Goal: Transaction & Acquisition: Purchase product/service

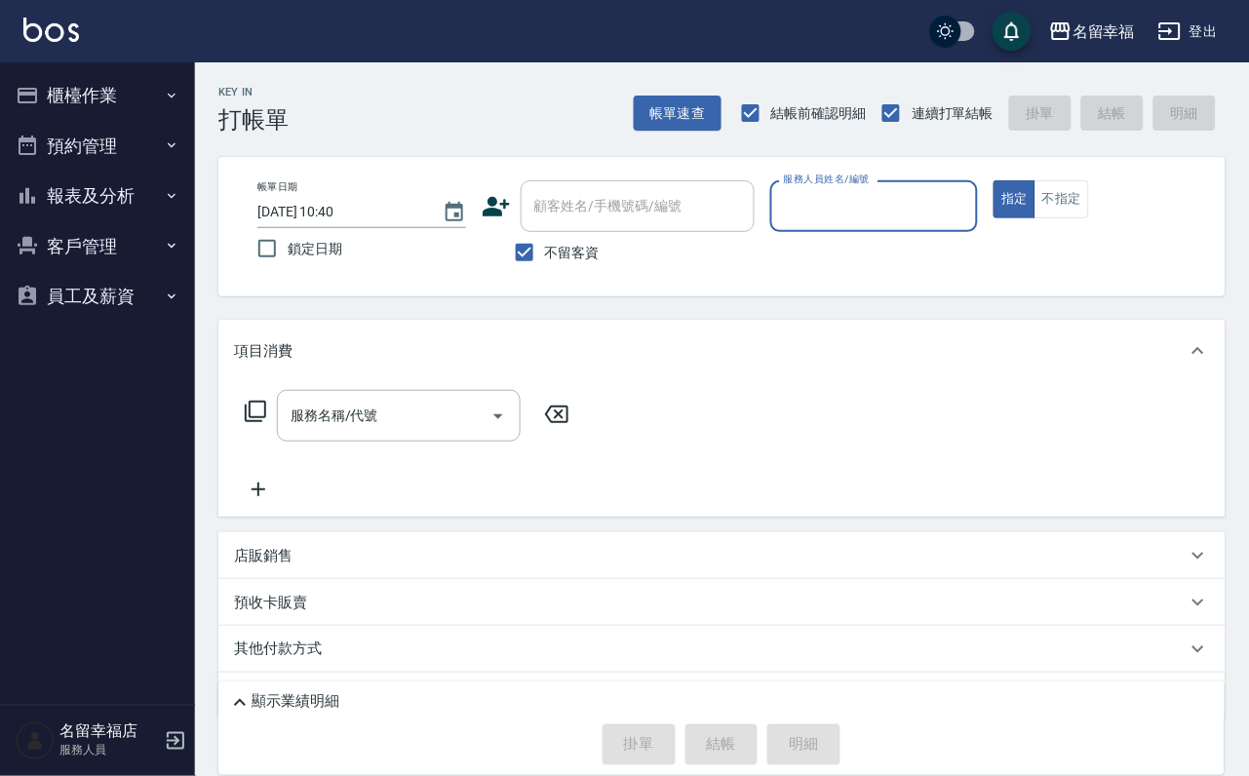
click at [121, 85] on button "櫃檯作業" at bounding box center [97, 95] width 179 height 51
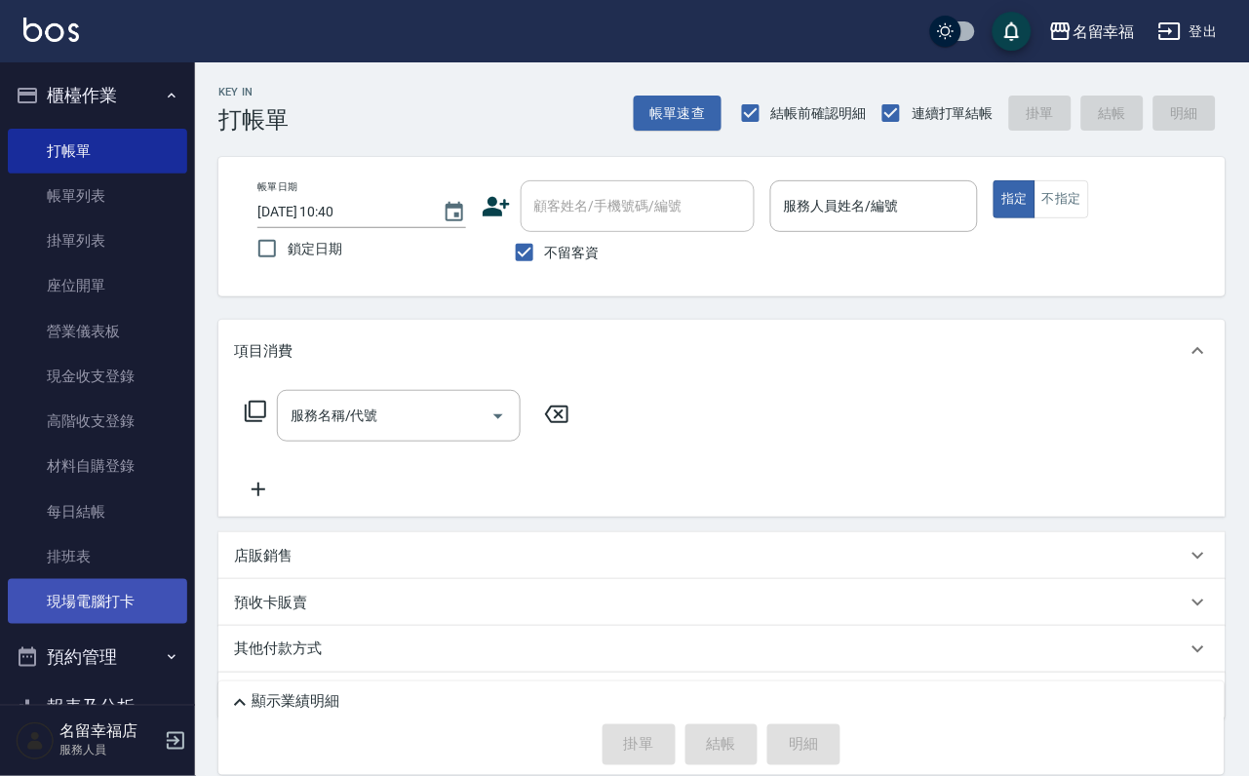
click at [148, 624] on link "現場電腦打卡" at bounding box center [97, 601] width 179 height 45
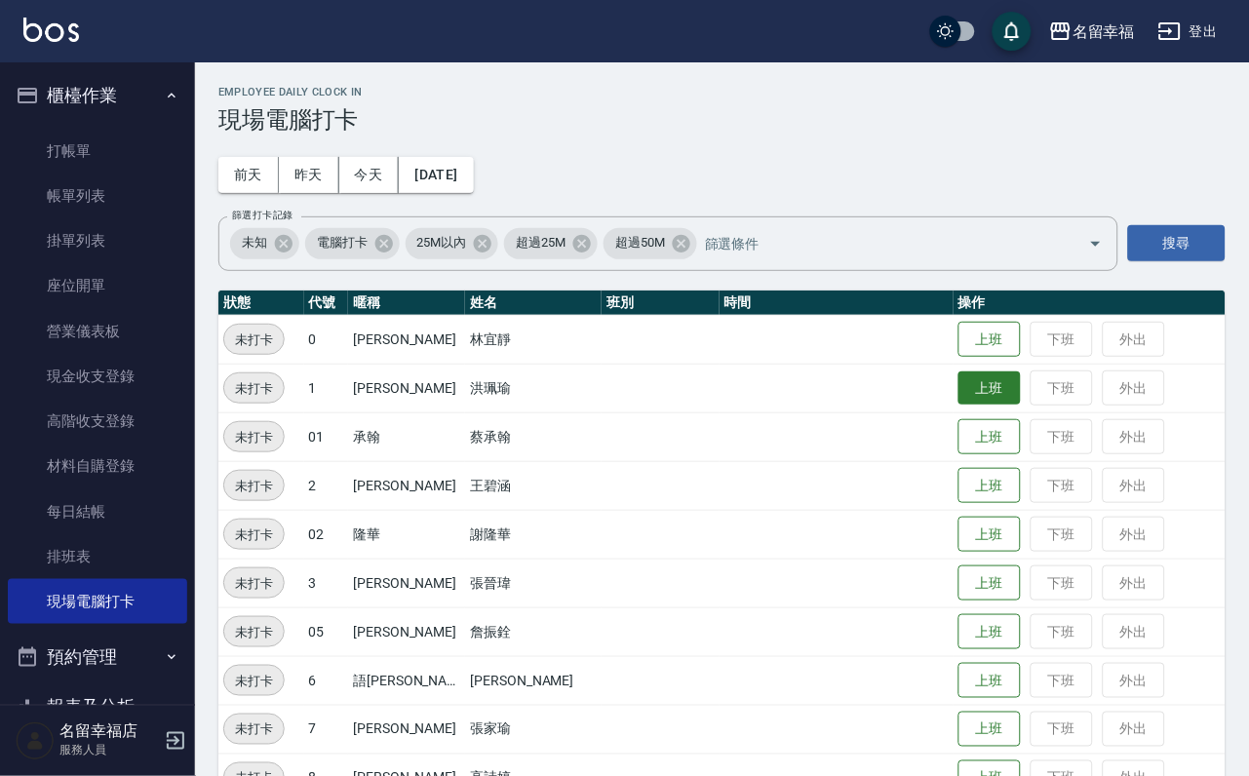
click at [984, 389] on button "上班" at bounding box center [989, 388] width 62 height 34
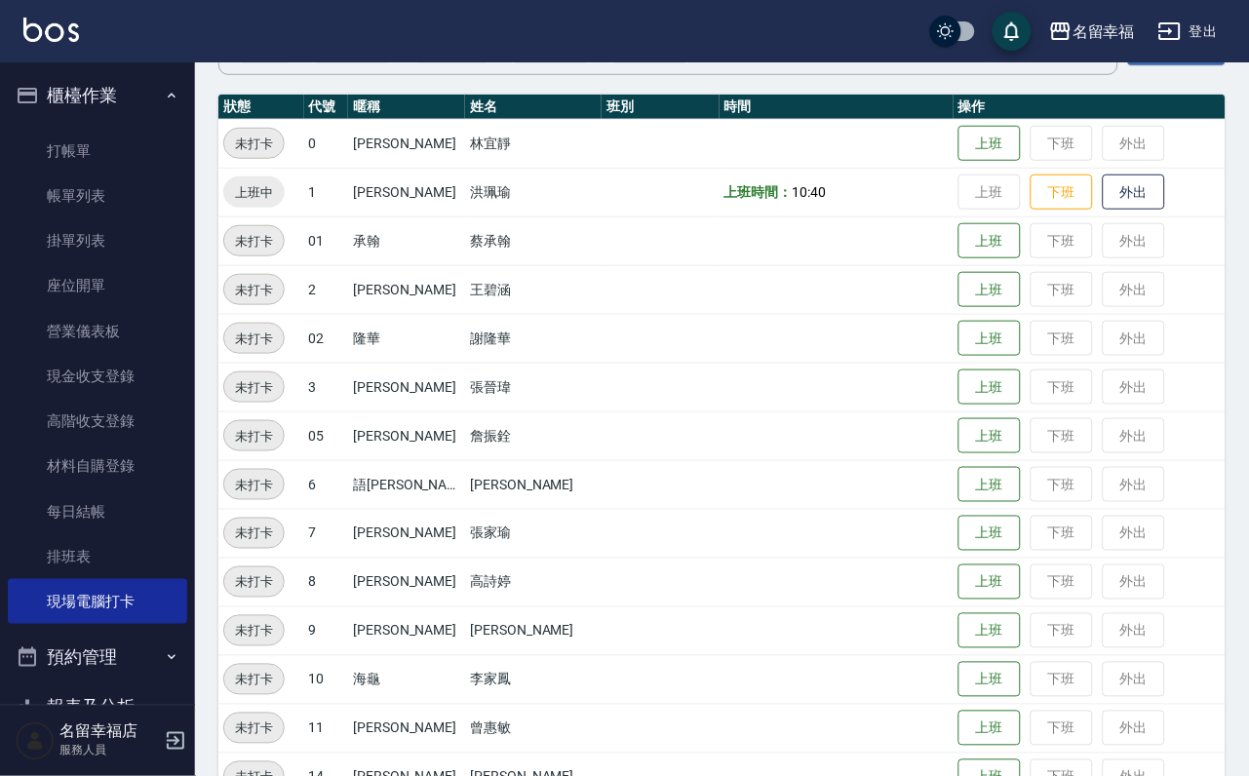
scroll to position [585, 0]
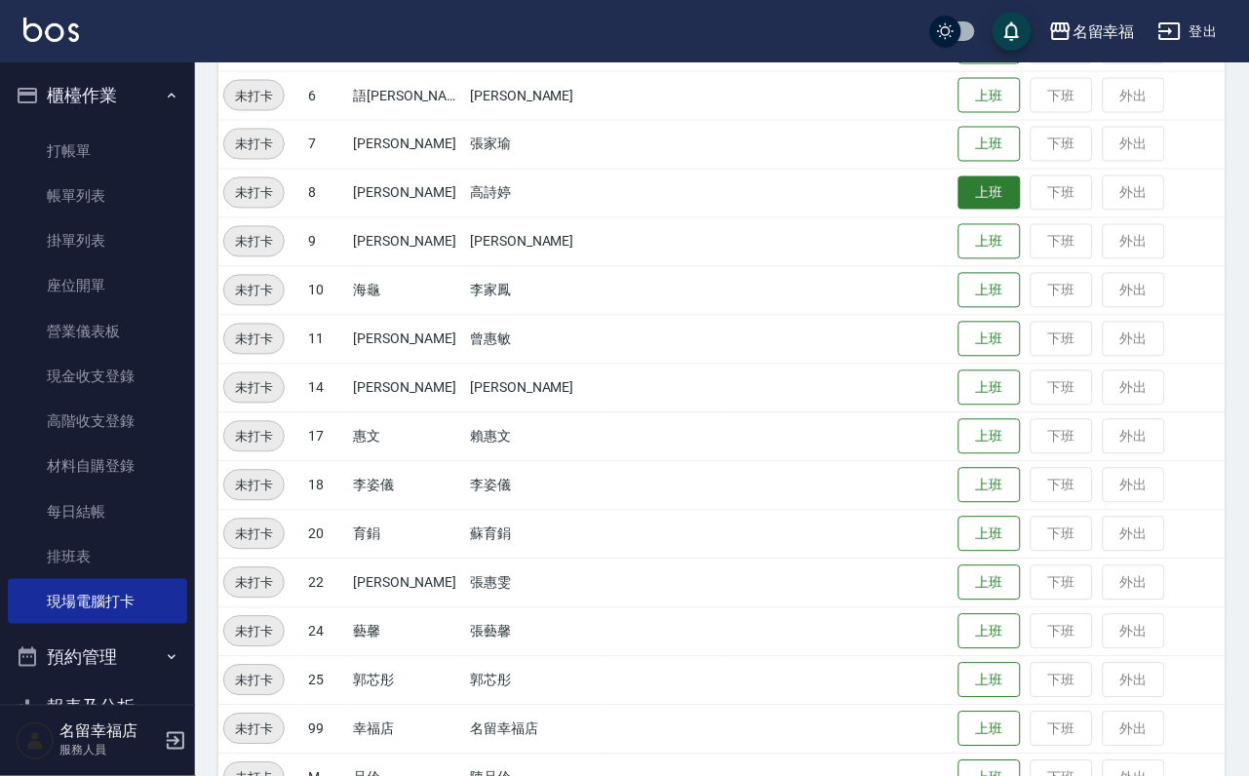
click at [963, 204] on button "上班" at bounding box center [989, 193] width 62 height 34
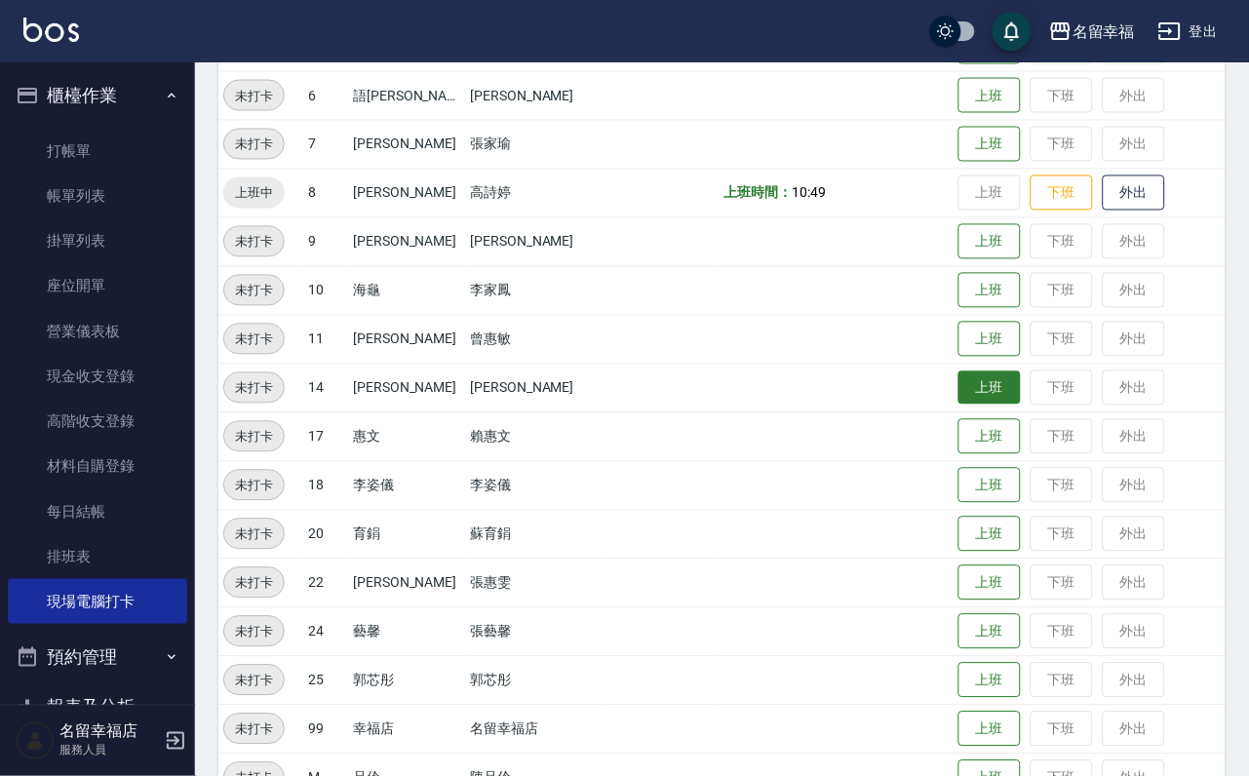
click at [981, 405] on button "上班" at bounding box center [989, 388] width 62 height 34
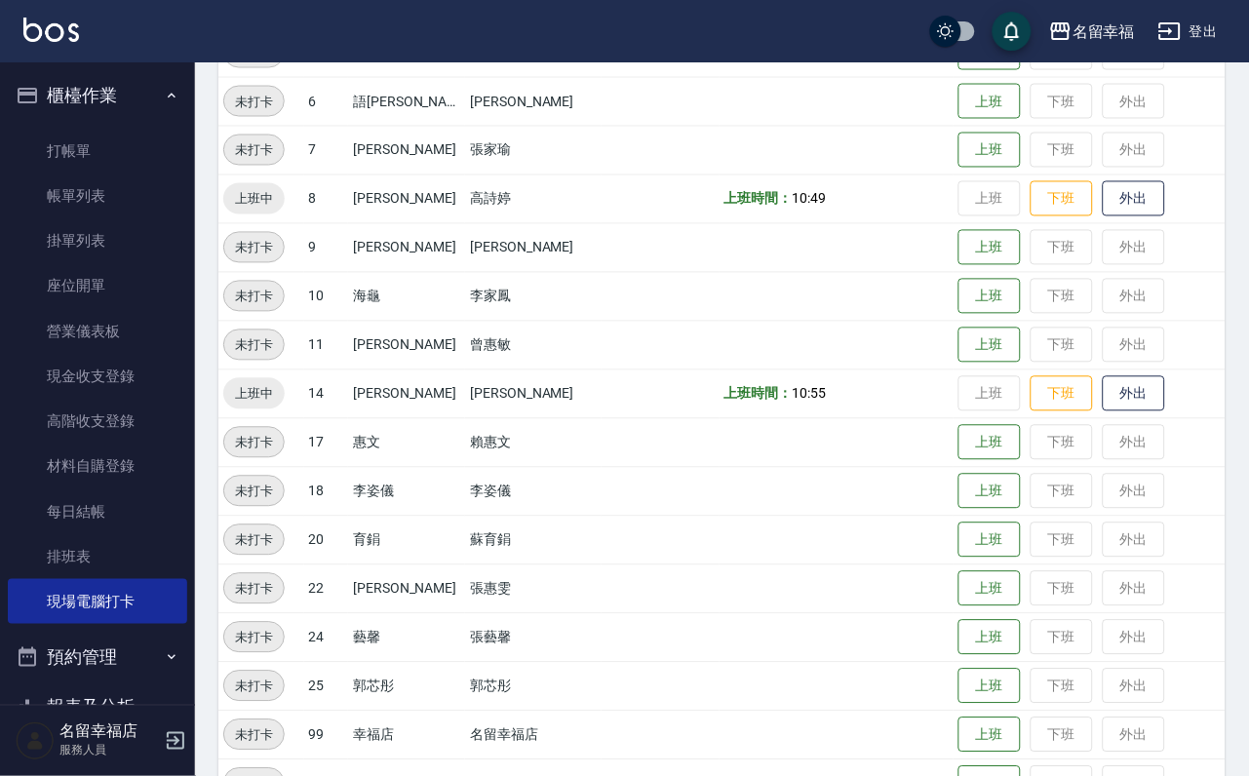
scroll to position [146, 0]
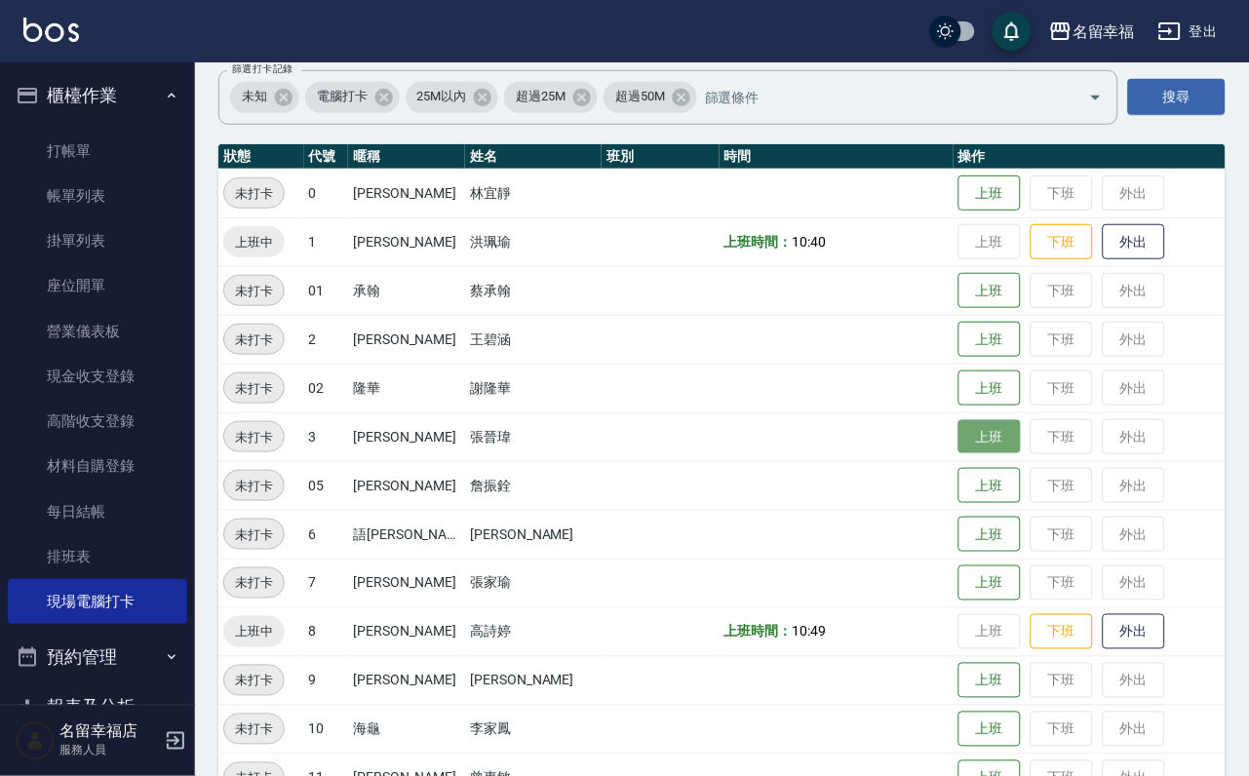
click at [964, 430] on button "上班" at bounding box center [989, 437] width 62 height 34
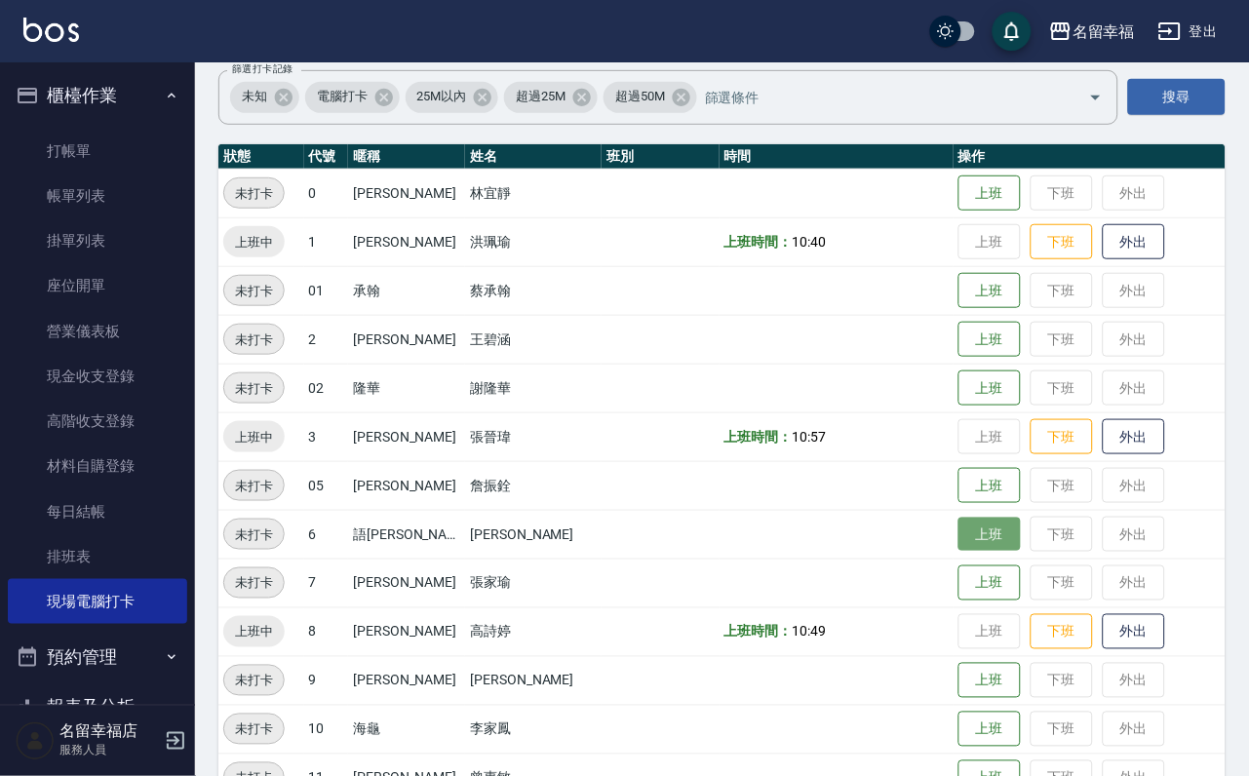
click at [982, 540] on button "上班" at bounding box center [989, 535] width 62 height 34
click at [1027, 545] on td "上班 下班 外出" at bounding box center [1089, 534] width 272 height 49
click at [962, 542] on td "上班 下班 外出" at bounding box center [1089, 534] width 272 height 49
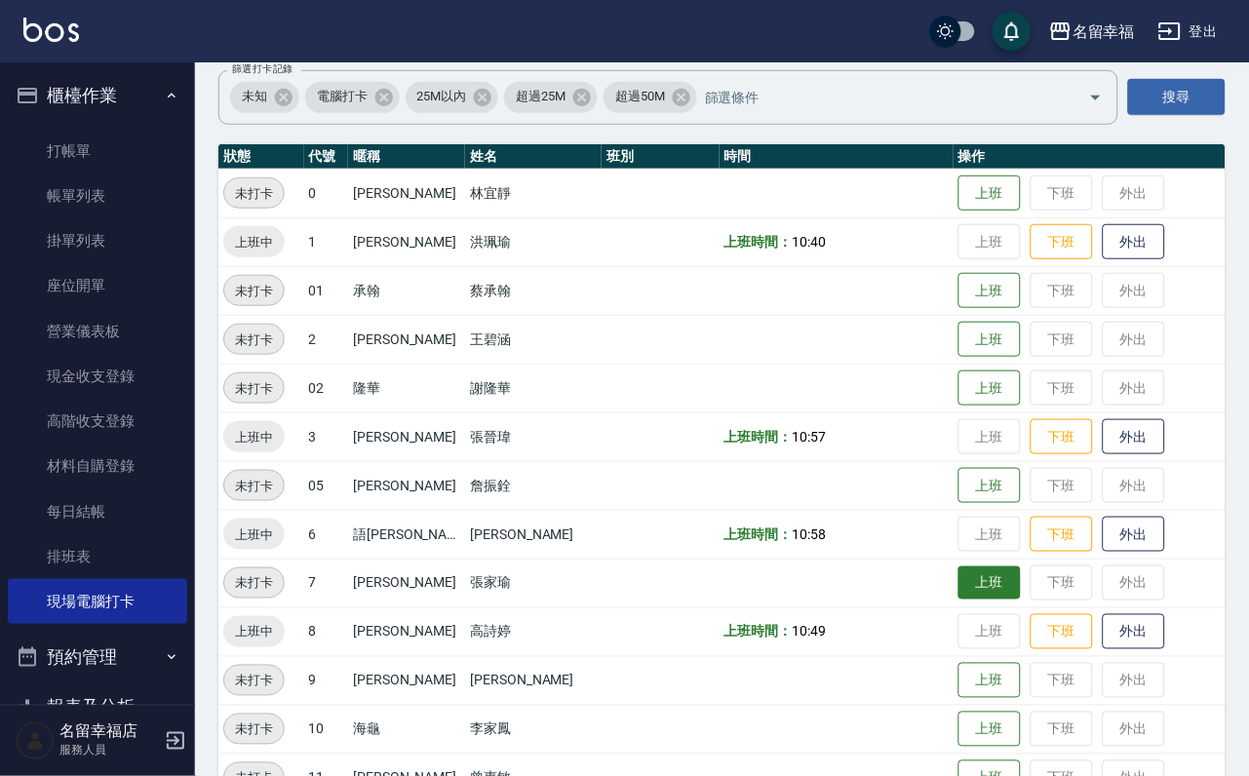
click at [977, 592] on button "上班" at bounding box center [989, 583] width 62 height 34
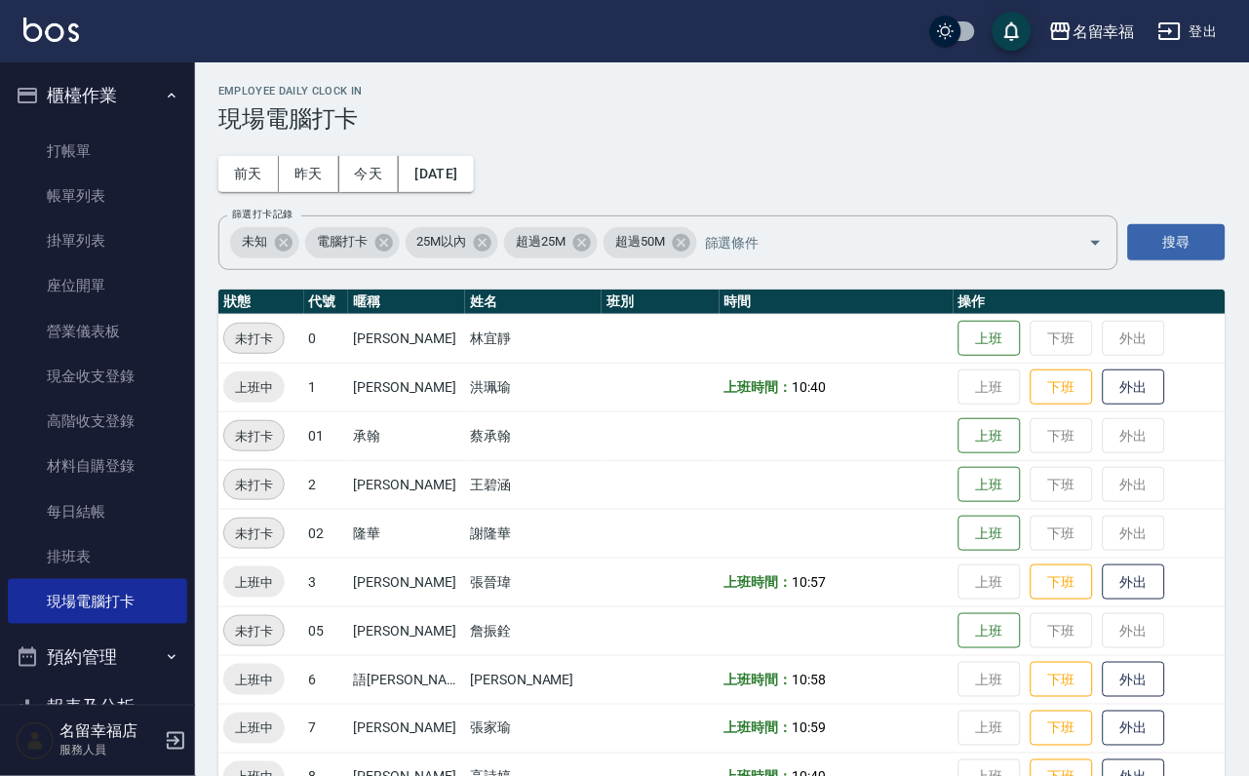
scroll to position [0, 0]
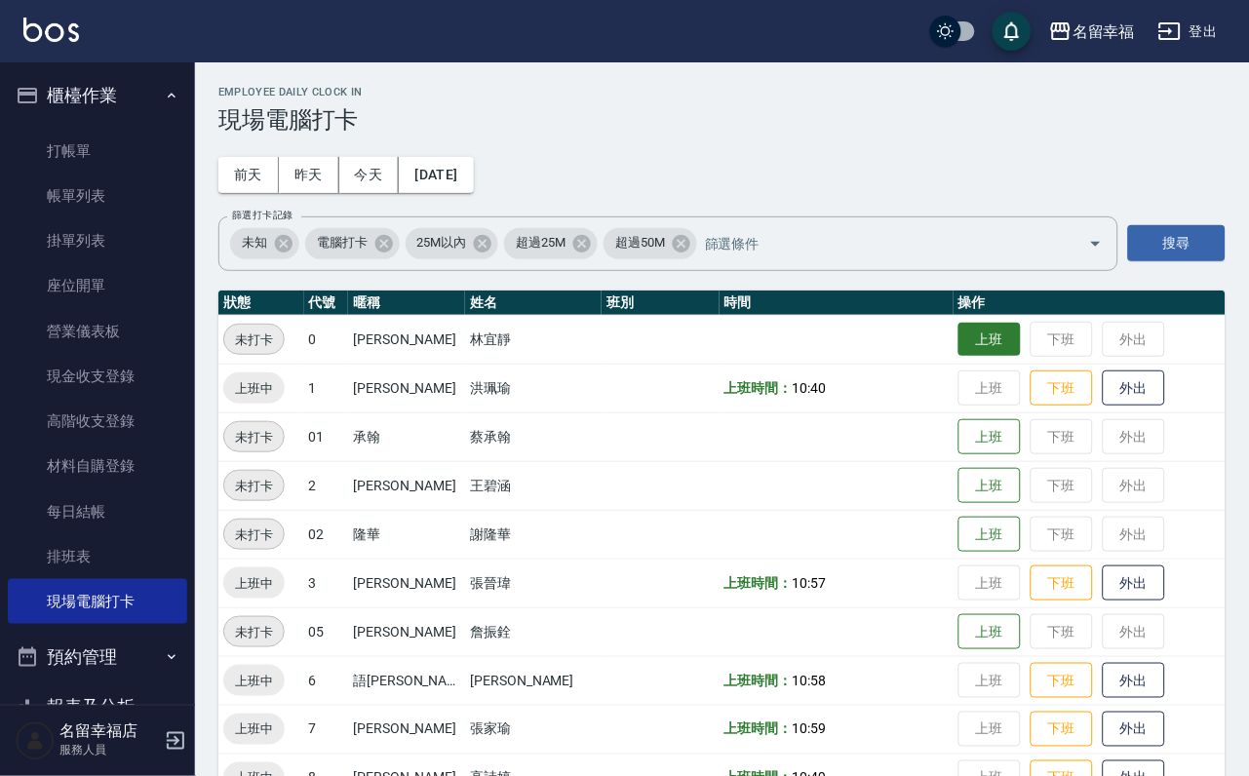
click at [958, 355] on button "上班" at bounding box center [989, 340] width 62 height 34
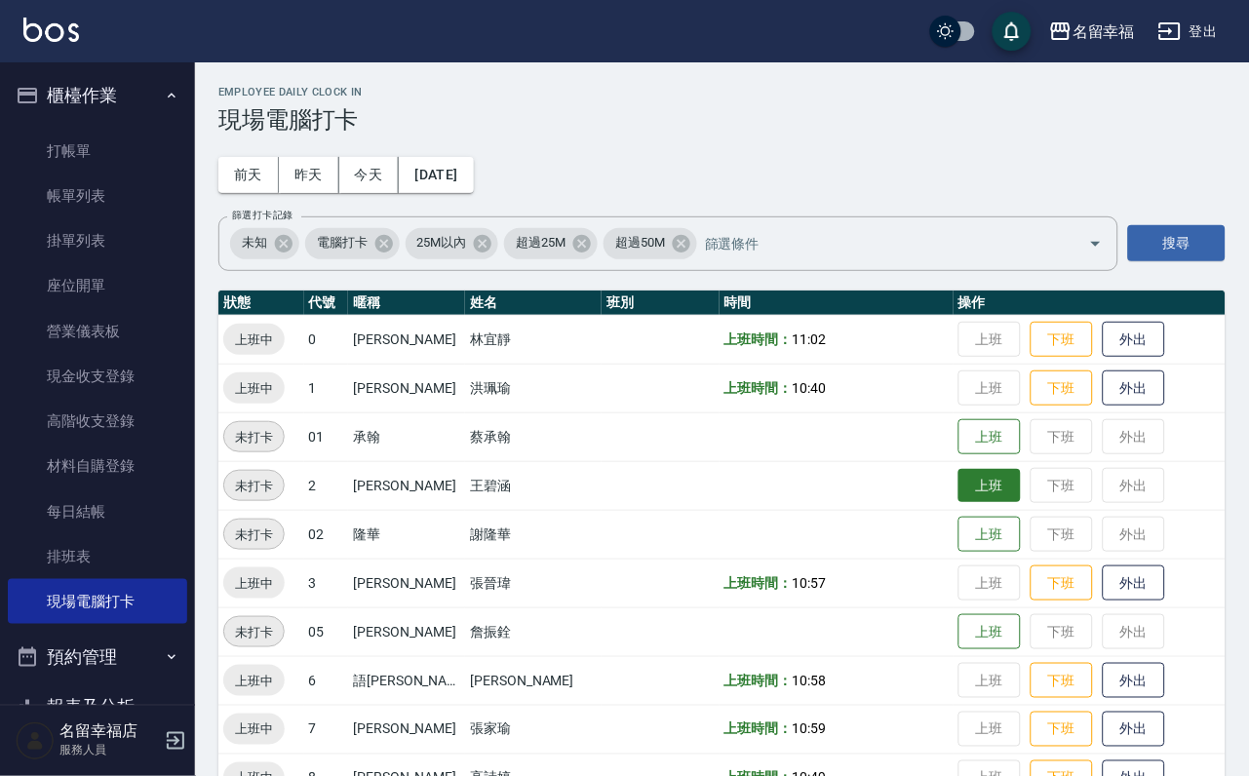
click at [969, 493] on button "上班" at bounding box center [989, 486] width 62 height 34
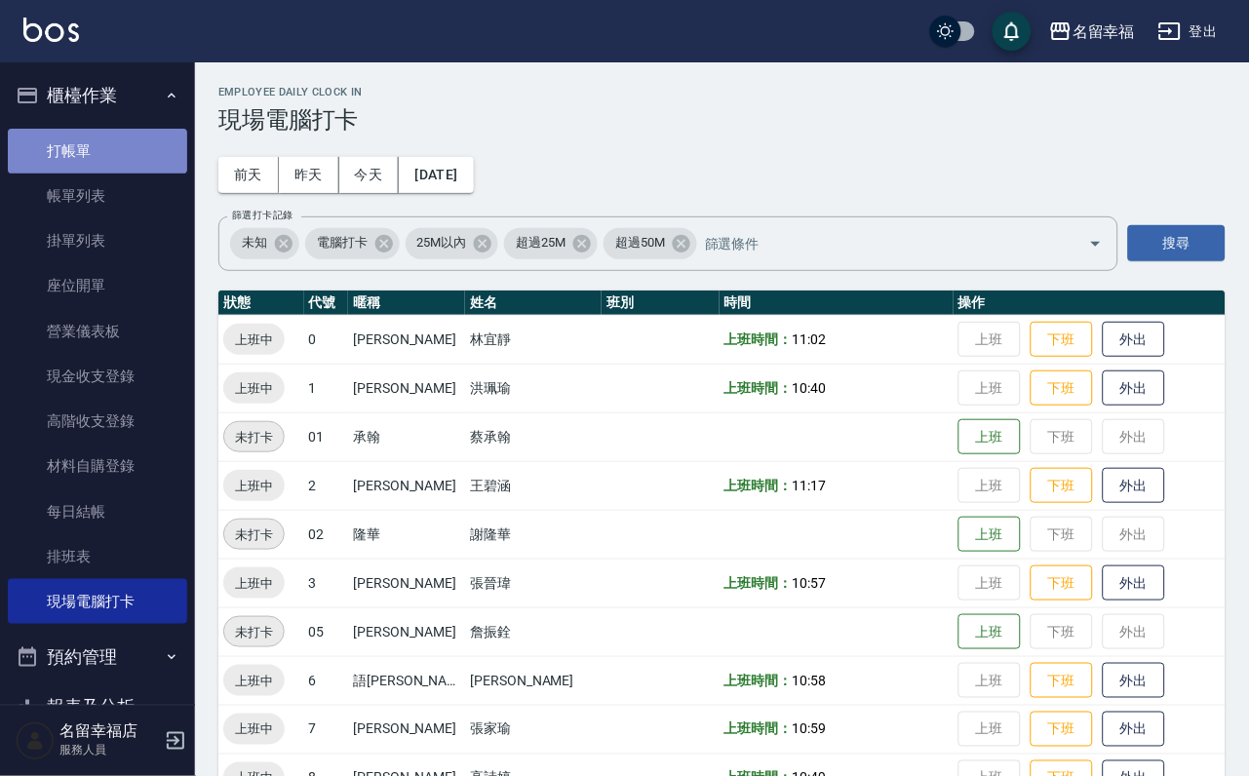
click at [132, 166] on link "打帳單" at bounding box center [97, 151] width 179 height 45
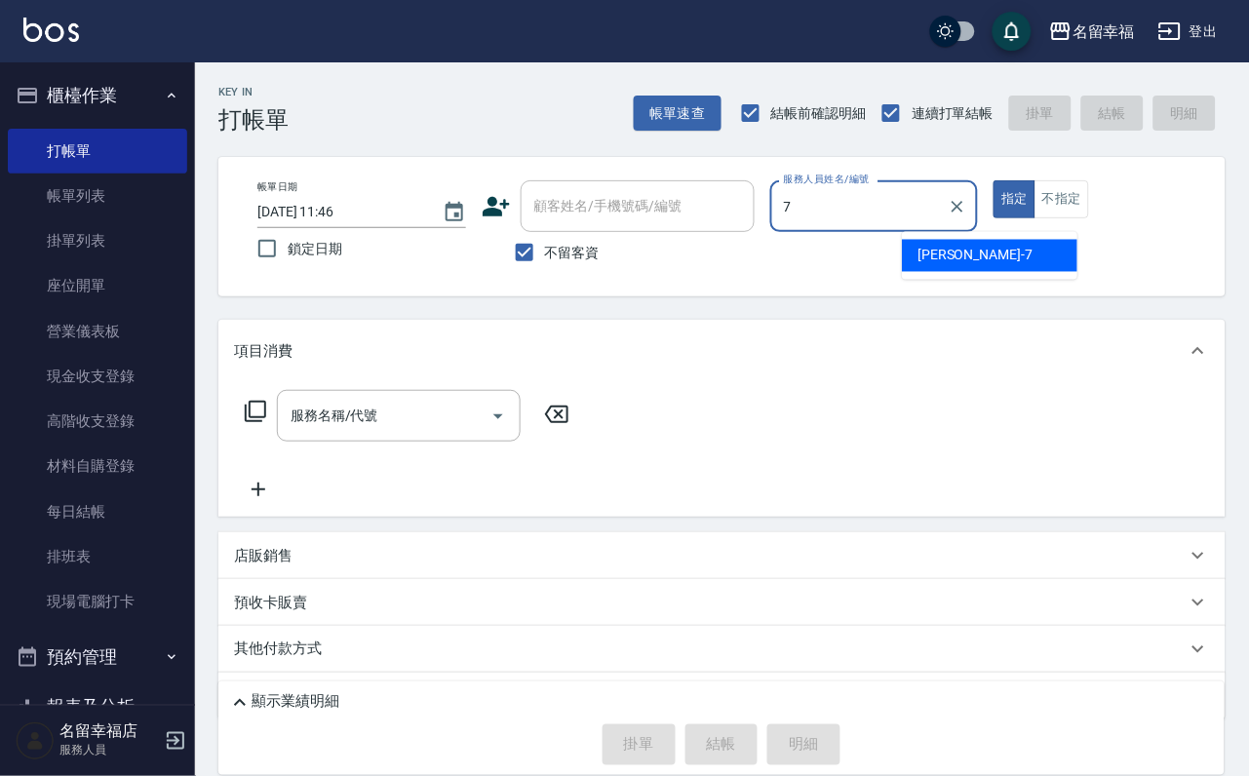
type input "[PERSON_NAME]-7"
type button "true"
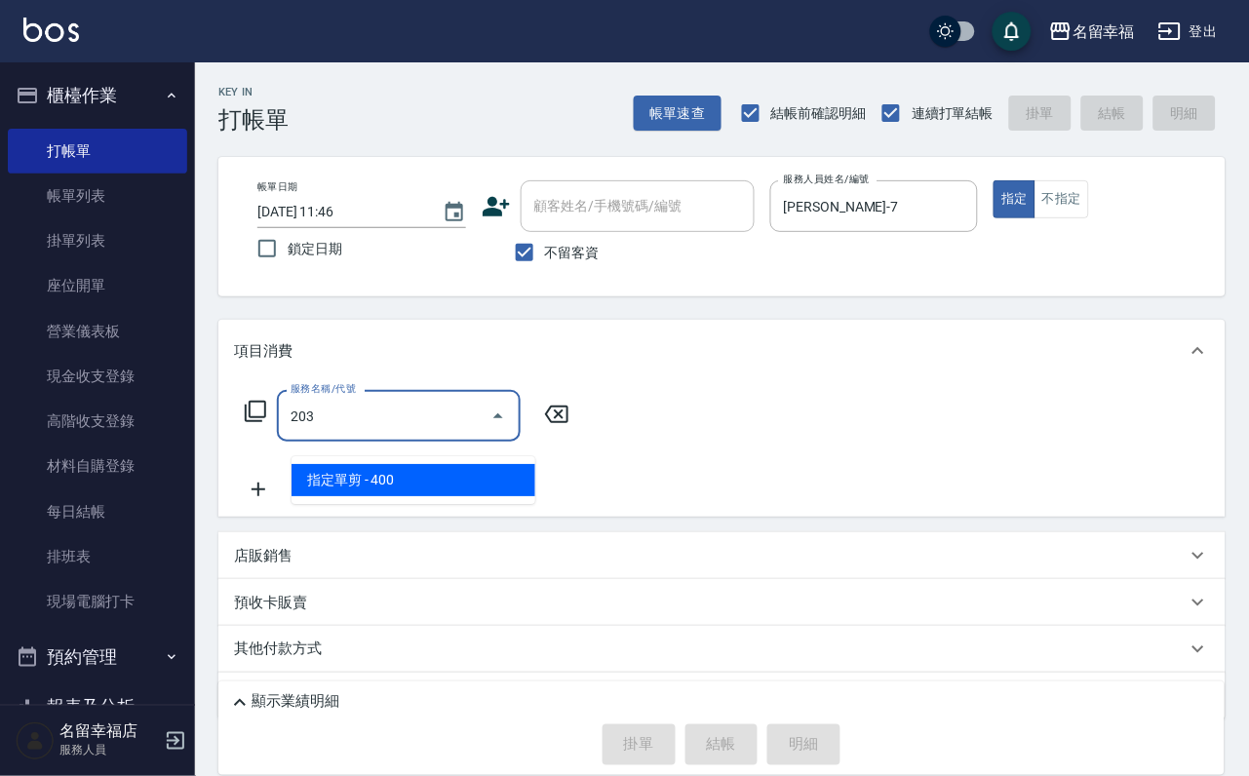
type input "指定單剪(203)"
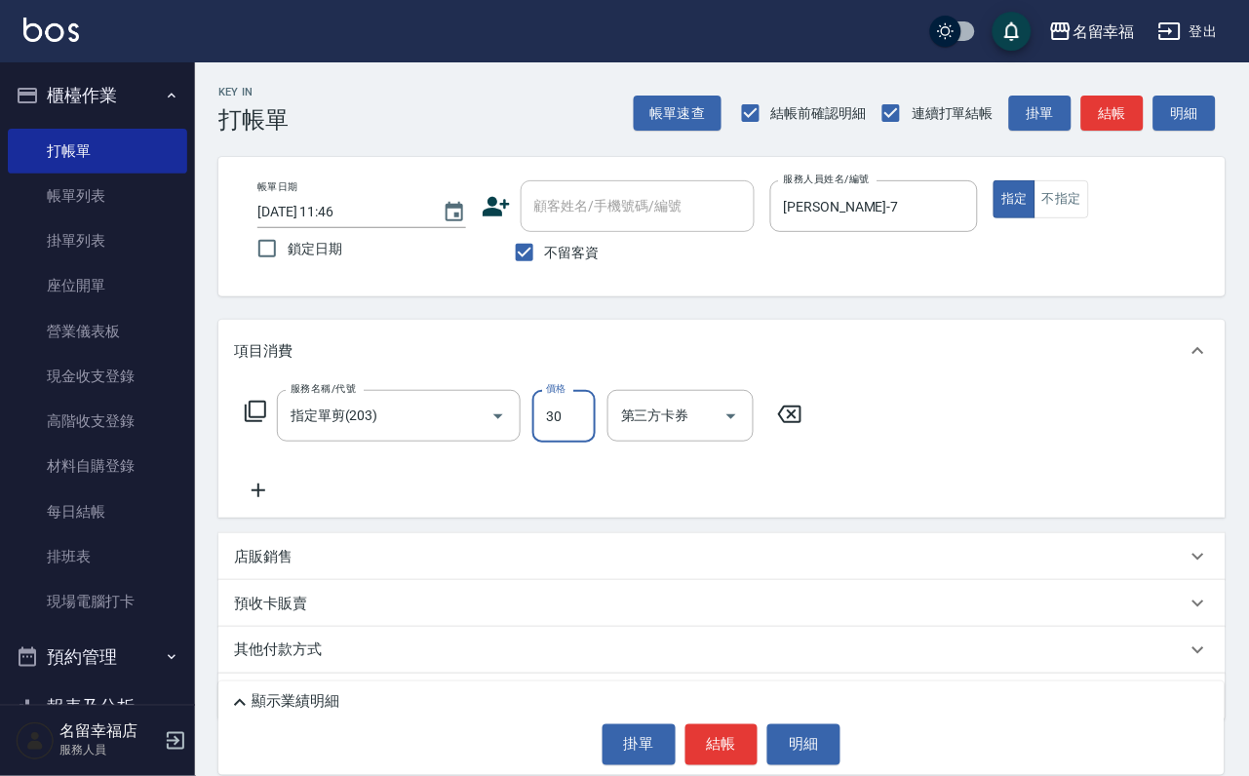
type input "300"
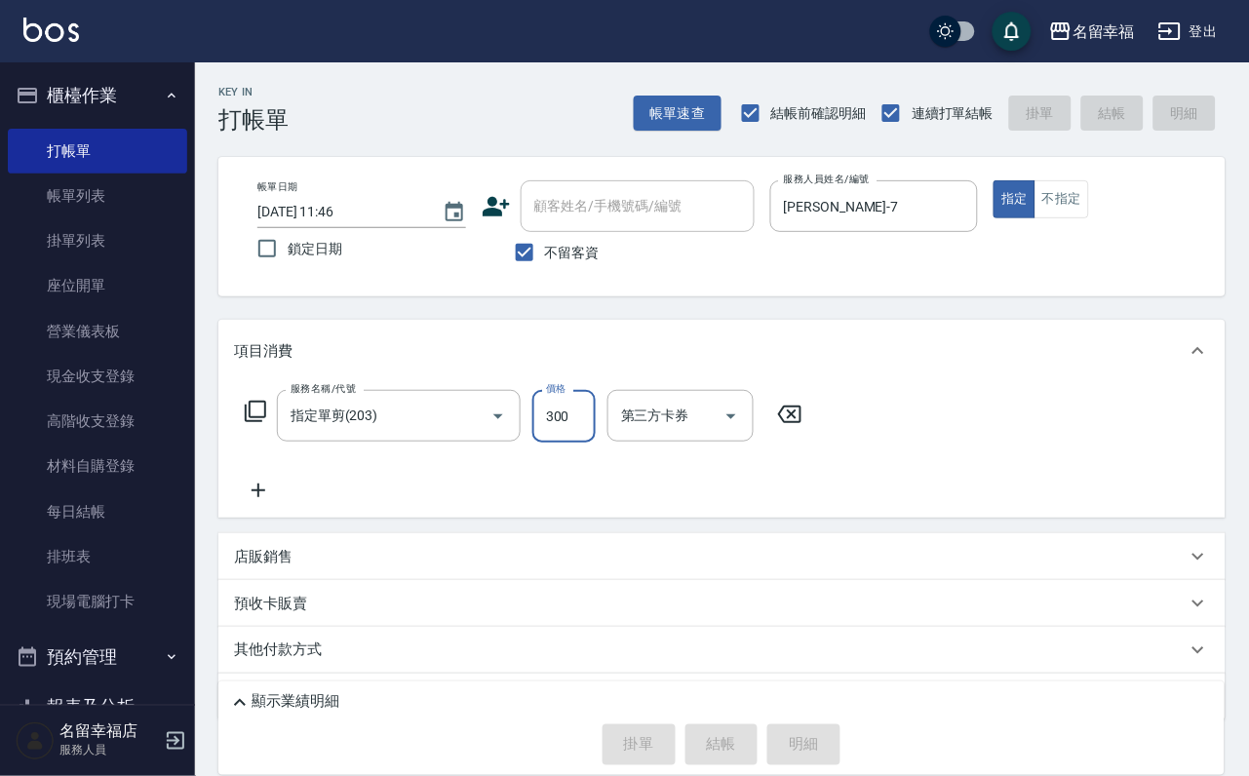
type input "[DATE] 11:47"
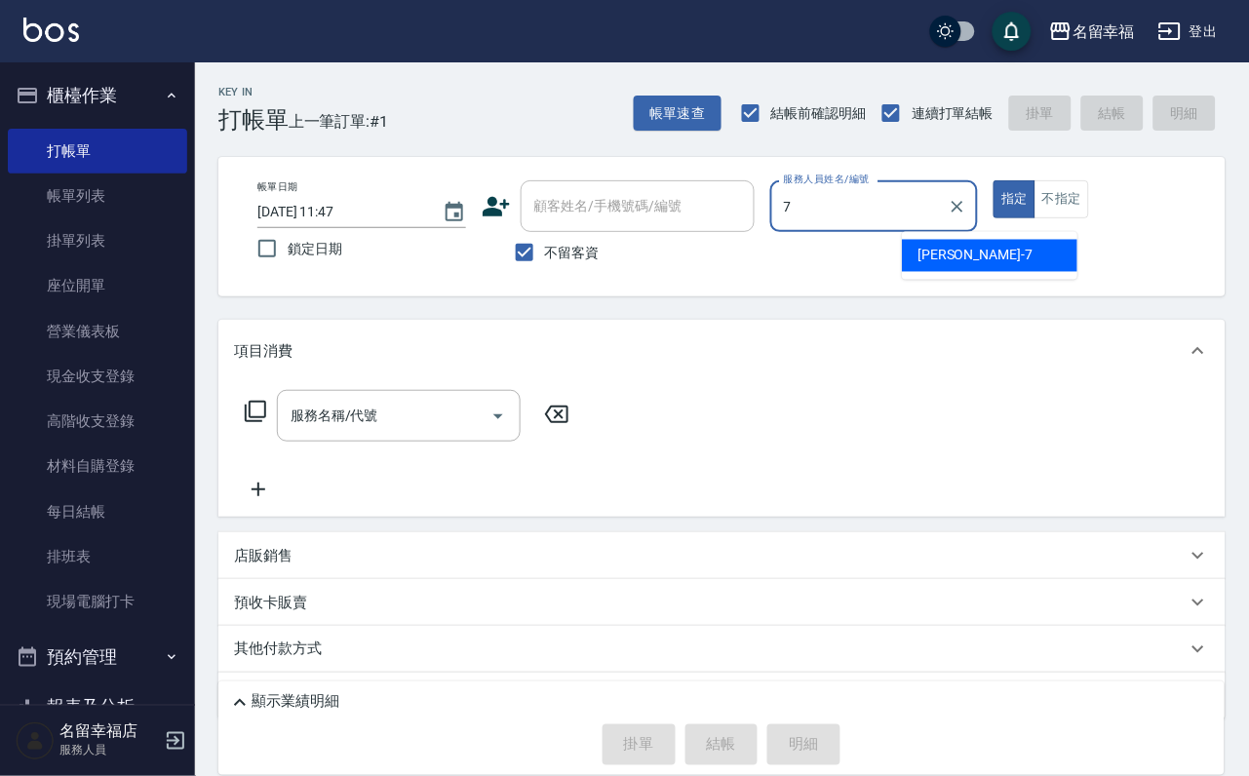
type input "[PERSON_NAME]-7"
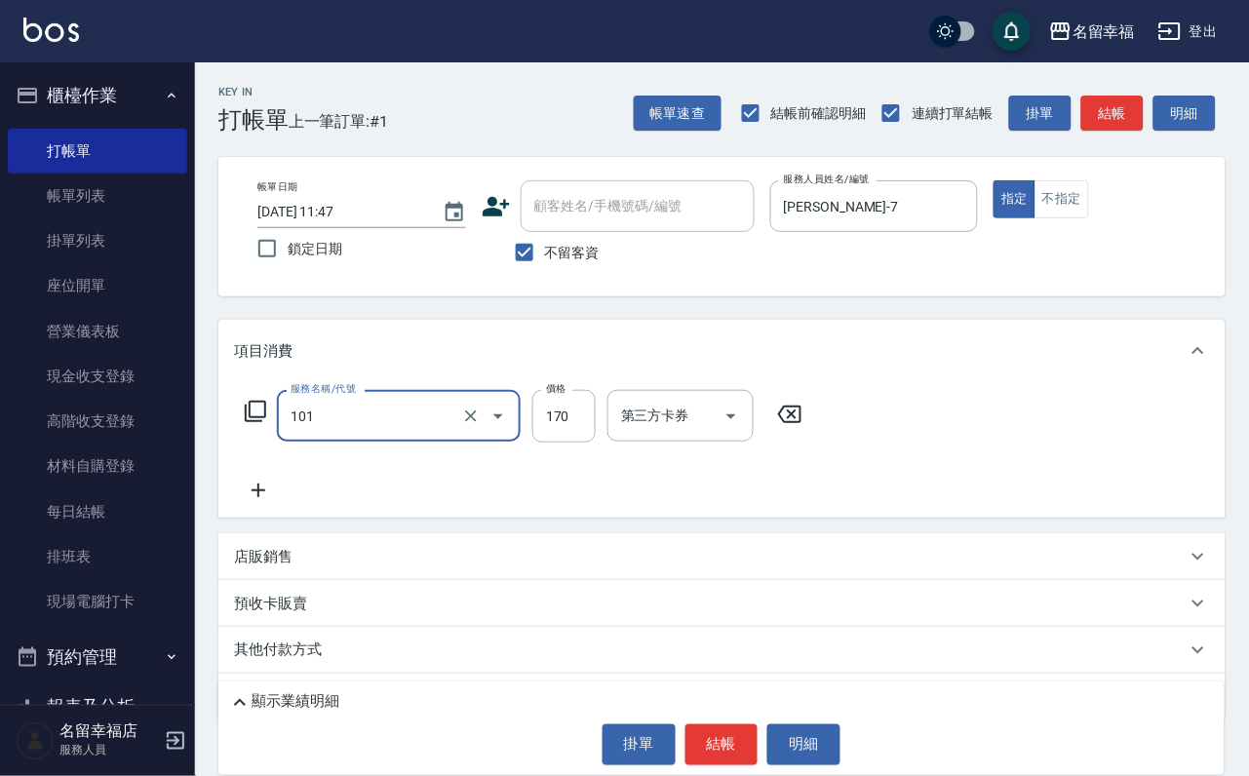
type input "洗髮(101)"
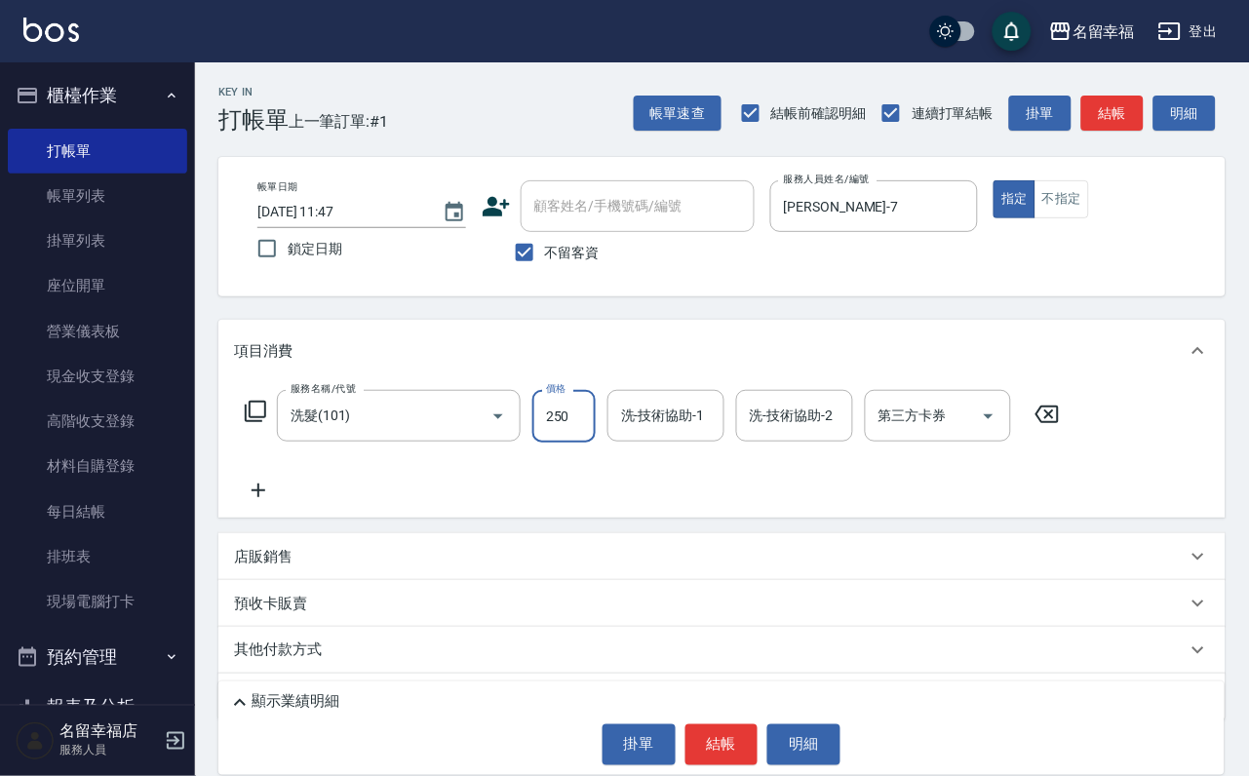
type input "250"
type input "[PERSON_NAME]-3"
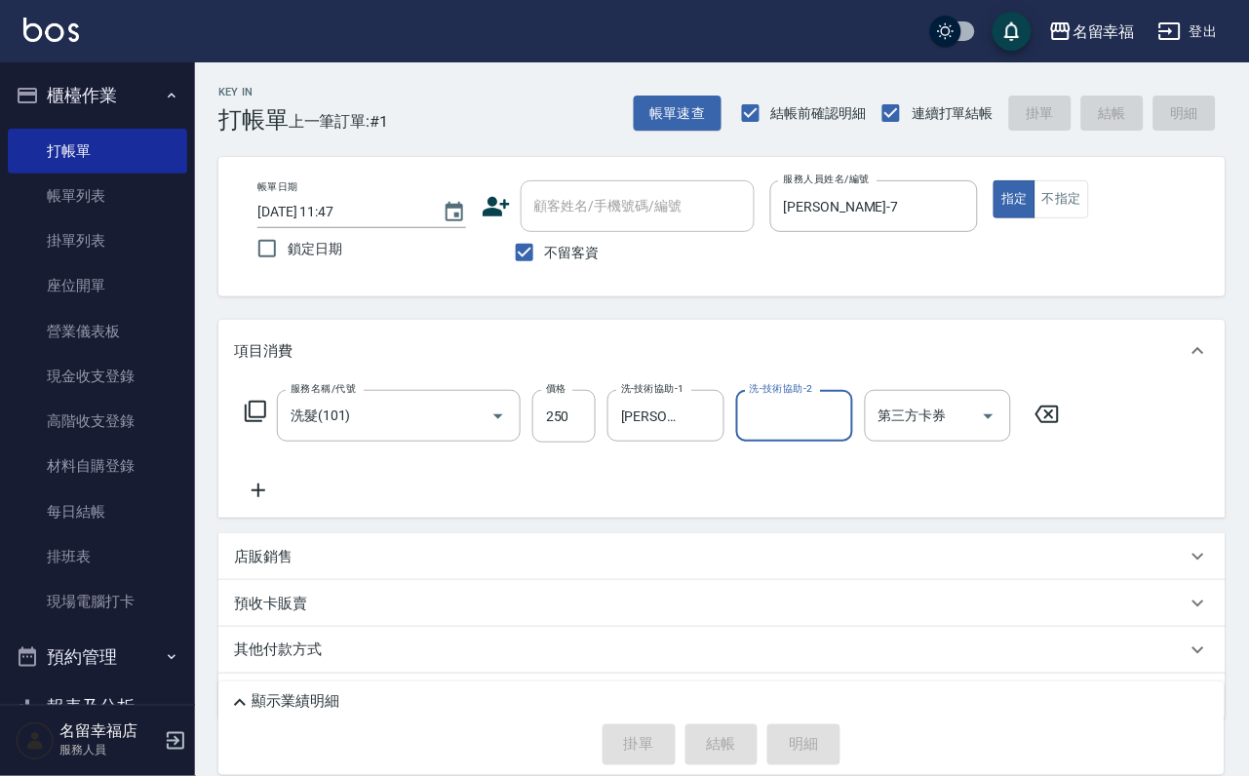
type input "[DATE] 12:00"
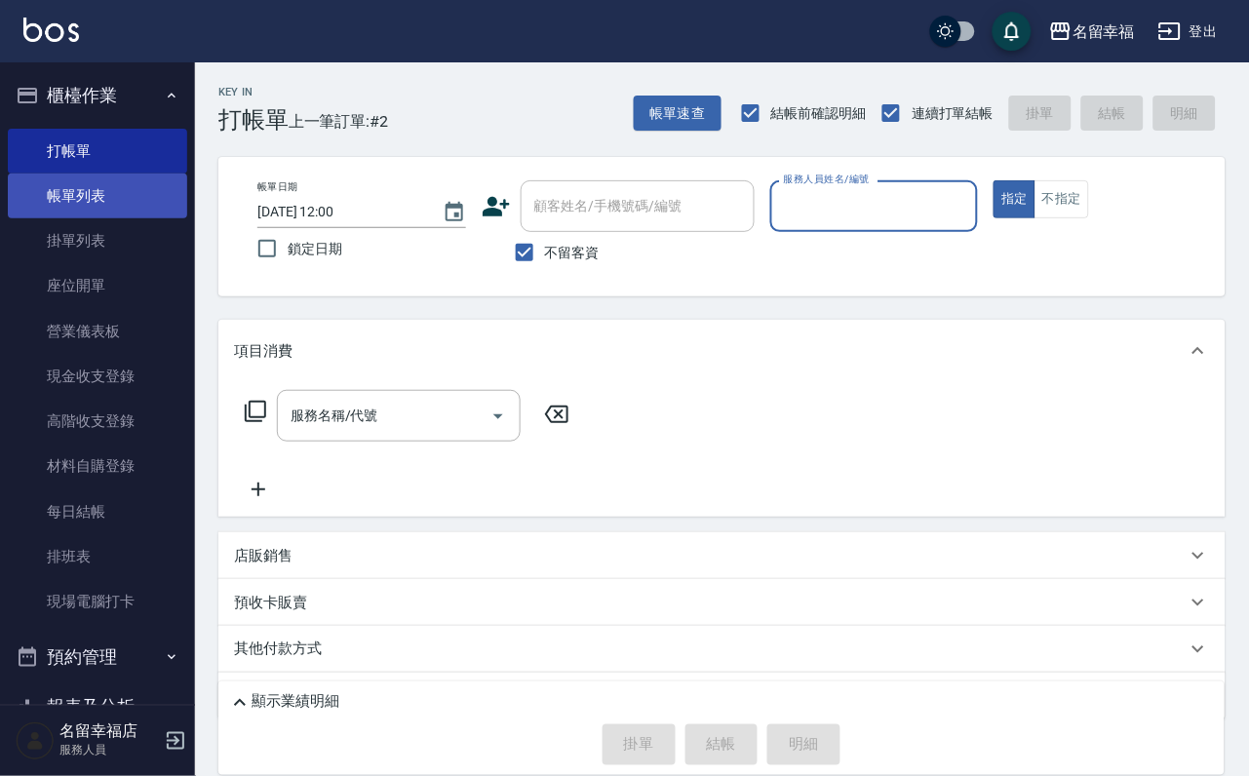
click at [109, 201] on link "帳單列表" at bounding box center [97, 196] width 179 height 45
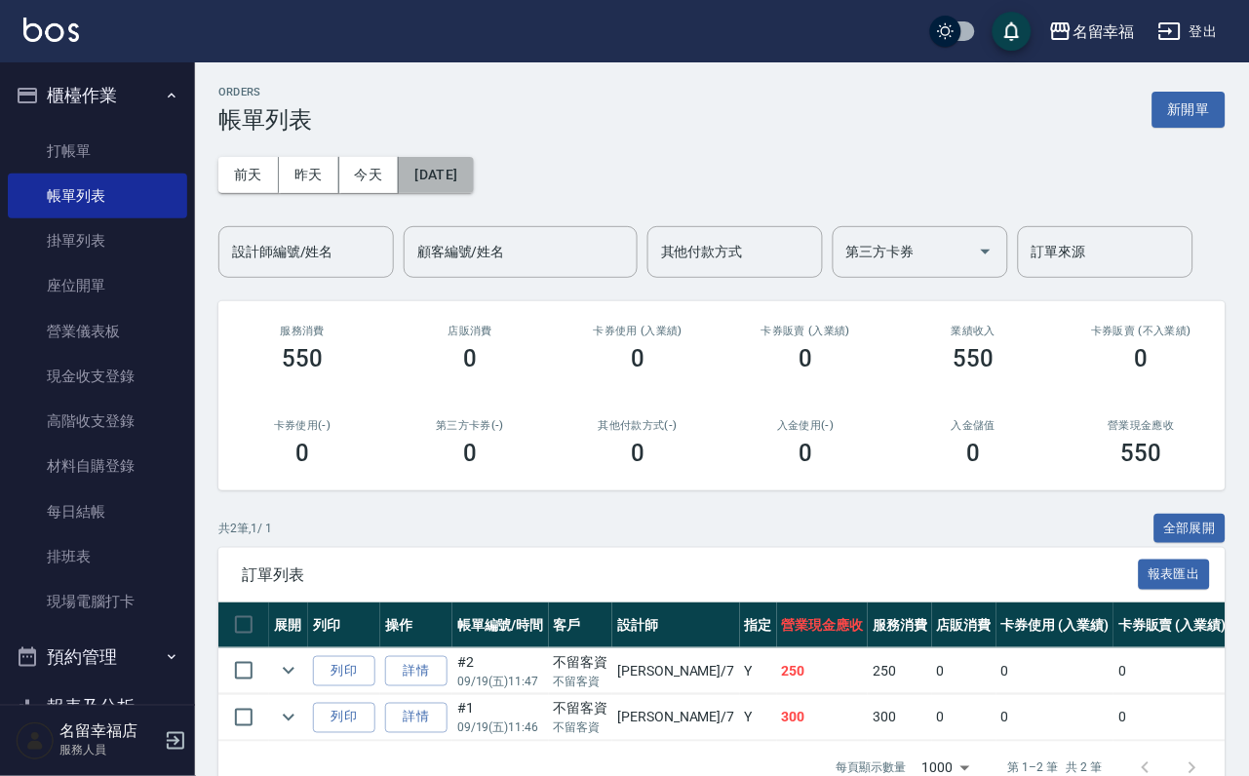
click at [473, 175] on button "[DATE]" at bounding box center [436, 175] width 74 height 36
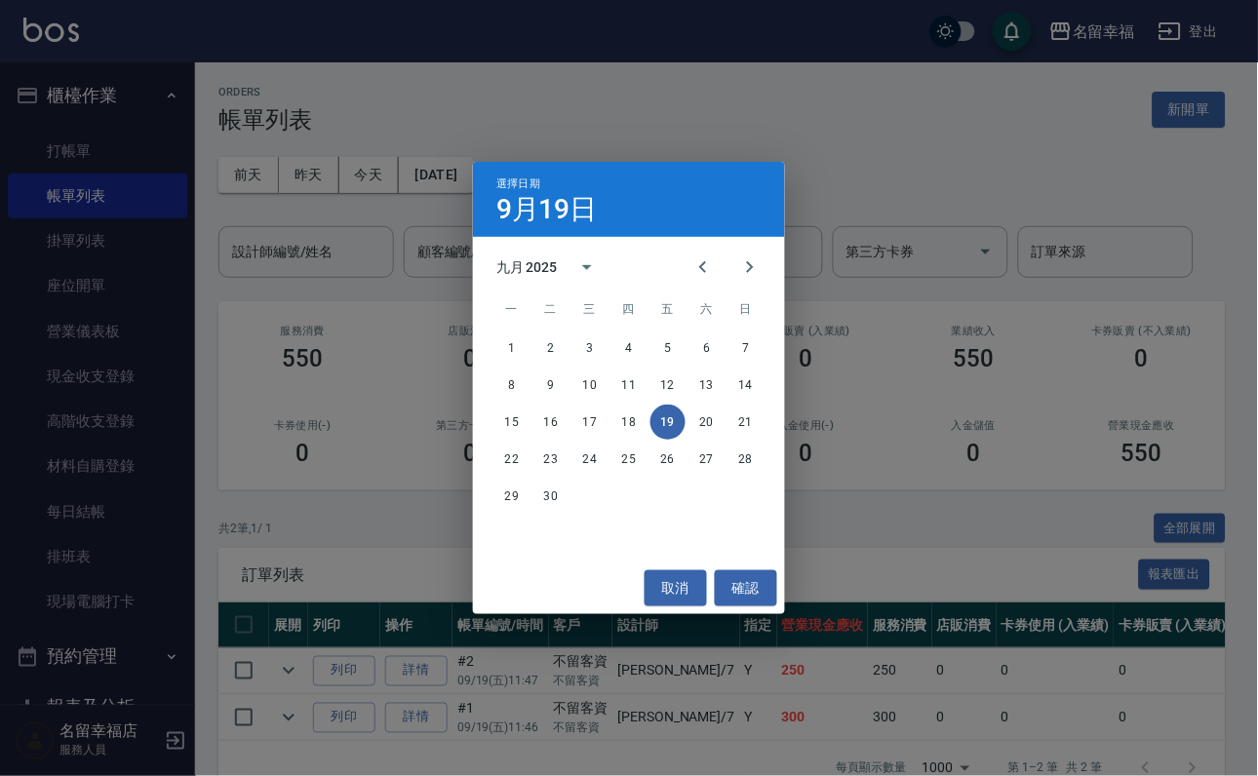
click at [673, 290] on span "五" at bounding box center [667, 309] width 35 height 39
click at [691, 274] on icon "Previous month" at bounding box center [702, 266] width 23 height 23
click at [691, 262] on icon "Previous month" at bounding box center [702, 266] width 23 height 23
click at [620, 463] on button "24" at bounding box center [628, 459] width 35 height 35
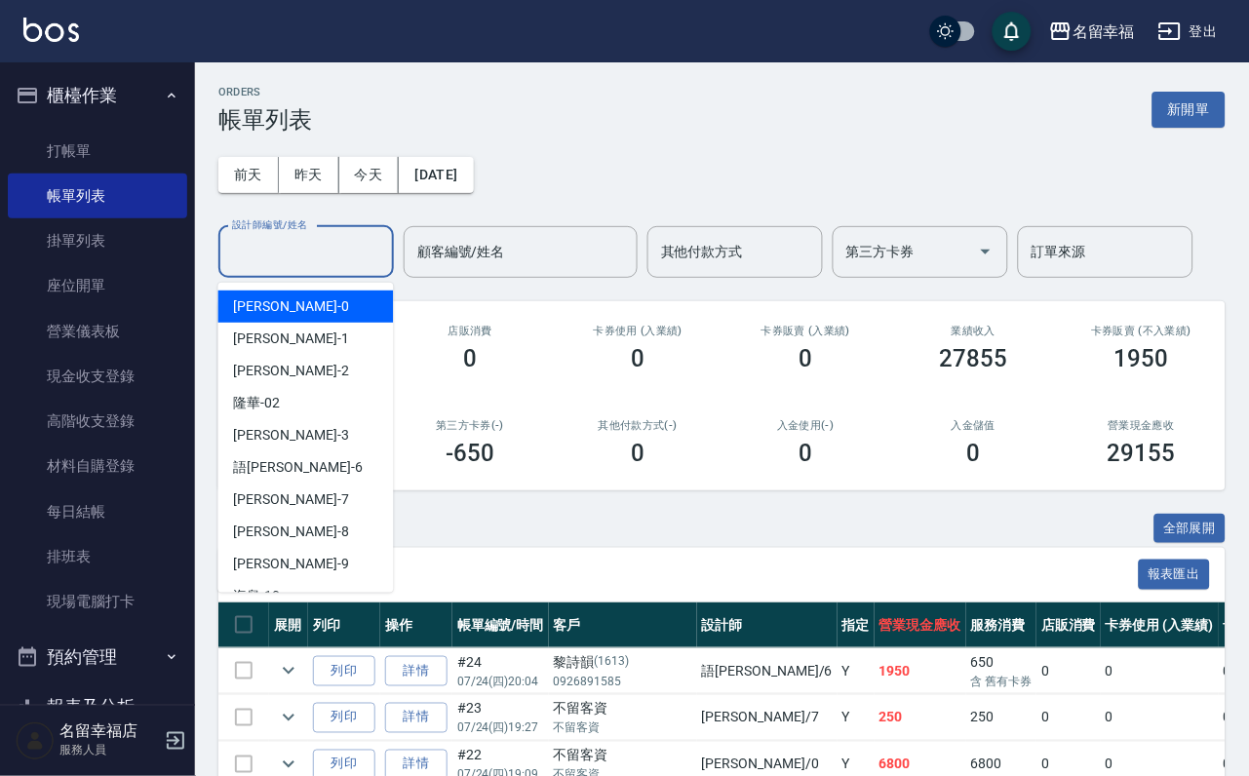
click at [321, 265] on input "設計師編號/姓名" at bounding box center [306, 252] width 158 height 34
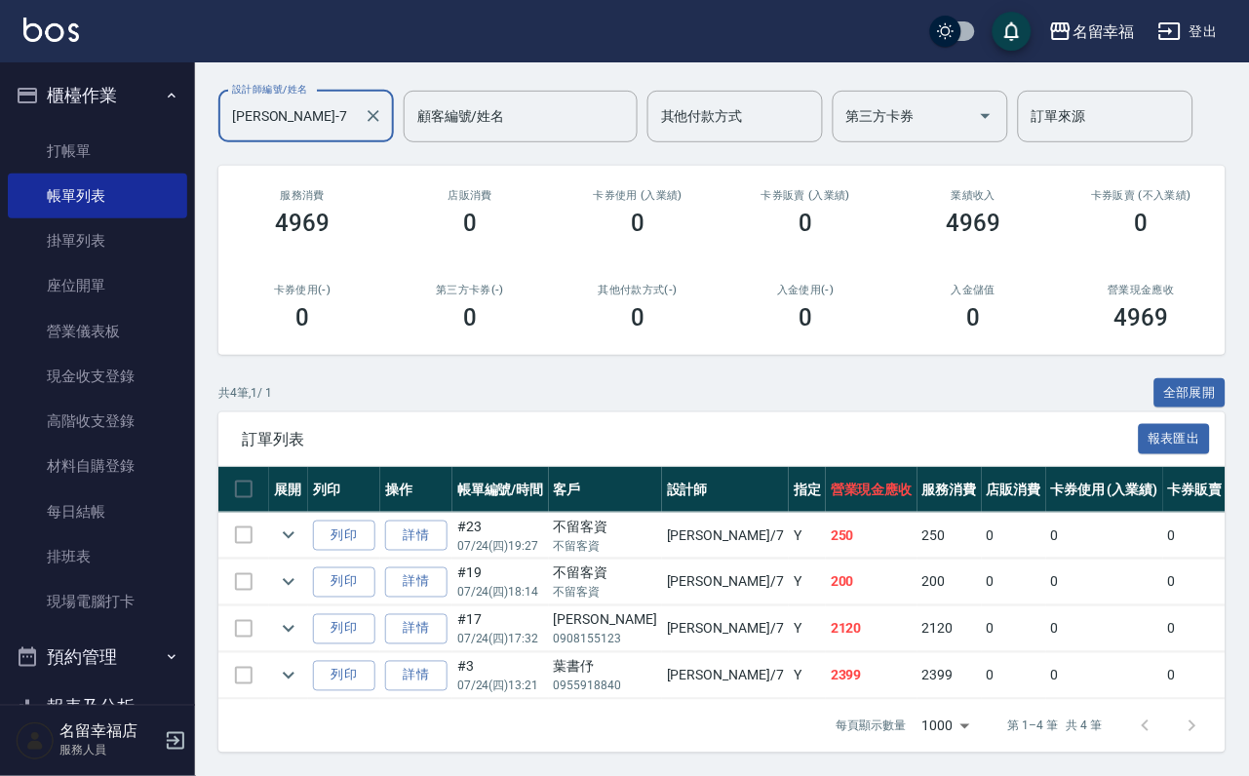
scroll to position [288, 0]
type input "[PERSON_NAME]-7"
click at [300, 664] on icon "expand row" at bounding box center [288, 675] width 23 height 23
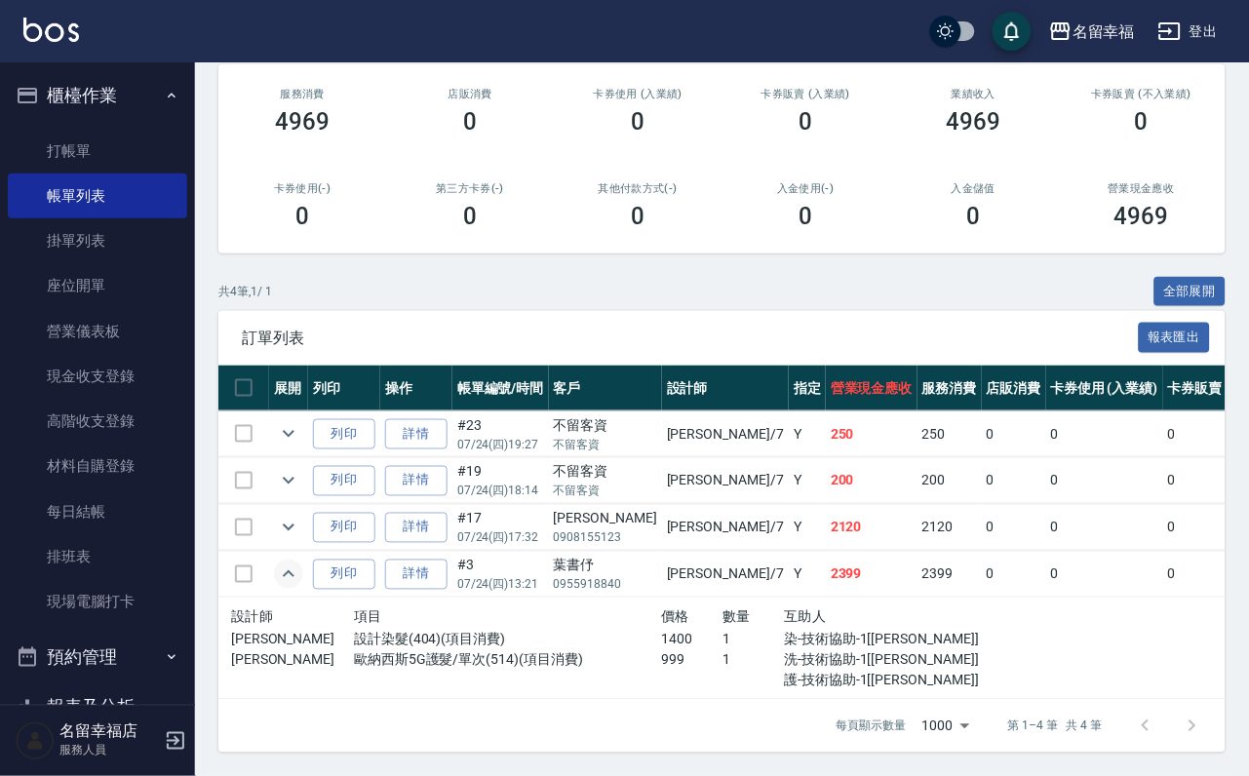
scroll to position [393, 0]
click at [128, 151] on link "打帳單" at bounding box center [97, 151] width 179 height 45
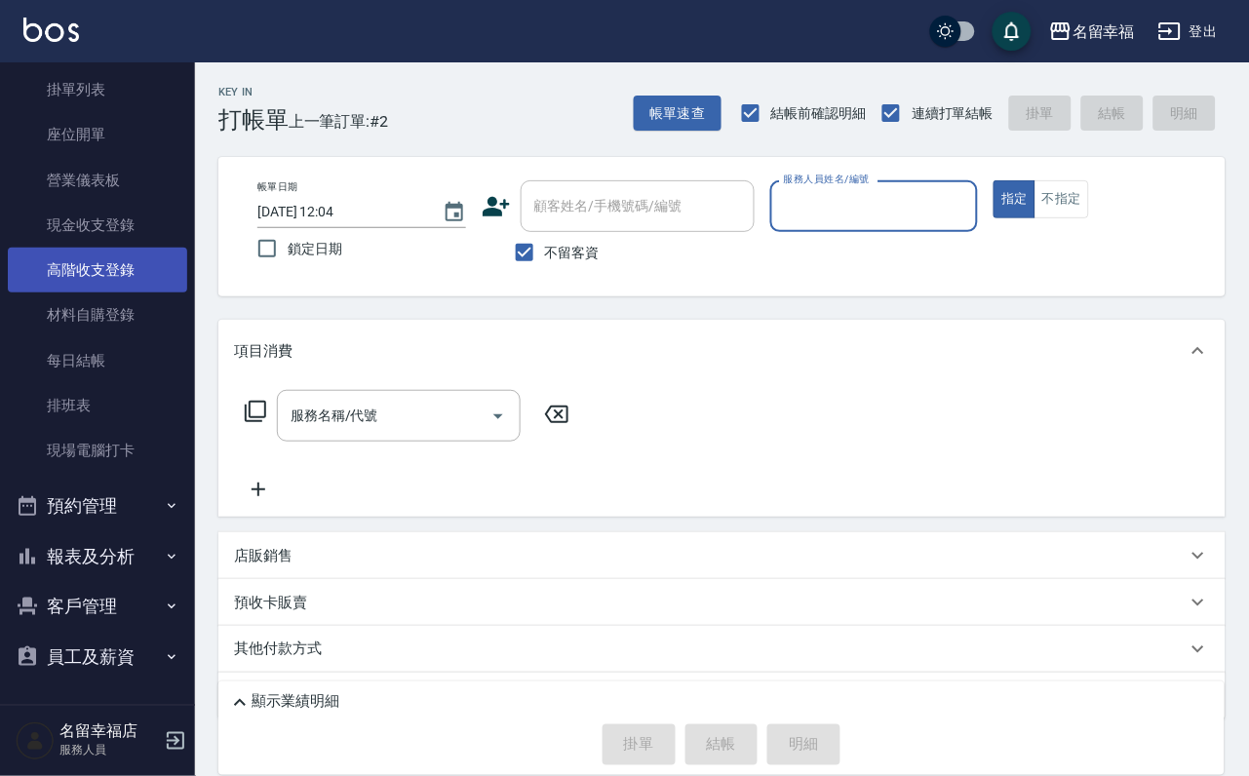
scroll to position [223, 0]
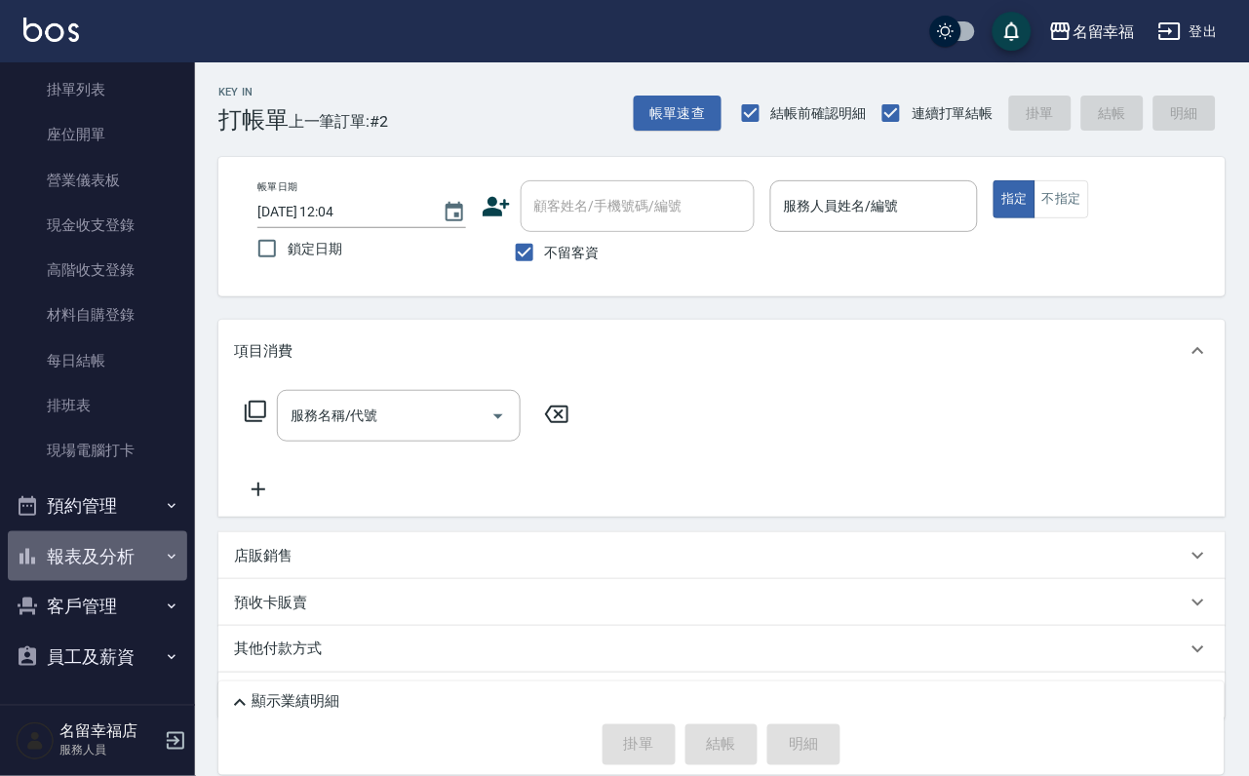
click at [109, 531] on button "報表及分析" at bounding box center [97, 556] width 179 height 51
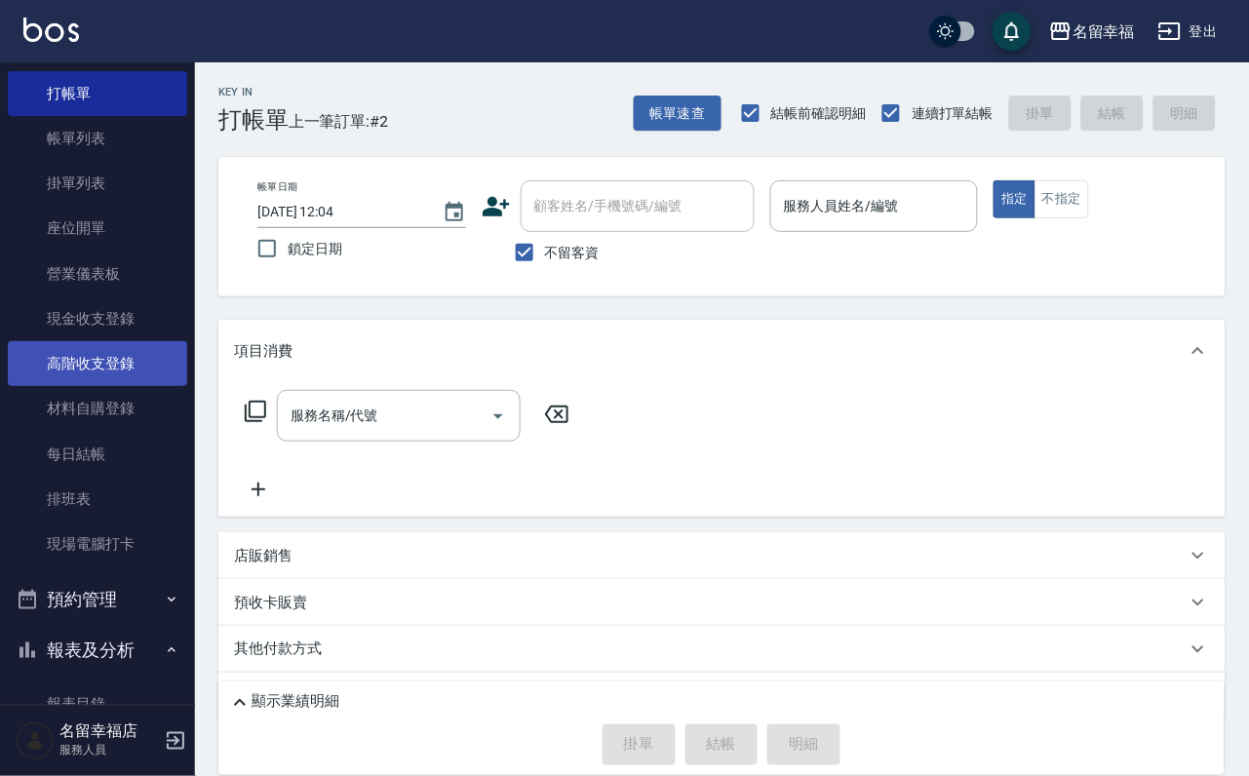
scroll to position [0, 0]
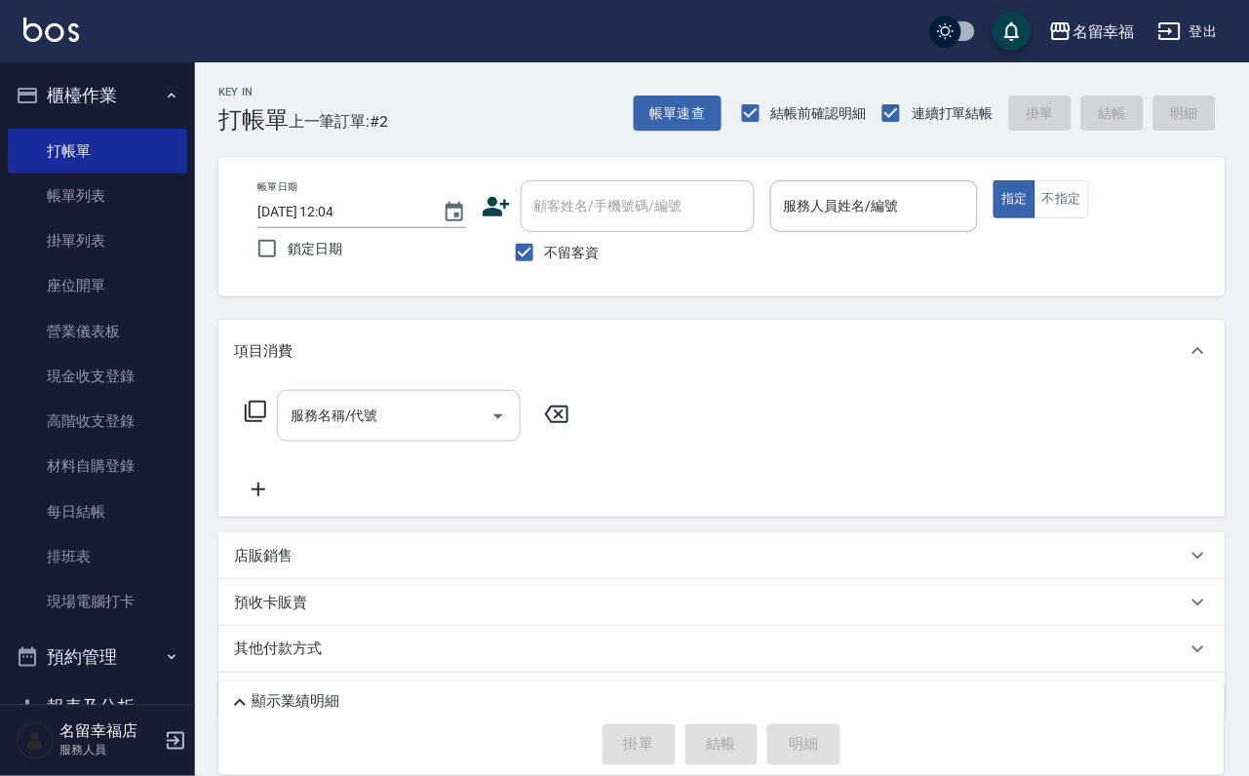
click at [495, 432] on button "Open" at bounding box center [498, 416] width 31 height 31
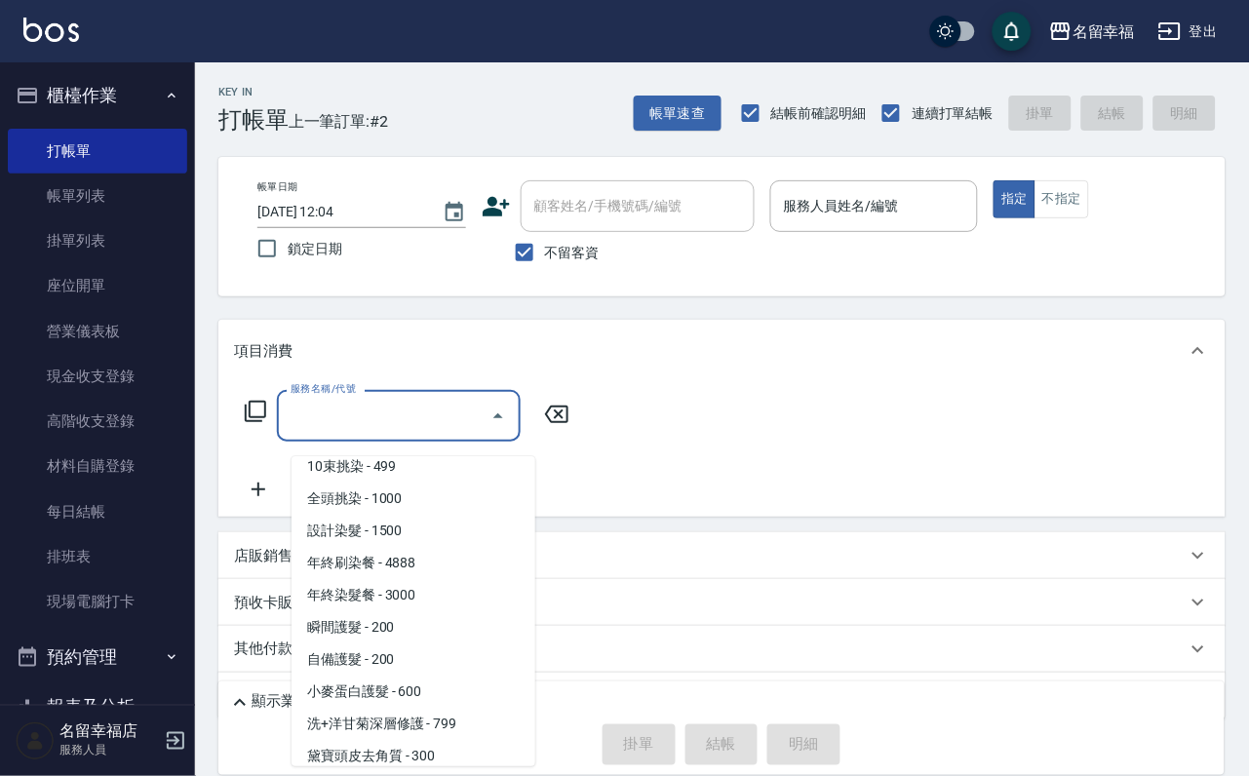
scroll to position [1024, 0]
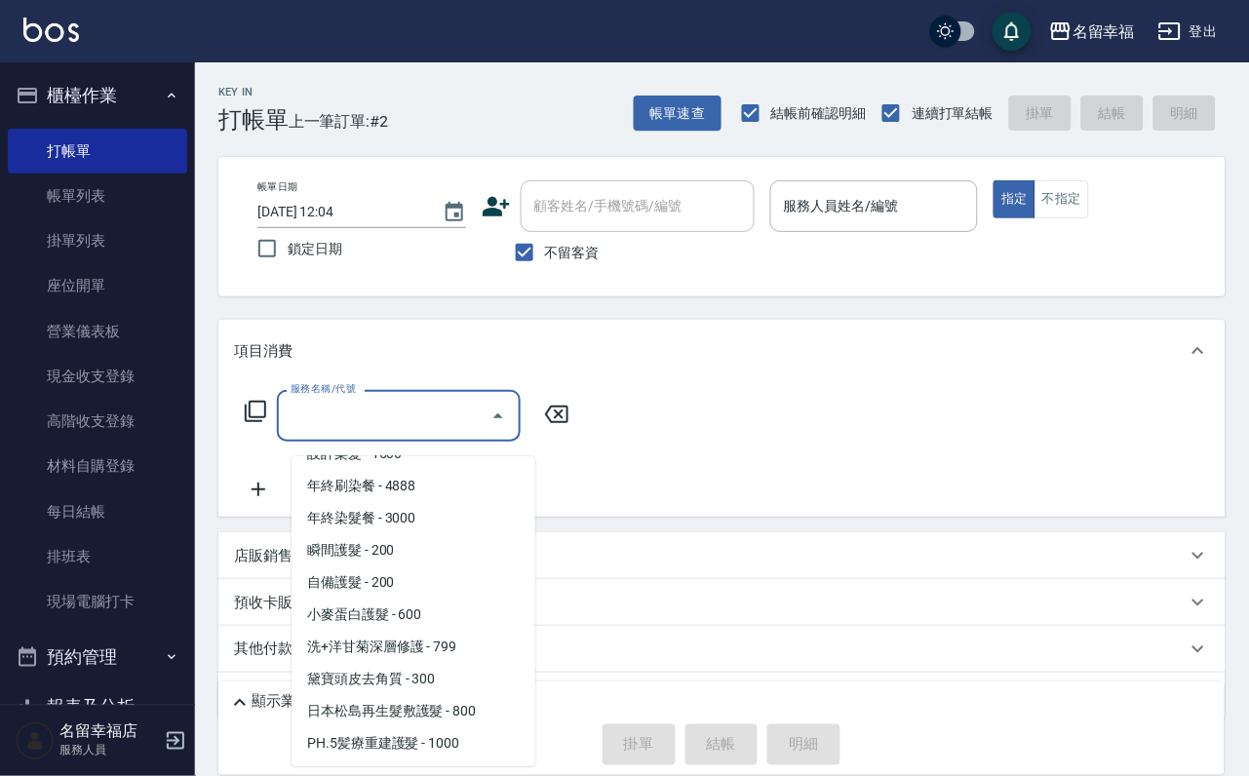
click at [916, 418] on div "服務名稱/代號 服務名稱/代號" at bounding box center [721, 449] width 1007 height 135
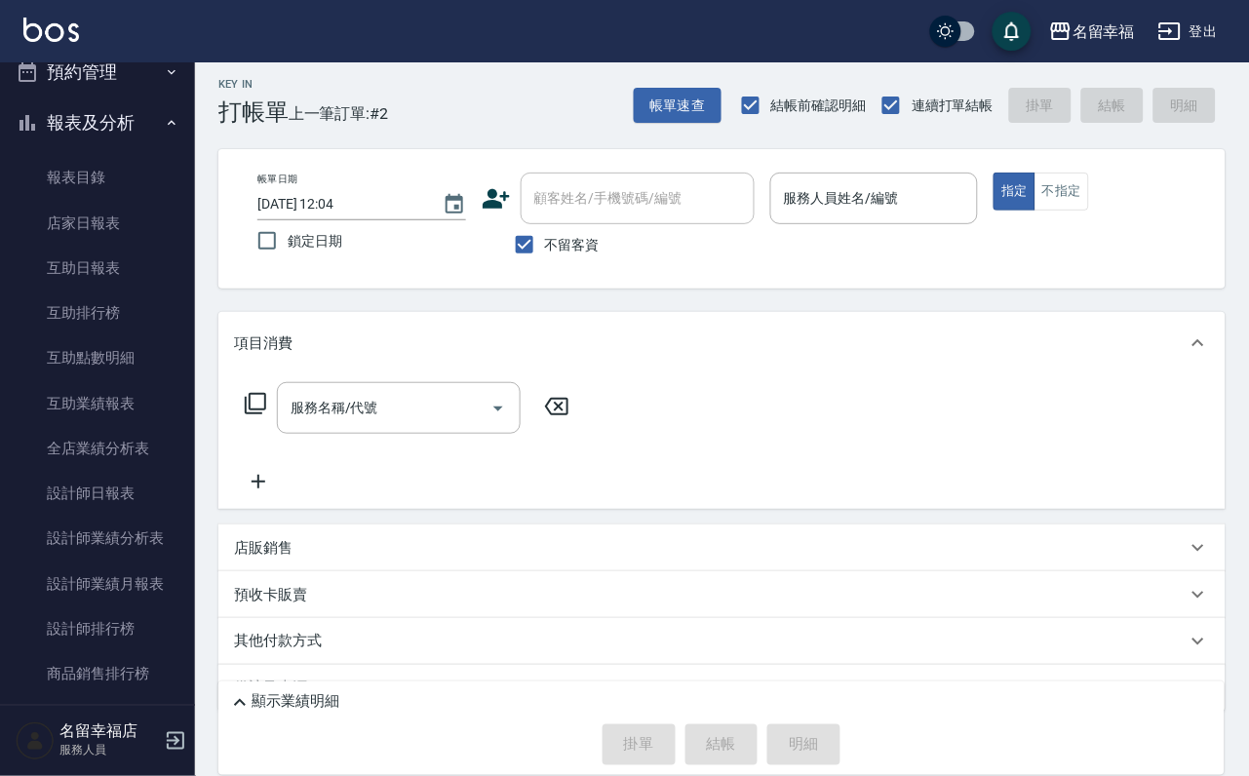
scroll to position [0, 0]
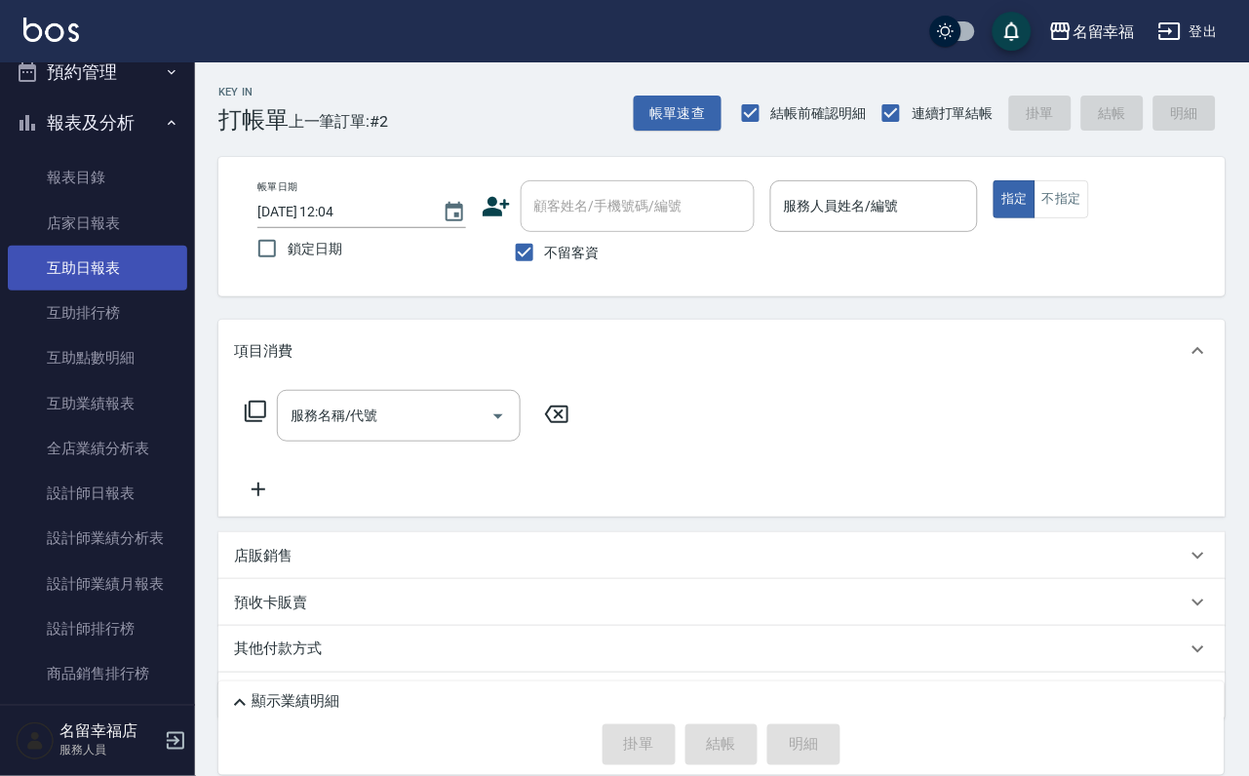
click at [121, 291] on link "互助日報表" at bounding box center [97, 268] width 179 height 45
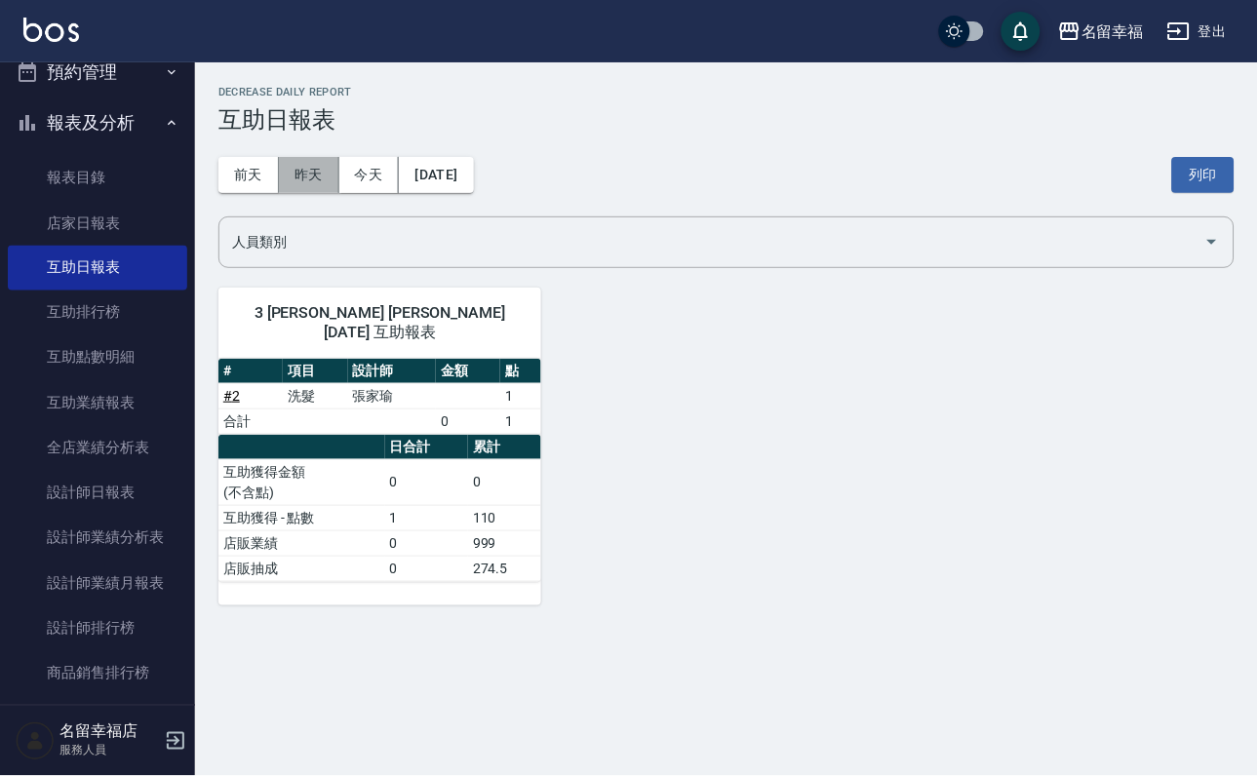
click at [330, 191] on button "昨天" at bounding box center [309, 175] width 60 height 36
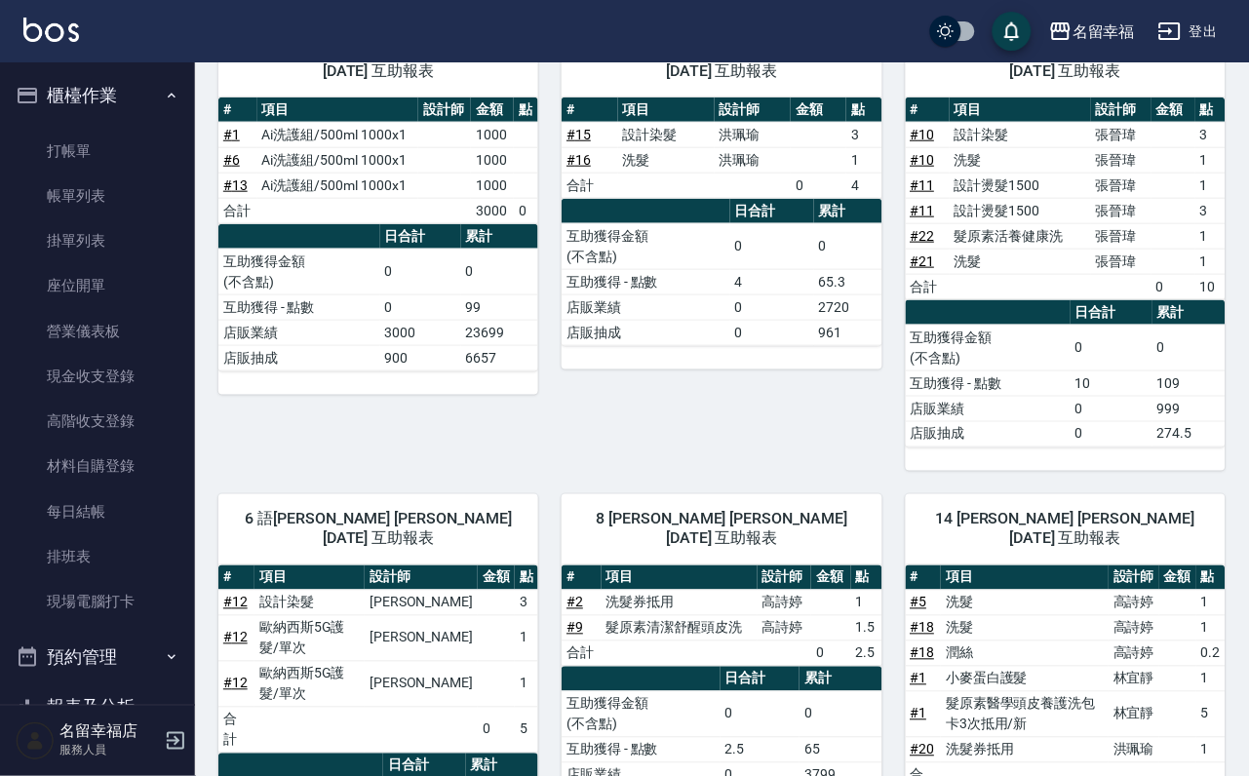
scroll to position [257, 0]
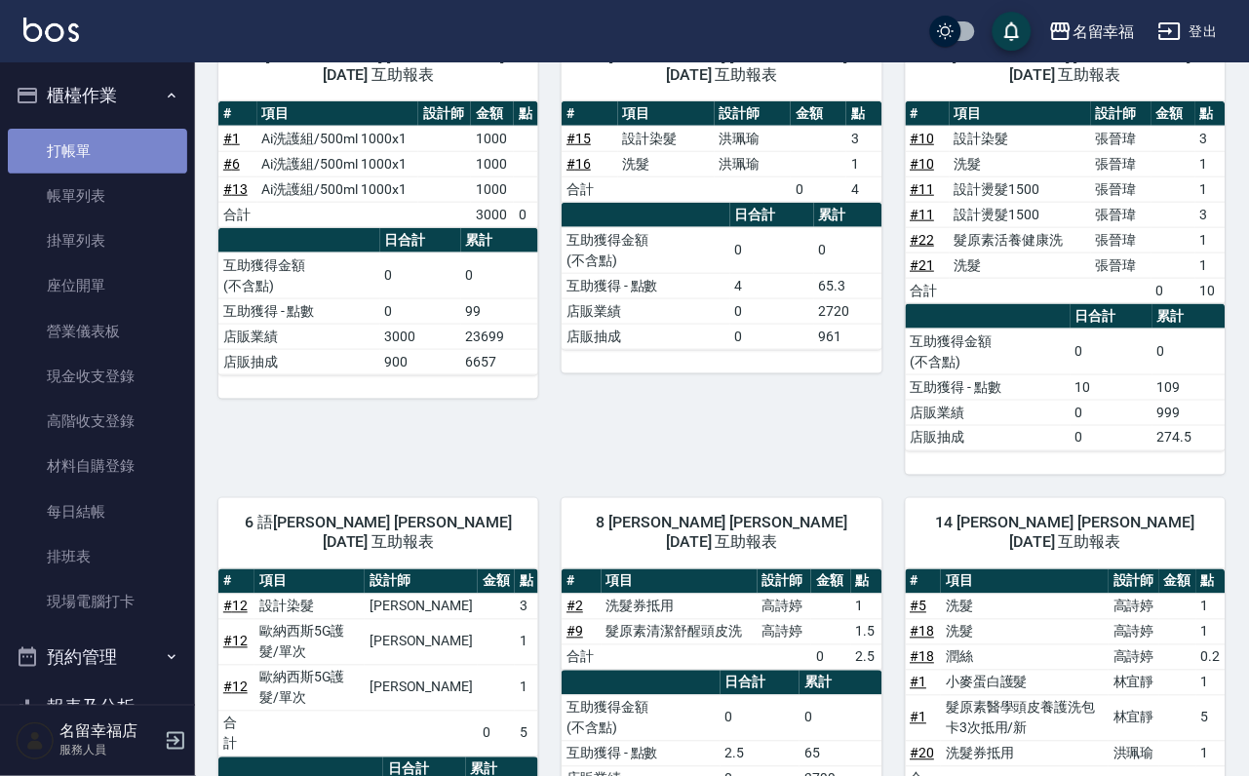
click at [97, 159] on link "打帳單" at bounding box center [97, 151] width 179 height 45
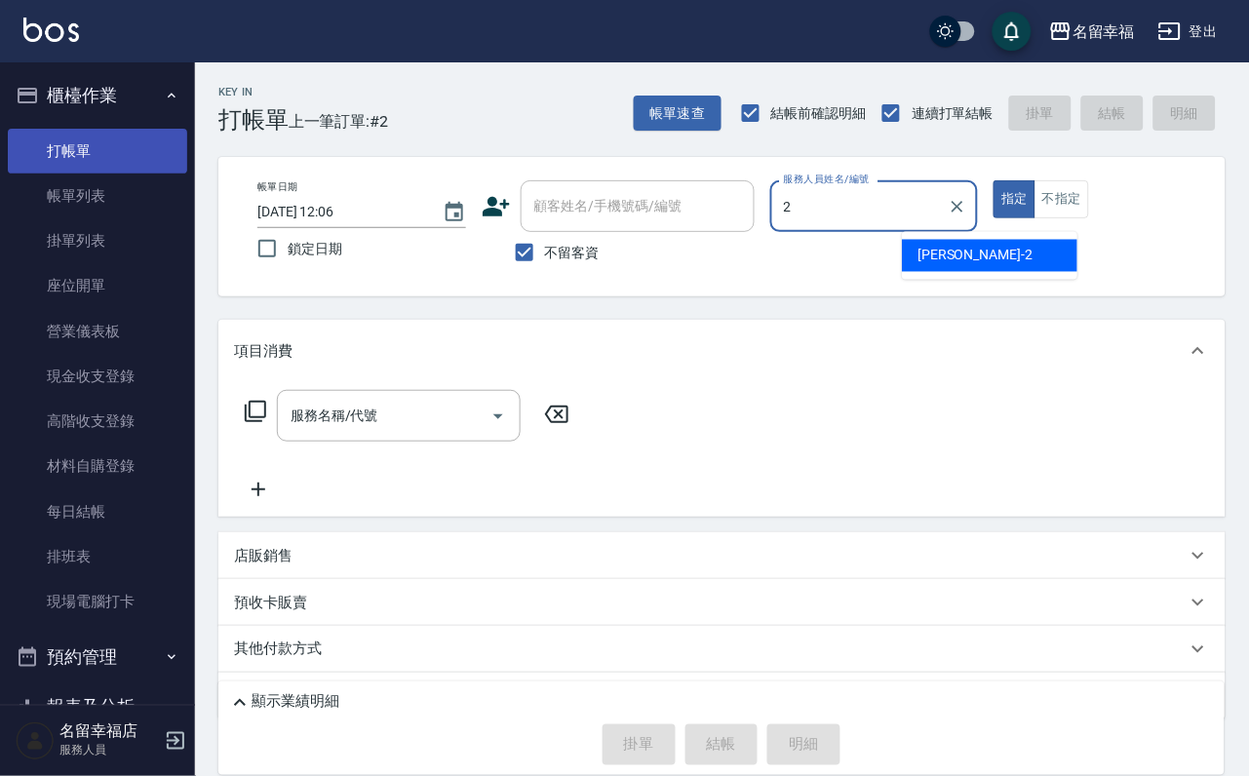
type input "碧涵-2"
type button "true"
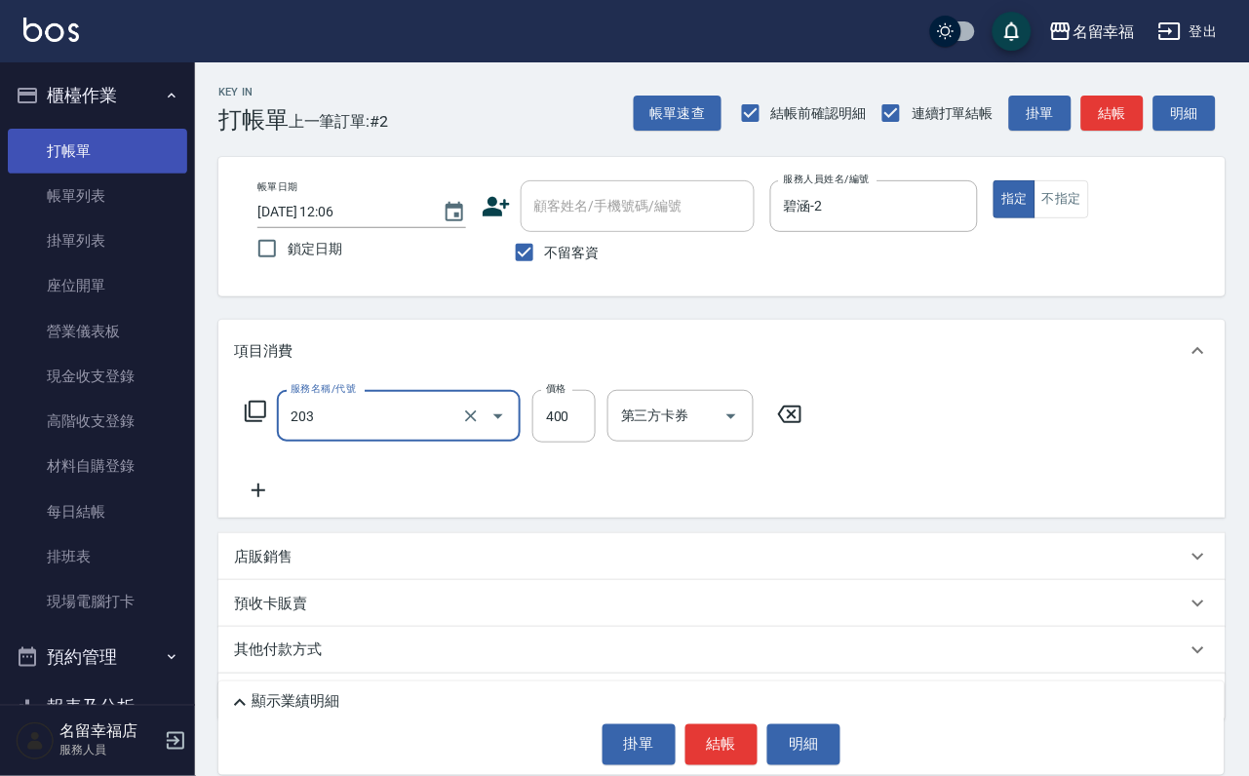
type input "指定單剪(203)"
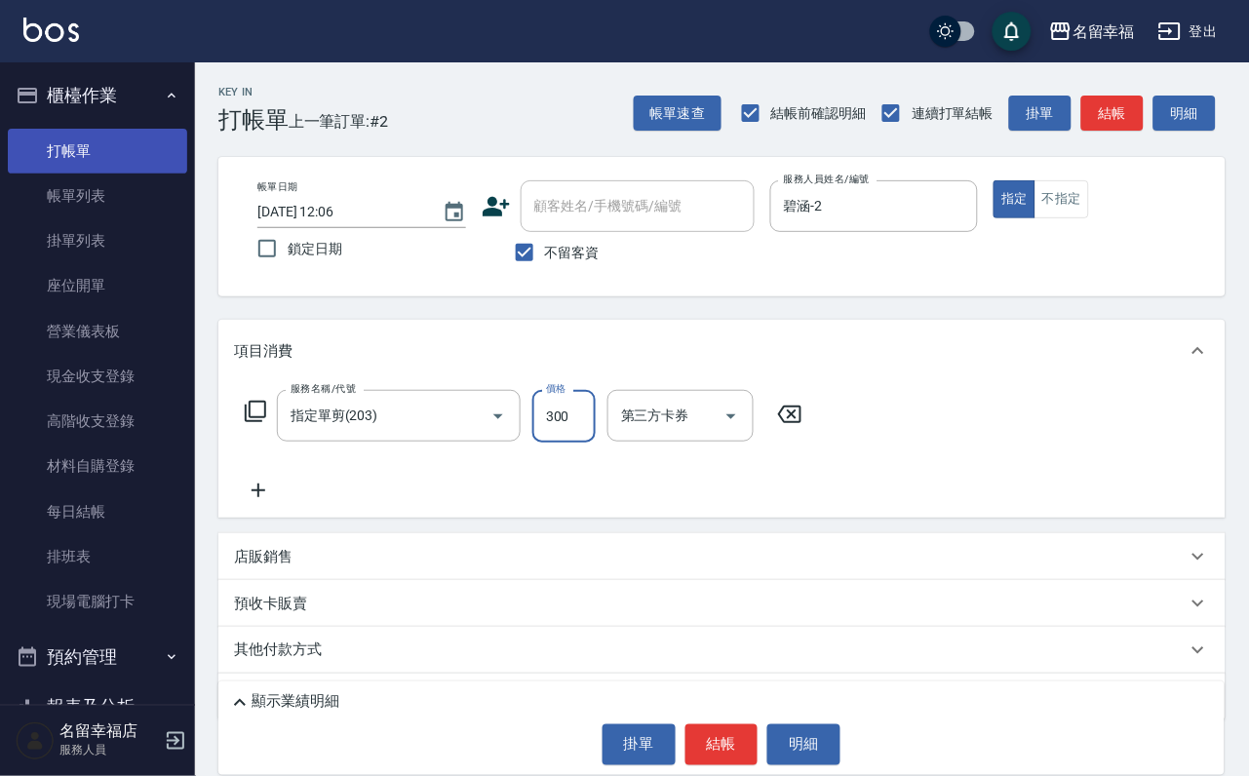
type input "300"
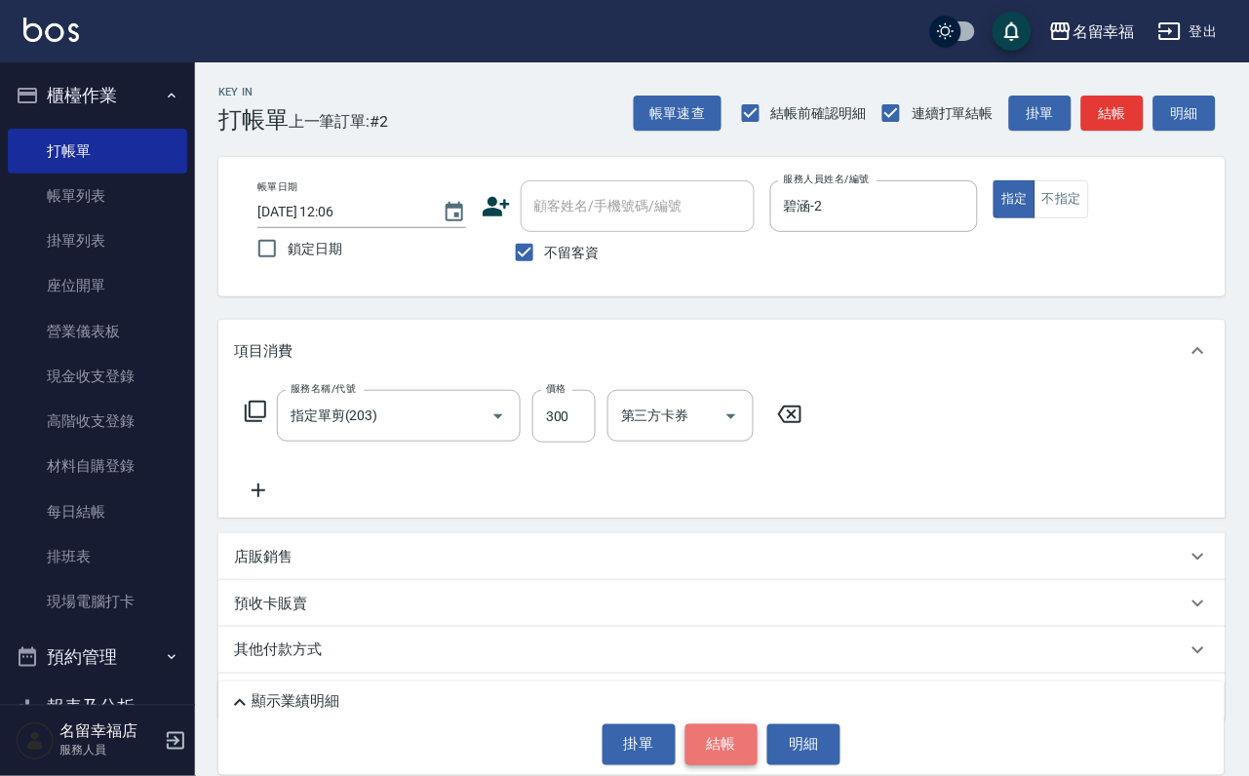
click at [697, 744] on button "結帳" at bounding box center [721, 744] width 73 height 41
click at [688, 725] on button "結帳" at bounding box center [721, 744] width 73 height 41
click at [735, 729] on button "結帳" at bounding box center [721, 744] width 73 height 41
click at [711, 746] on button "結帳" at bounding box center [721, 744] width 73 height 41
click at [708, 741] on button "結帳" at bounding box center [721, 744] width 73 height 41
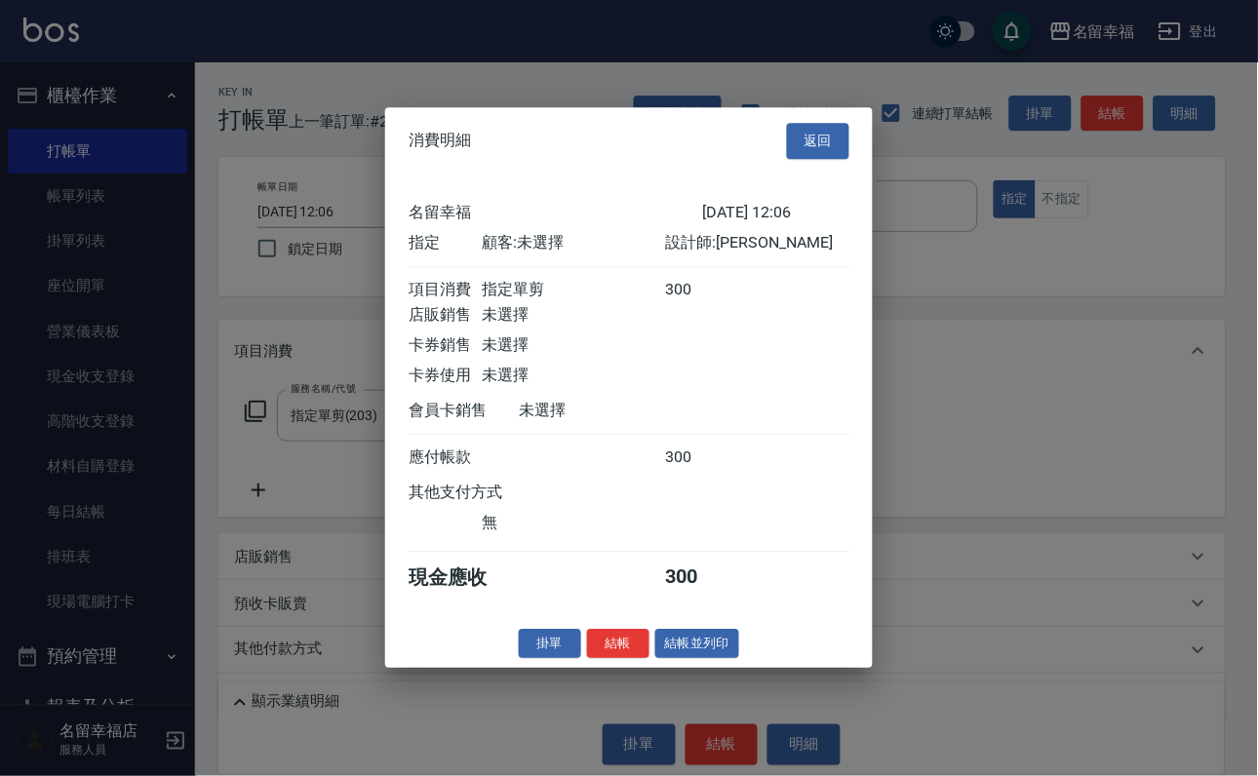
scroll to position [241, 0]
click at [600, 659] on button "結帳" at bounding box center [618, 644] width 62 height 30
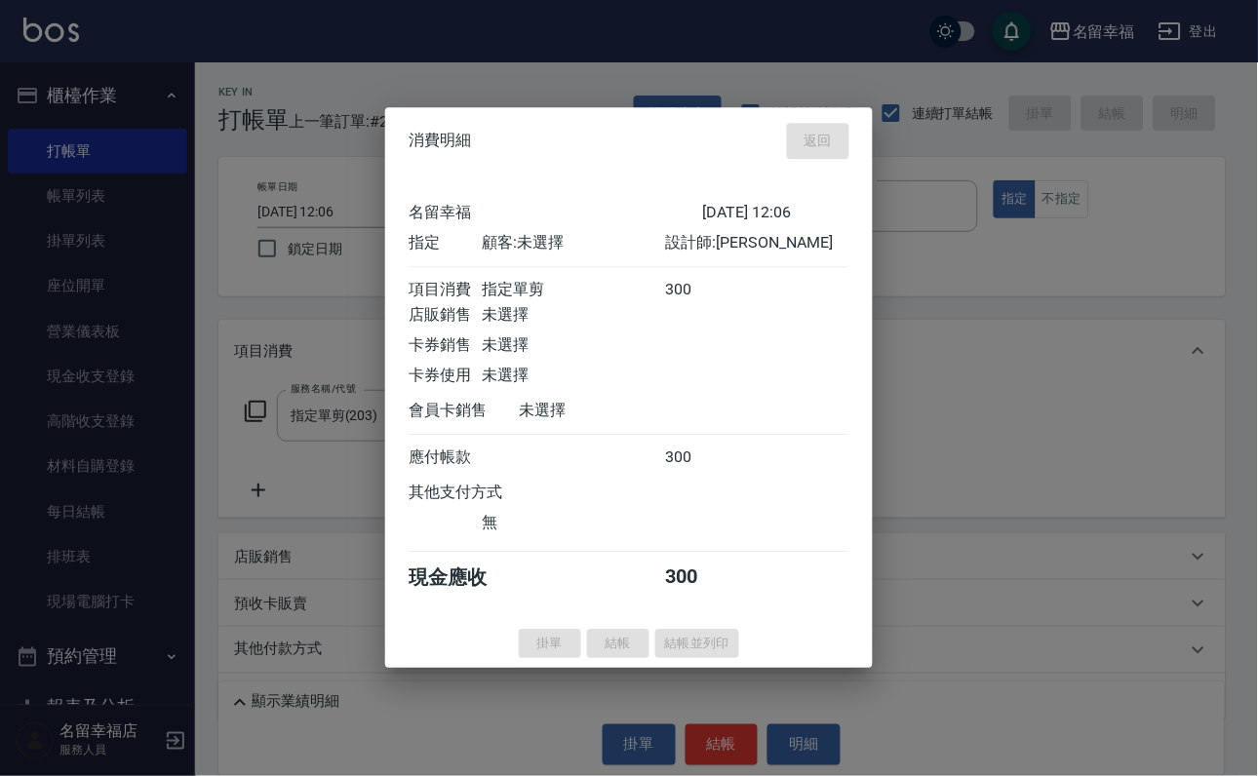
type input "[DATE] 12:18"
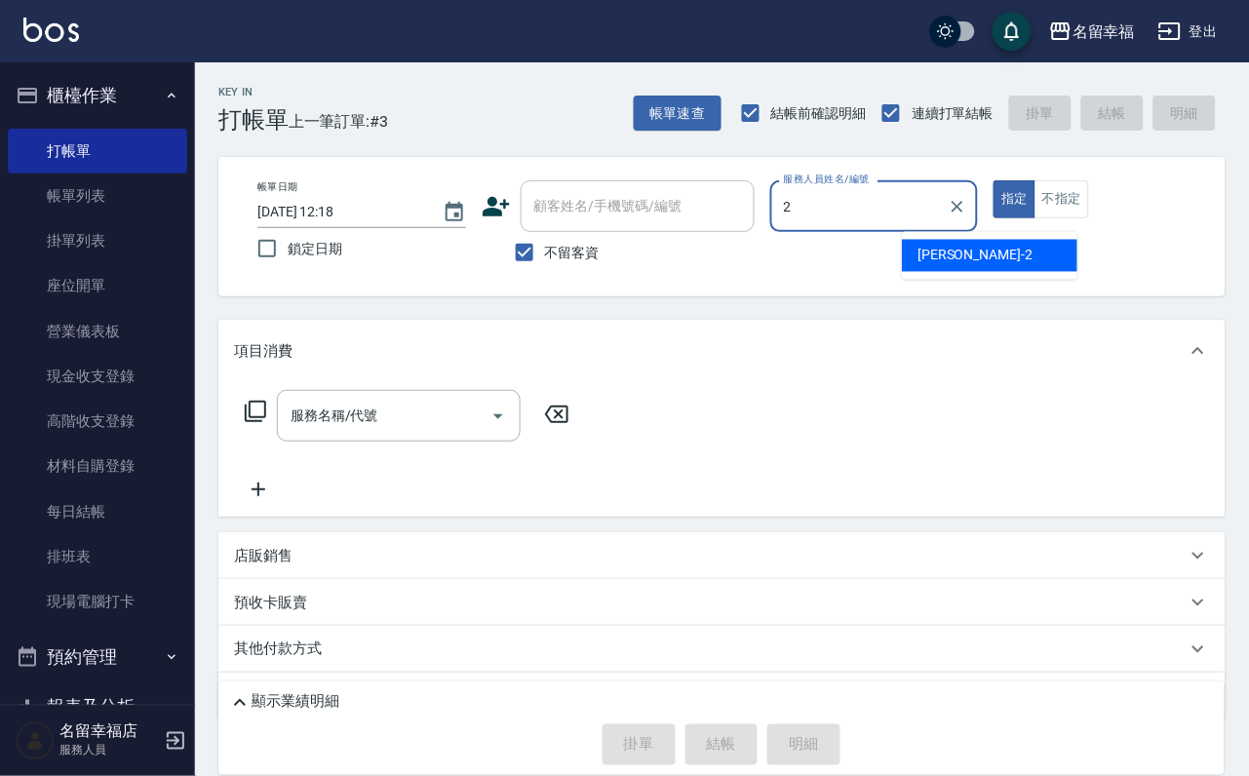
type input "碧涵-2"
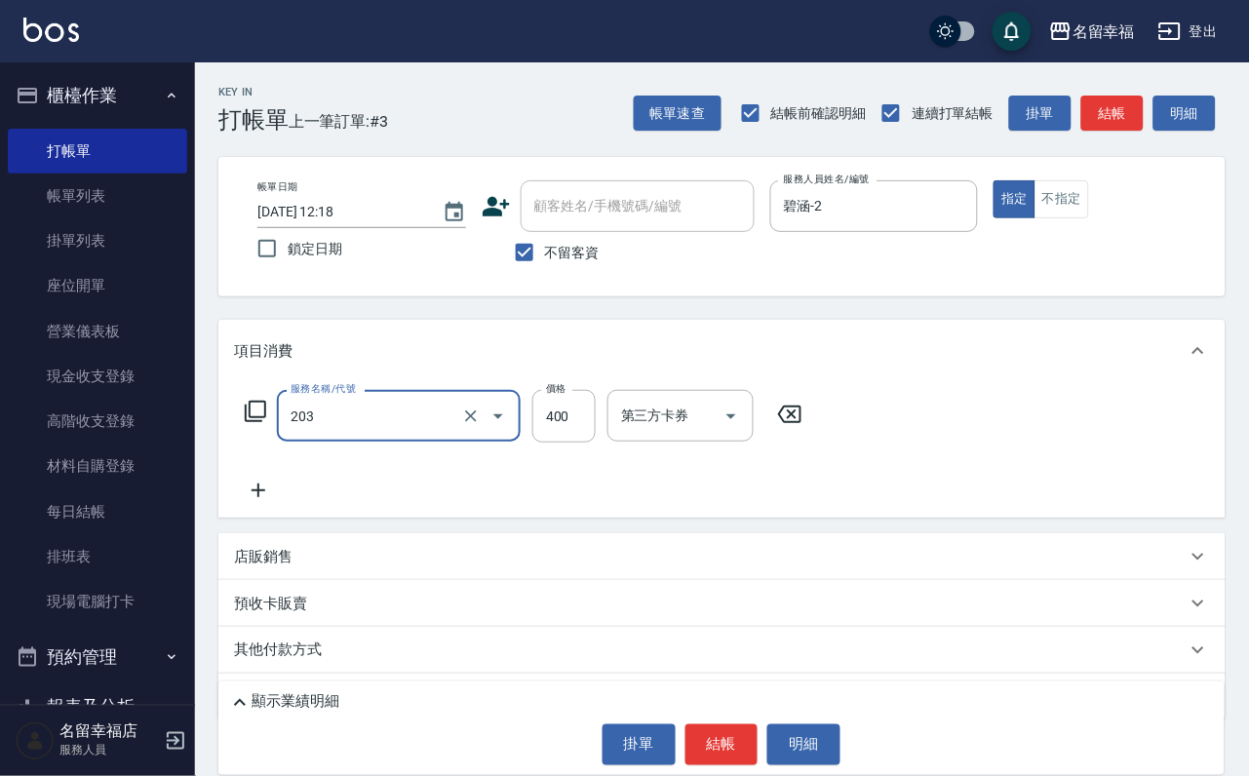
type input "指定單剪(203)"
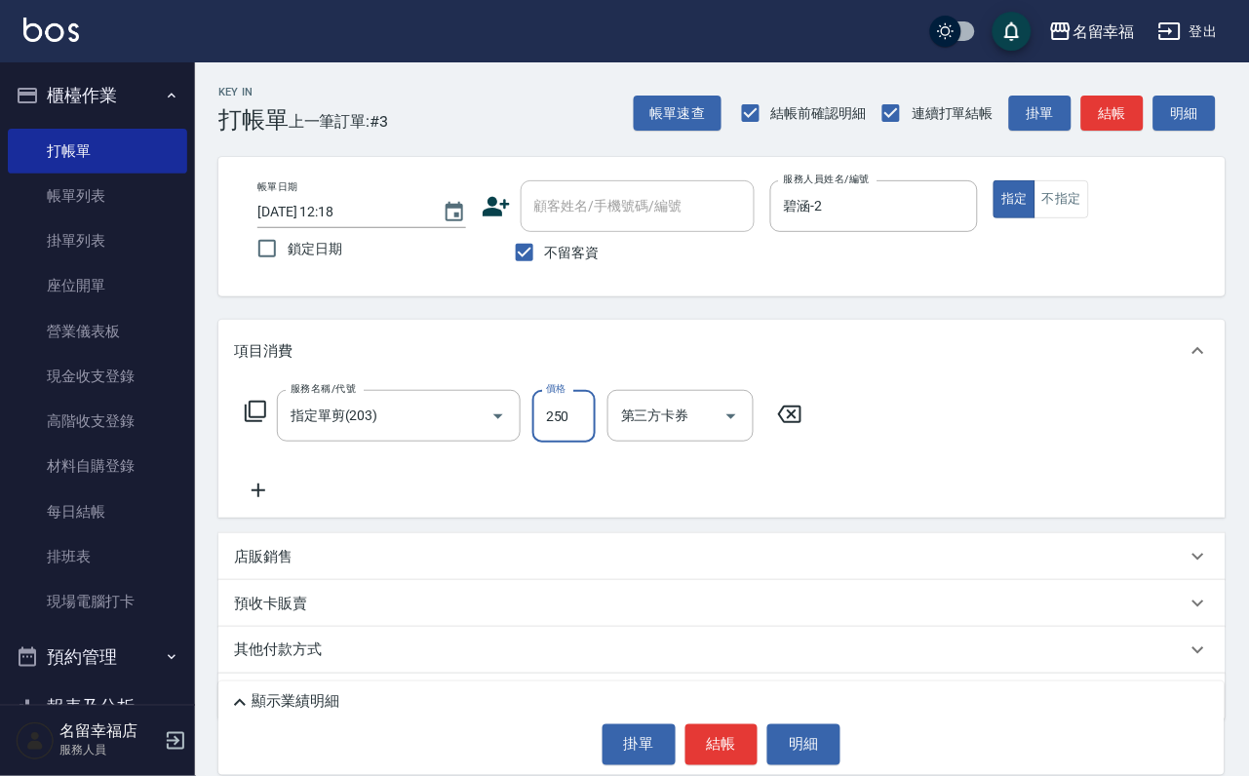
type input "250"
click at [737, 730] on button "結帳" at bounding box center [721, 744] width 73 height 41
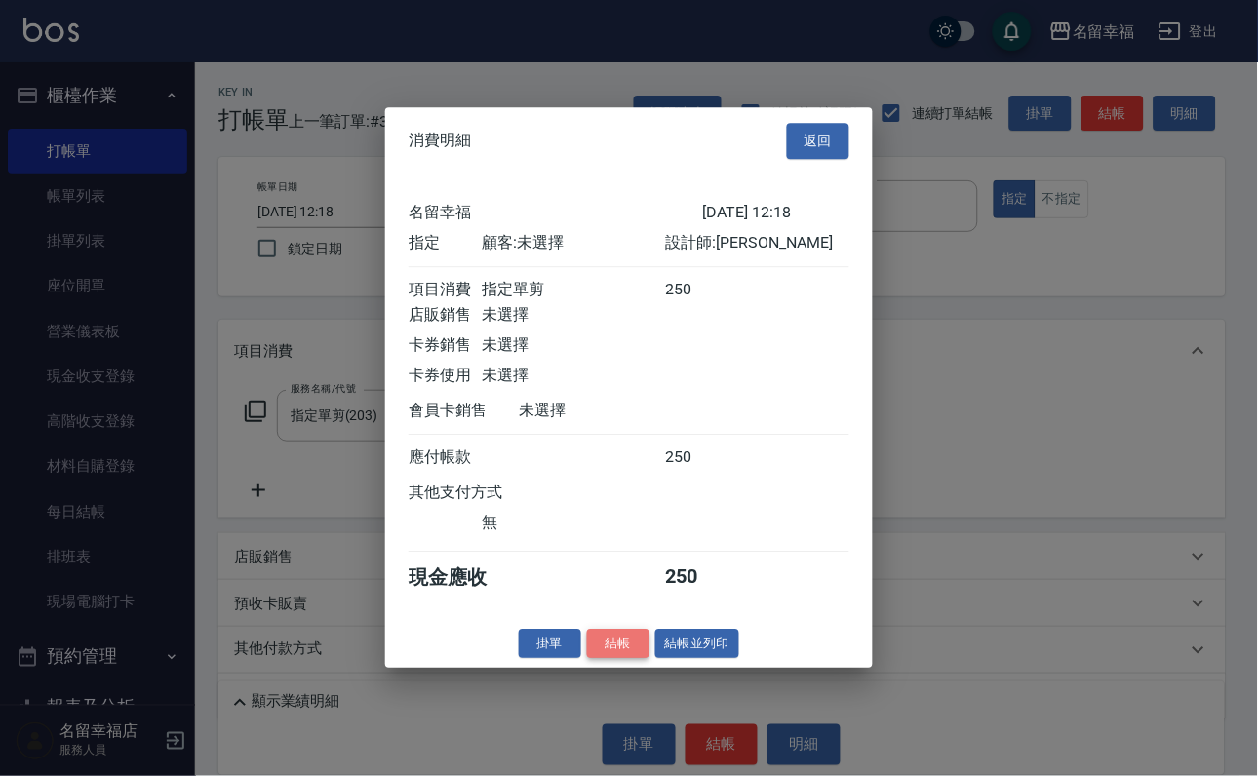
click at [602, 659] on button "結帳" at bounding box center [618, 644] width 62 height 30
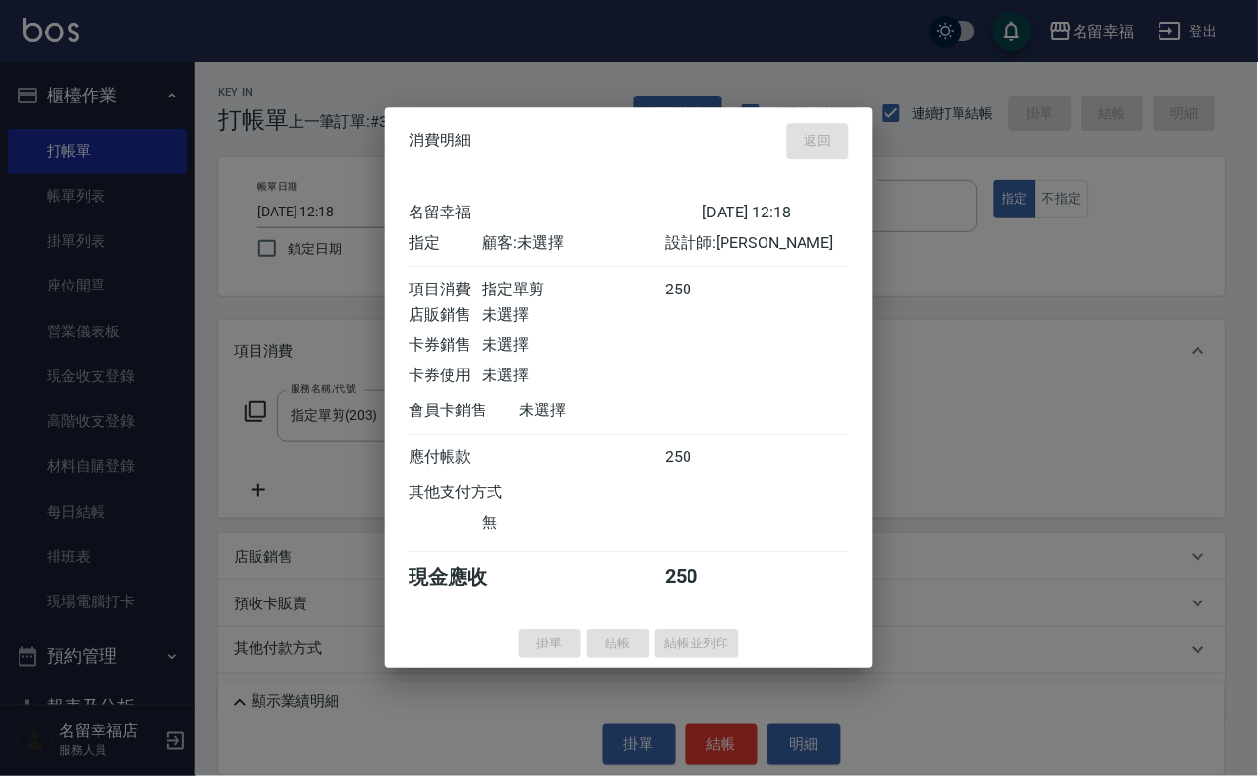
type input "[DATE] 12:29"
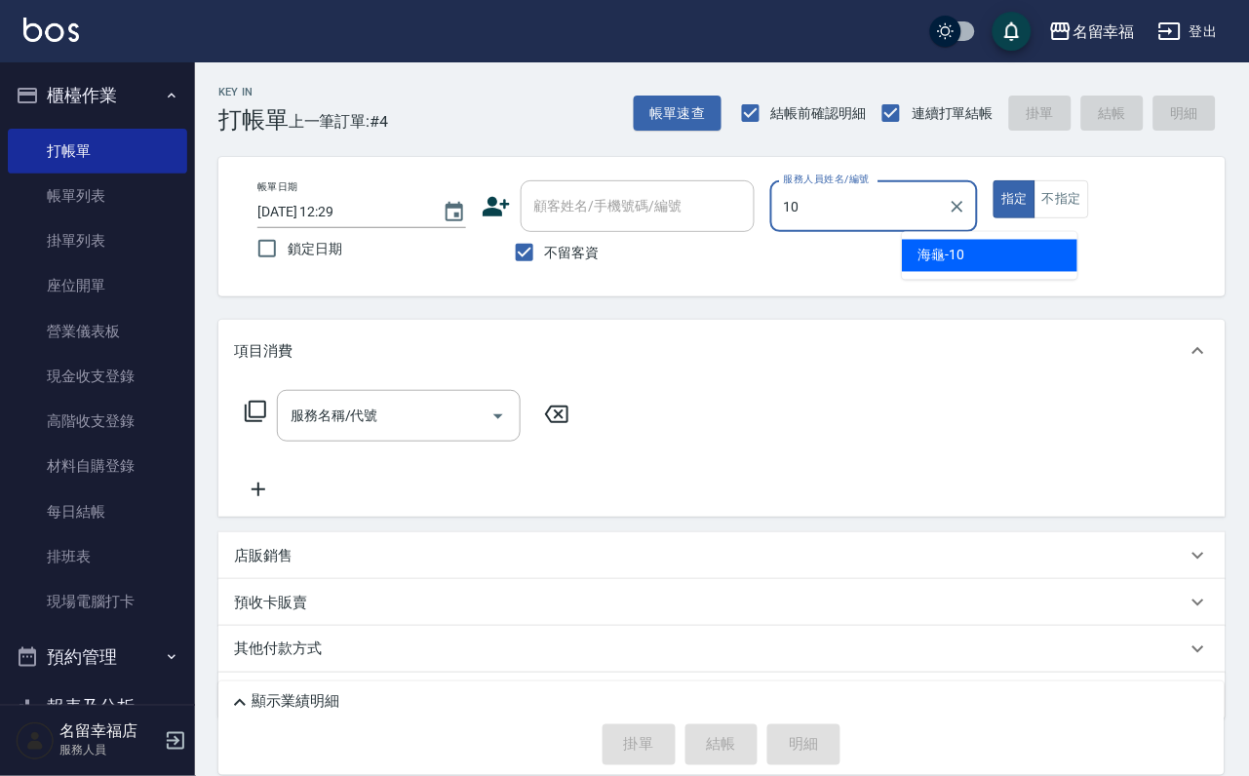
type input "海龜-10"
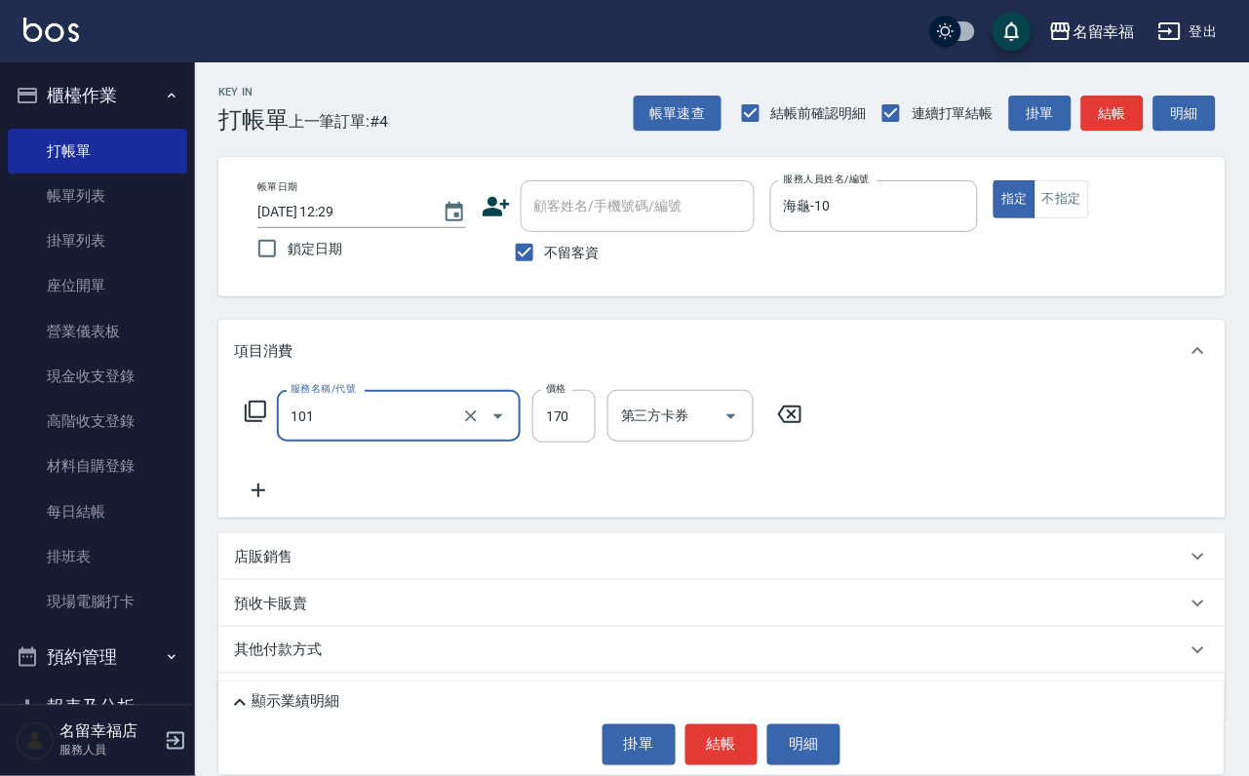
type input "洗髮(101)"
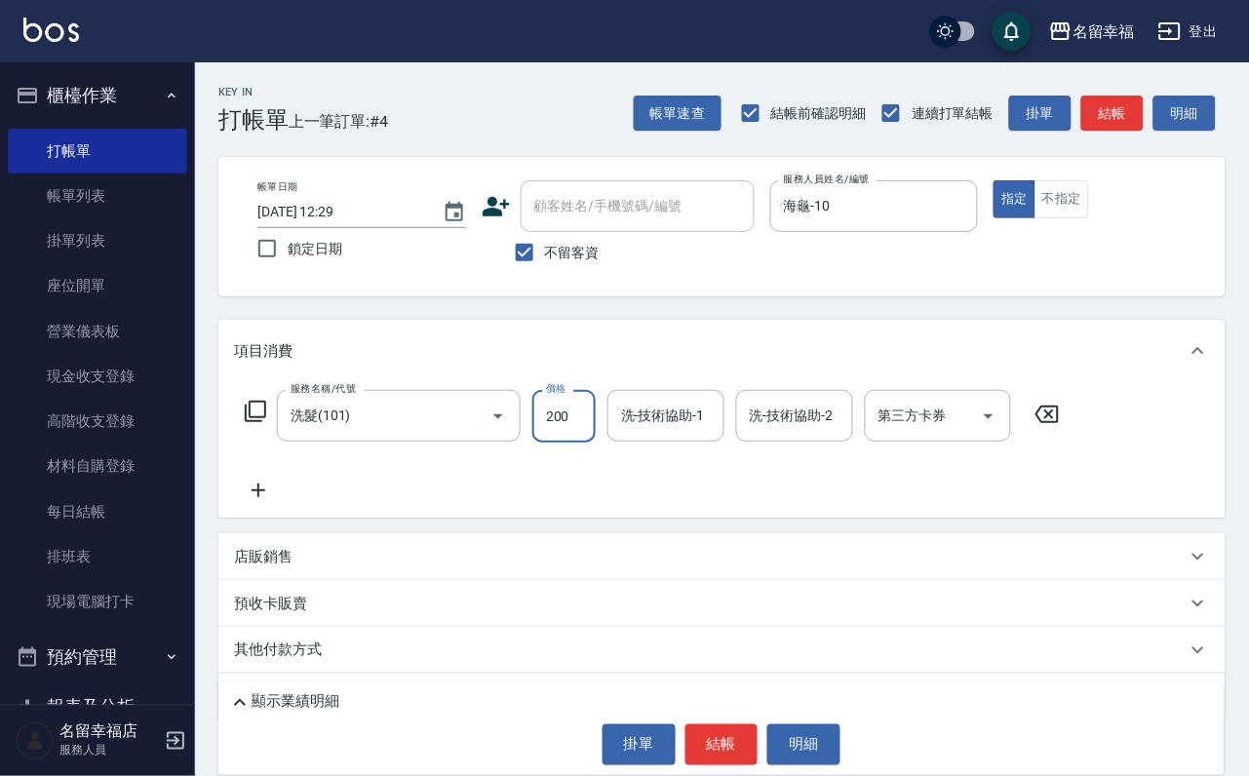
type input "200"
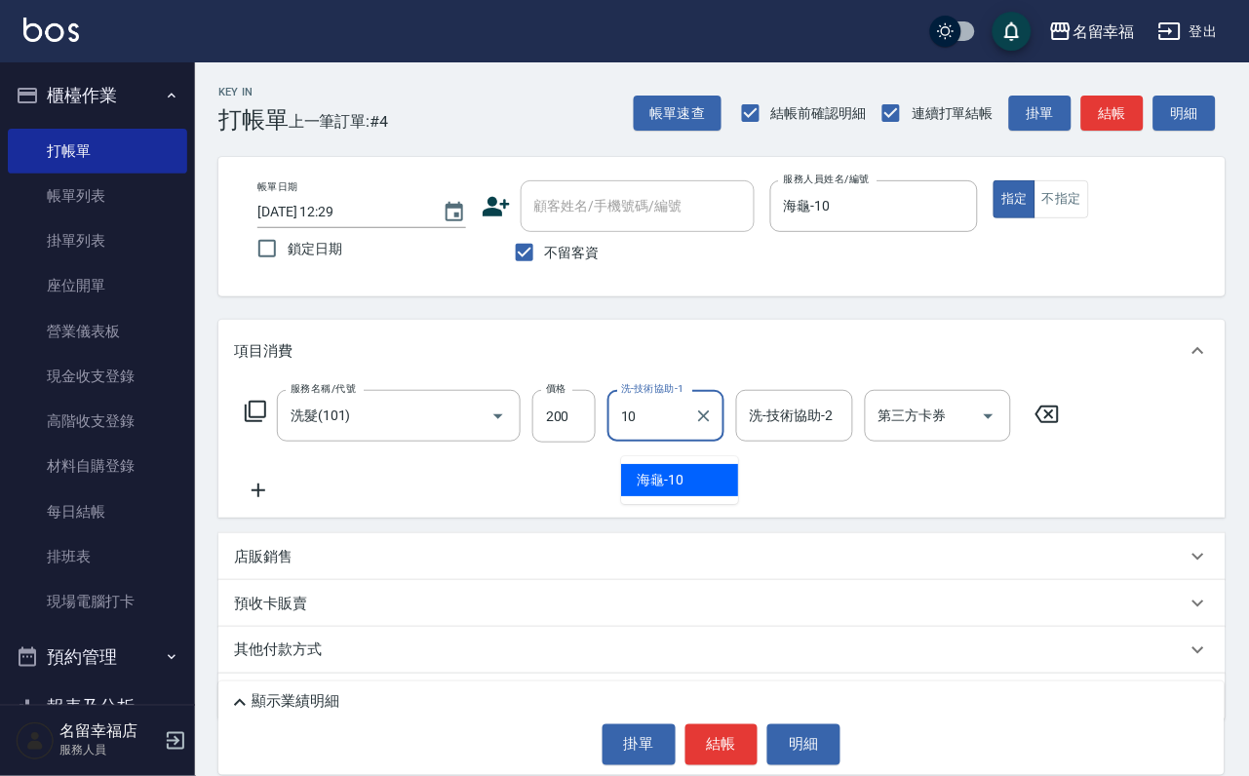
type input "海龜-10"
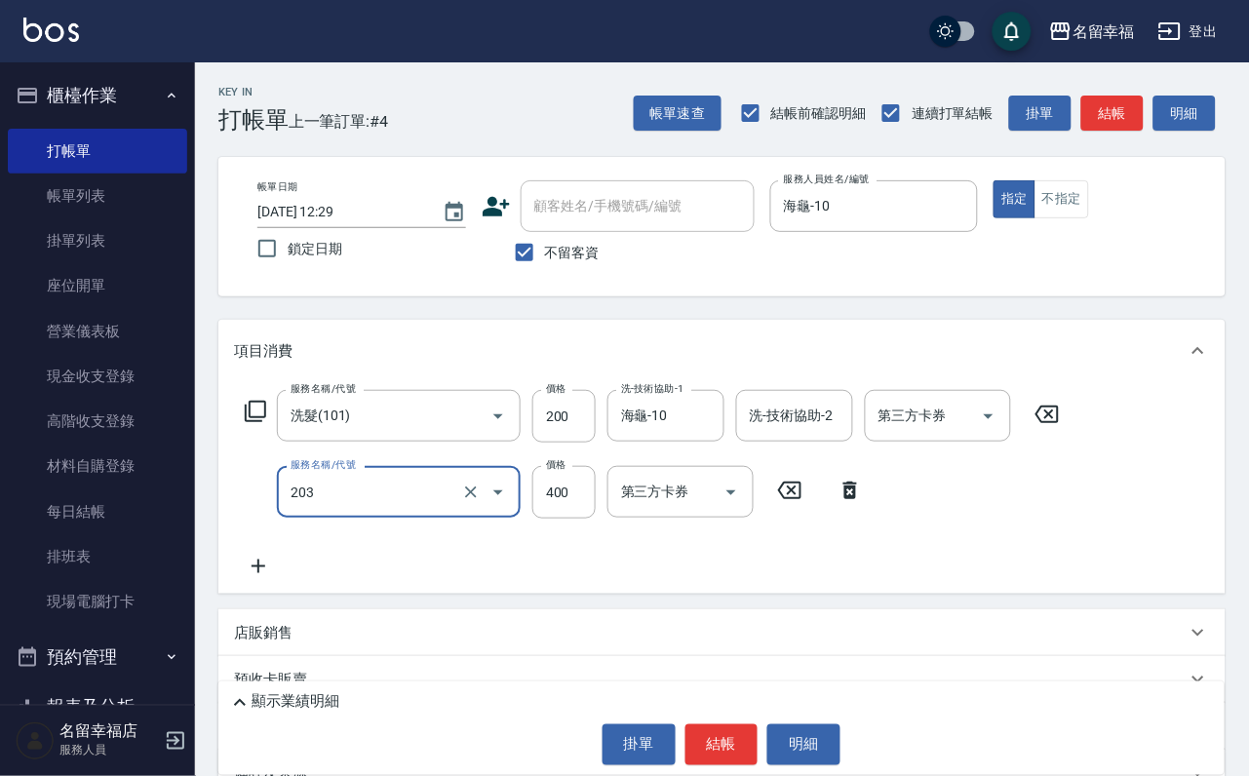
type input "指定單剪(203)"
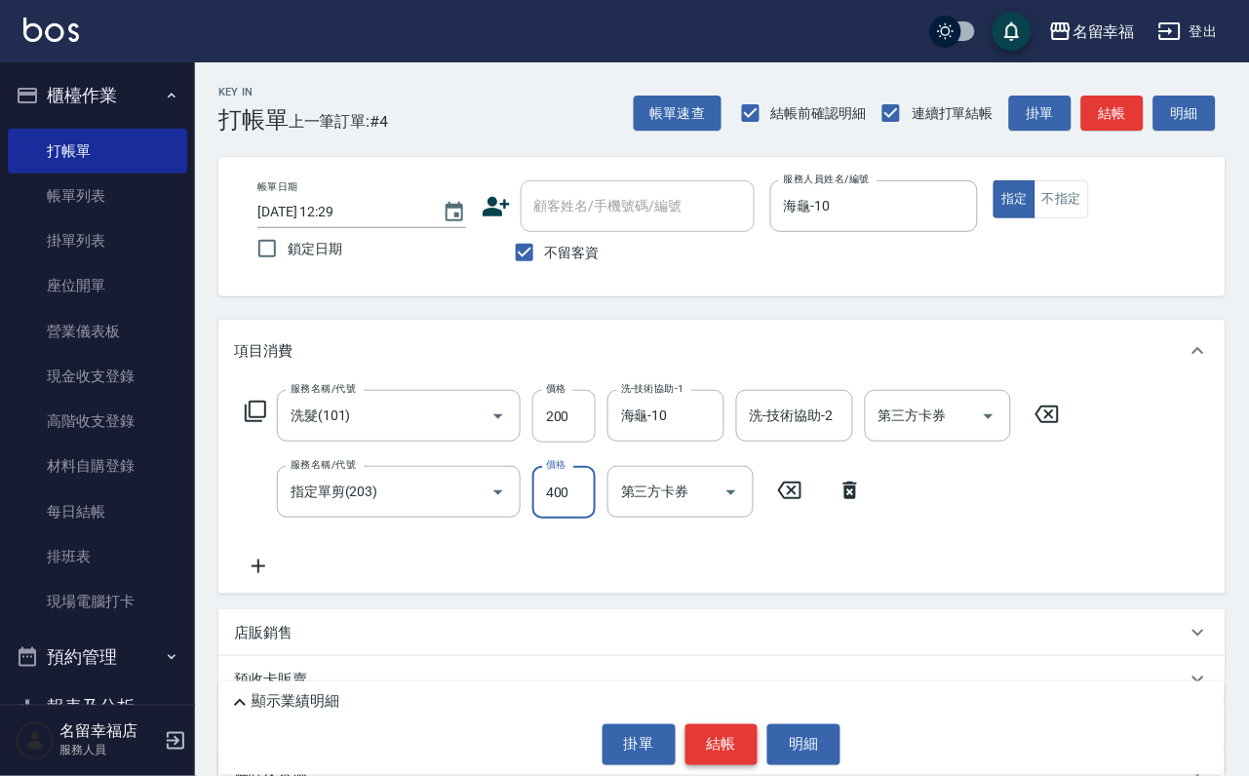
click at [743, 729] on button "結帳" at bounding box center [721, 744] width 73 height 41
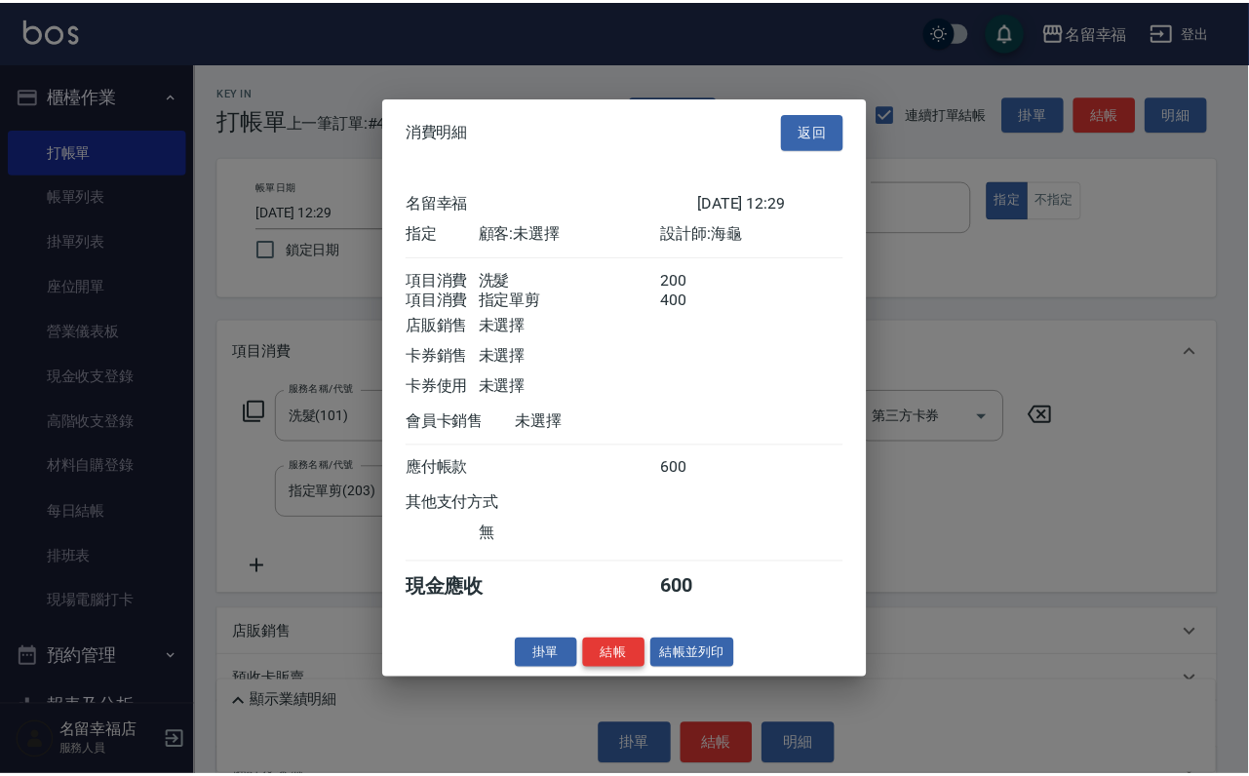
scroll to position [314, 0]
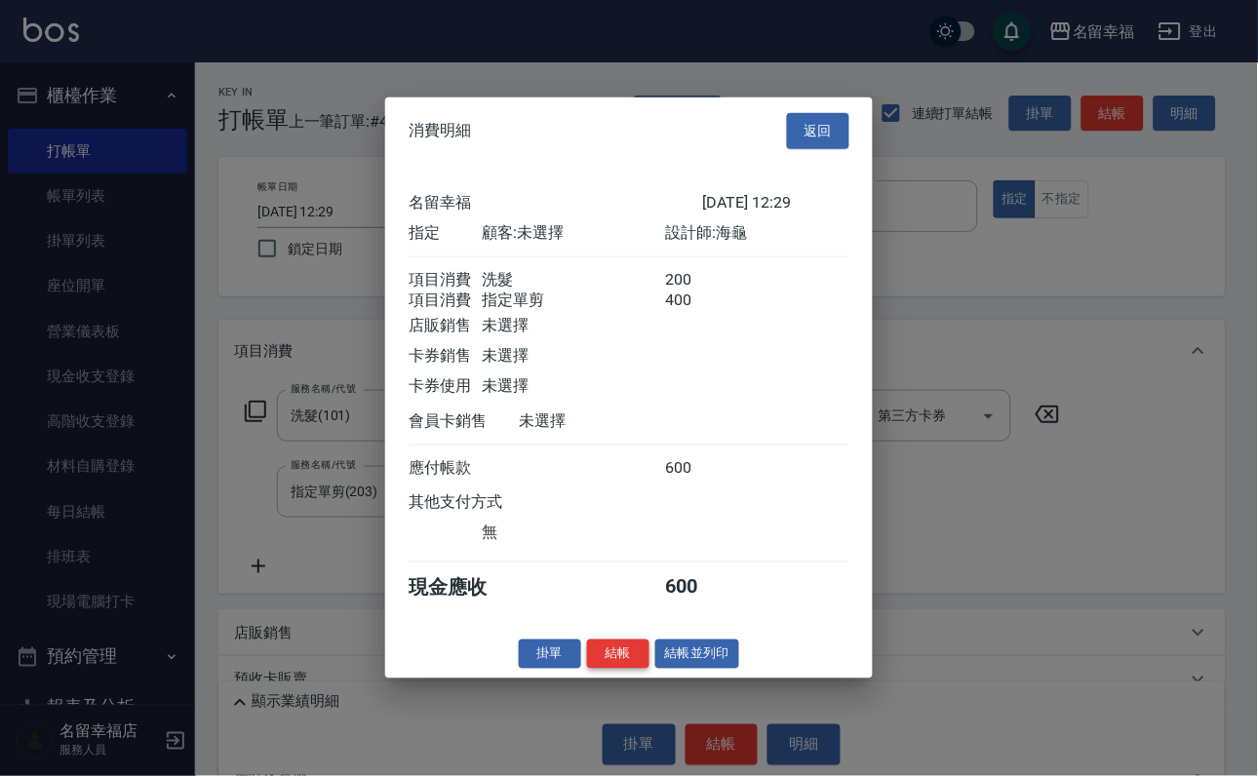
click at [587, 669] on button "結帳" at bounding box center [618, 654] width 62 height 30
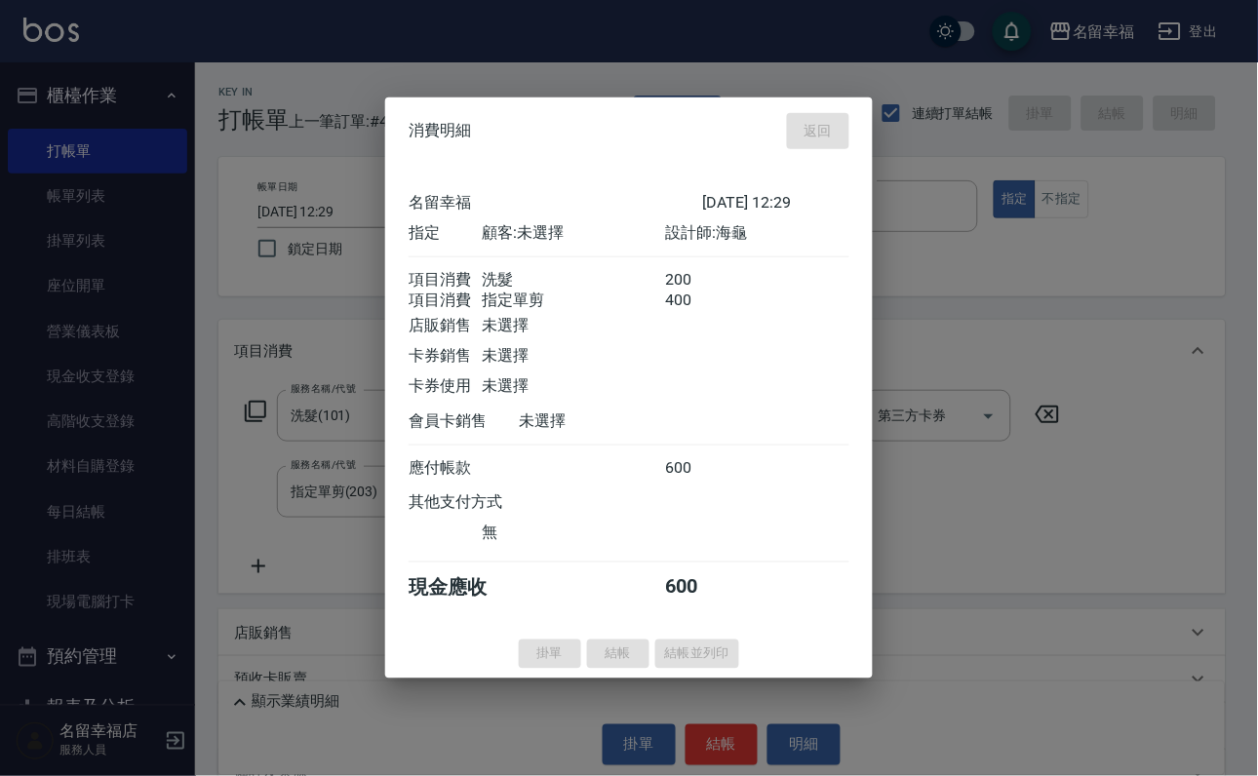
type input "[DATE] 12:53"
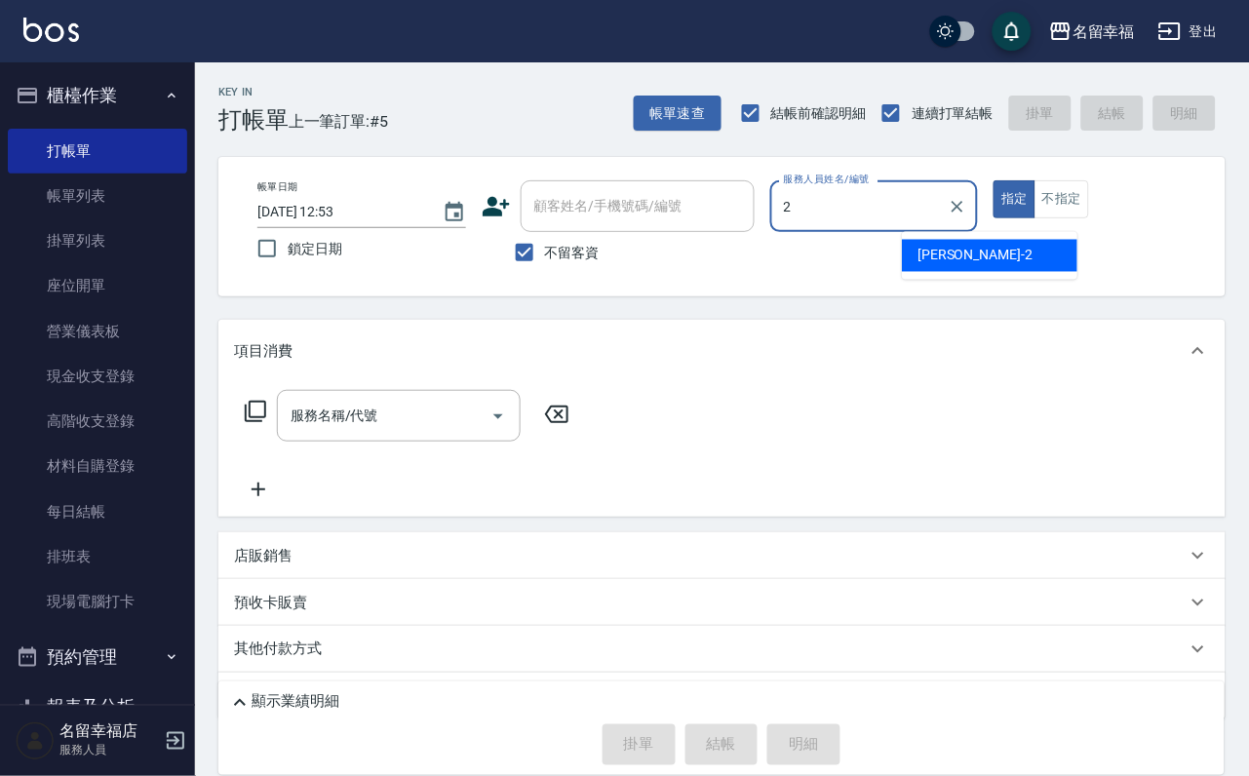
type input "碧涵-2"
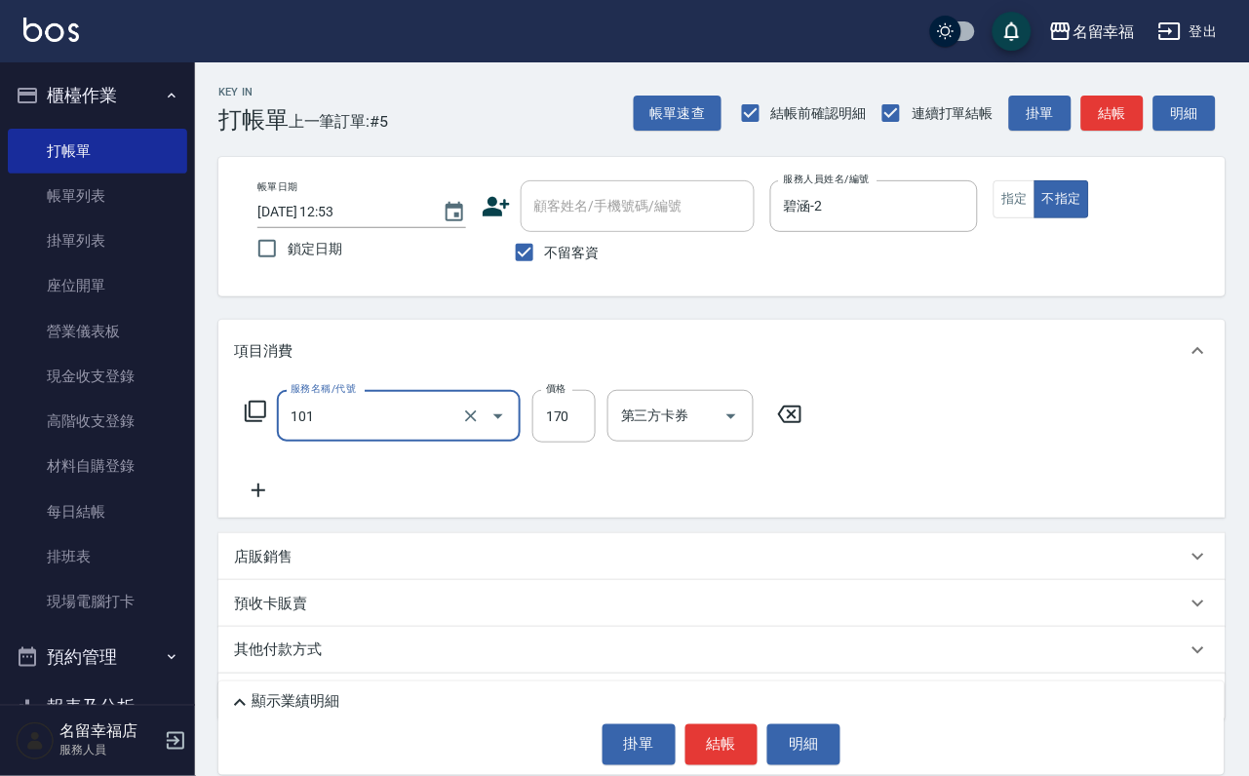
type input "洗髮(101)"
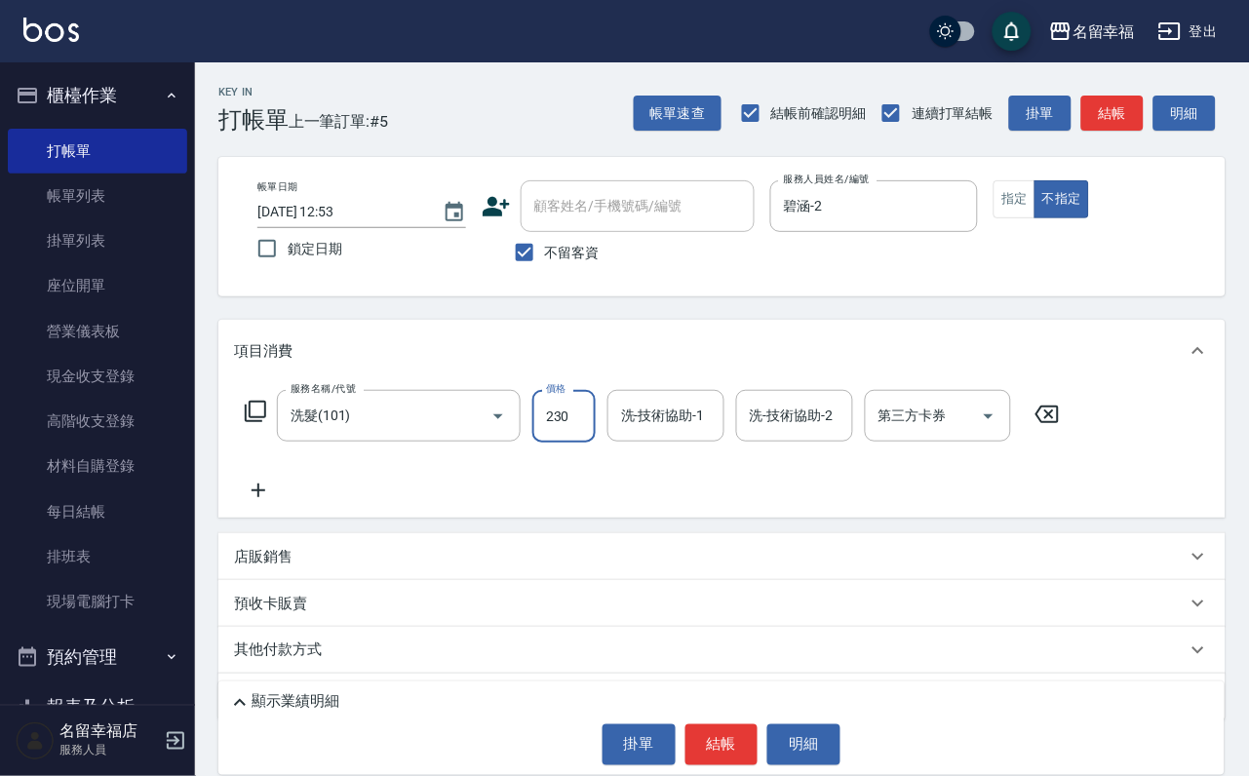
type input "230"
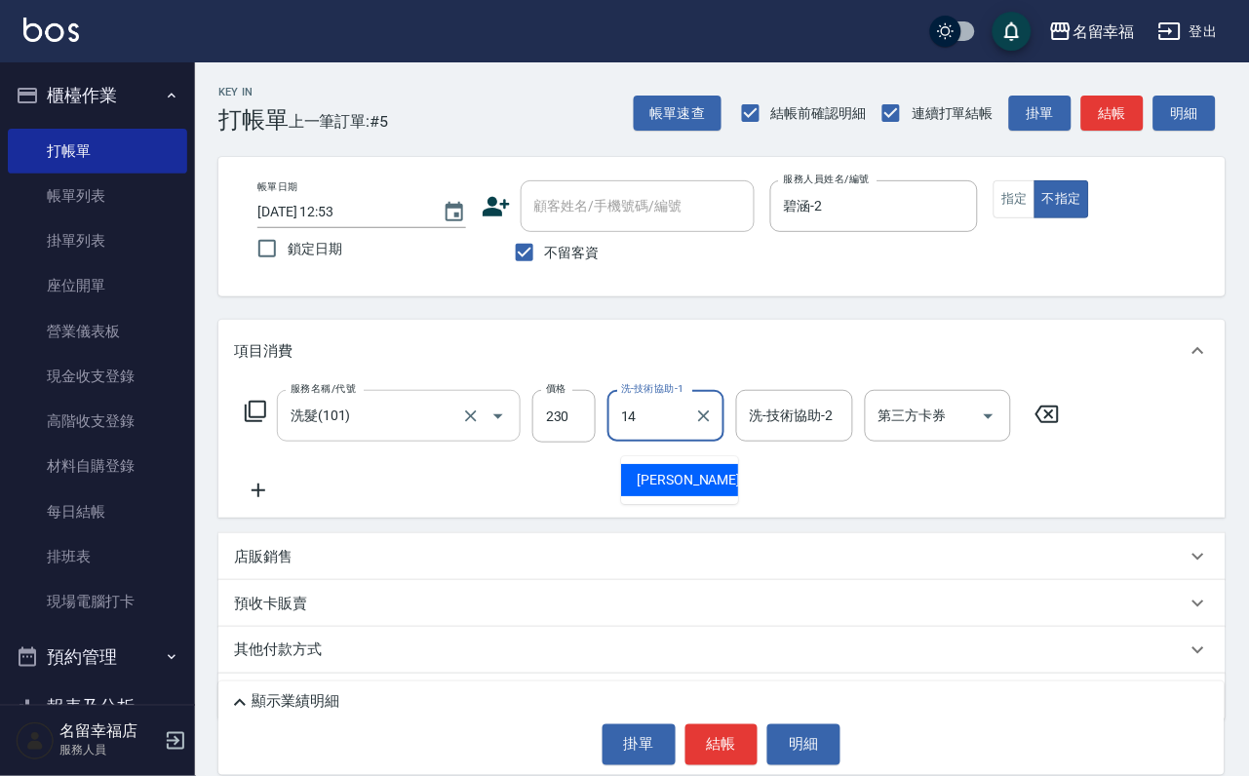
type input "14"
click at [384, 433] on input "洗髮(101)" at bounding box center [372, 416] width 172 height 34
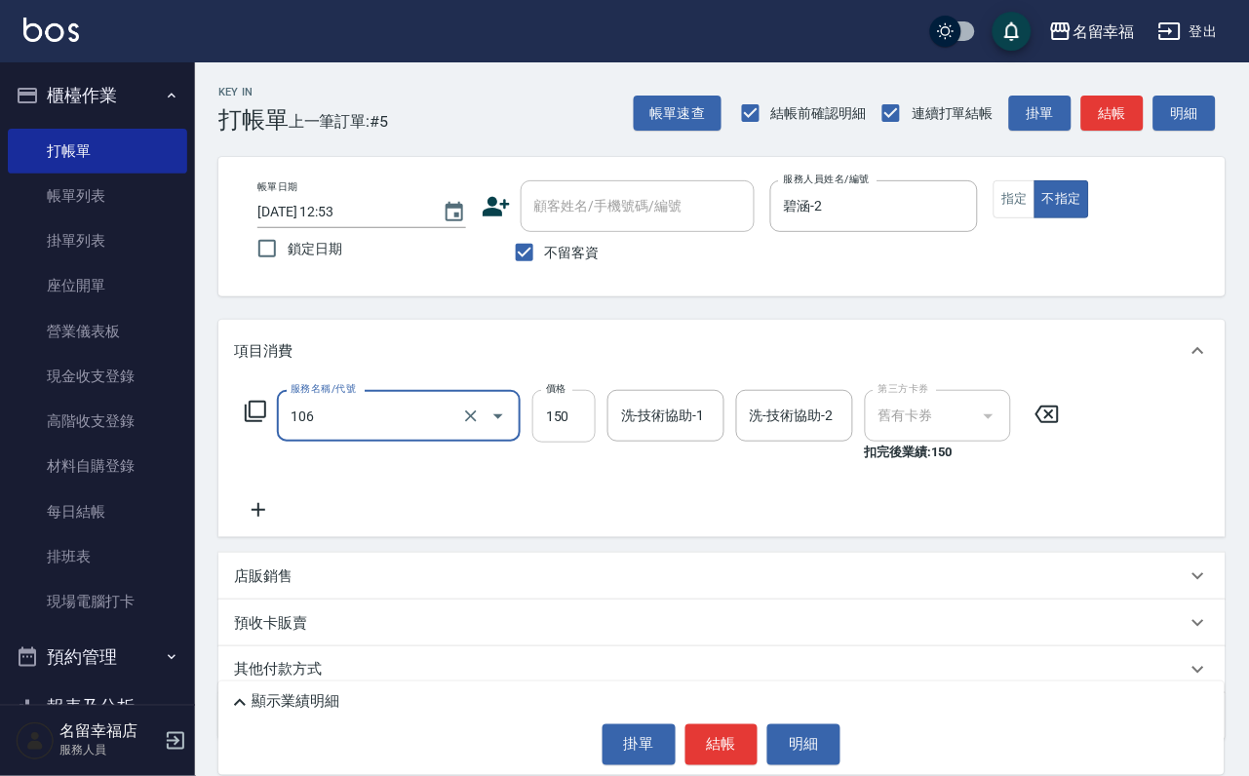
type input "洗髮券抵用(106)"
click at [580, 443] on input "150" at bounding box center [563, 416] width 63 height 53
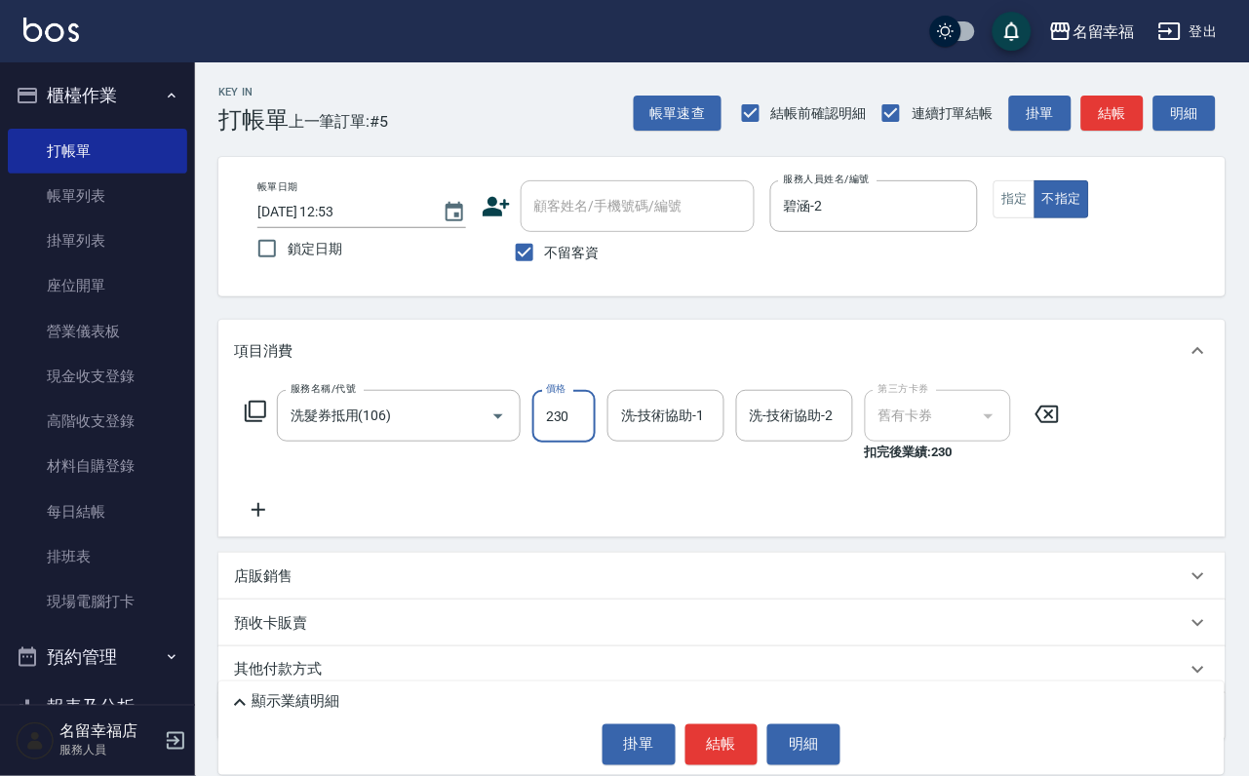
type input "230"
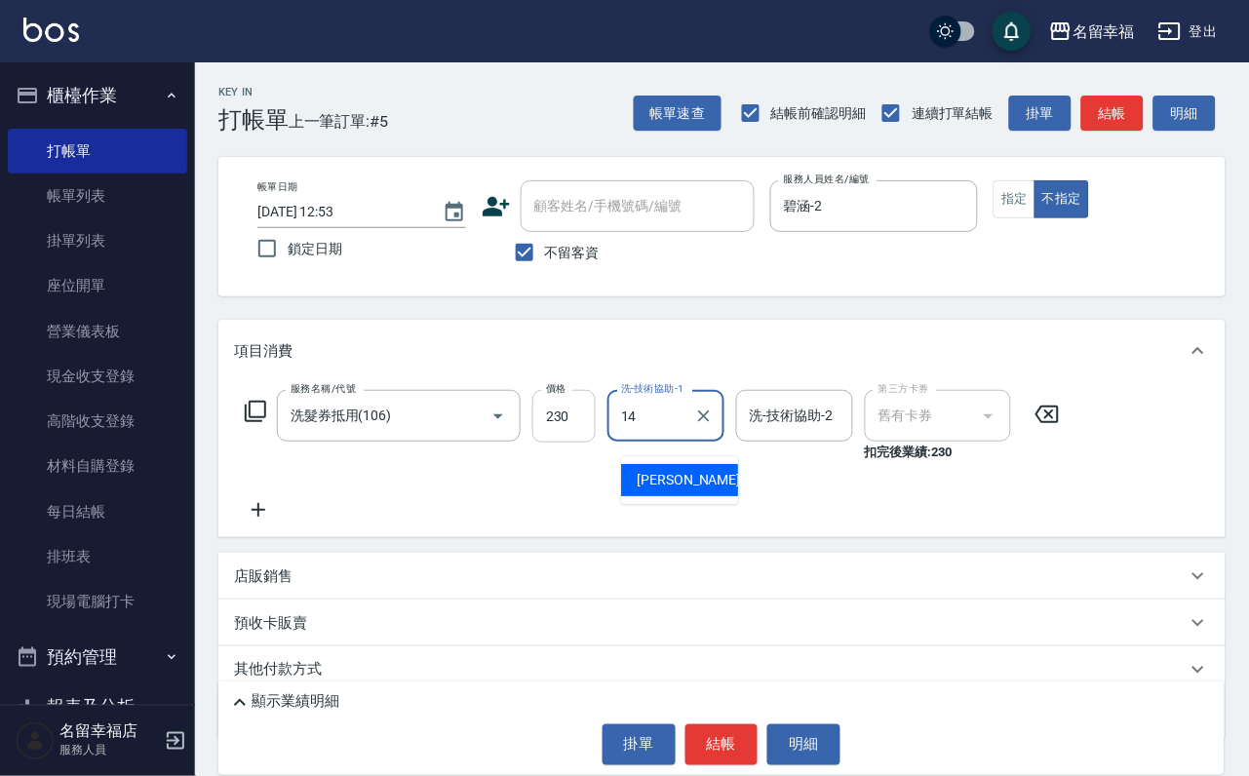
type input "[PERSON_NAME]-14"
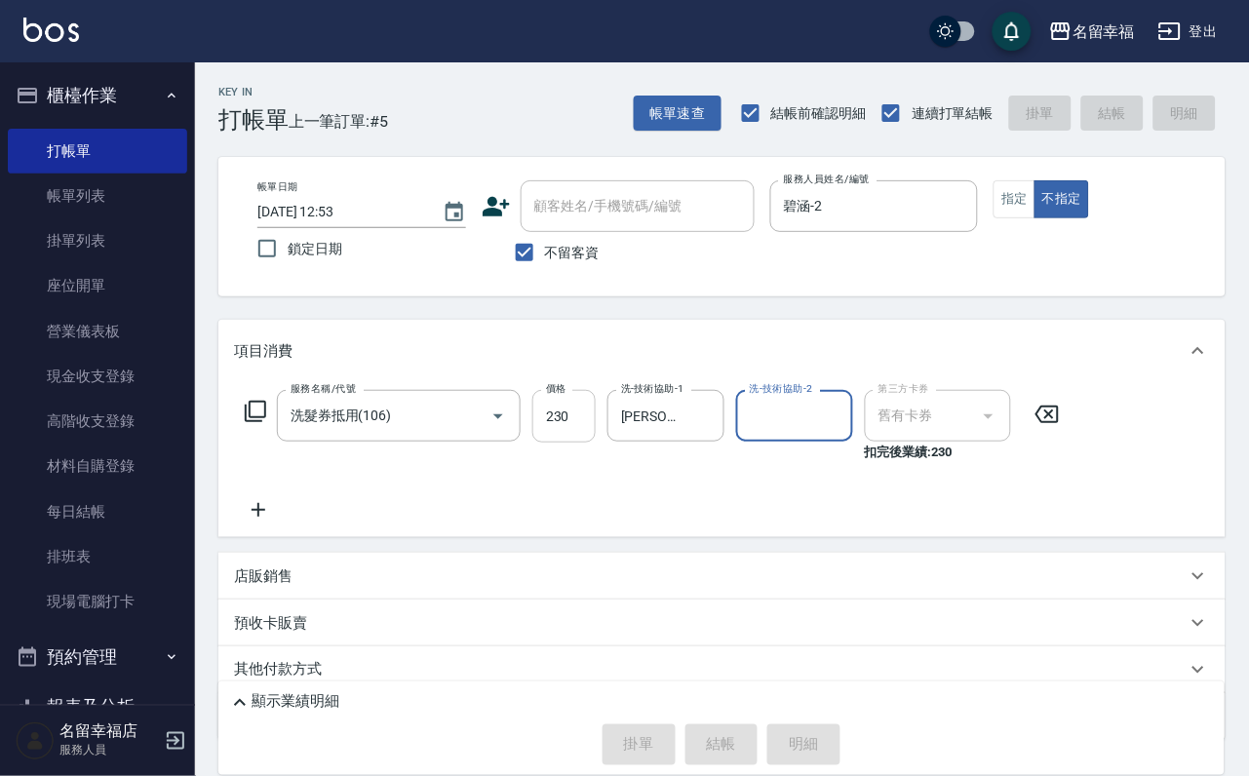
type input "[DATE] 12:56"
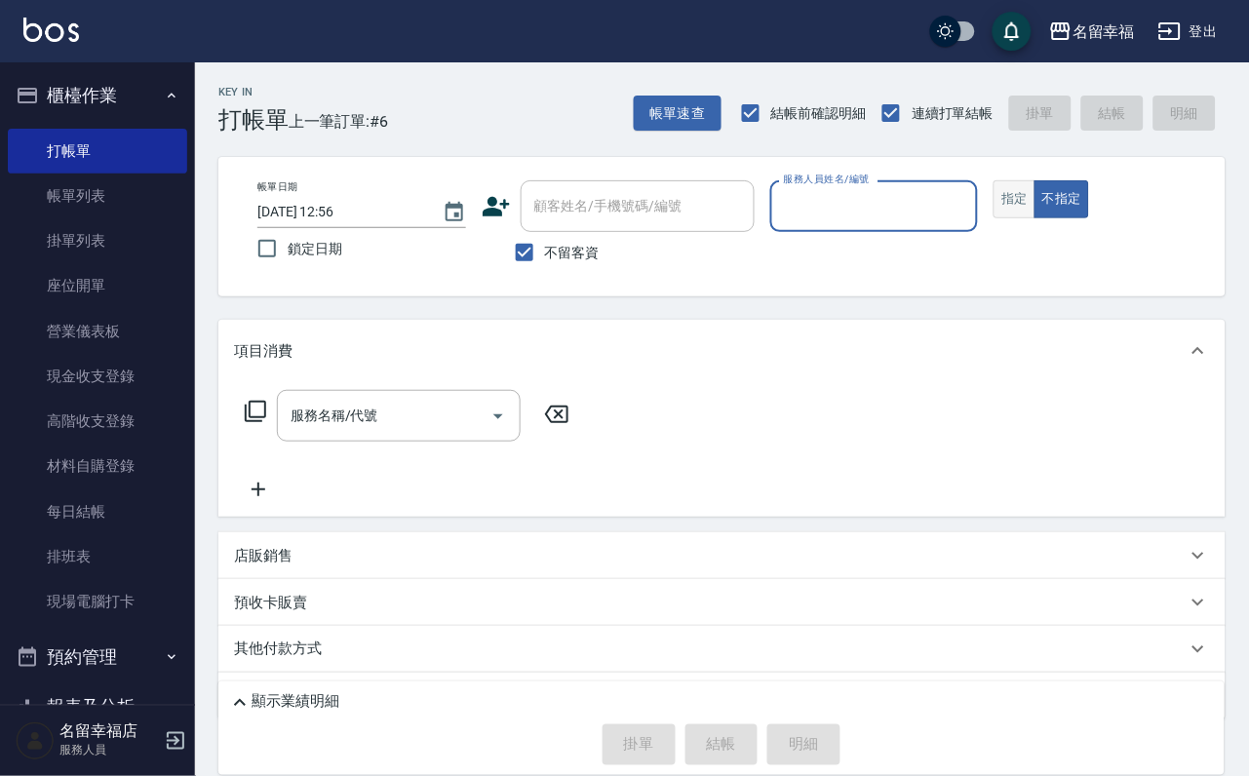
click at [1035, 214] on button "指定" at bounding box center [1014, 199] width 42 height 38
click at [970, 218] on input "服務人員姓名/編號" at bounding box center [874, 206] width 191 height 34
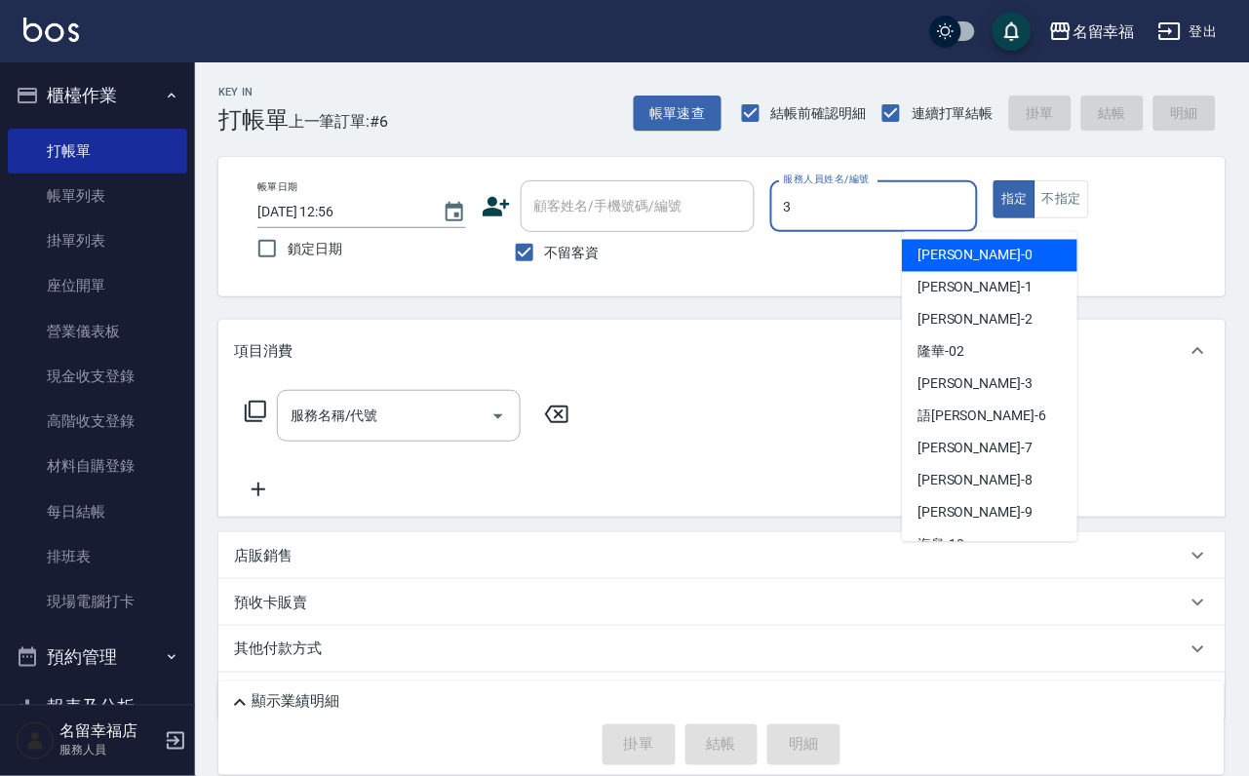
type input "[PERSON_NAME]-3"
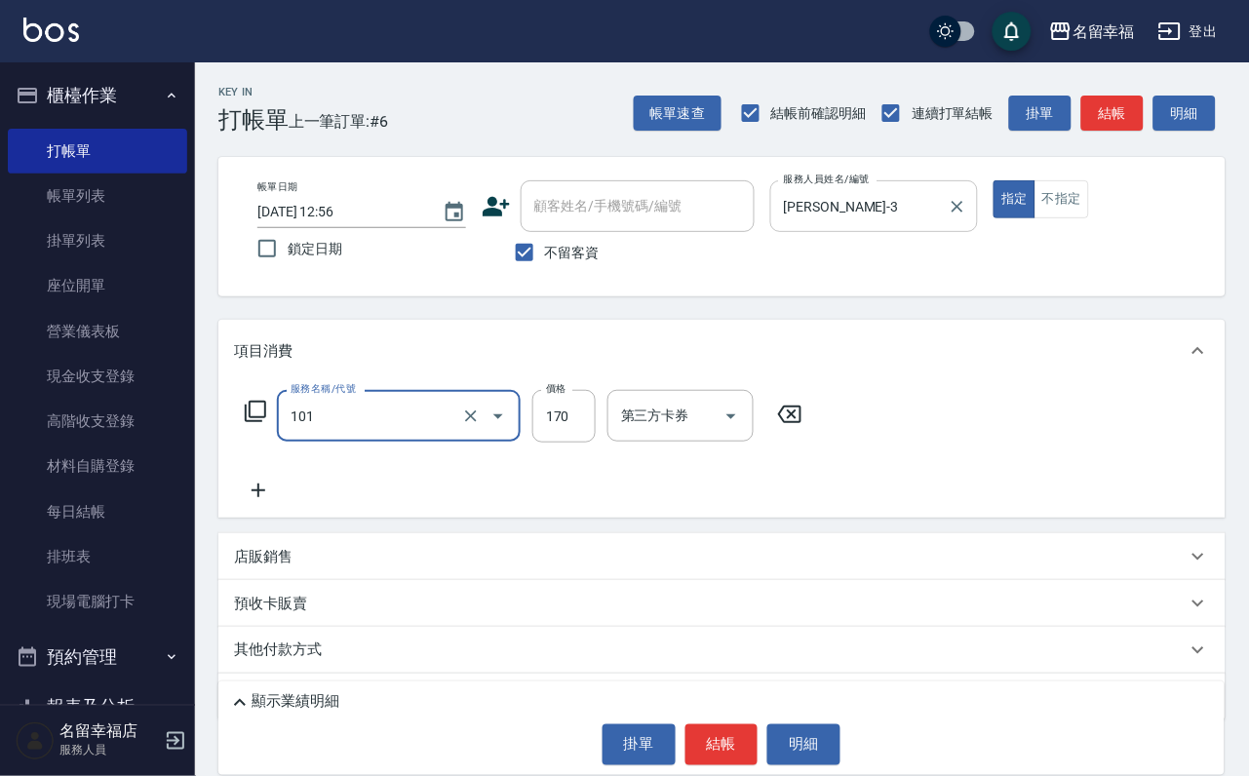
type input "洗髮(101)"
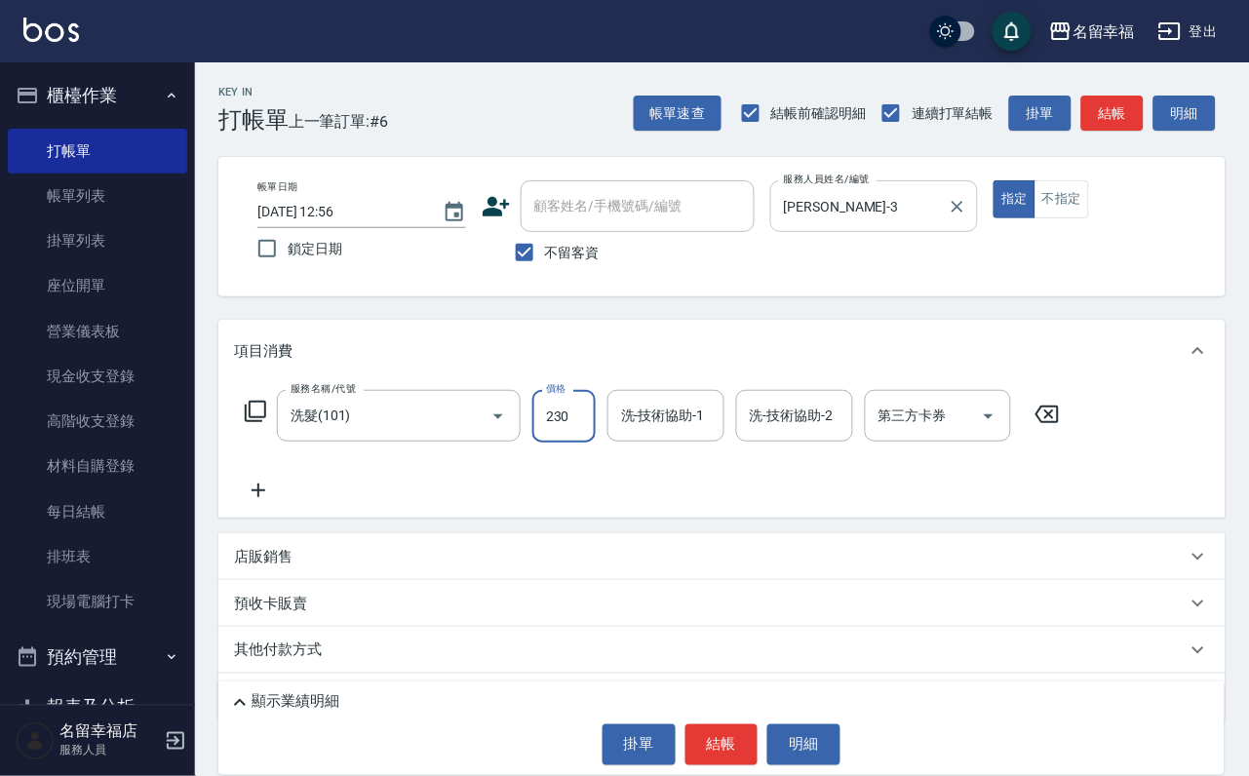
type input "230"
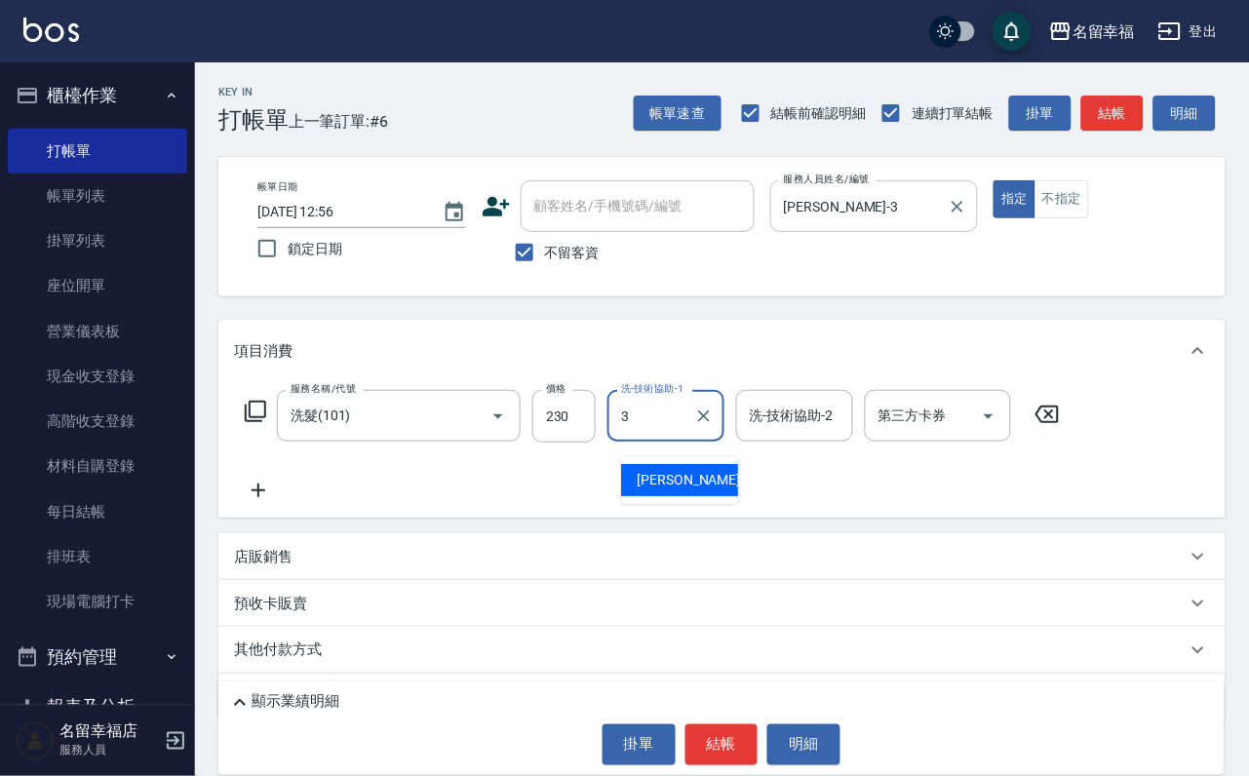
type input "[PERSON_NAME]-3"
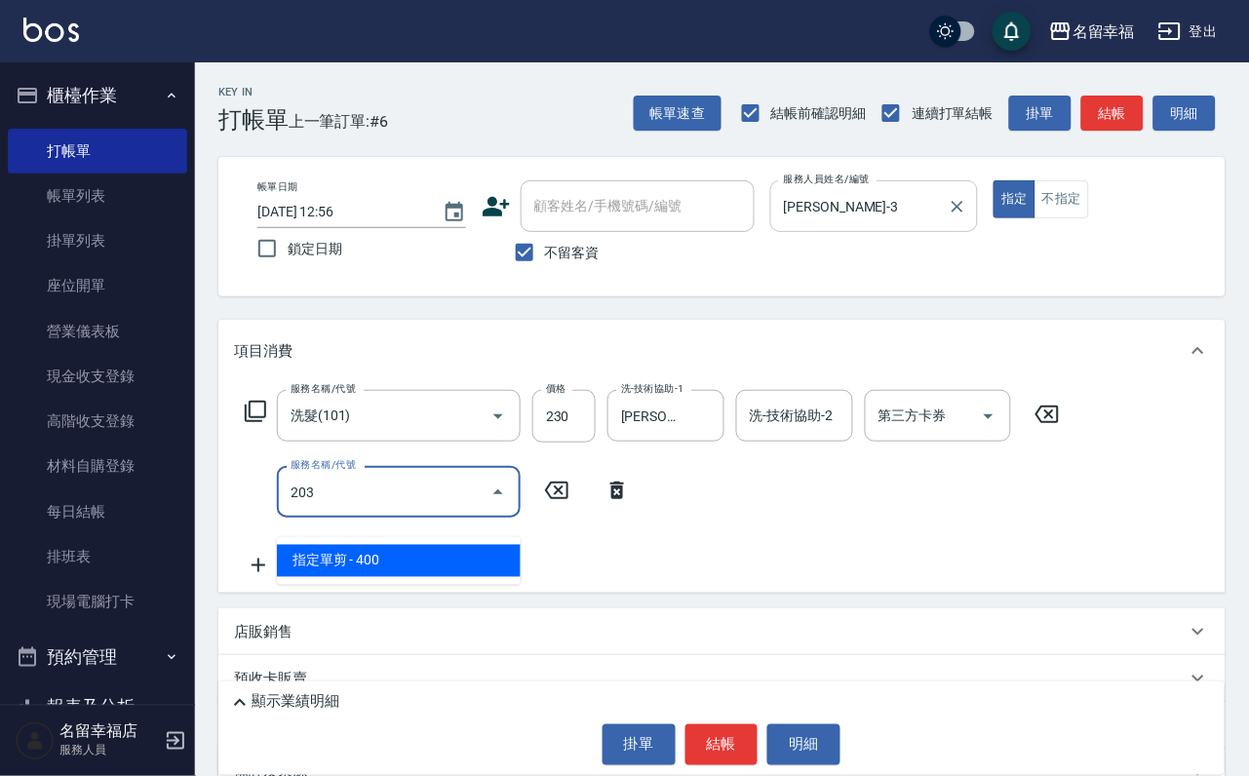
type input "指定單剪(203)"
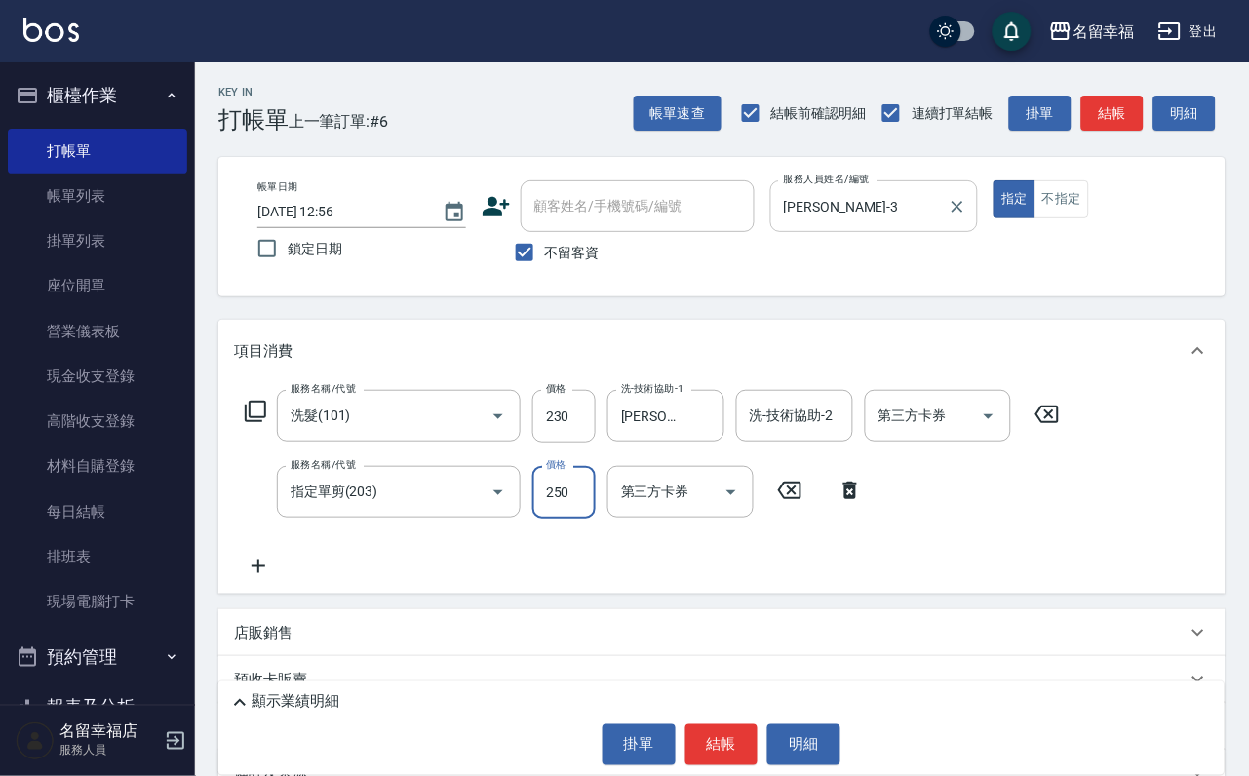
type input "250"
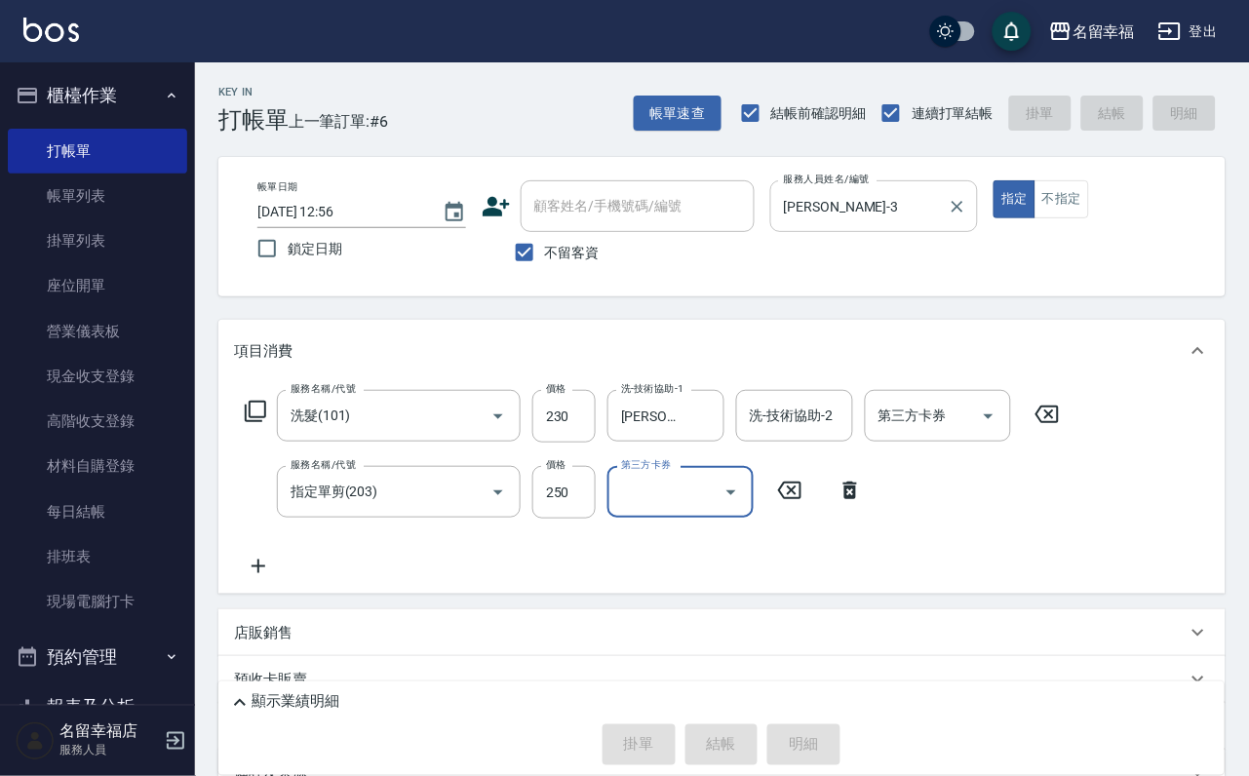
type input "[DATE] 13:03"
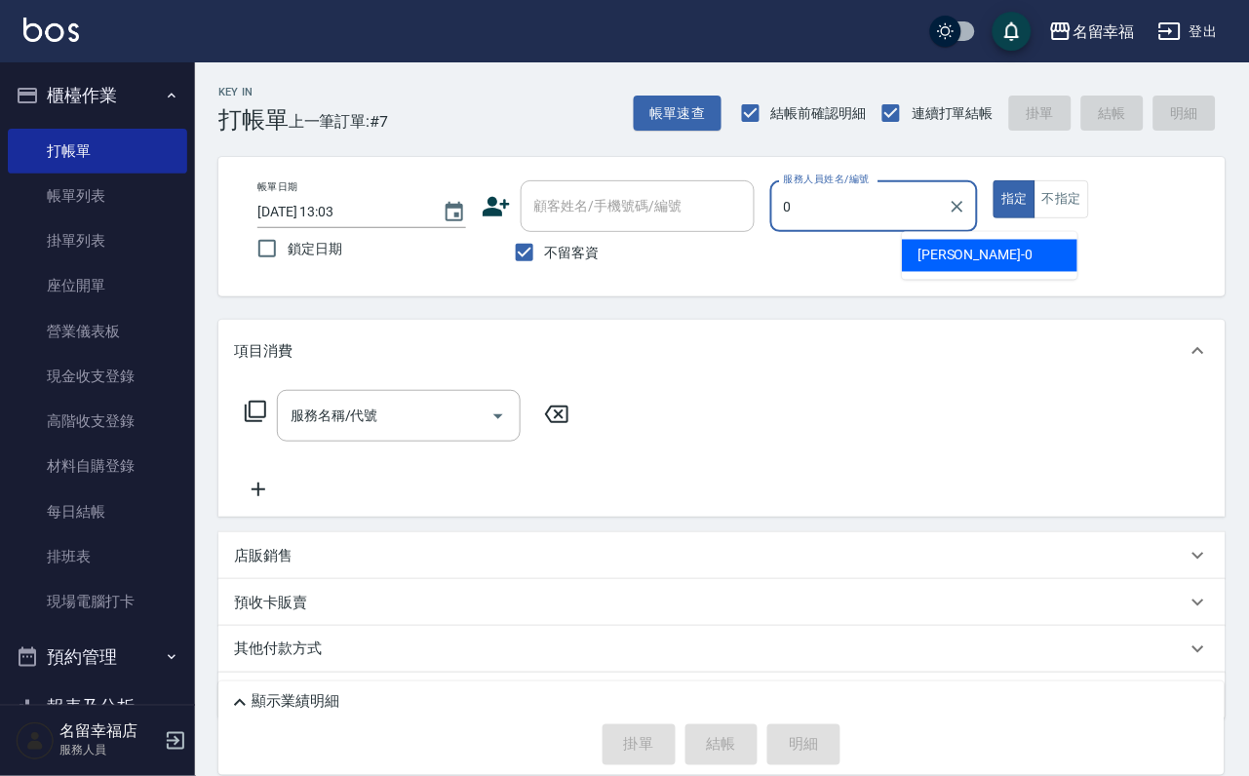
type input "小靜-0"
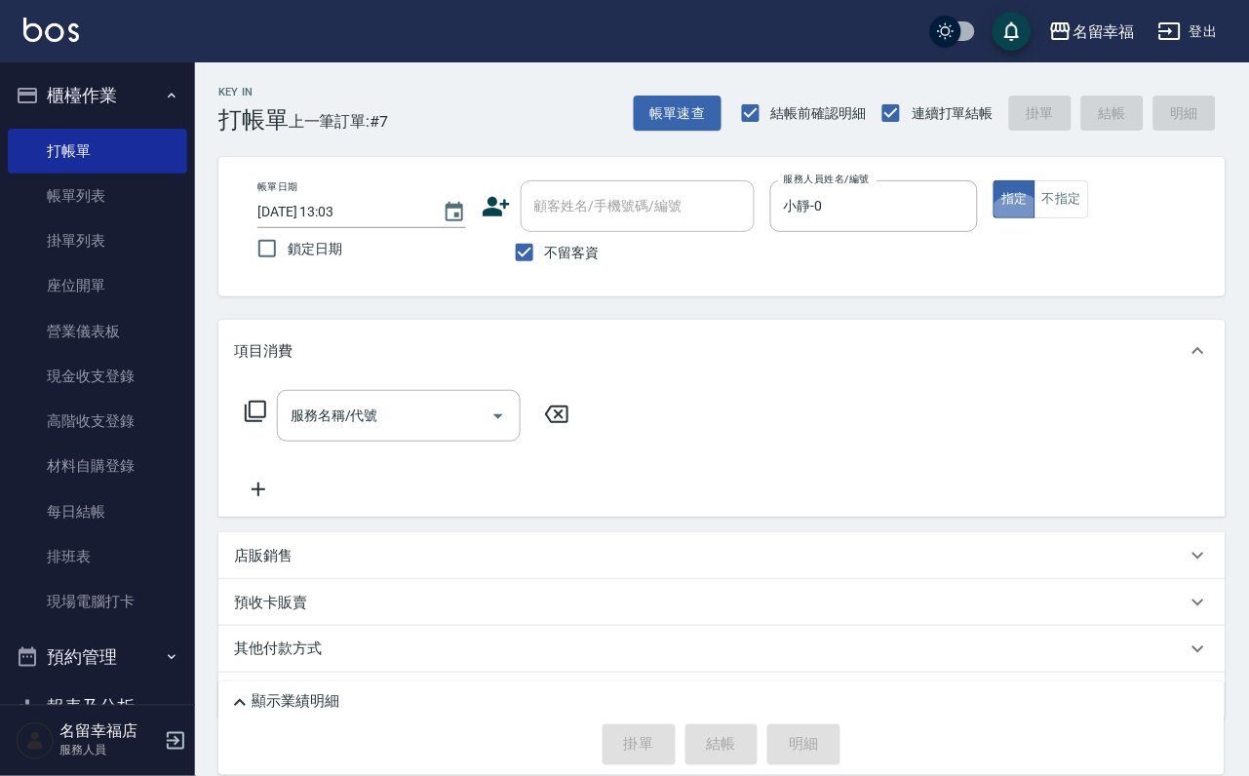
click at [267, 423] on icon at bounding box center [255, 411] width 23 height 23
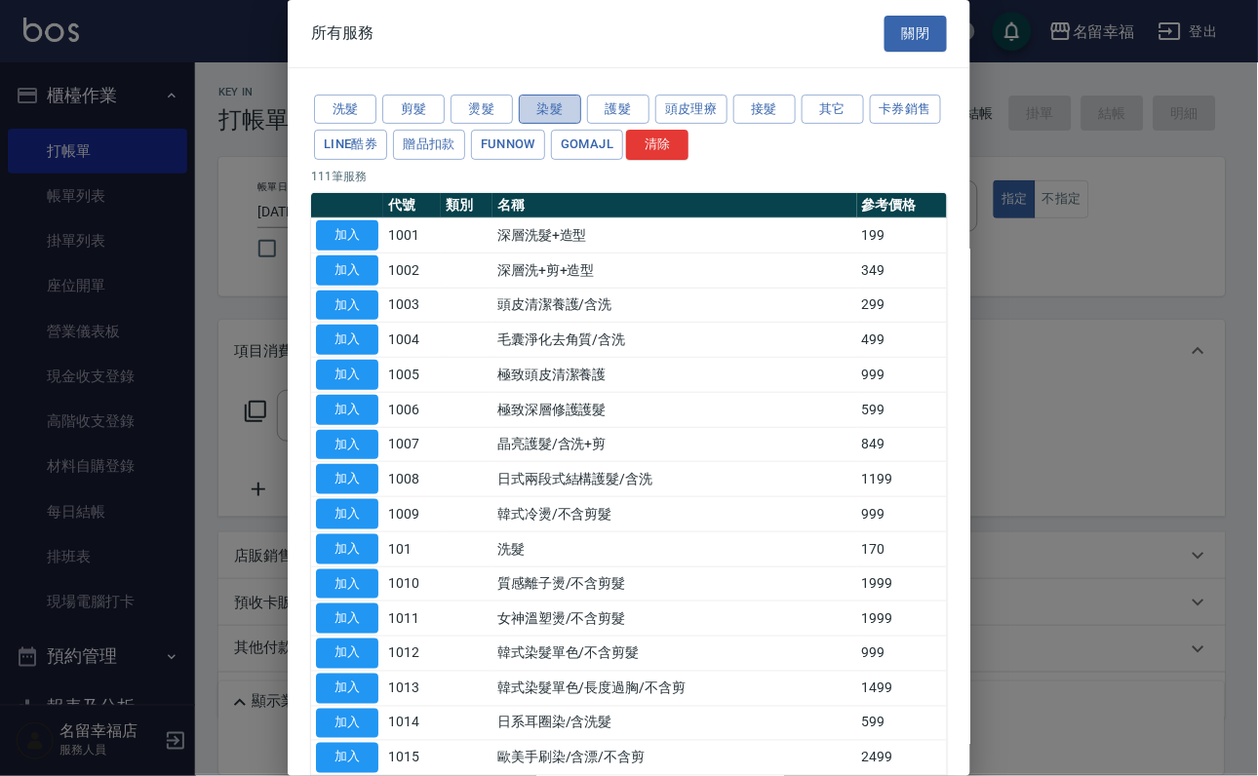
click at [539, 118] on button "染髮" at bounding box center [550, 110] width 62 height 30
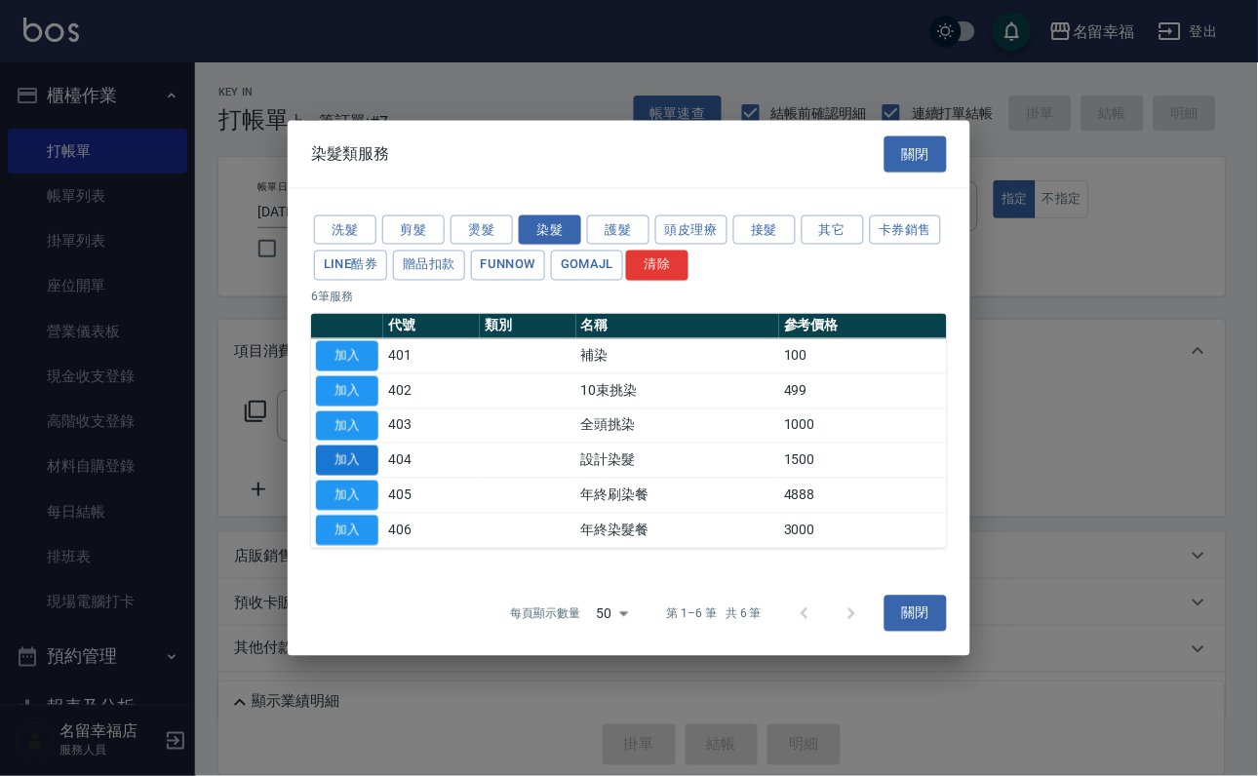
click at [359, 476] on button "加入" at bounding box center [347, 461] width 62 height 30
type input "設計染髮(404)"
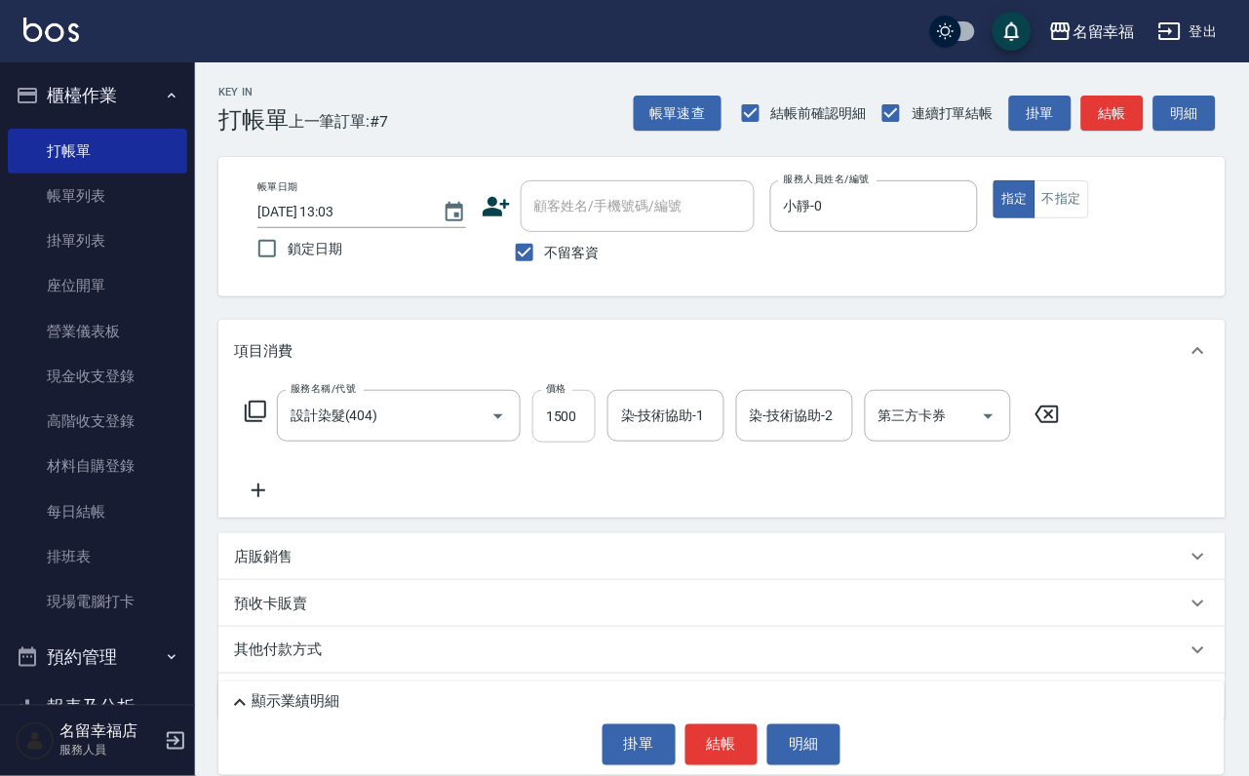
click at [580, 443] on input "1500" at bounding box center [563, 416] width 63 height 53
type input "699"
type input "小靜-0"
click at [267, 423] on icon at bounding box center [255, 411] width 23 height 23
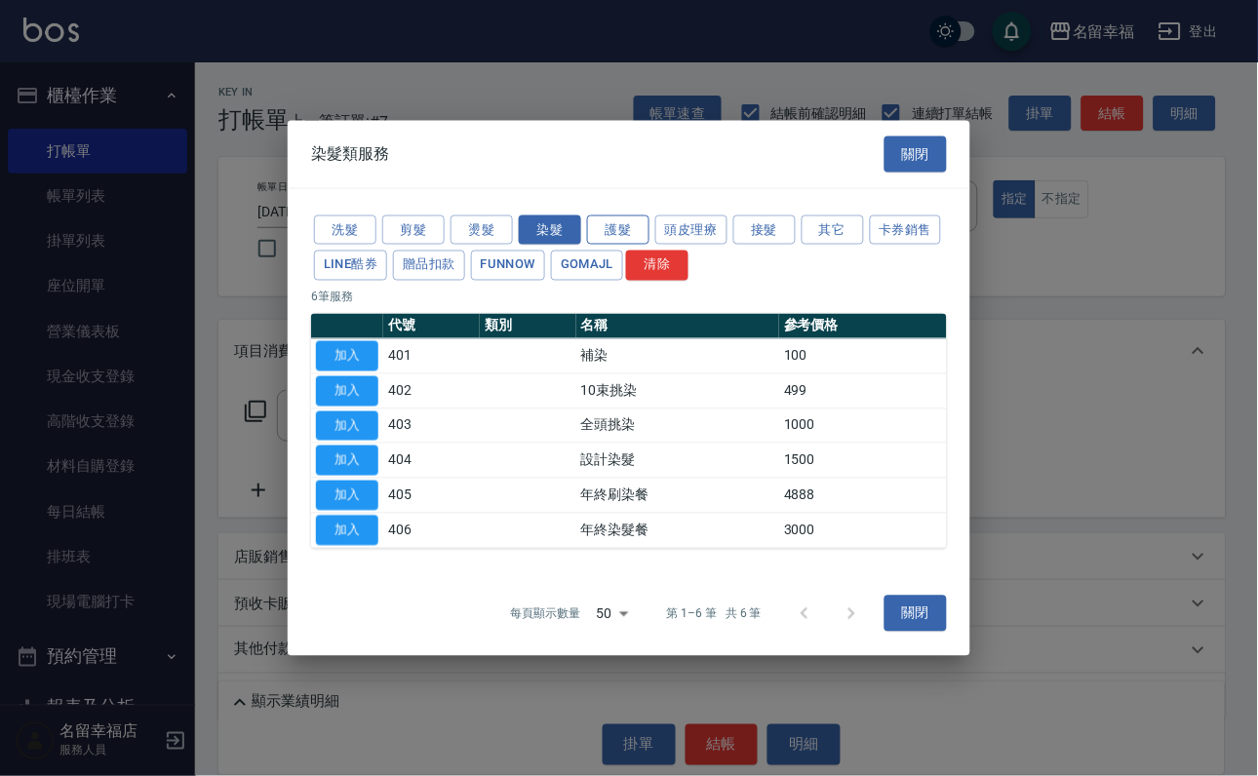
click at [613, 214] on button "護髮" at bounding box center [618, 229] width 62 height 30
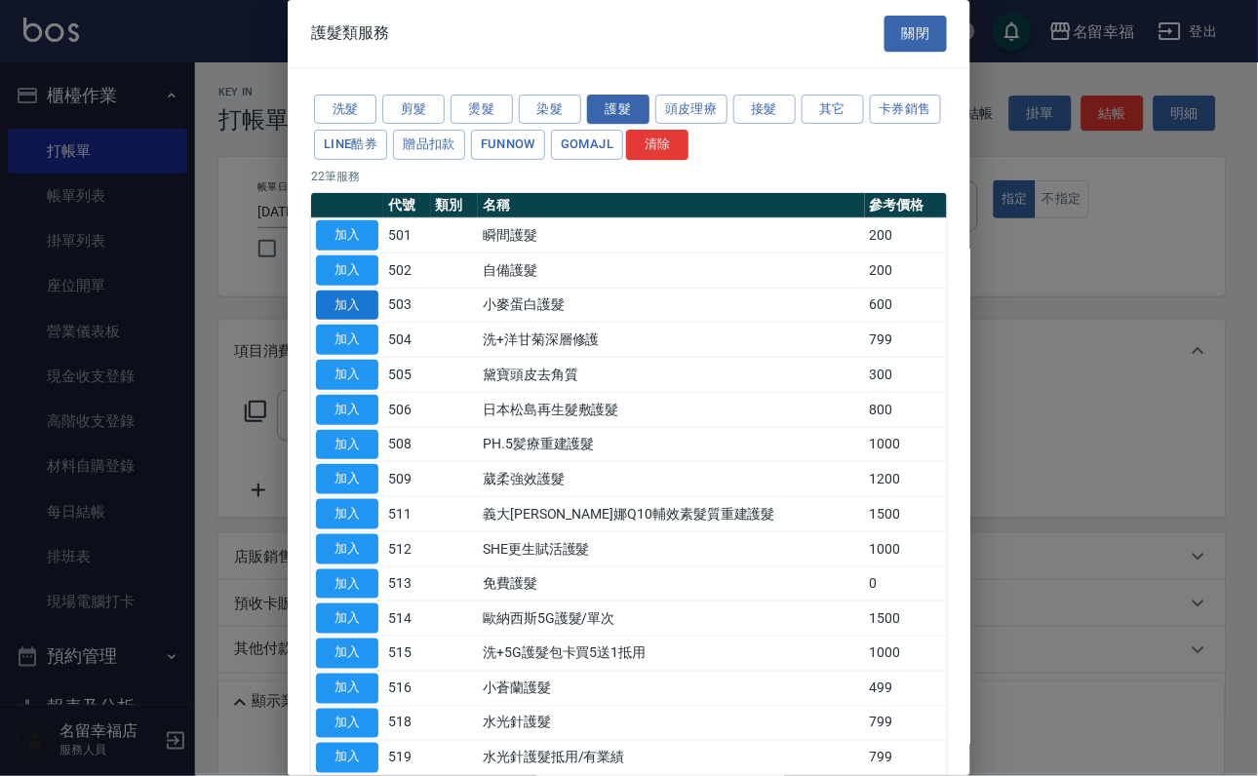
click at [347, 321] on button "加入" at bounding box center [347, 306] width 62 height 30
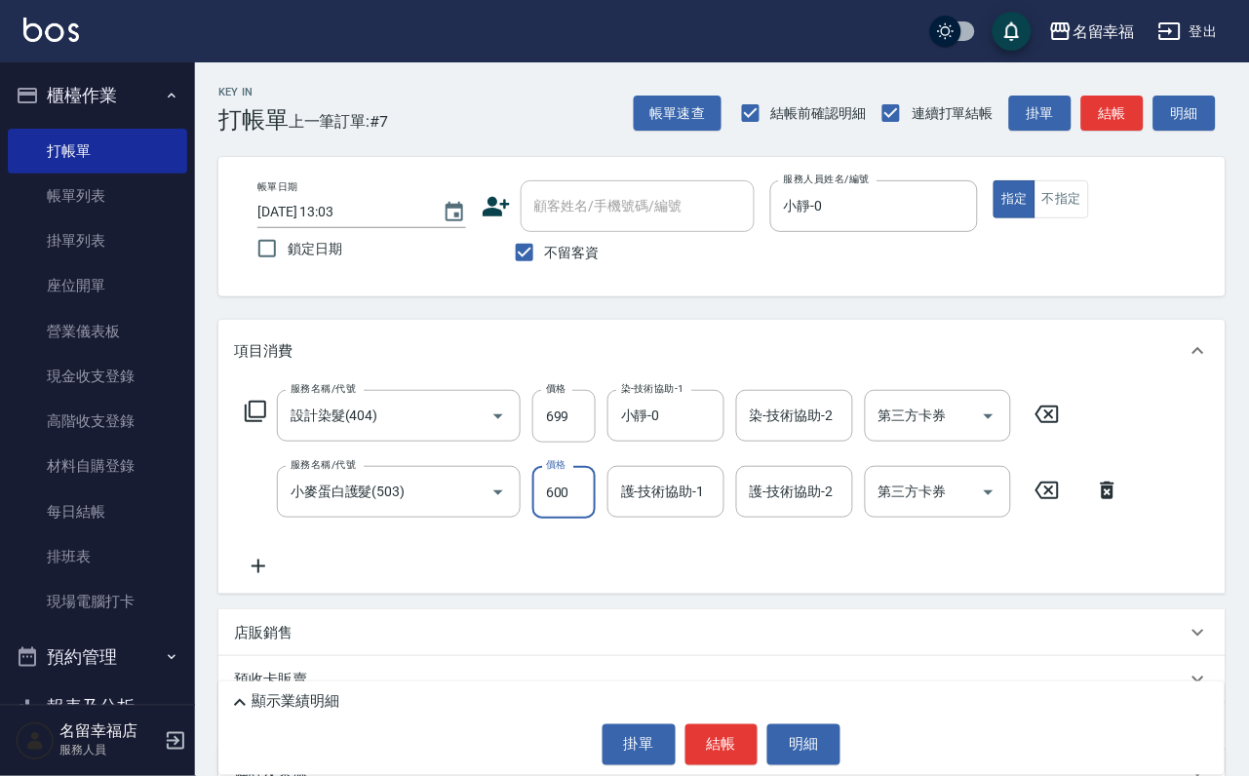
click at [563, 519] on input "600" at bounding box center [563, 492] width 63 height 53
type input "500"
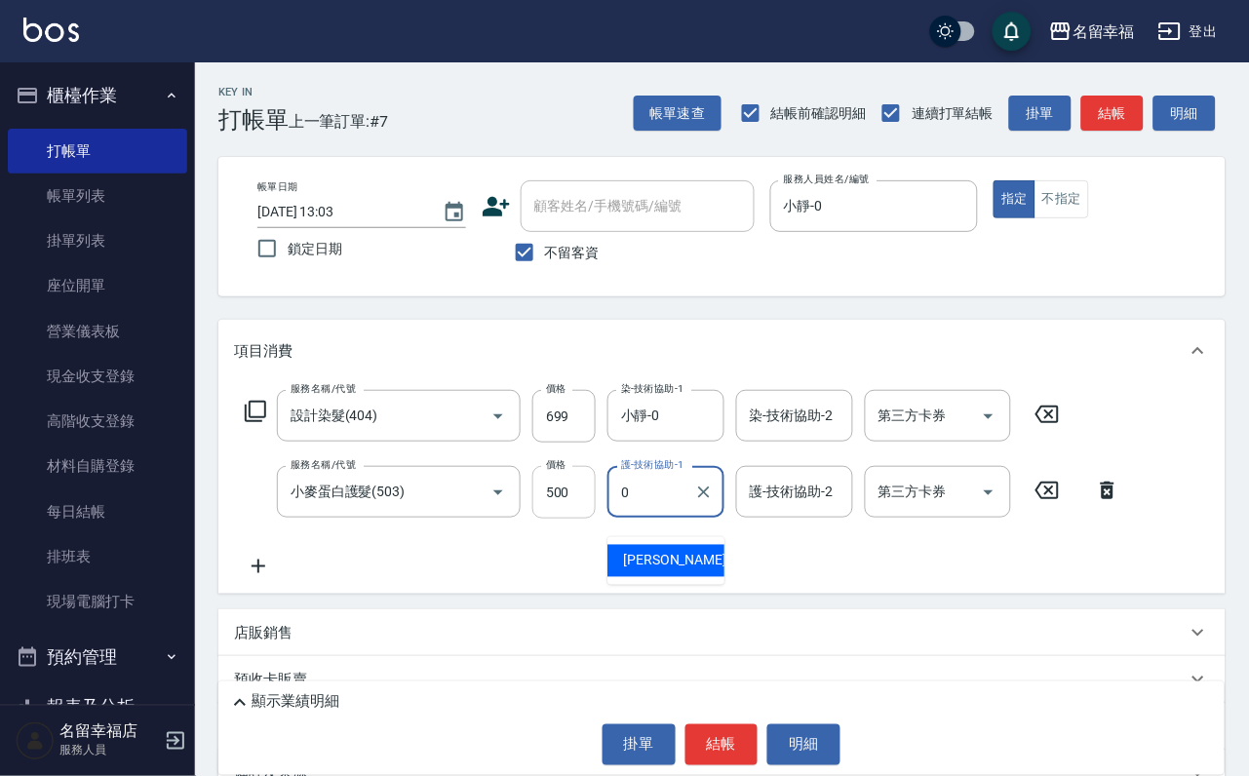
type input "小靜-0"
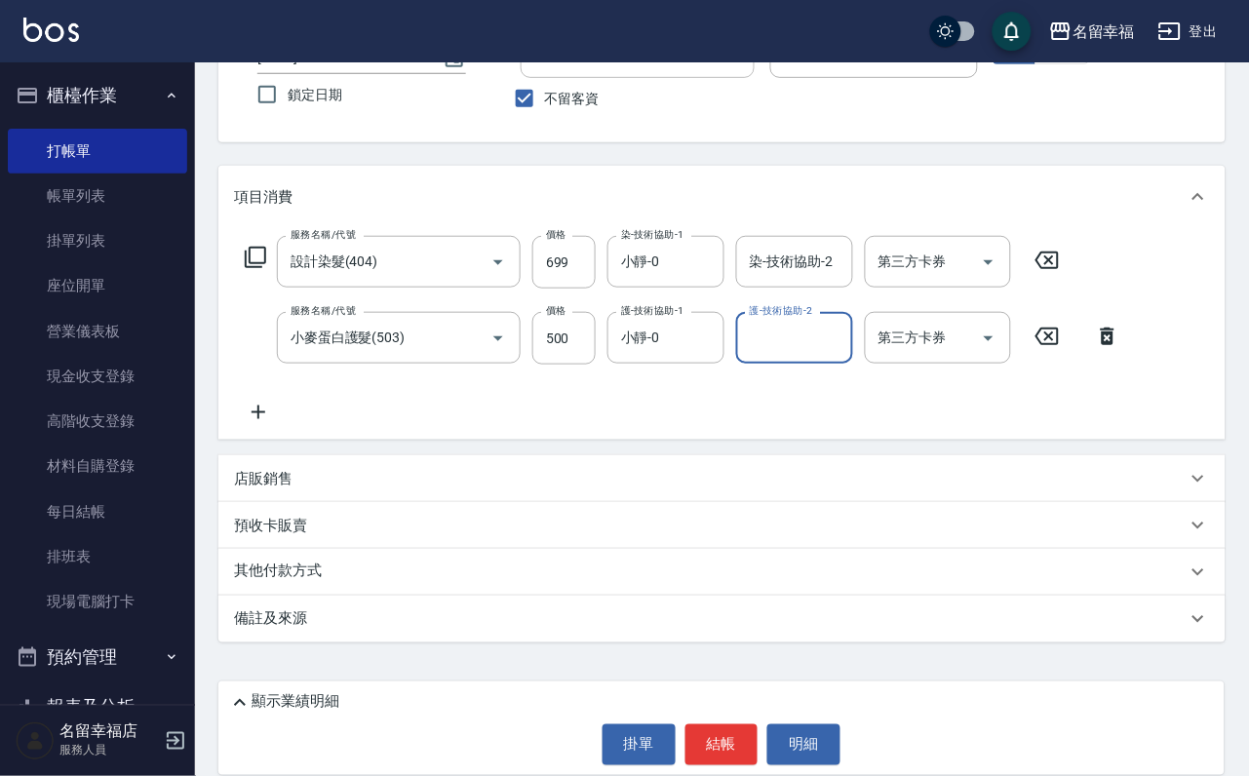
scroll to position [192, 0]
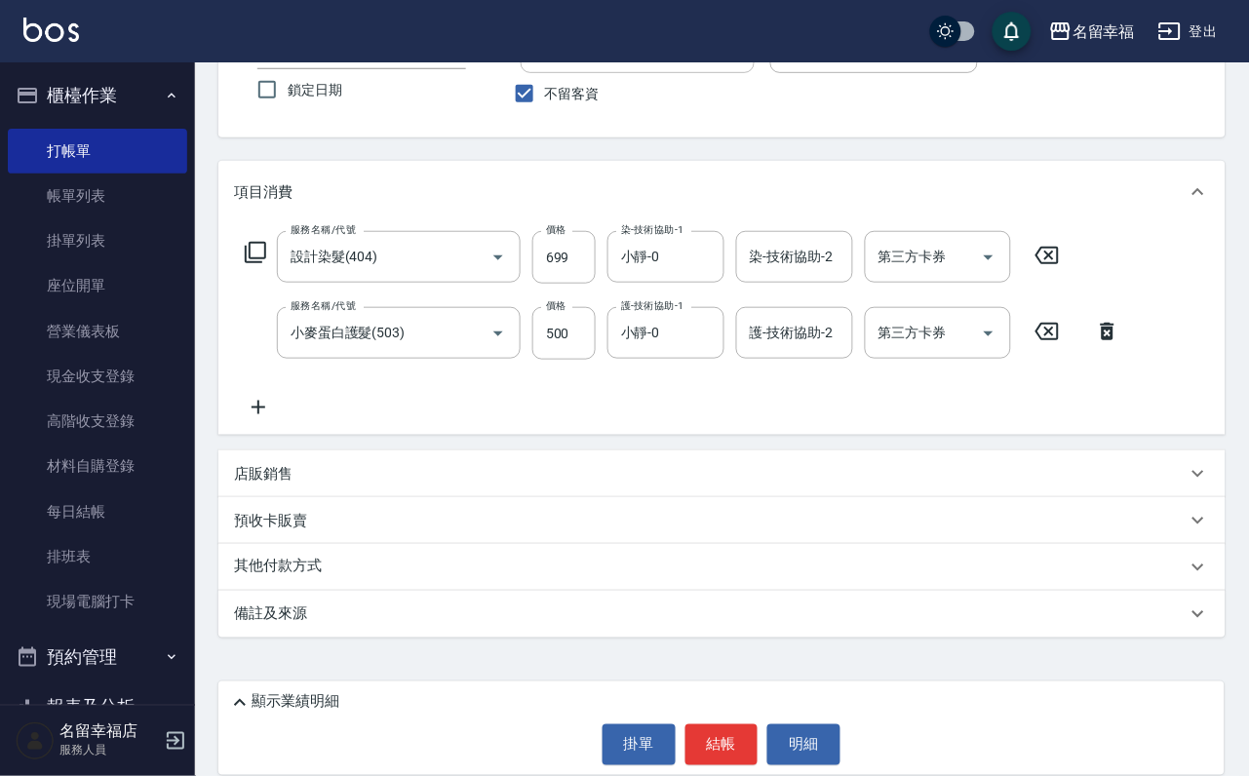
click at [292, 475] on p "店販銷售" at bounding box center [263, 474] width 58 height 20
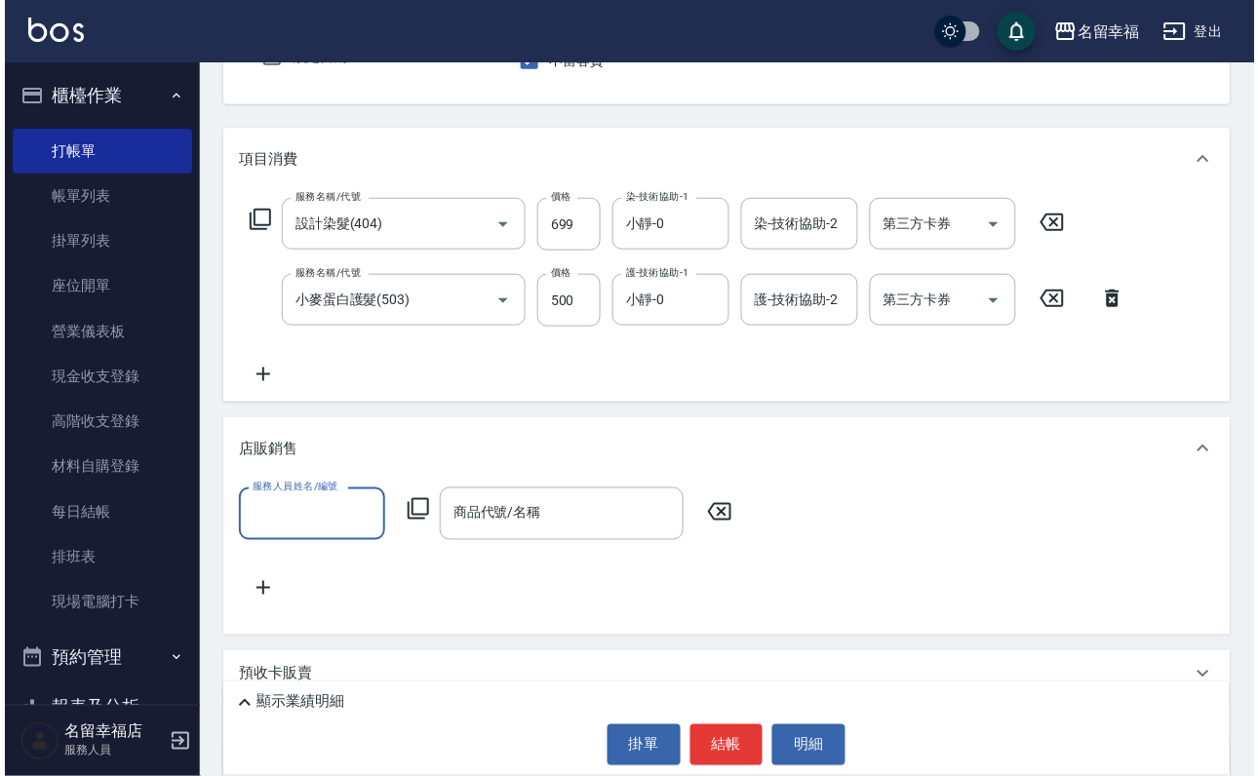
scroll to position [0, 0]
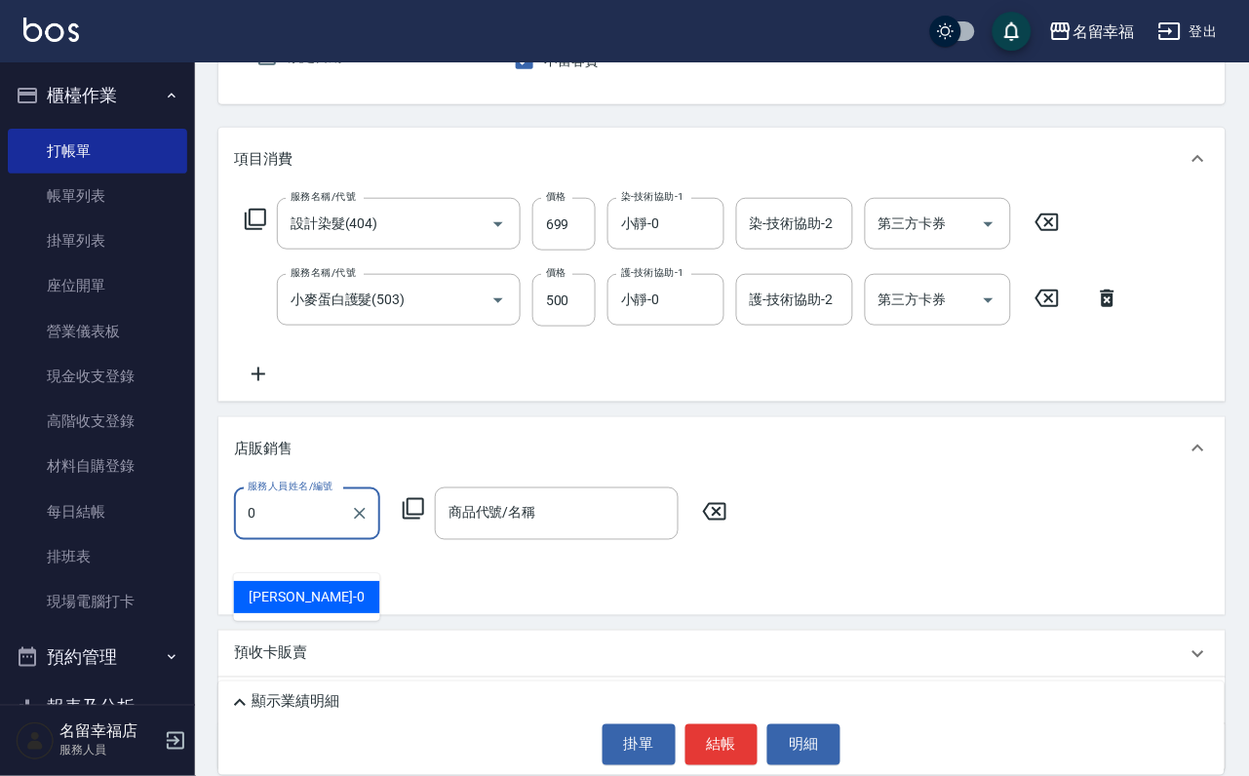
type input "小靜-0"
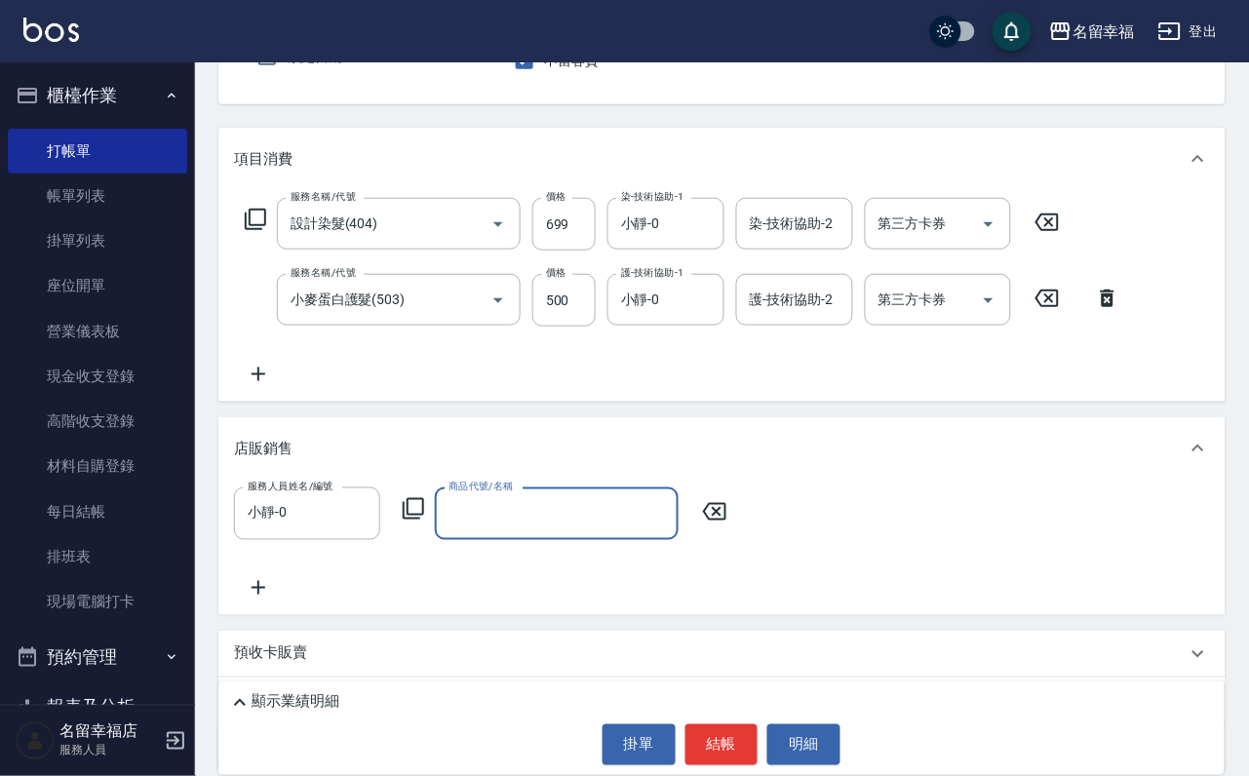
click at [424, 521] on icon at bounding box center [413, 508] width 23 height 23
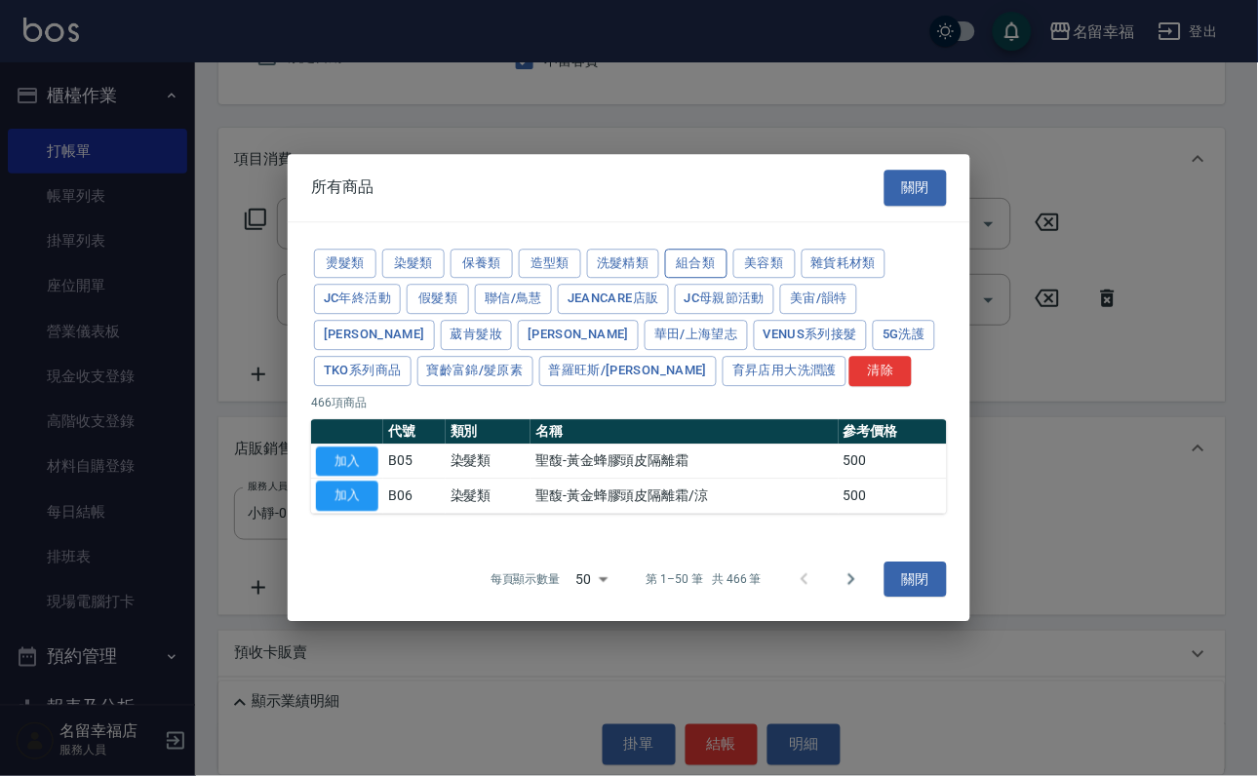
click at [727, 249] on button "組合類" at bounding box center [696, 264] width 62 height 30
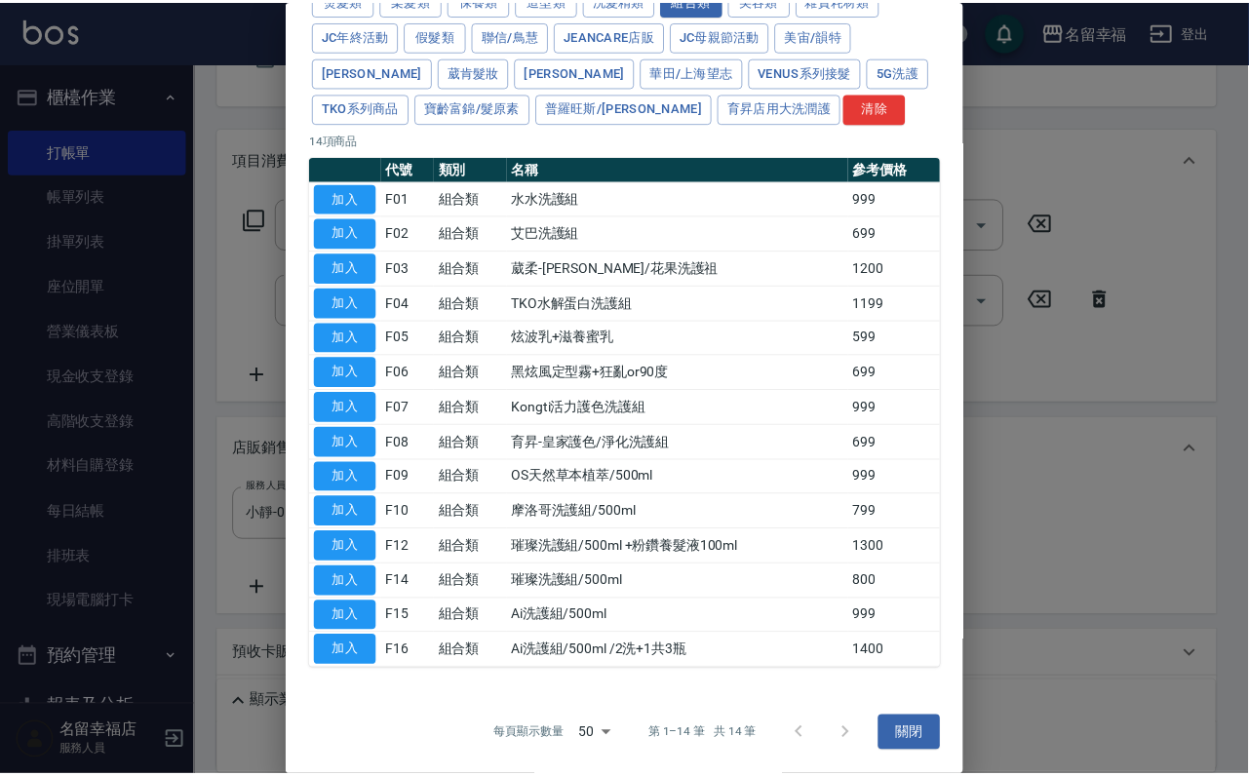
scroll to position [474, 0]
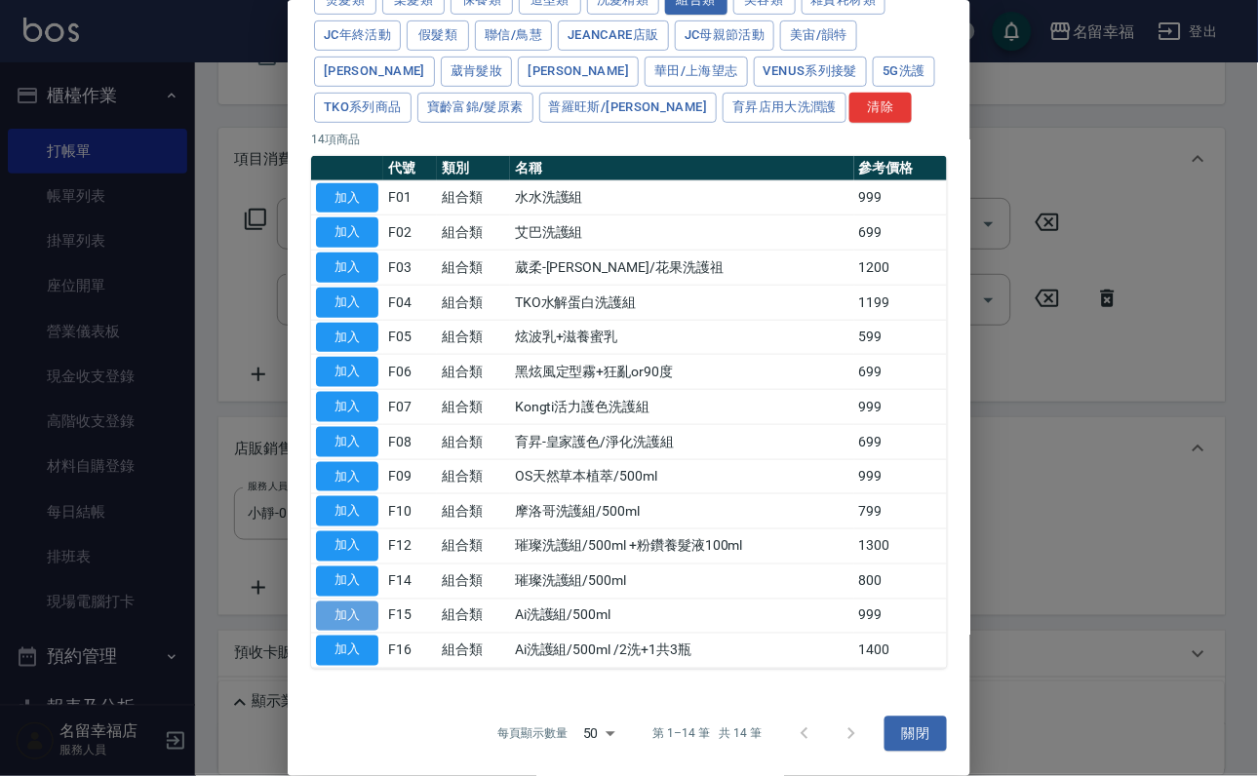
click at [353, 602] on button "加入" at bounding box center [347, 617] width 62 height 30
type input "Ai洗護組/500ml"
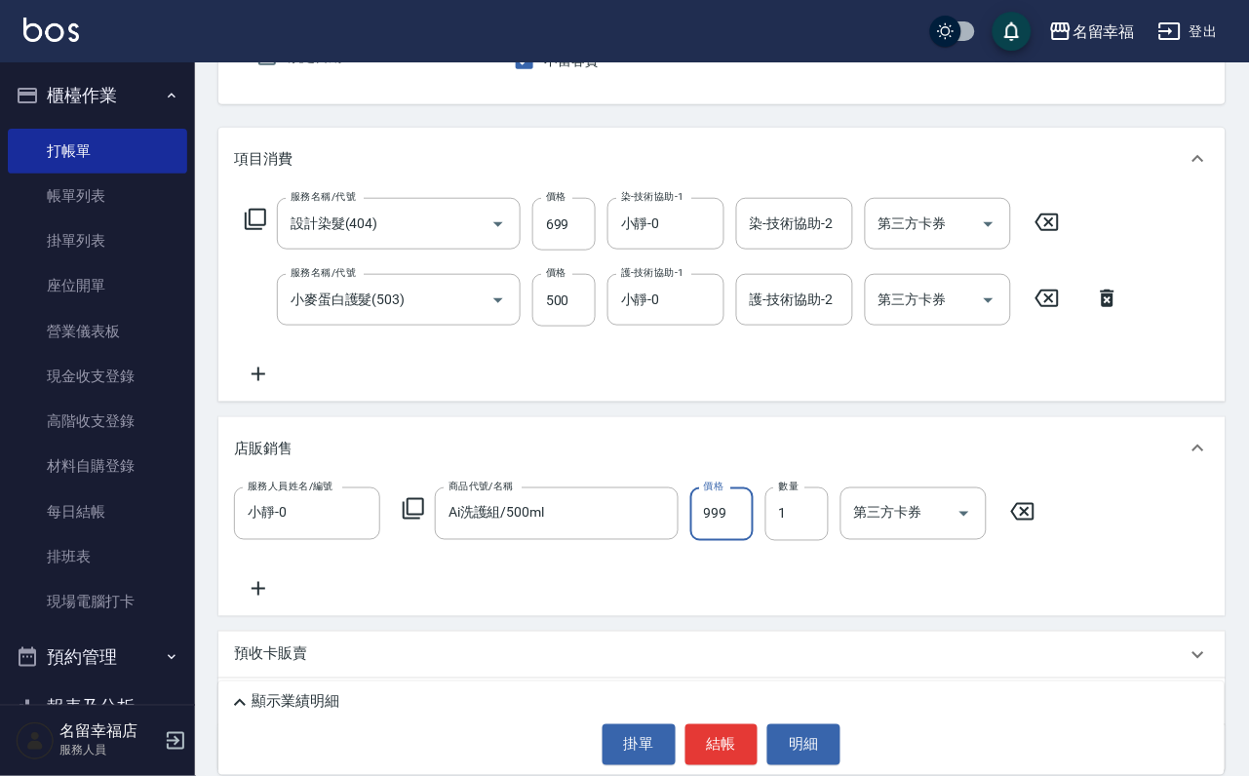
click at [731, 540] on input "999" at bounding box center [721, 513] width 63 height 53
type input "1000"
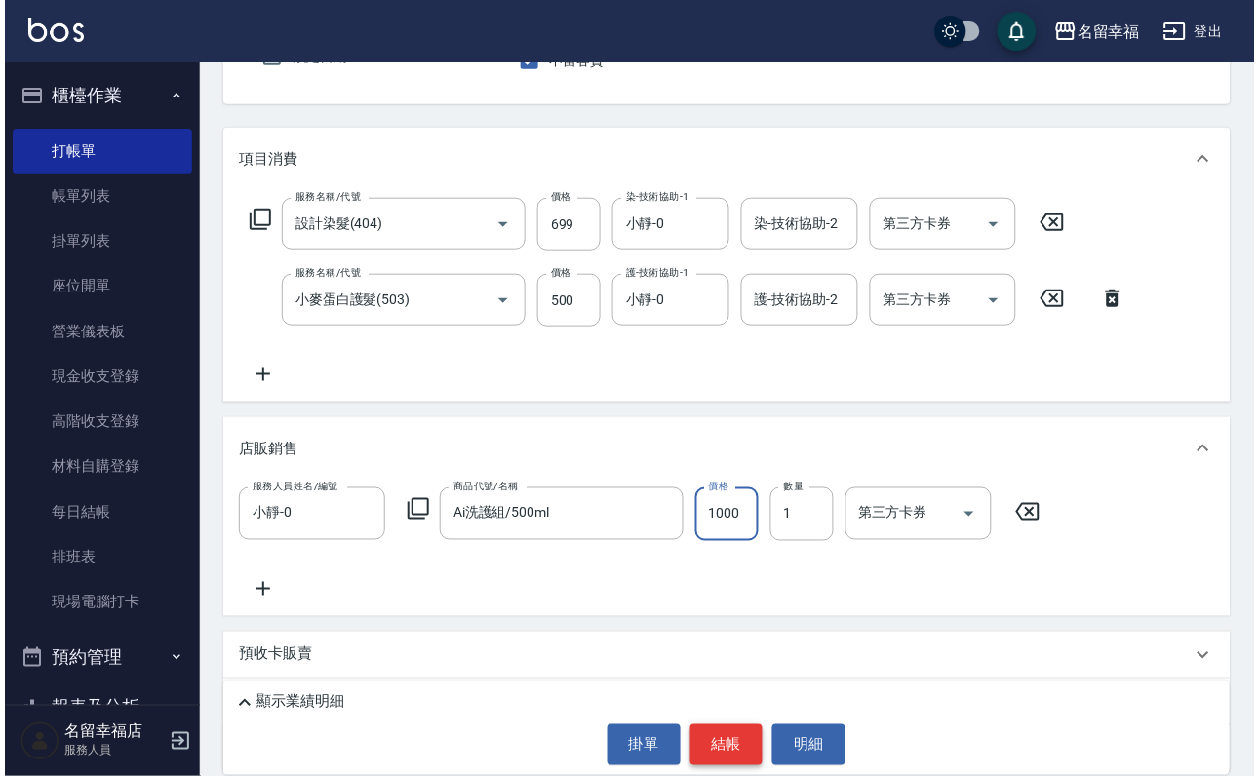
scroll to position [0, 0]
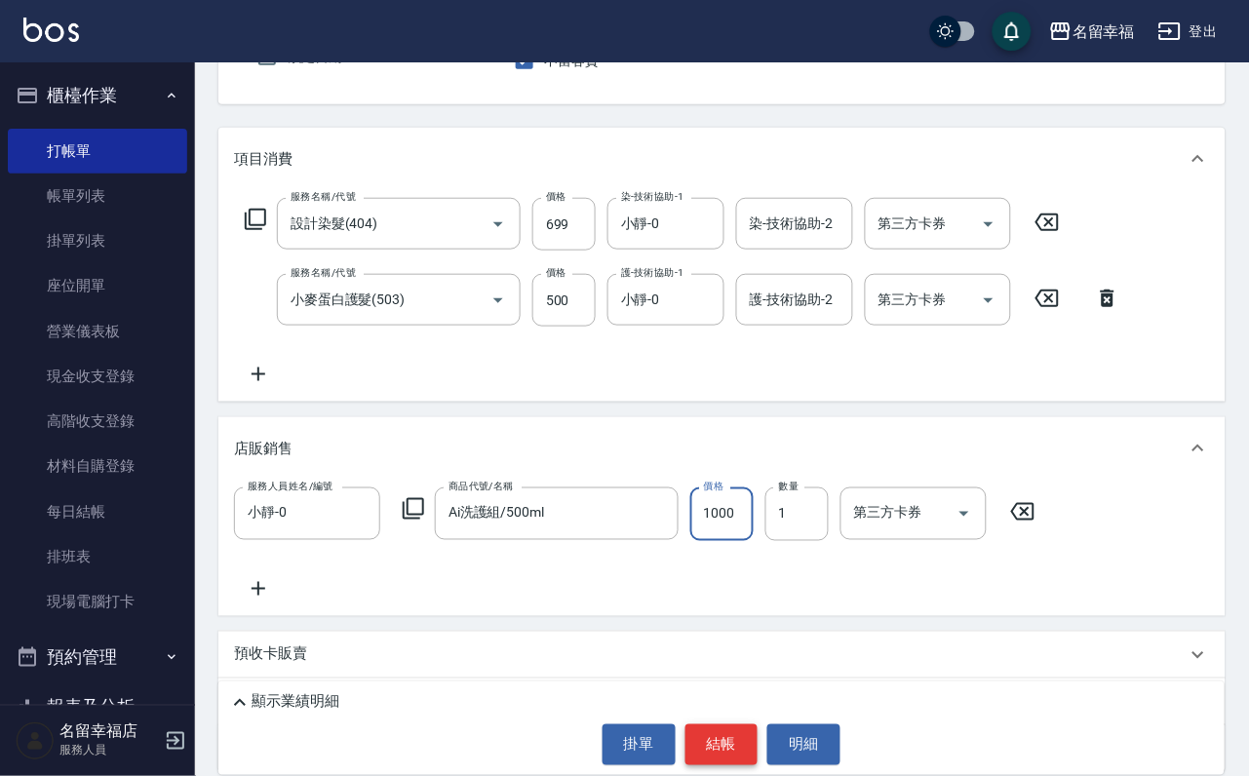
click at [732, 724] on button "結帳" at bounding box center [721, 744] width 73 height 41
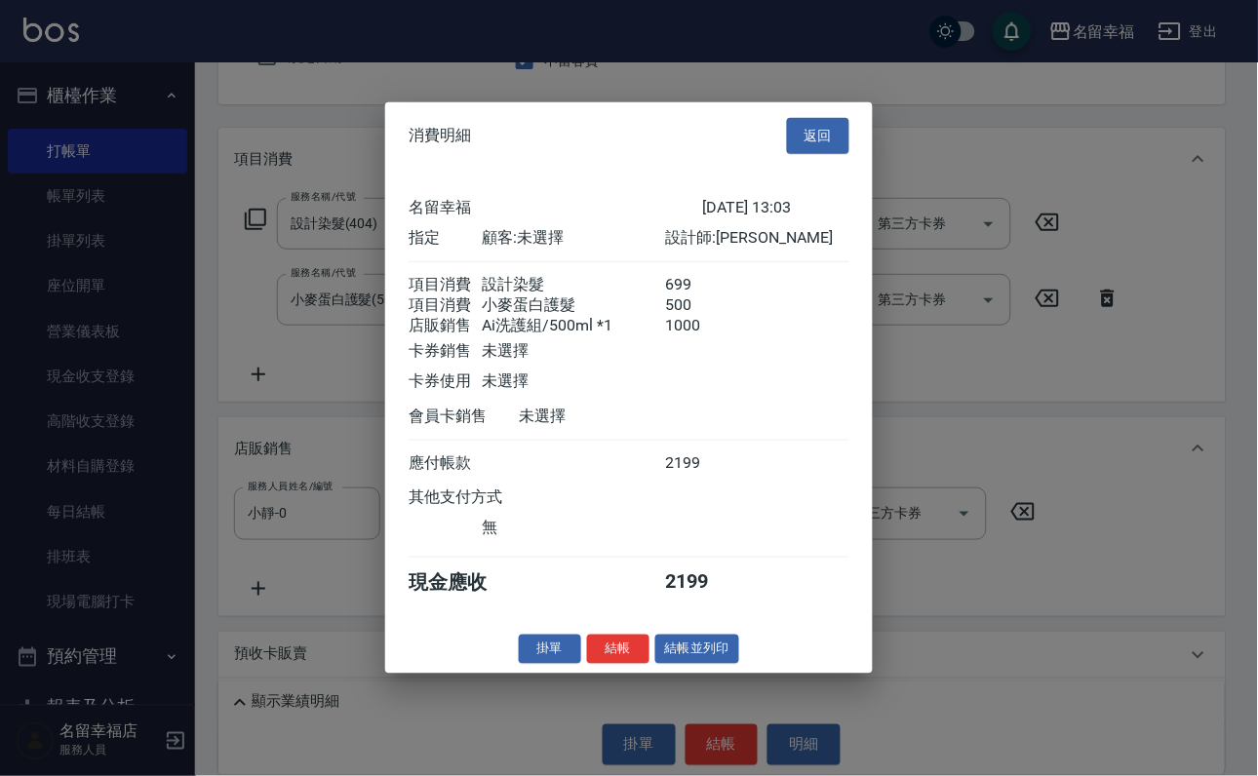
scroll to position [304, 0]
click at [590, 664] on button "結帳" at bounding box center [618, 649] width 62 height 30
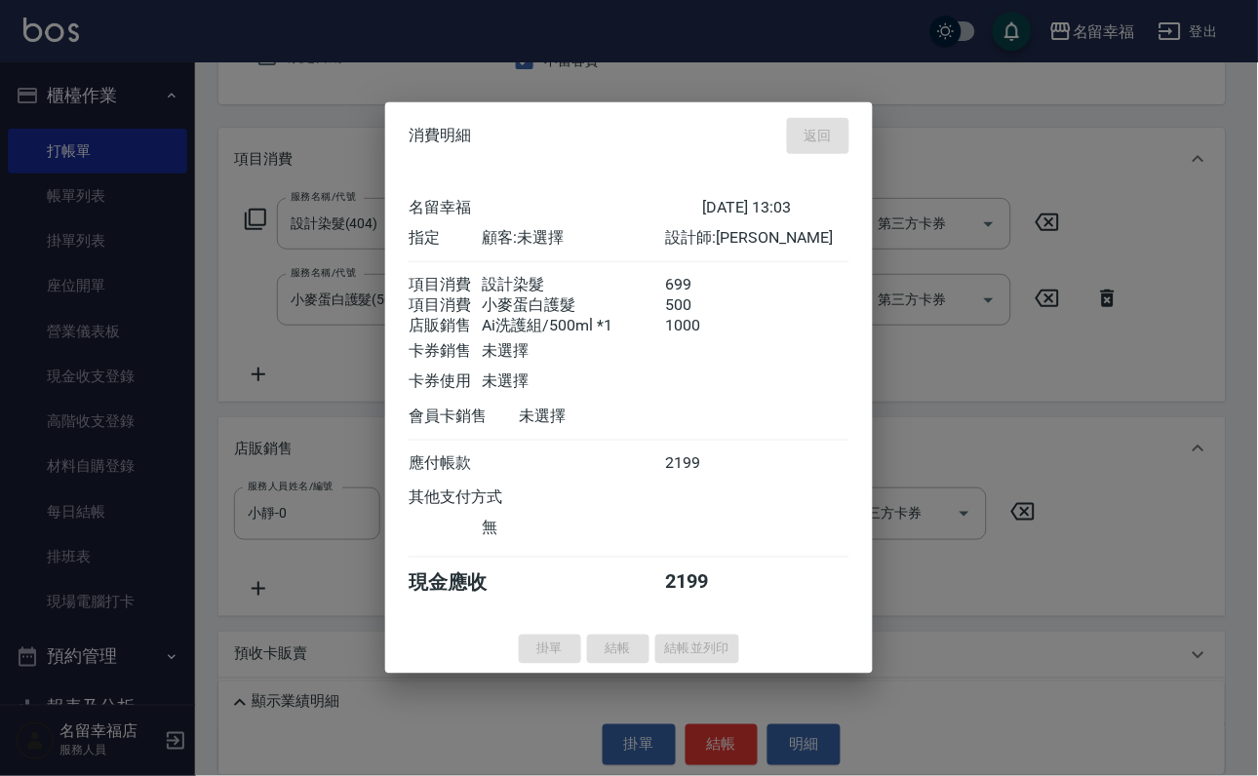
type input "[DATE] 13:04"
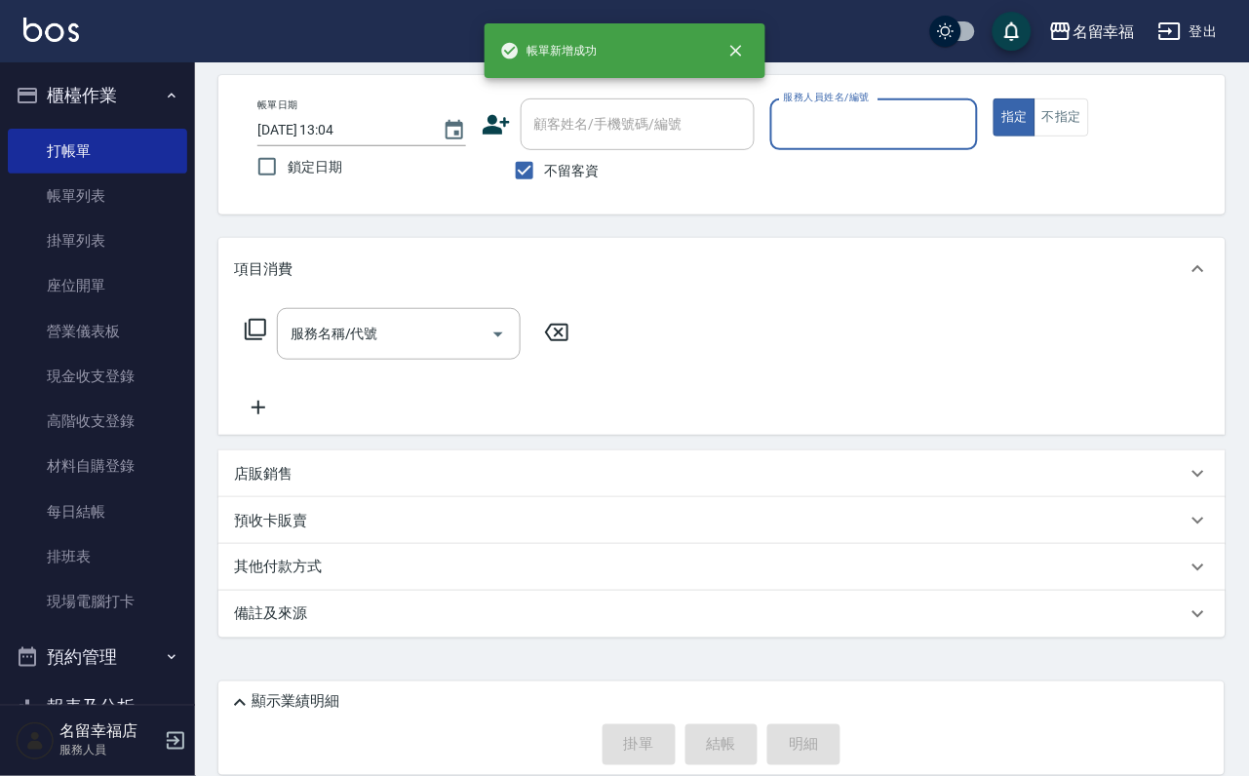
scroll to position [116, 0]
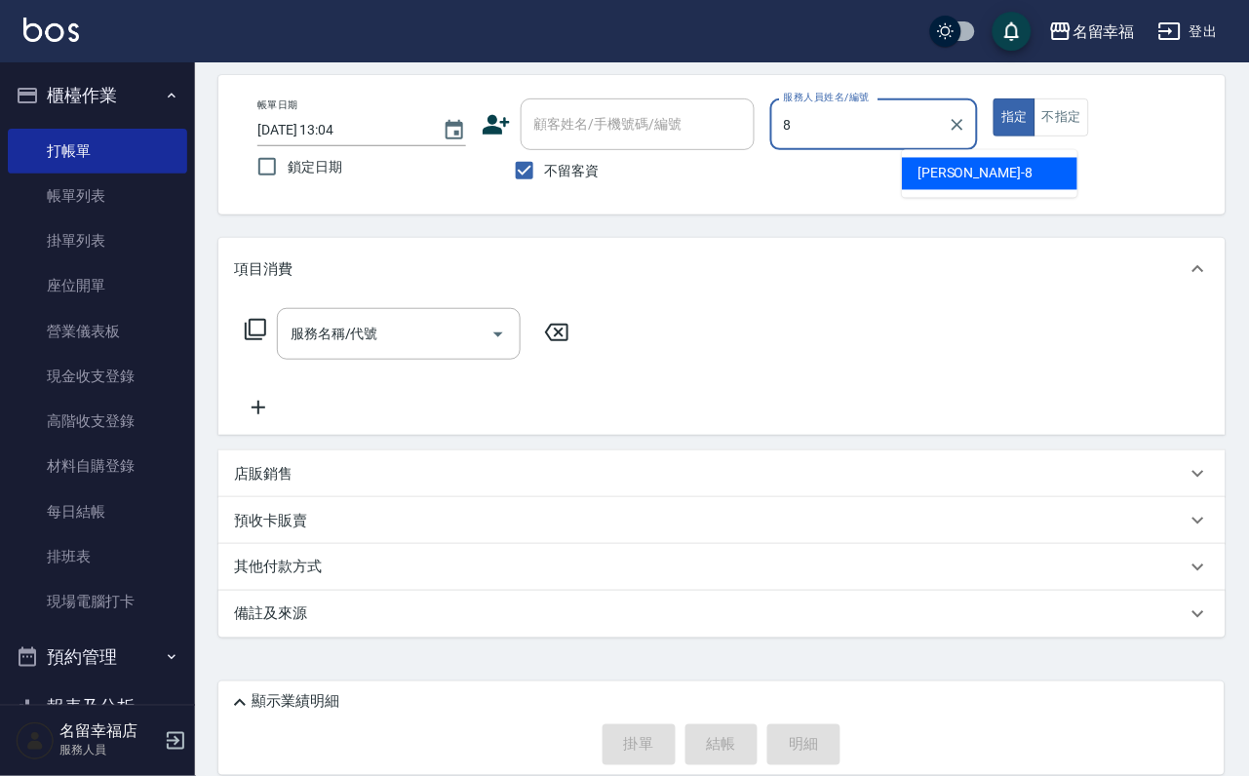
type input "[PERSON_NAME]-8"
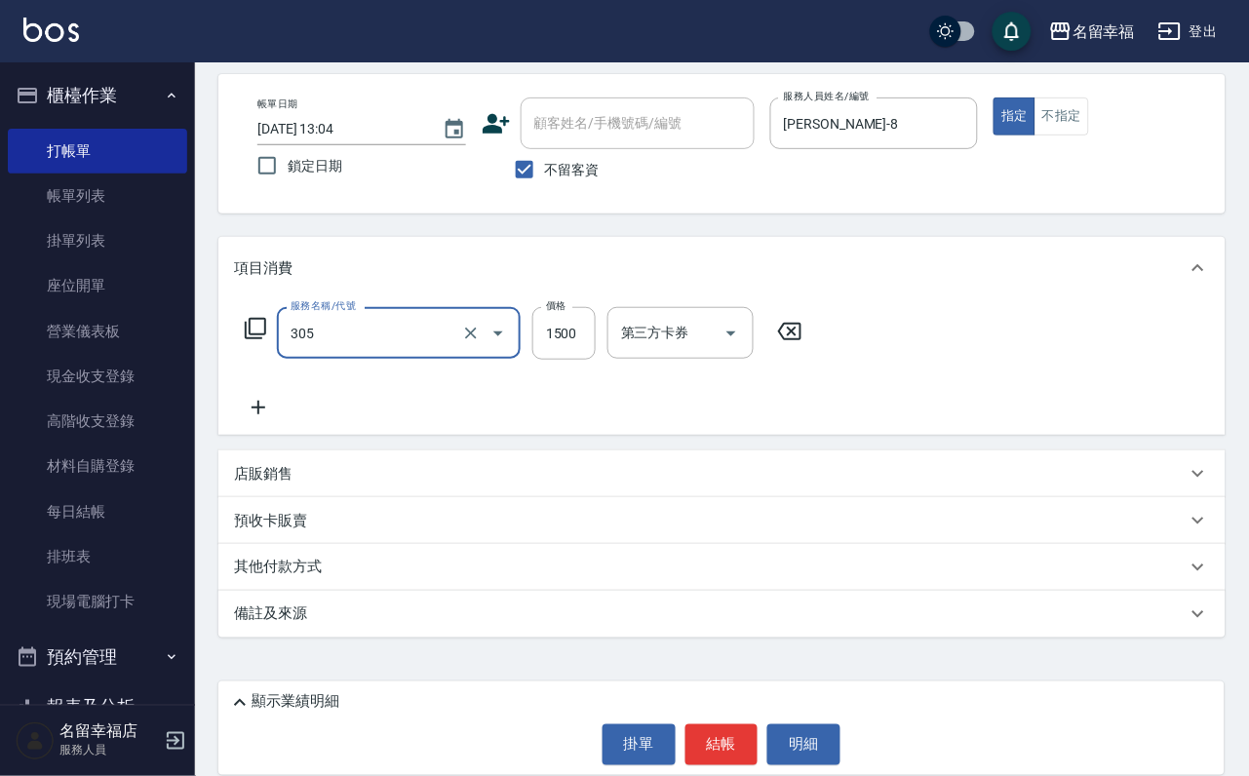
type input "設計燙髮1500(305)"
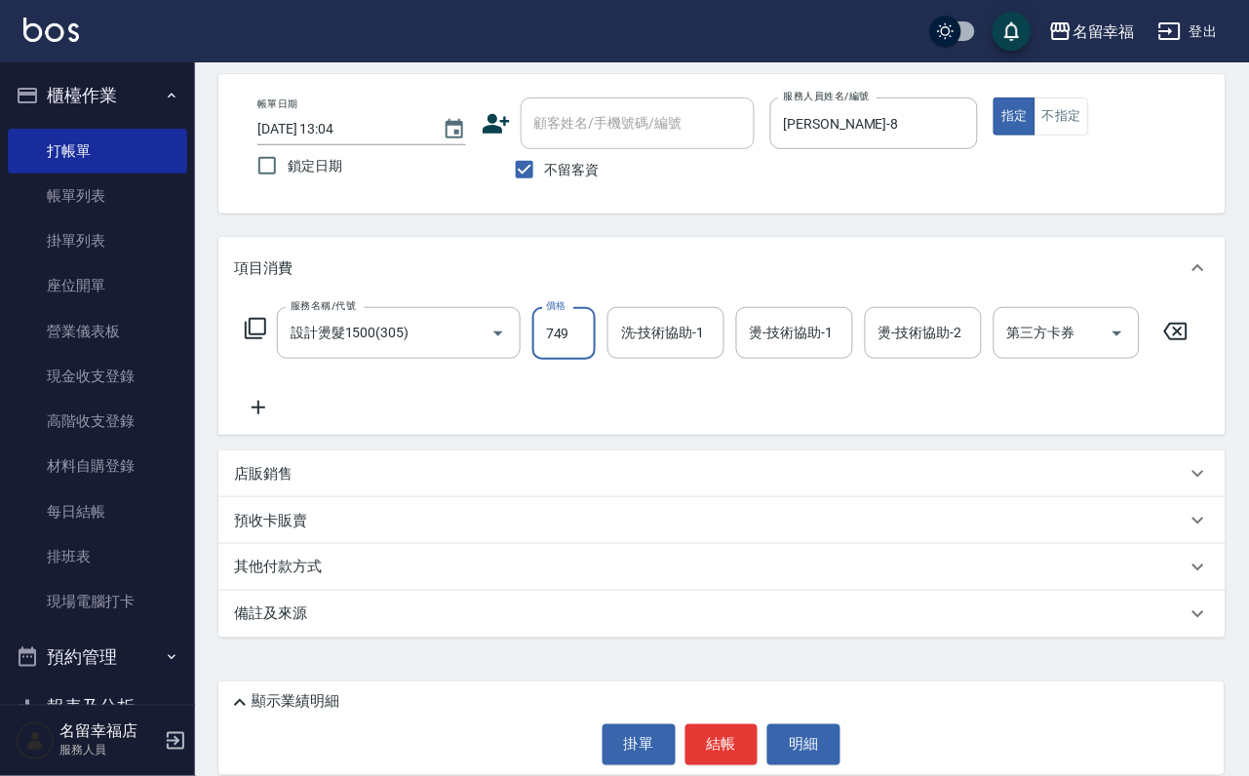
scroll to position [0, 0]
type input "799"
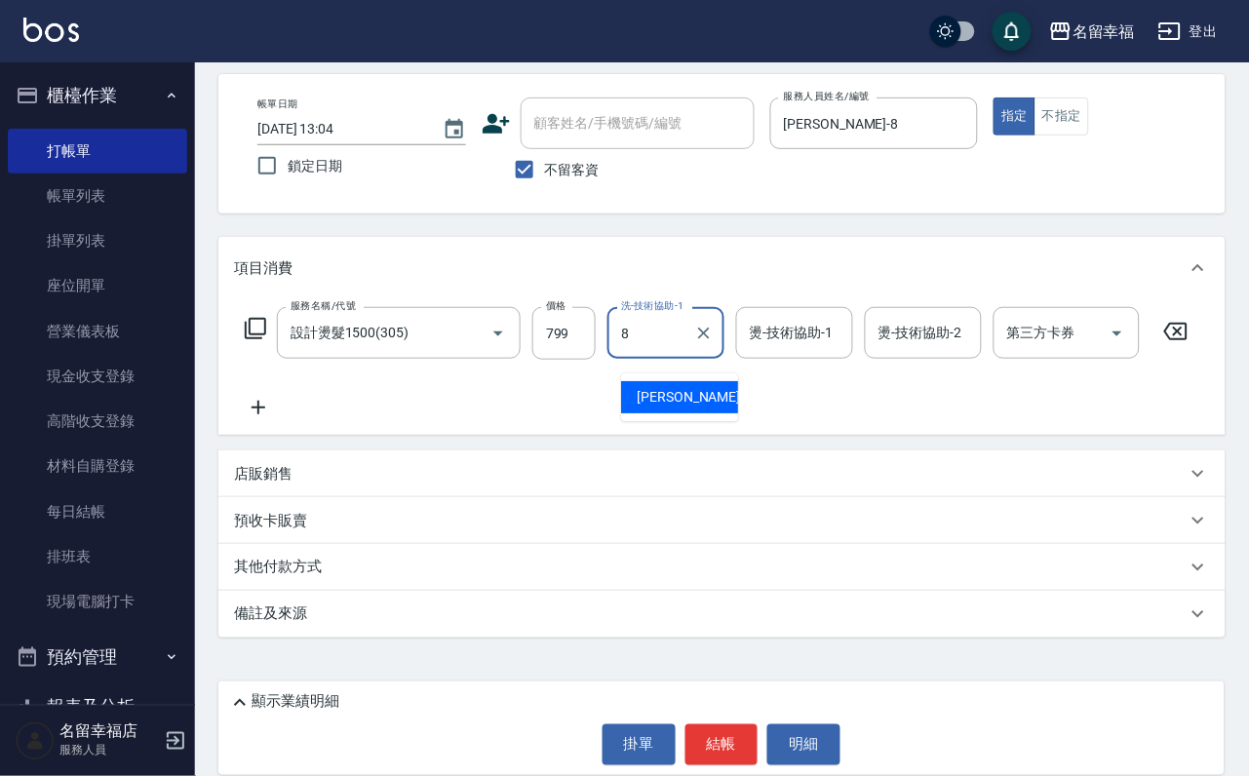
type input "[PERSON_NAME]-8"
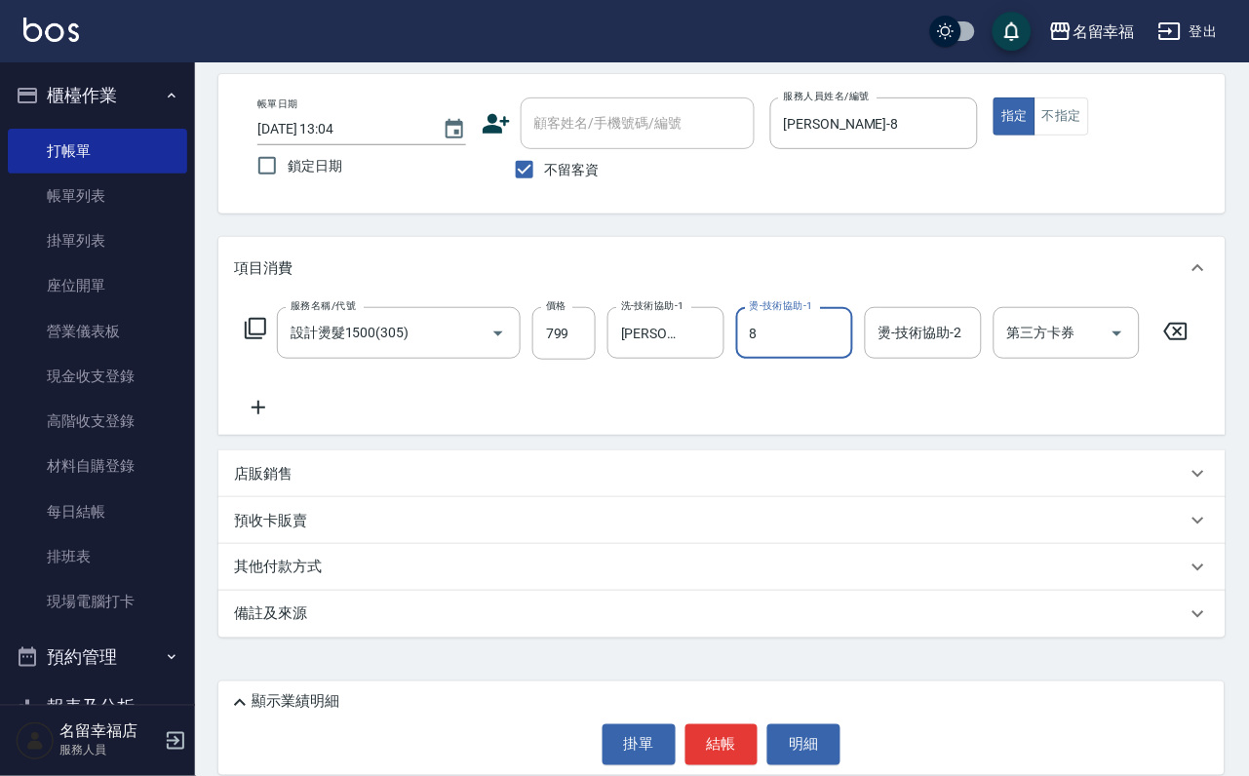
type input "[PERSON_NAME]-8"
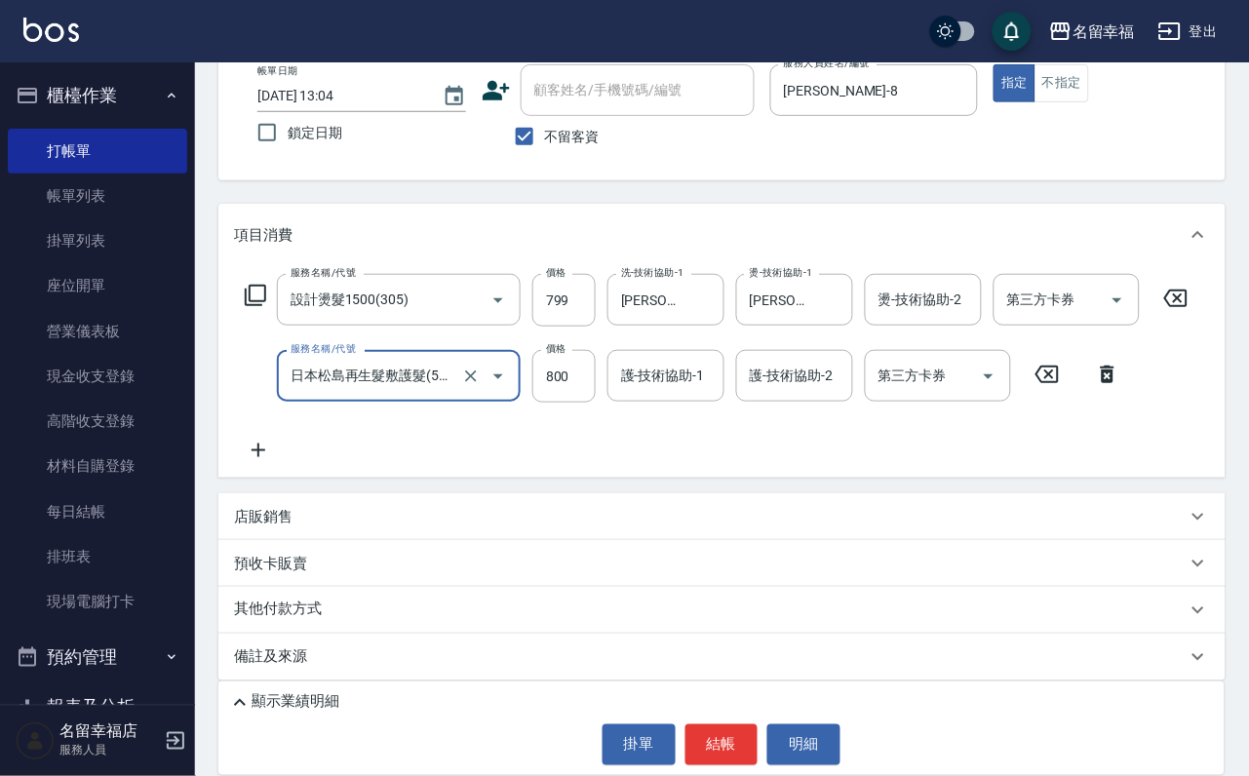
type input "日本松島再生髮敷護髮(506)"
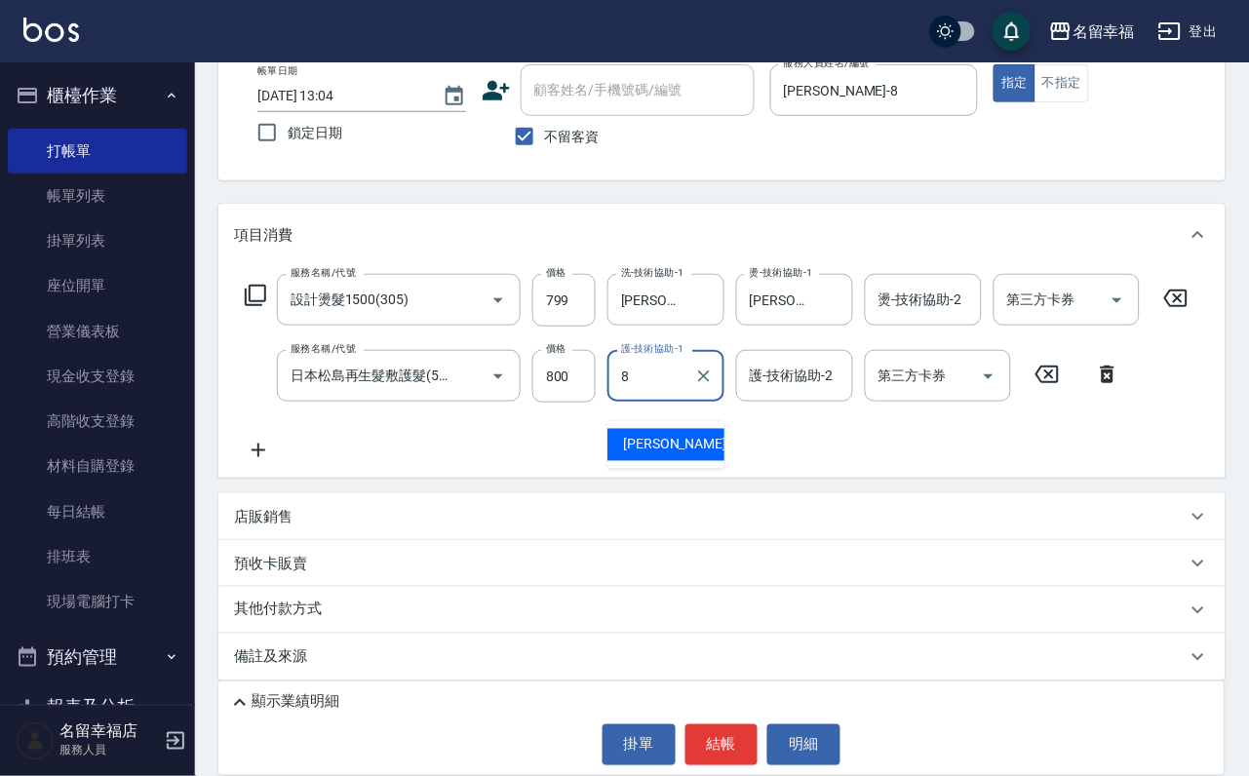
type input "[PERSON_NAME]-8"
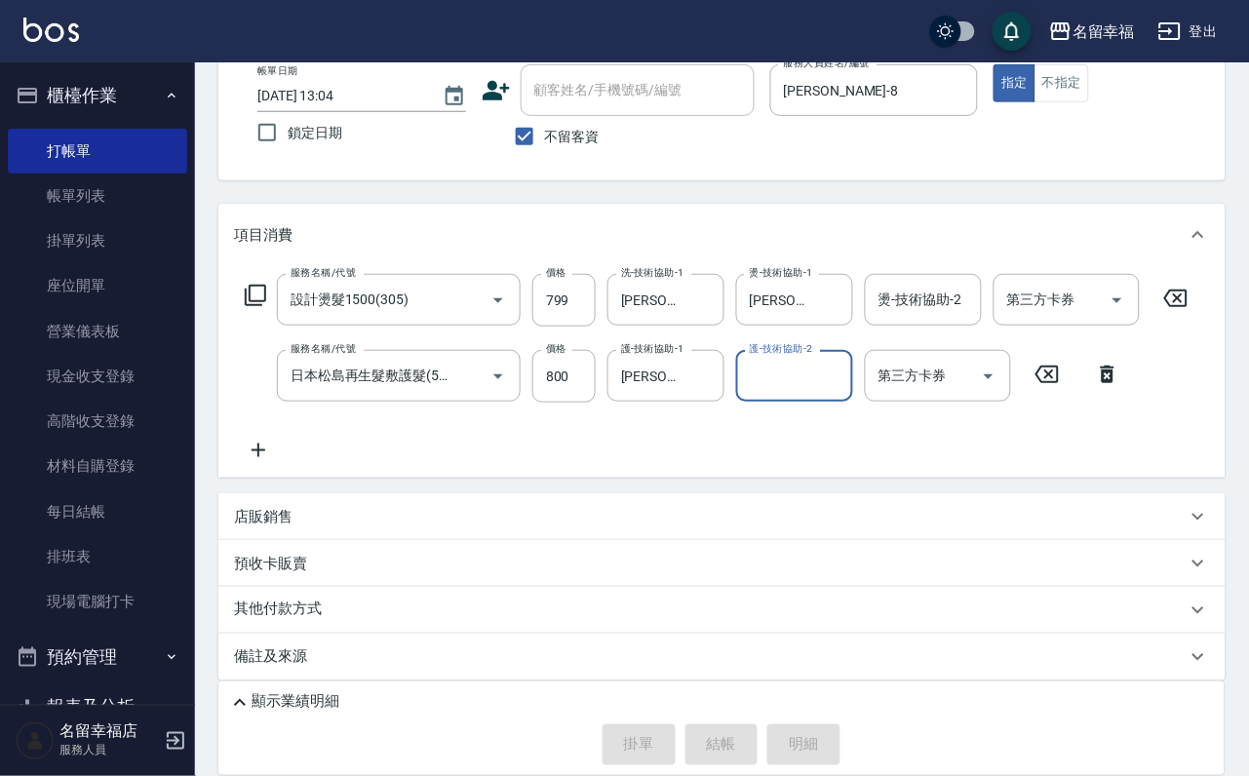
type input "[DATE] 13:18"
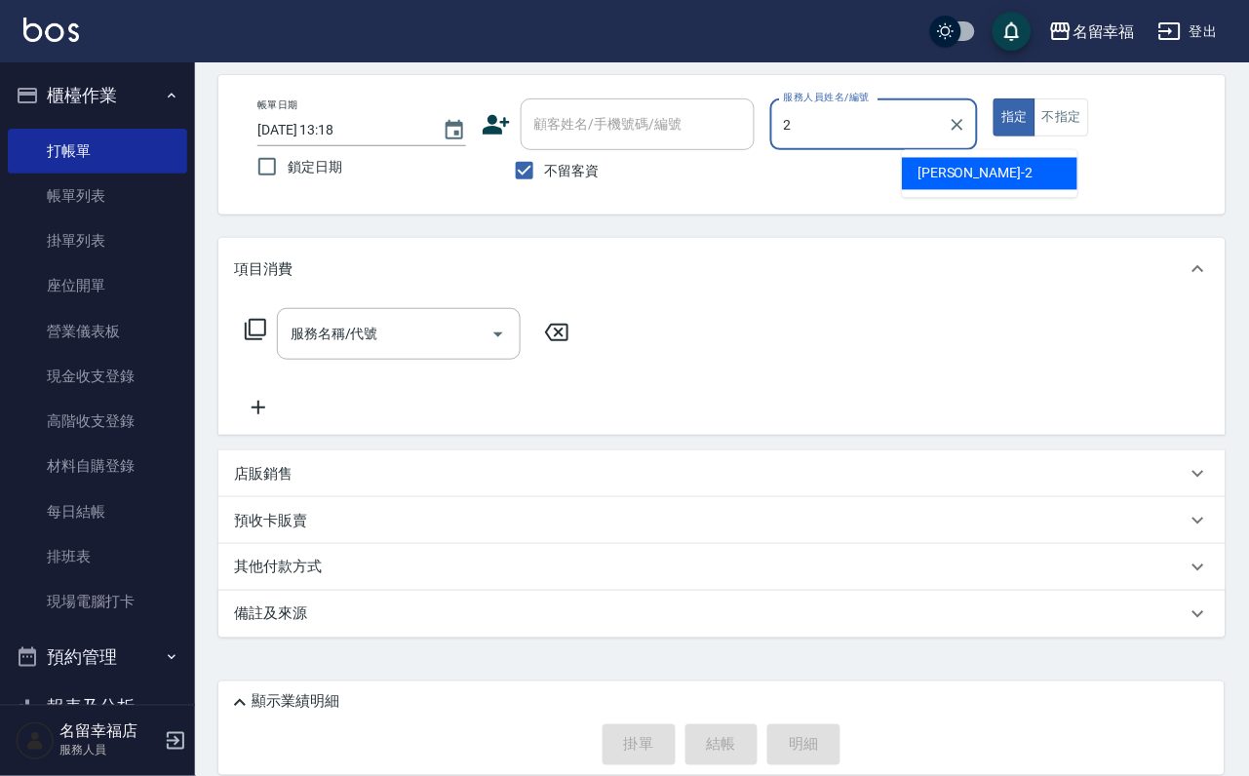
type input "碧涵-2"
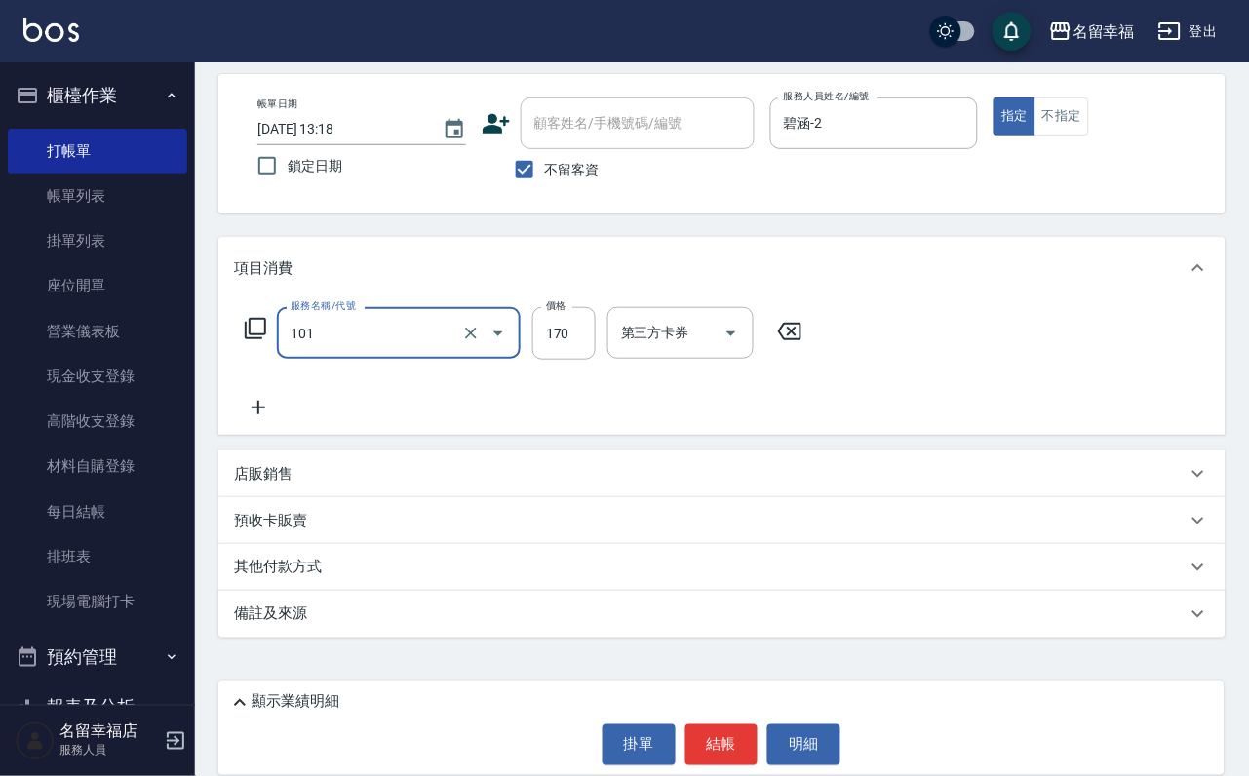
type input "洗髮(101)"
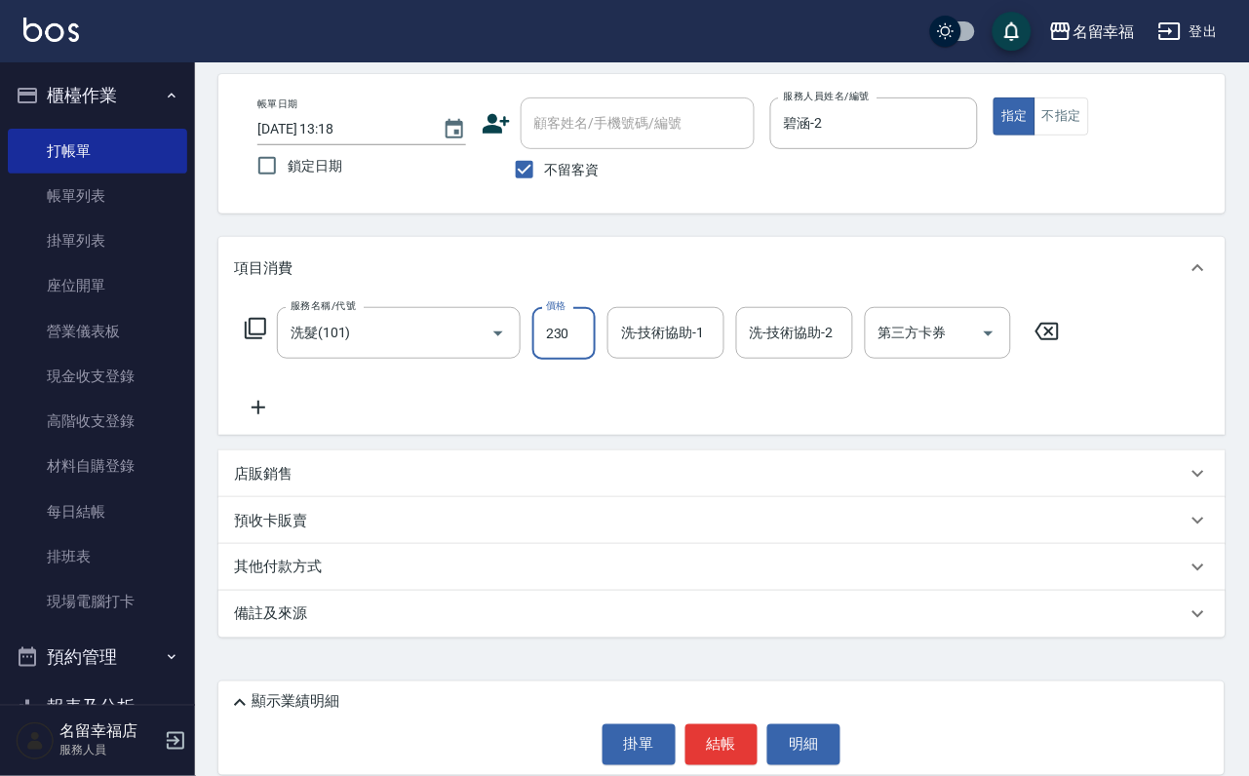
type input "230"
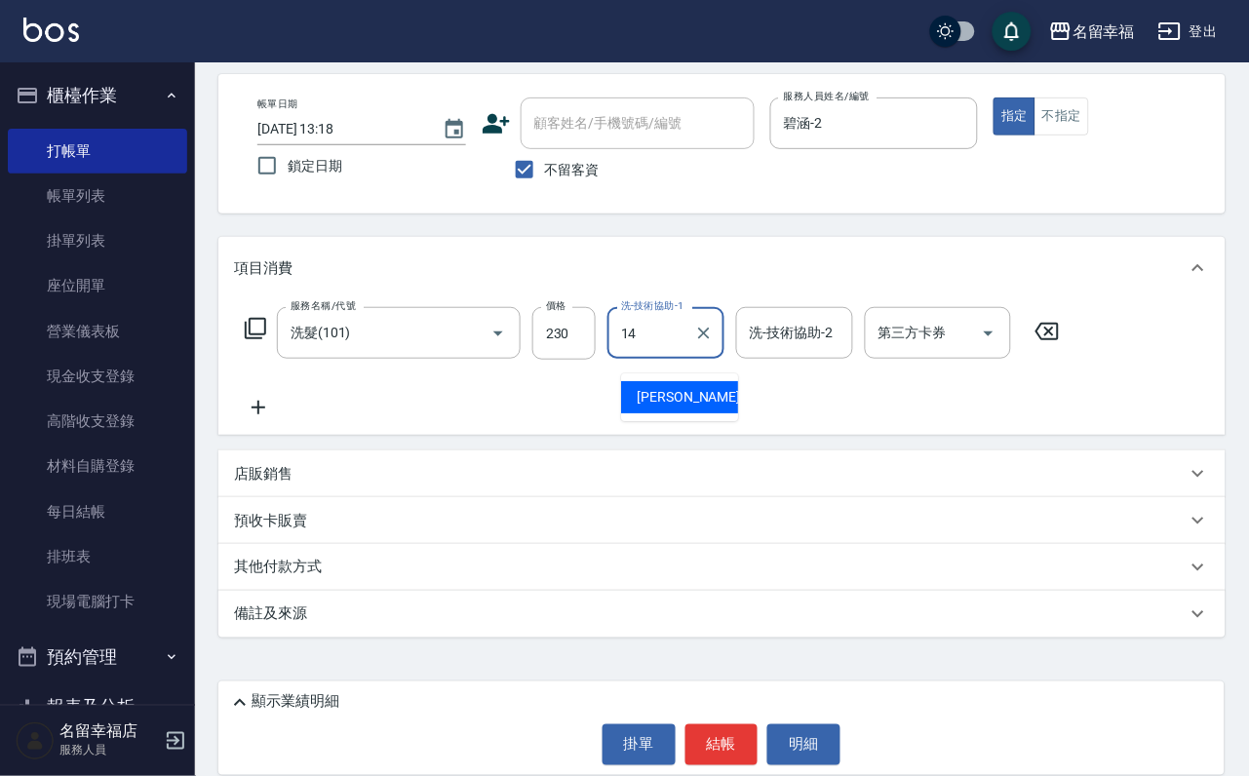
type input "[PERSON_NAME]-14"
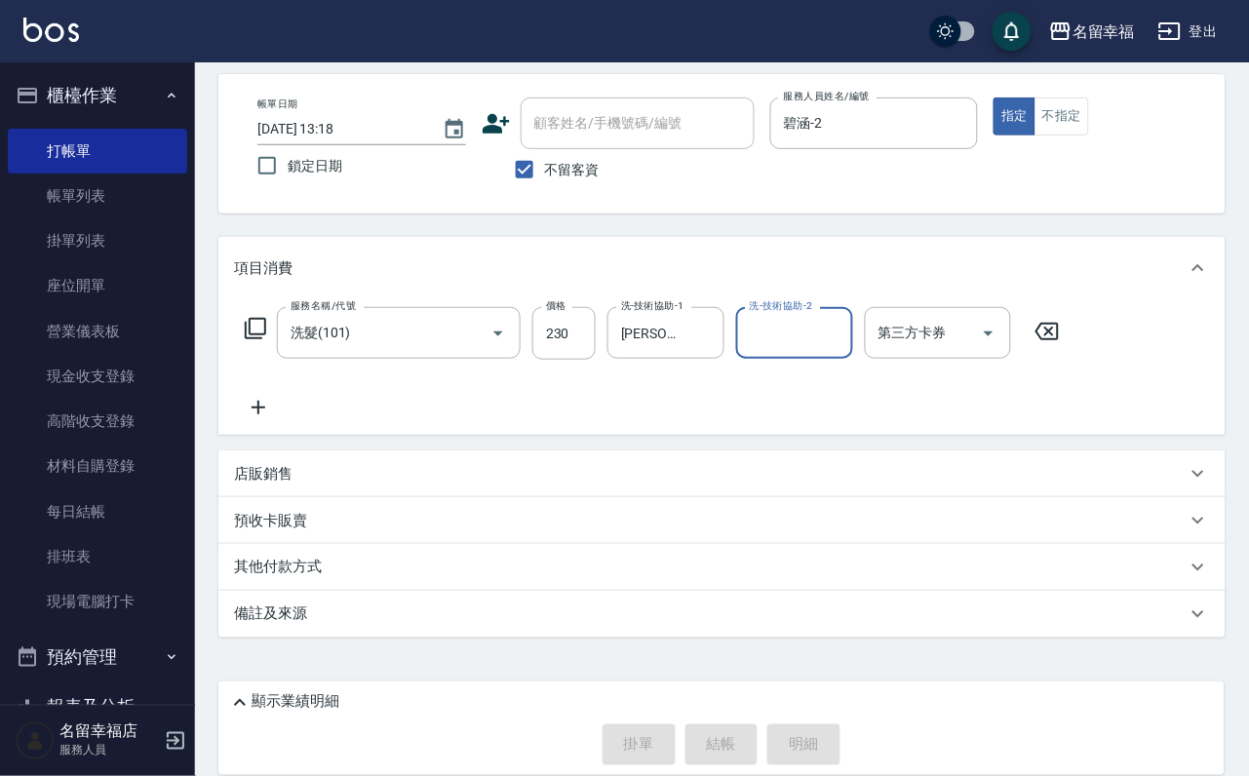
type input "[DATE] 13:22"
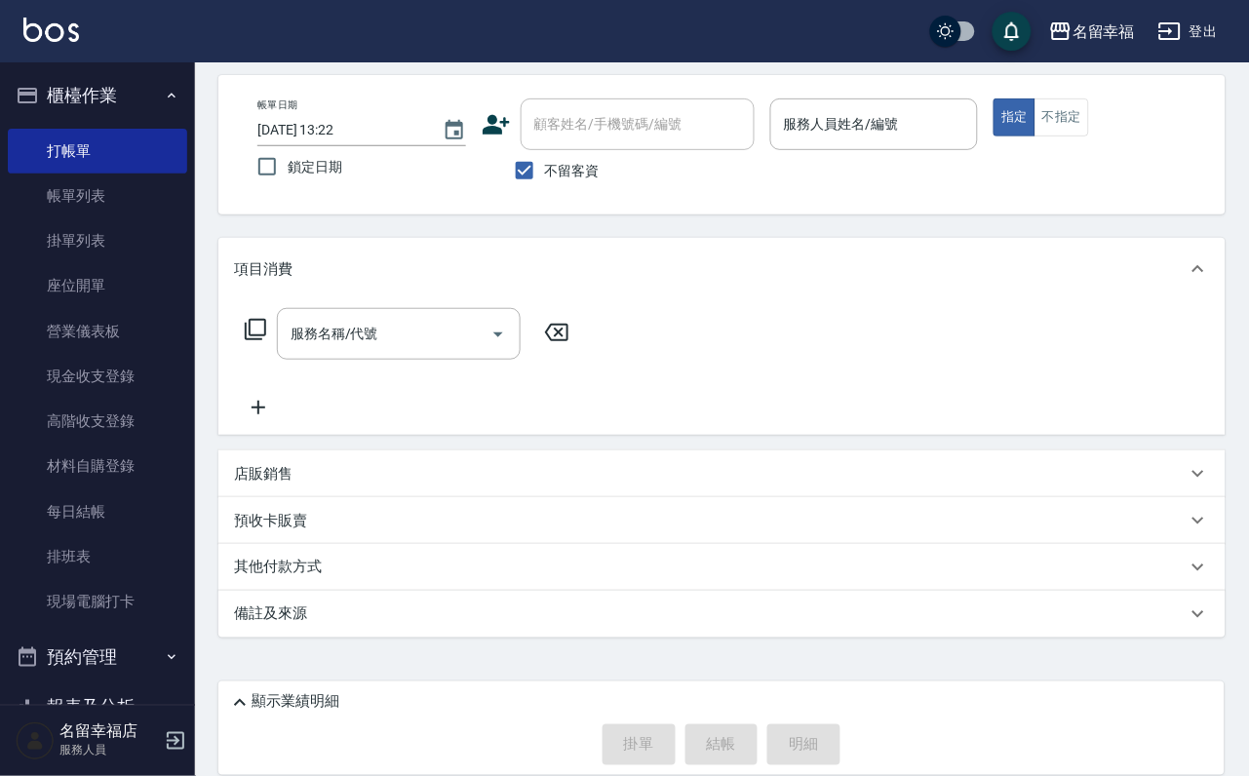
click at [556, 153] on label "不留客資" at bounding box center [552, 170] width 96 height 41
click at [545, 153] on input "不留客資" at bounding box center [524, 170] width 41 height 41
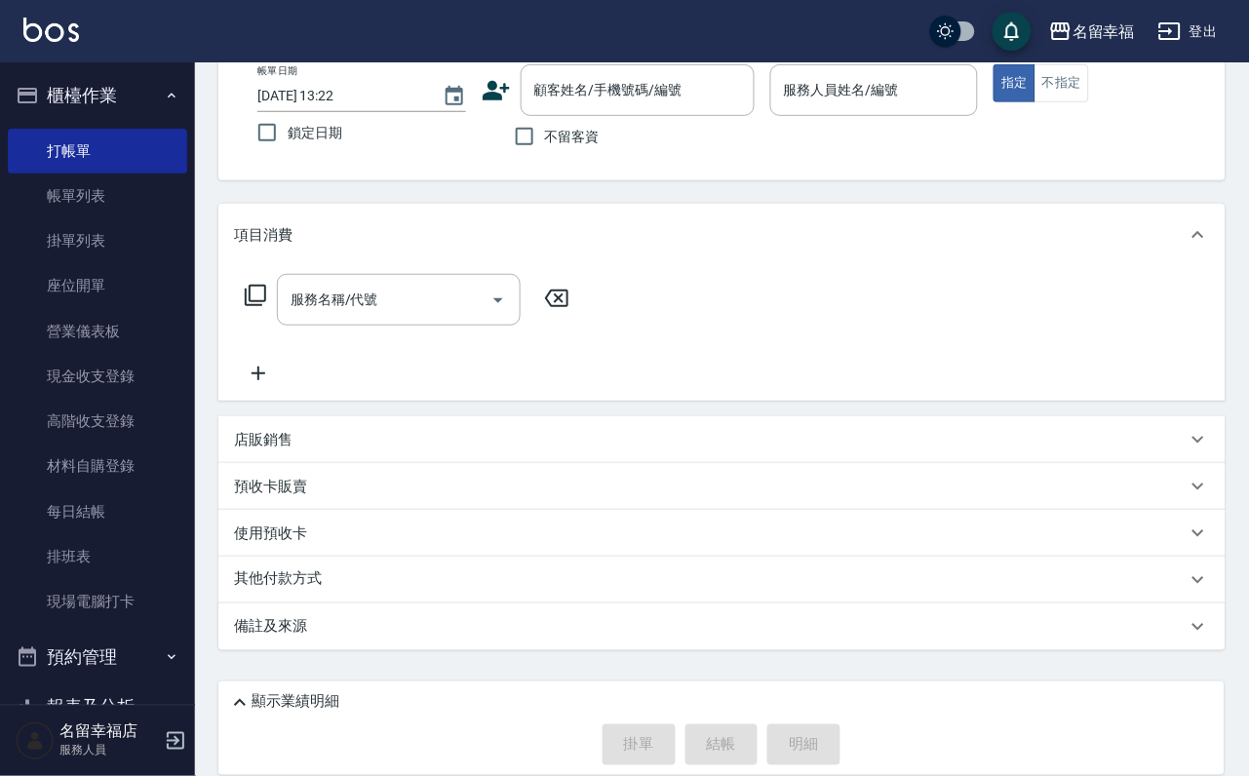
click at [572, 116] on label "不留客資" at bounding box center [552, 136] width 96 height 41
click at [545, 116] on input "不留客資" at bounding box center [524, 136] width 41 height 41
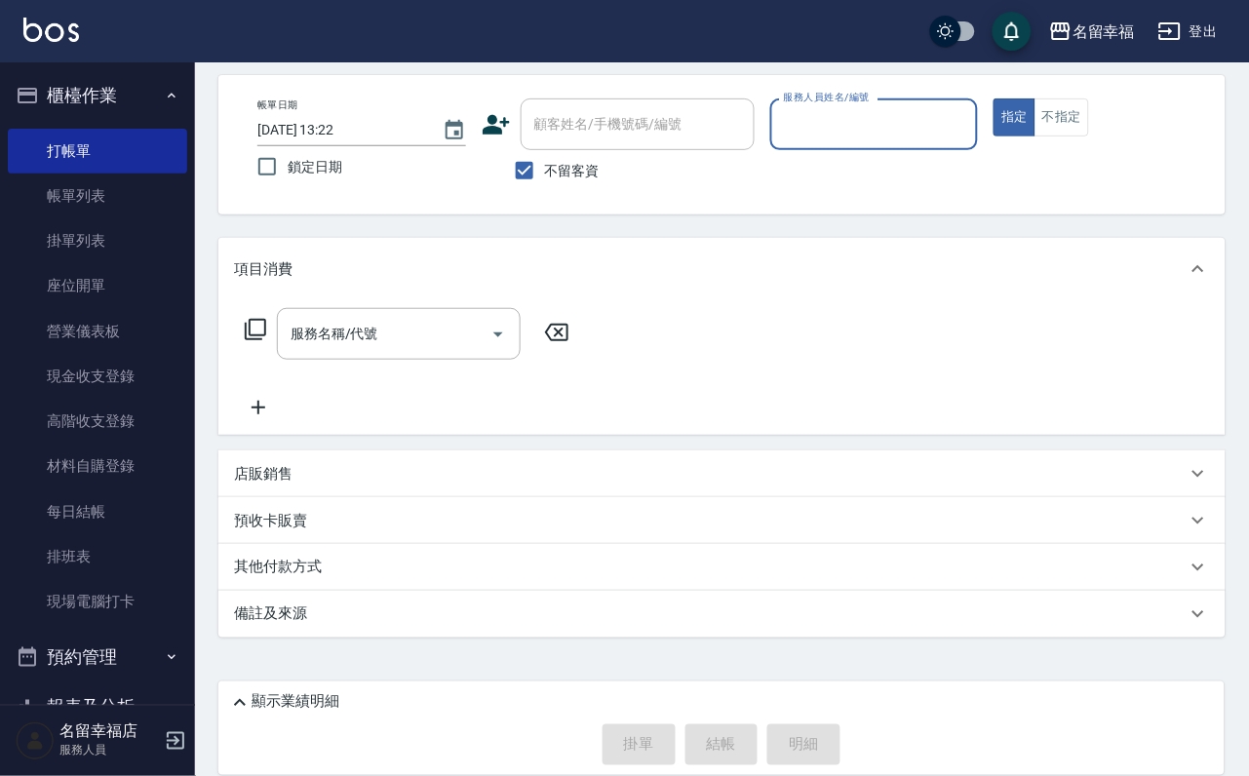
click at [573, 112] on div "顧客姓名/手機號碼/編號" at bounding box center [638, 124] width 234 height 52
click at [570, 161] on span "不留客資" at bounding box center [572, 171] width 55 height 20
click at [545, 150] on input "不留客資" at bounding box center [524, 170] width 41 height 41
checkbox input "false"
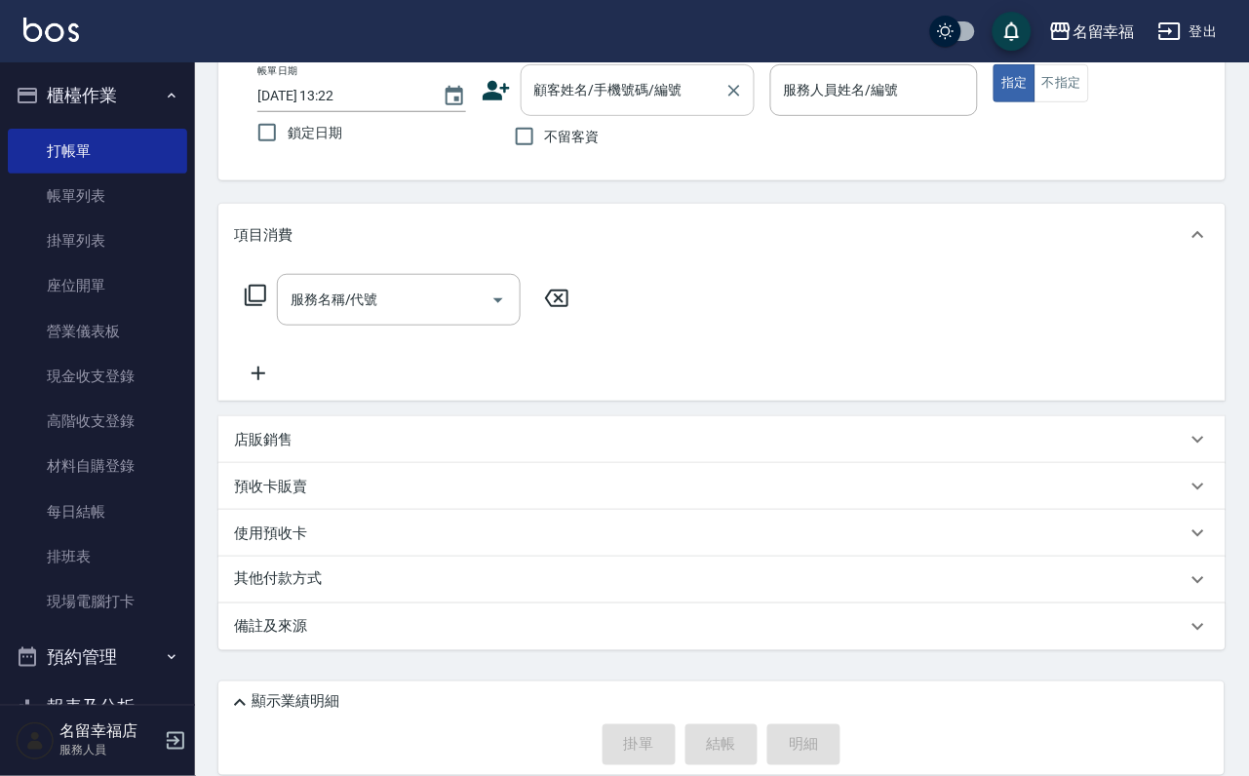
click at [585, 103] on input "顧客姓名/手機號碼/編號" at bounding box center [622, 90] width 187 height 34
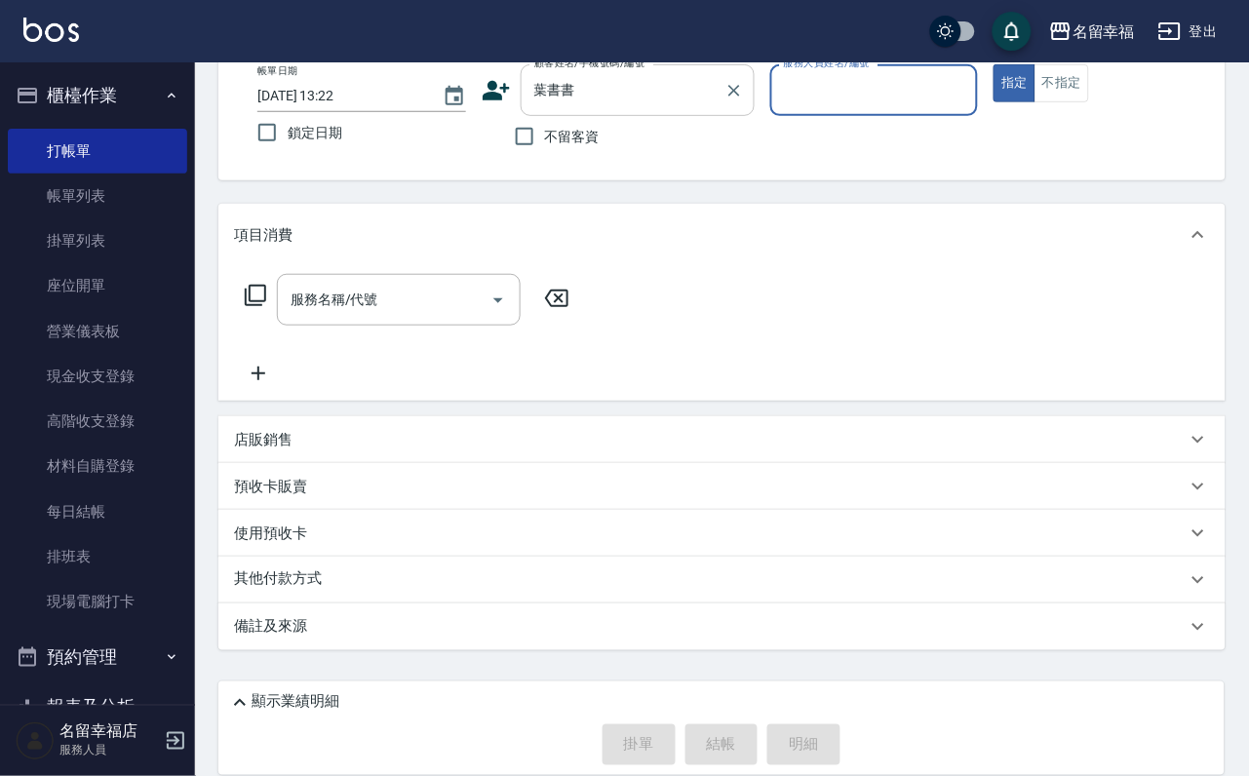
click at [717, 103] on input "葉書書" at bounding box center [622, 90] width 187 height 34
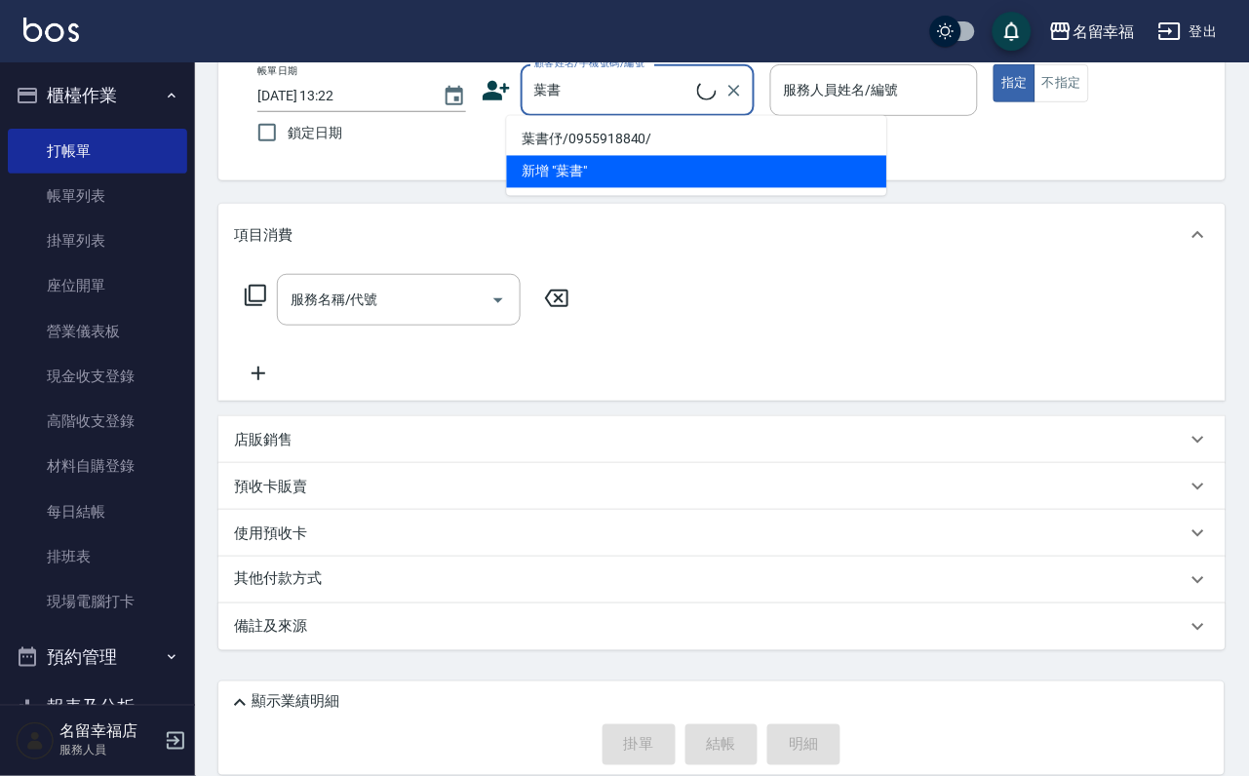
click at [715, 142] on li "葉書伃/0955918840/" at bounding box center [697, 140] width 380 height 32
type input "葉書伃/0955918840/"
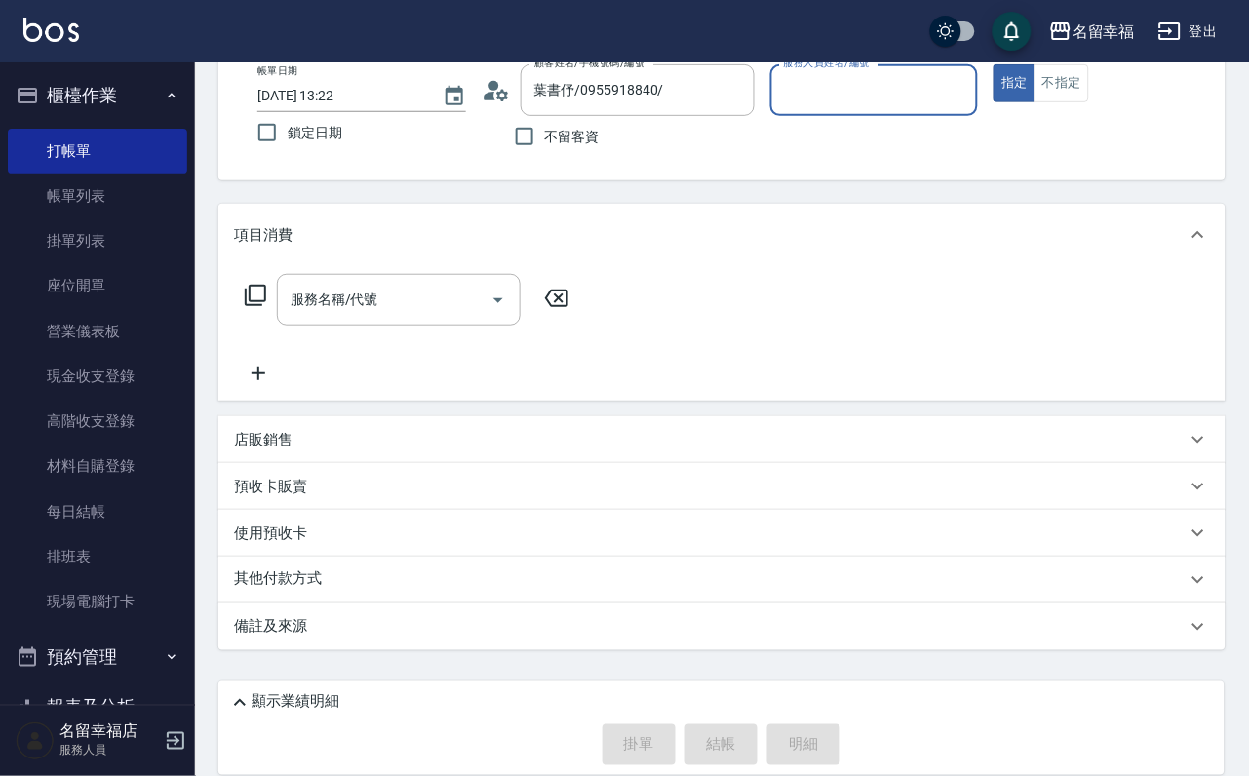
type input "[PERSON_NAME]-7"
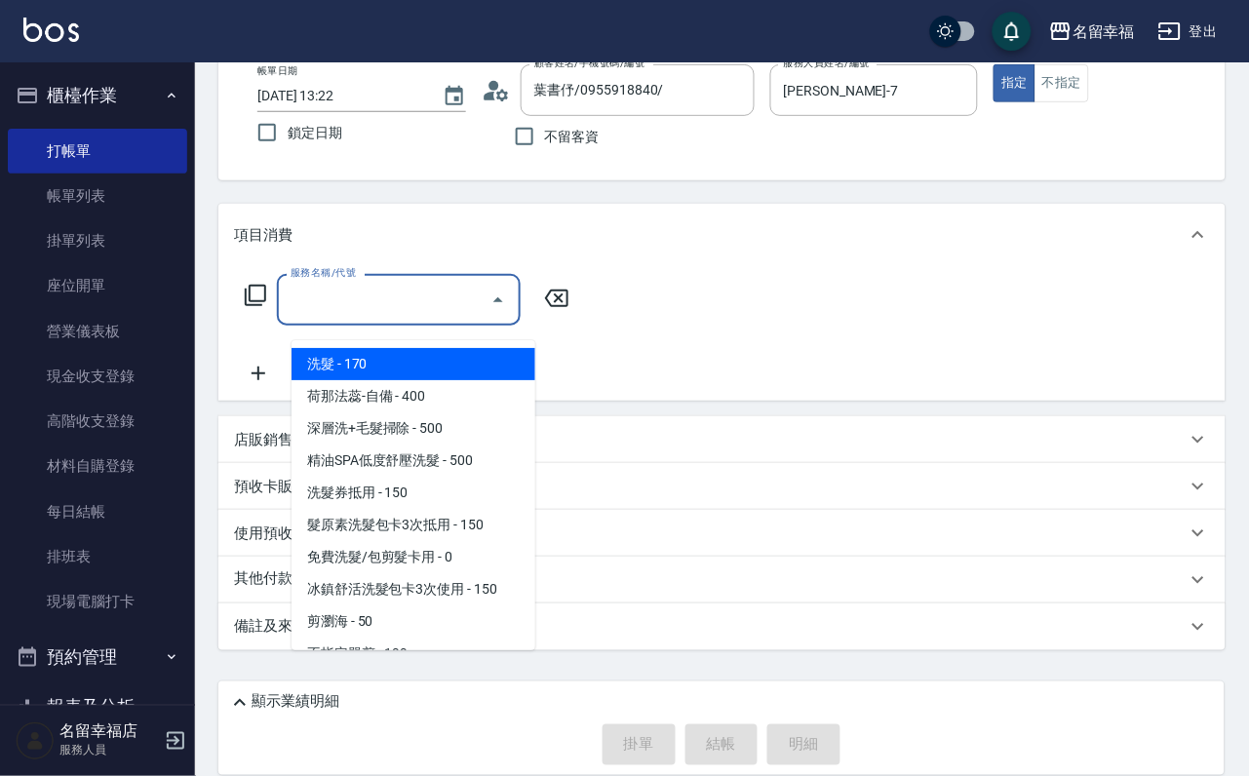
click at [410, 317] on input "服務名稱/代號" at bounding box center [384, 300] width 197 height 34
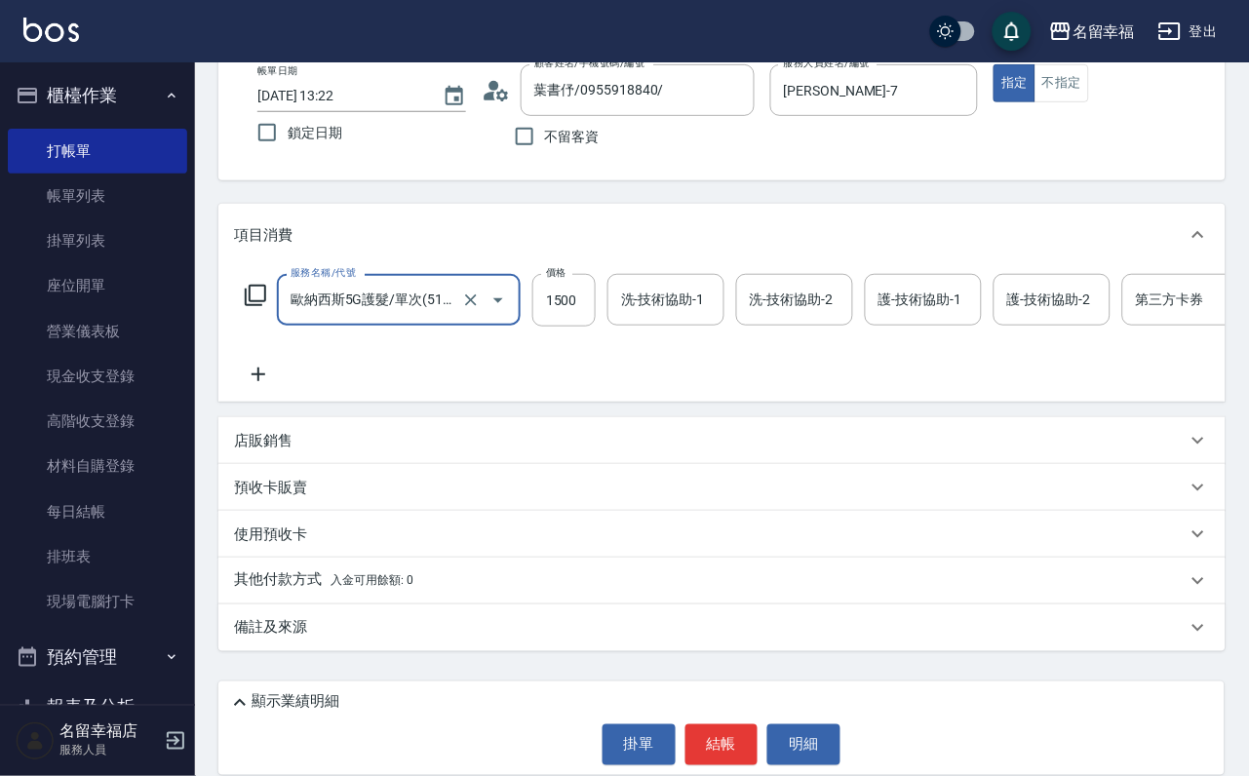
type input "歐納西斯5G護髮/單次(514)"
type input "999"
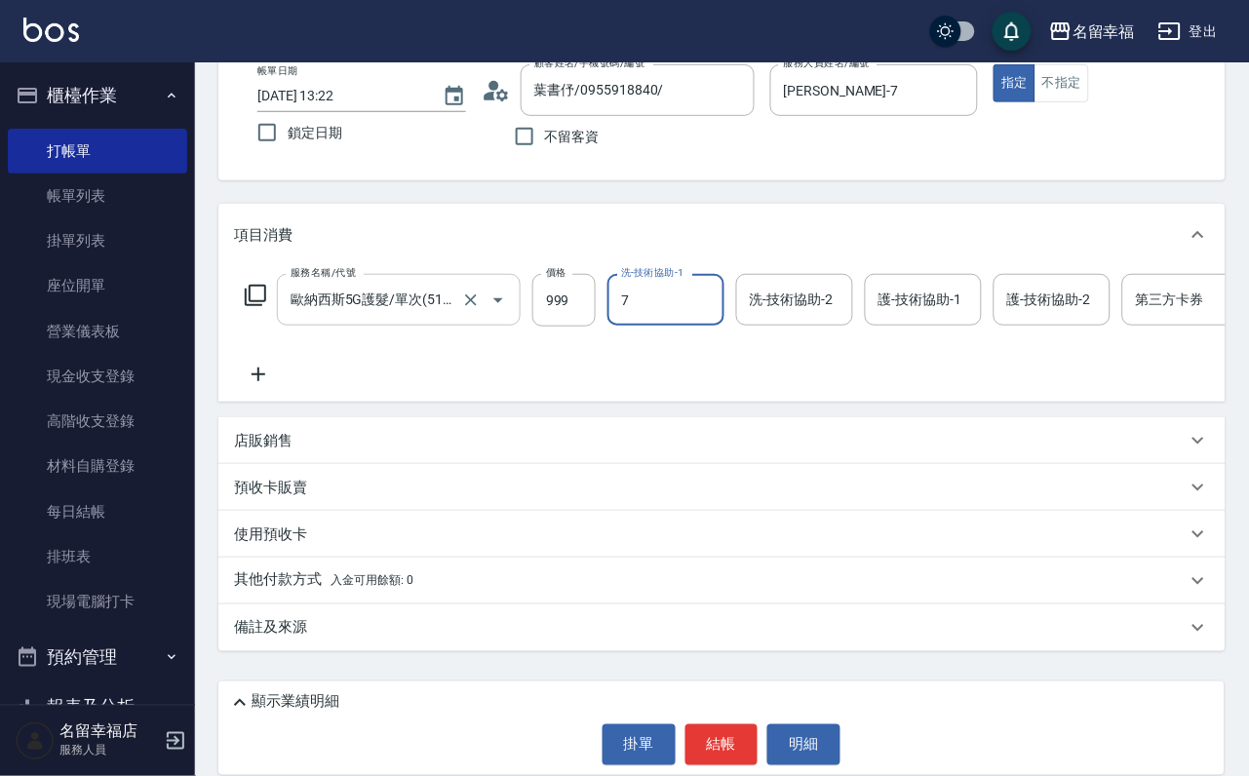
type input "[PERSON_NAME]-7"
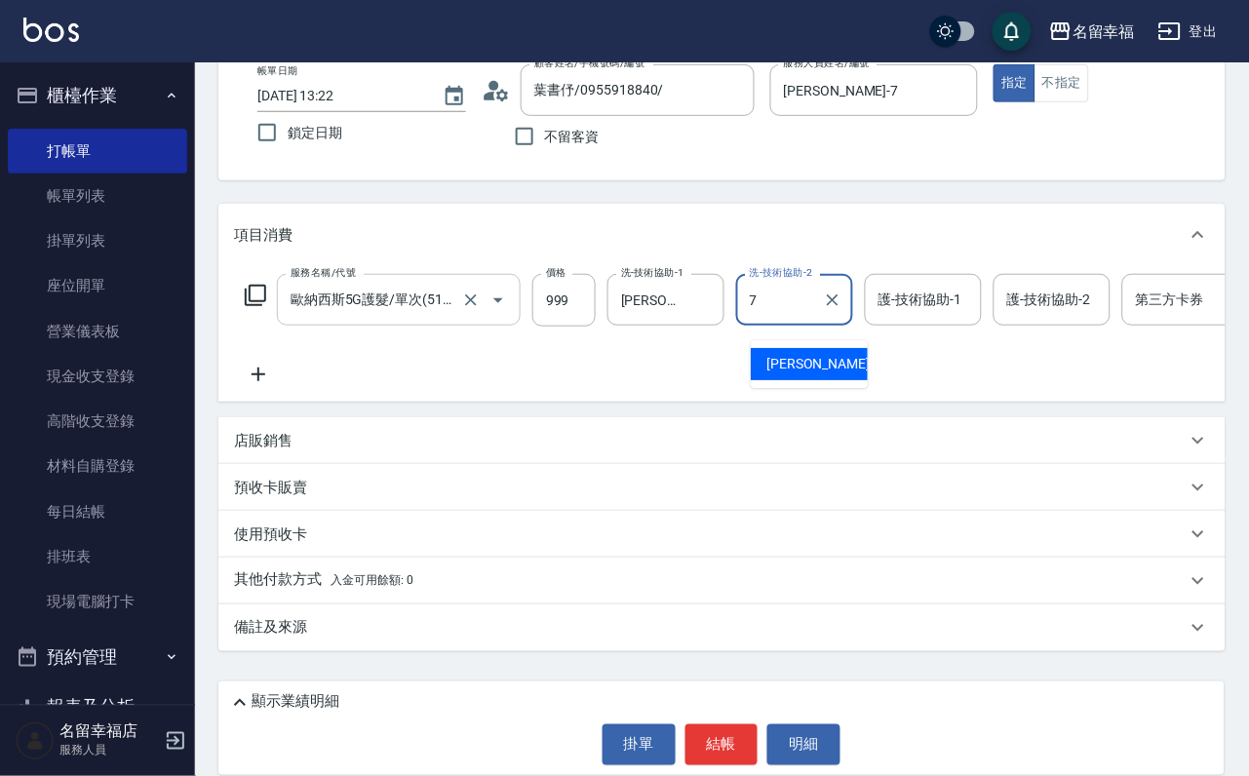
type input "[PERSON_NAME]-7"
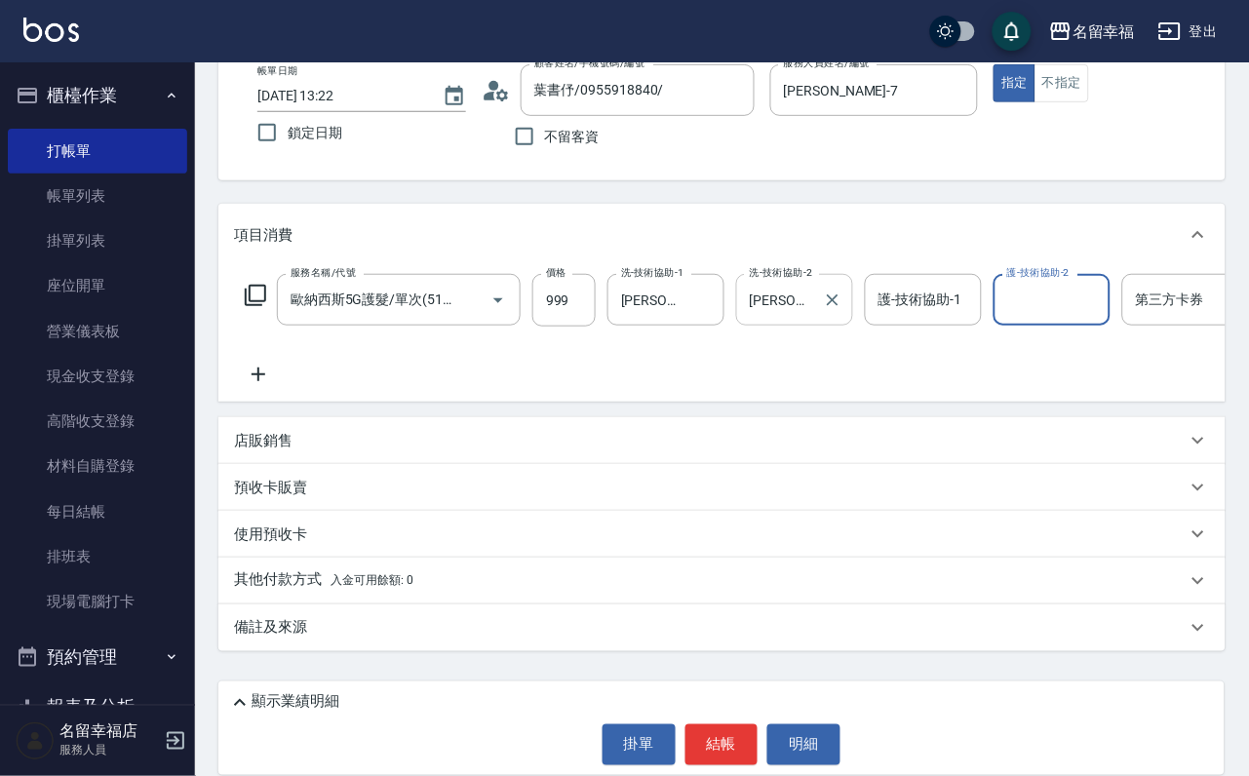
click at [844, 326] on div at bounding box center [831, 300] width 25 height 52
click at [837, 306] on icon "Clear" at bounding box center [833, 300] width 12 height 12
click at [918, 309] on input "護-技術協助-1" at bounding box center [923, 300] width 99 height 34
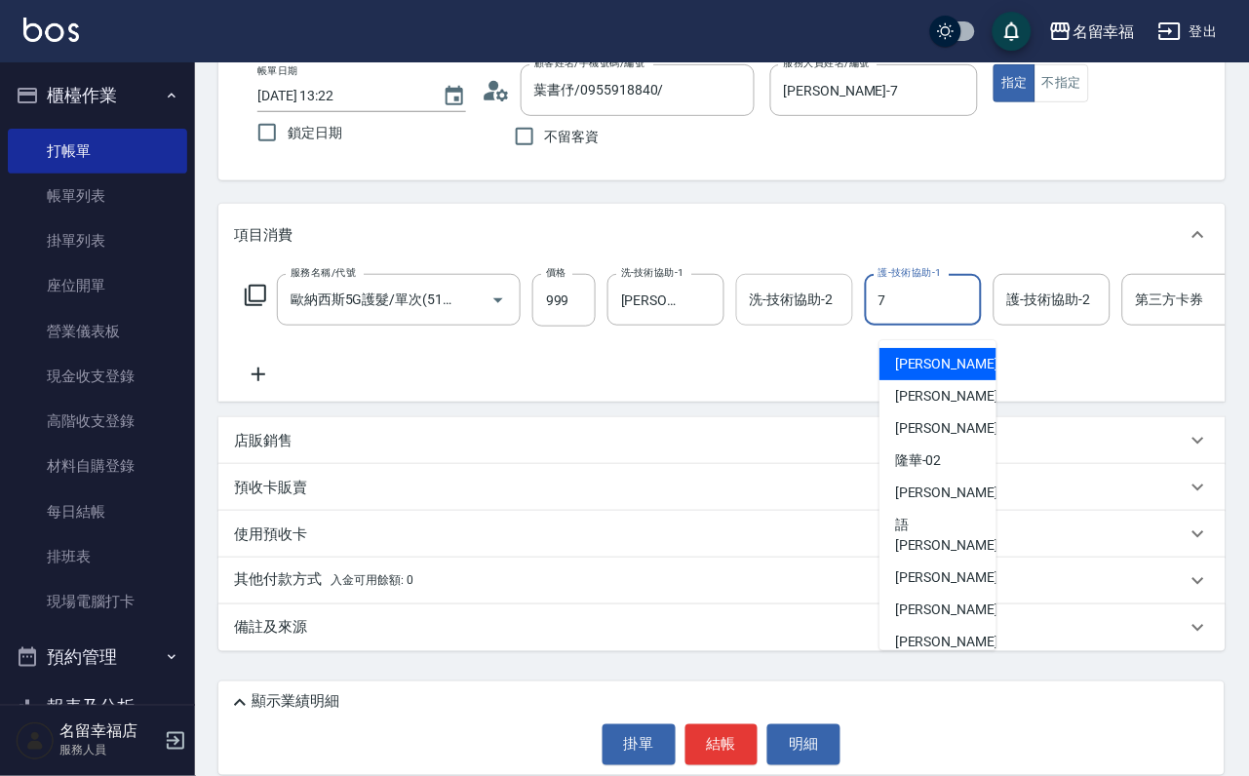
type input "[PERSON_NAME]-7"
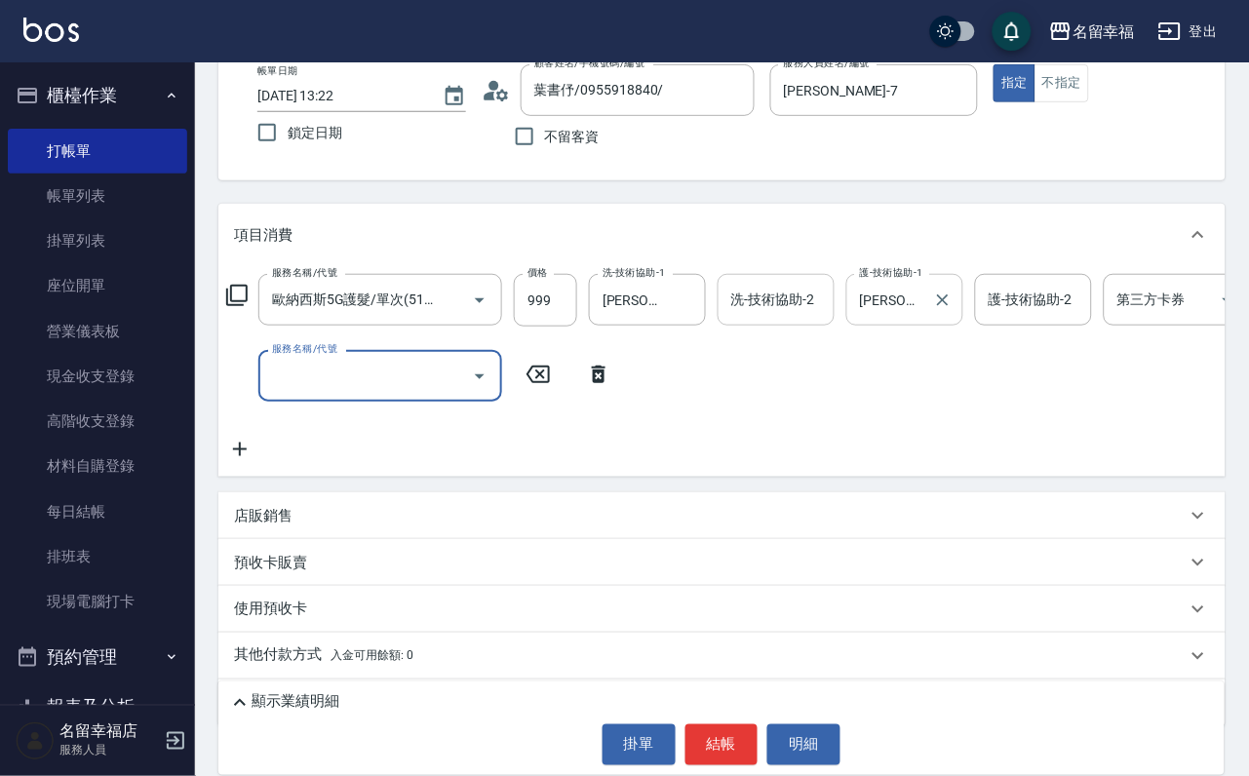
type input "1"
type input "指定單剪(203)"
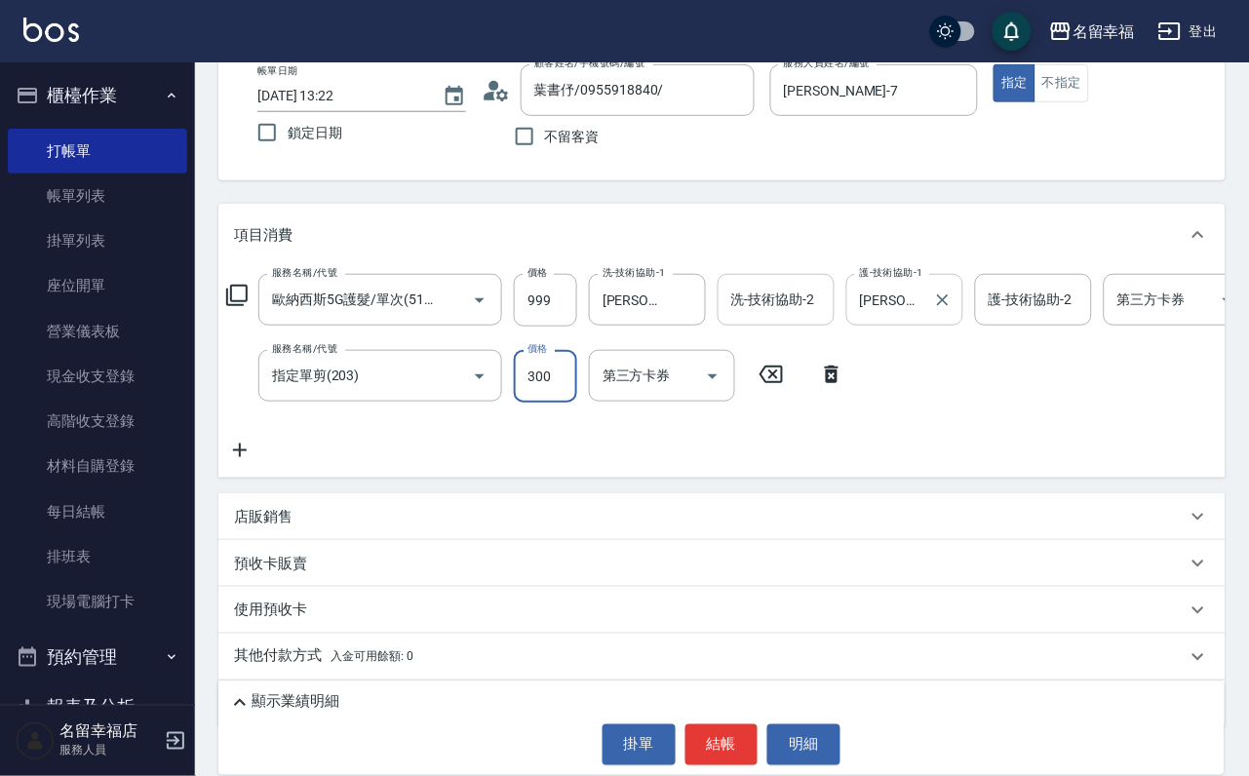
type input "300"
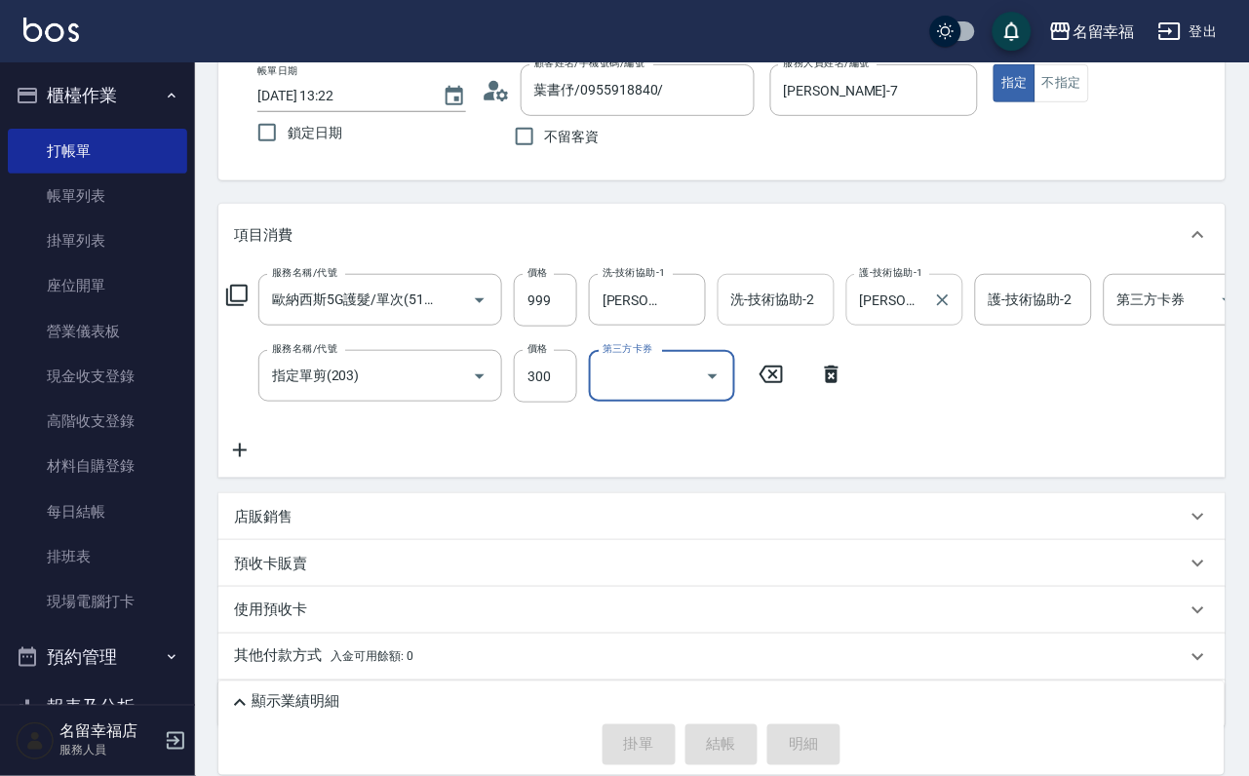
type input "[DATE] 13:30"
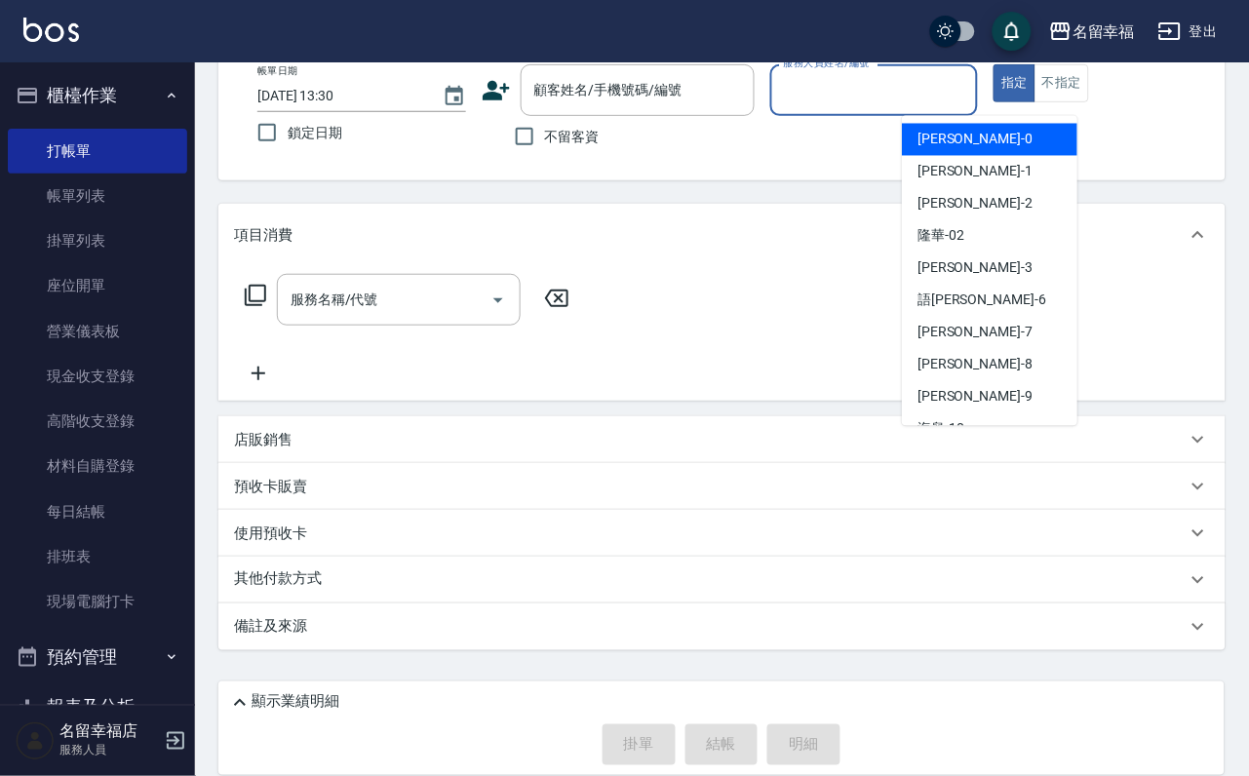
click at [970, 96] on input "服務人員姓名/編號" at bounding box center [874, 90] width 191 height 34
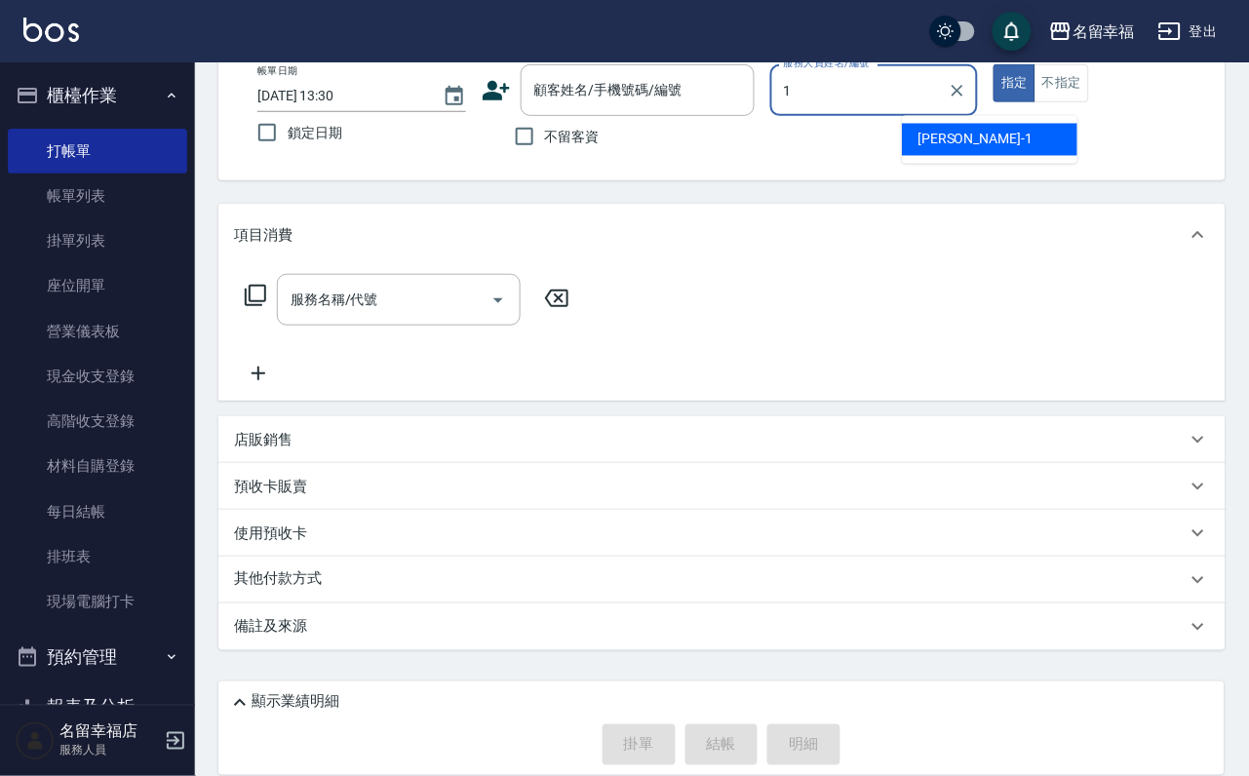
type input "[PERSON_NAME]-1"
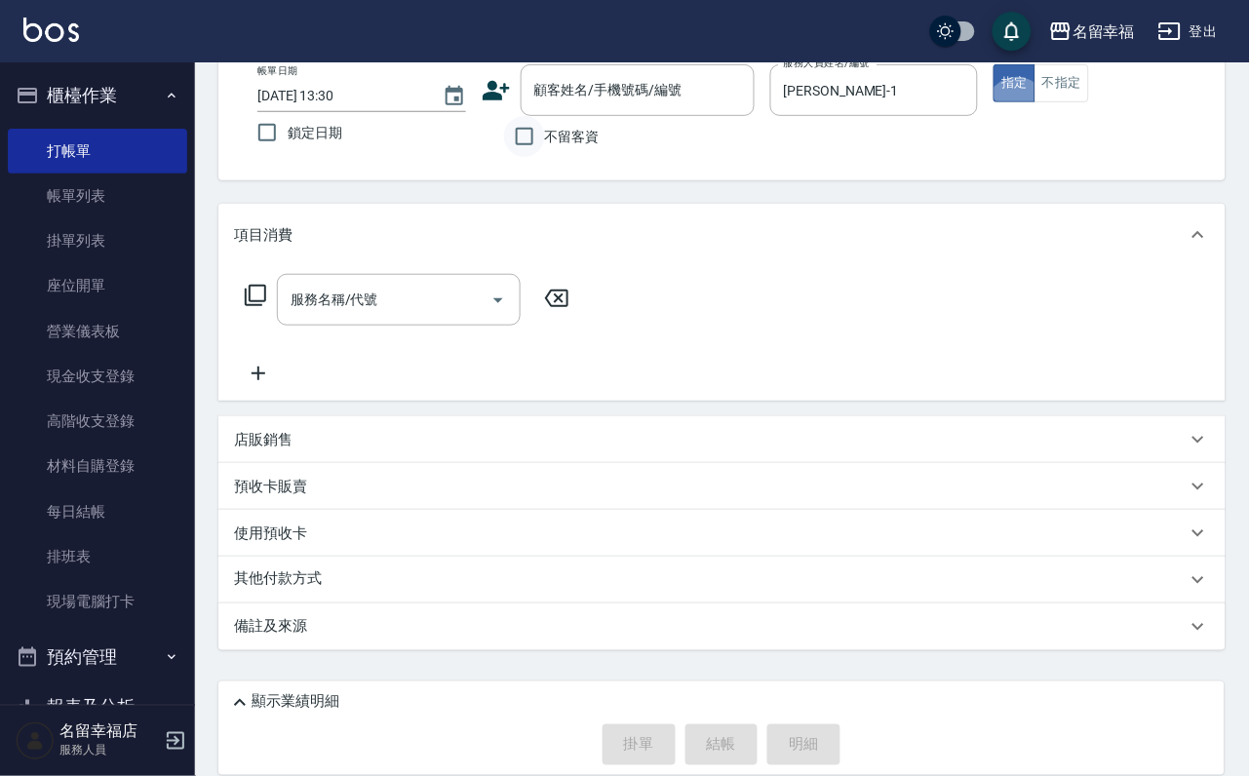
click at [518, 135] on input "不留客資" at bounding box center [524, 136] width 41 height 41
checkbox input "true"
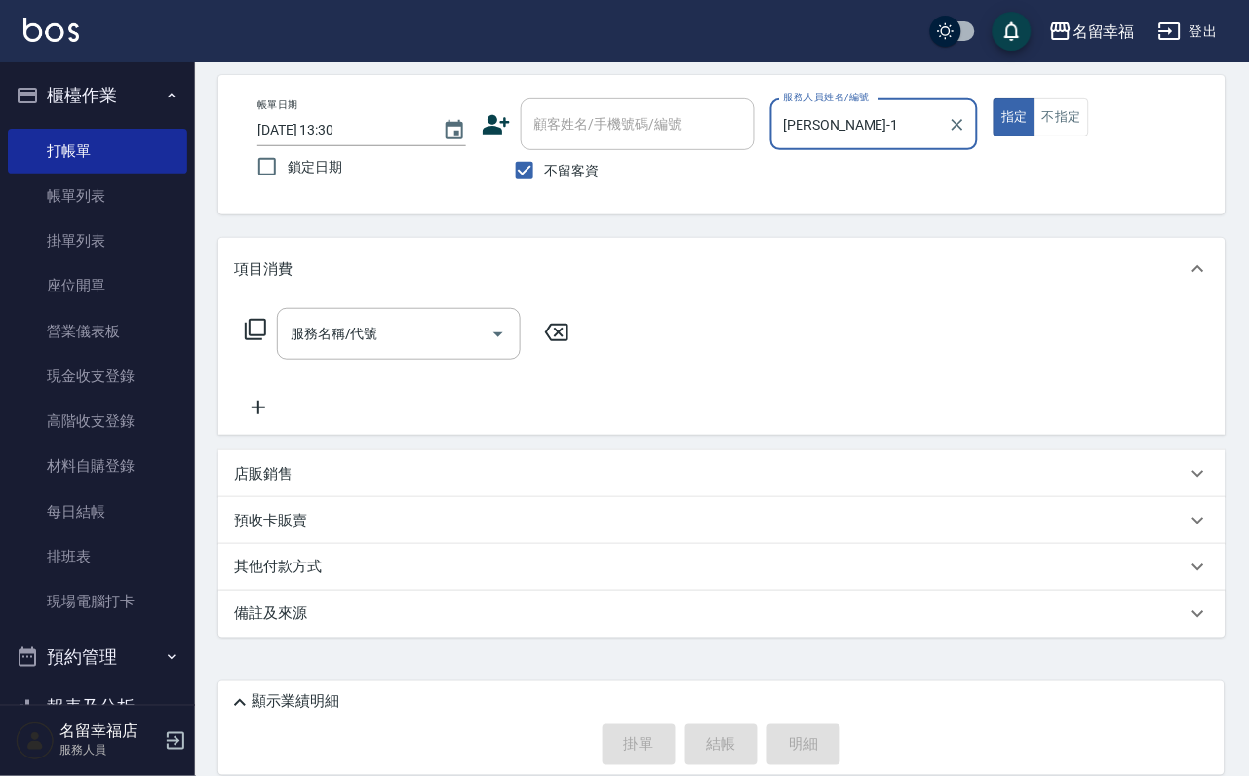
click at [337, 317] on input "服務名稱/代號" at bounding box center [384, 334] width 197 height 34
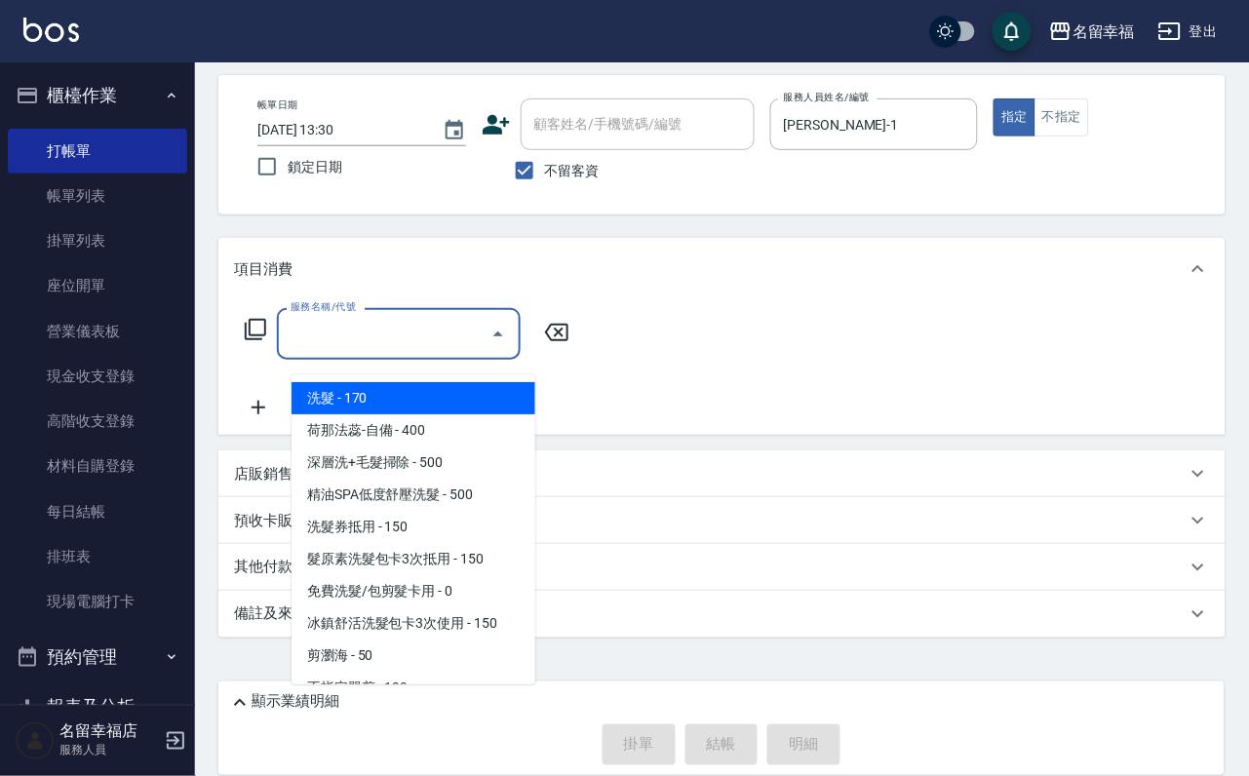
click at [265, 318] on icon at bounding box center [255, 329] width 23 height 23
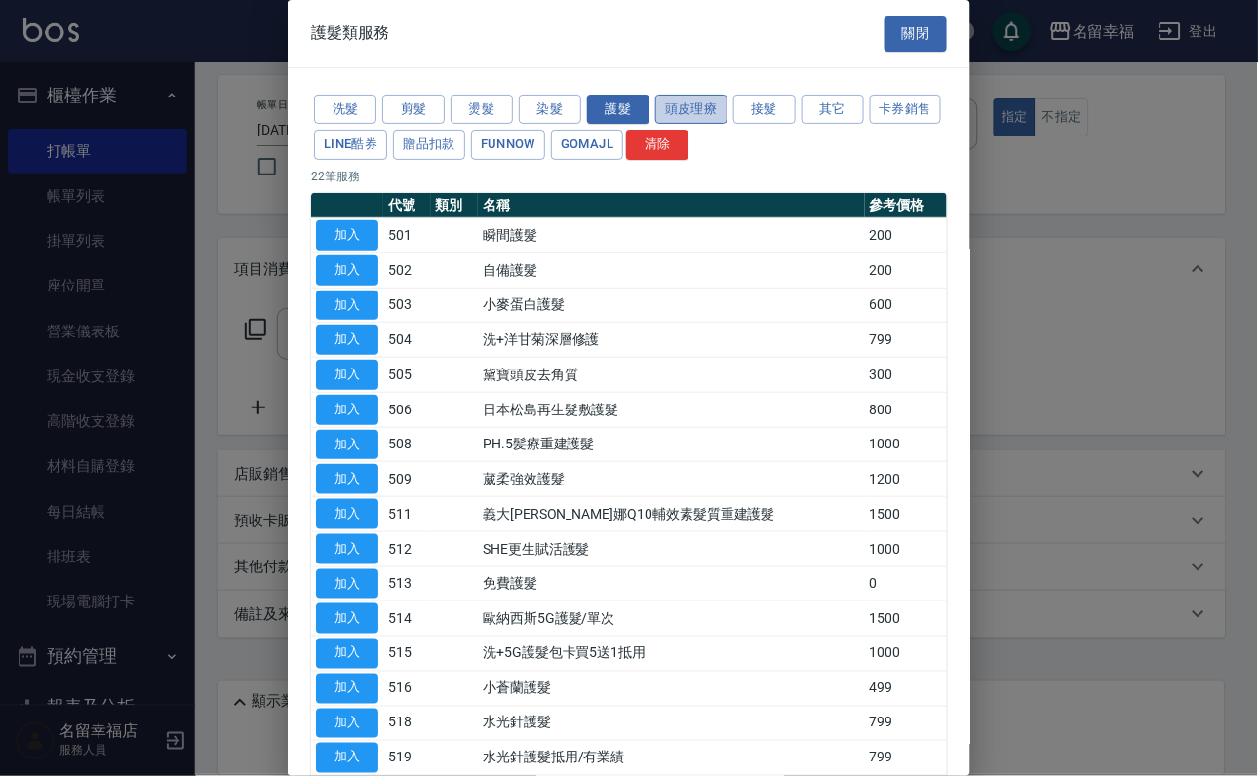
click at [717, 125] on button "頭皮理療" at bounding box center [691, 110] width 72 height 30
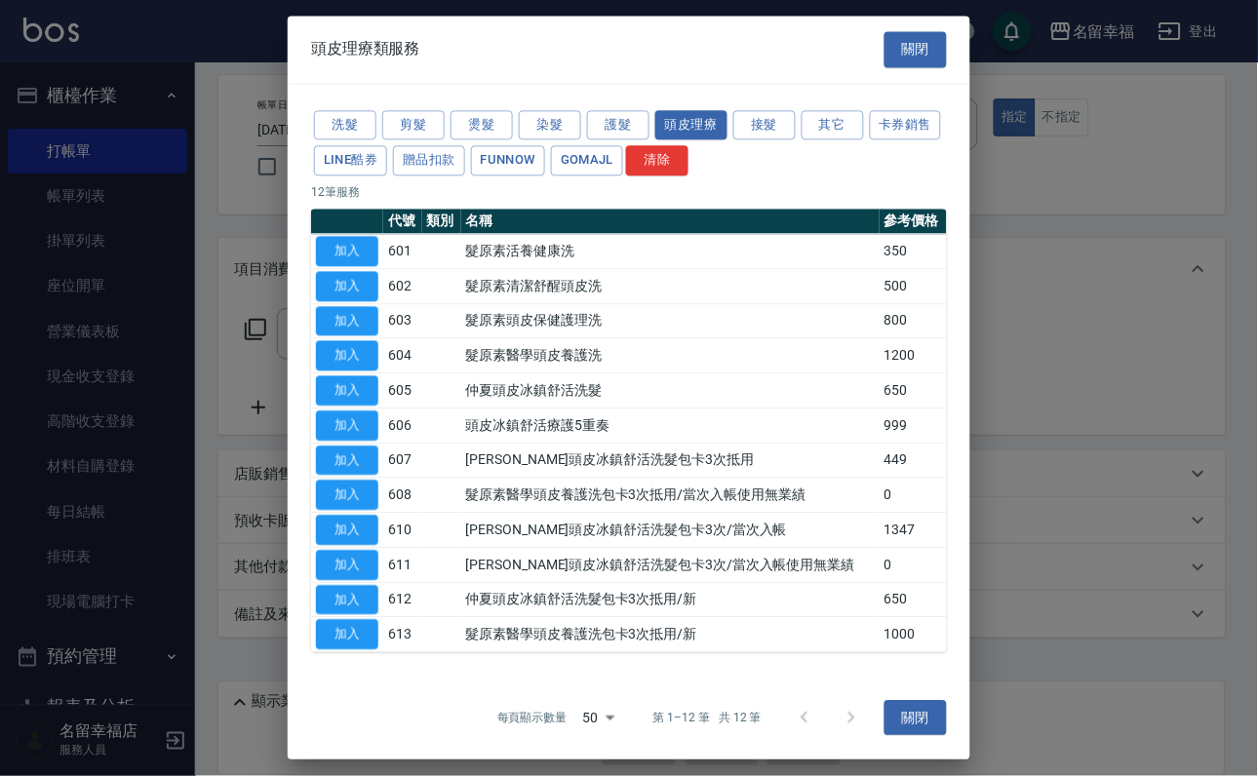
scroll to position [178, 0]
click at [365, 592] on button "加入" at bounding box center [347, 600] width 62 height 30
type input "[PERSON_NAME]頭皮冰鎮舒活洗髮包卡3次抵用/新(612)"
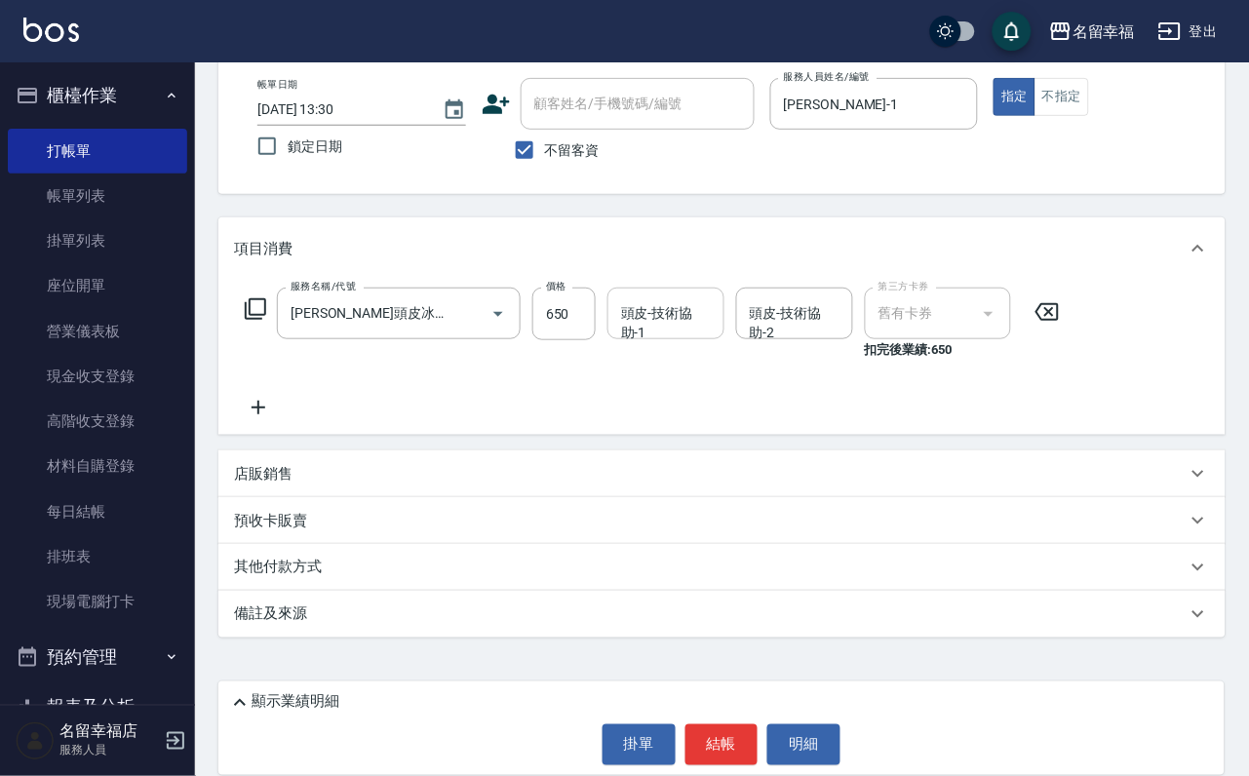
click at [666, 300] on div "頭皮-技術協助-1 頭皮-技術協助-1" at bounding box center [665, 314] width 117 height 52
type input "[PERSON_NAME]-1"
click at [739, 704] on div "顯示業績明細 掛單 結帳 明細" at bounding box center [721, 728] width 1006 height 94
click at [738, 737] on button "結帳" at bounding box center [721, 744] width 73 height 41
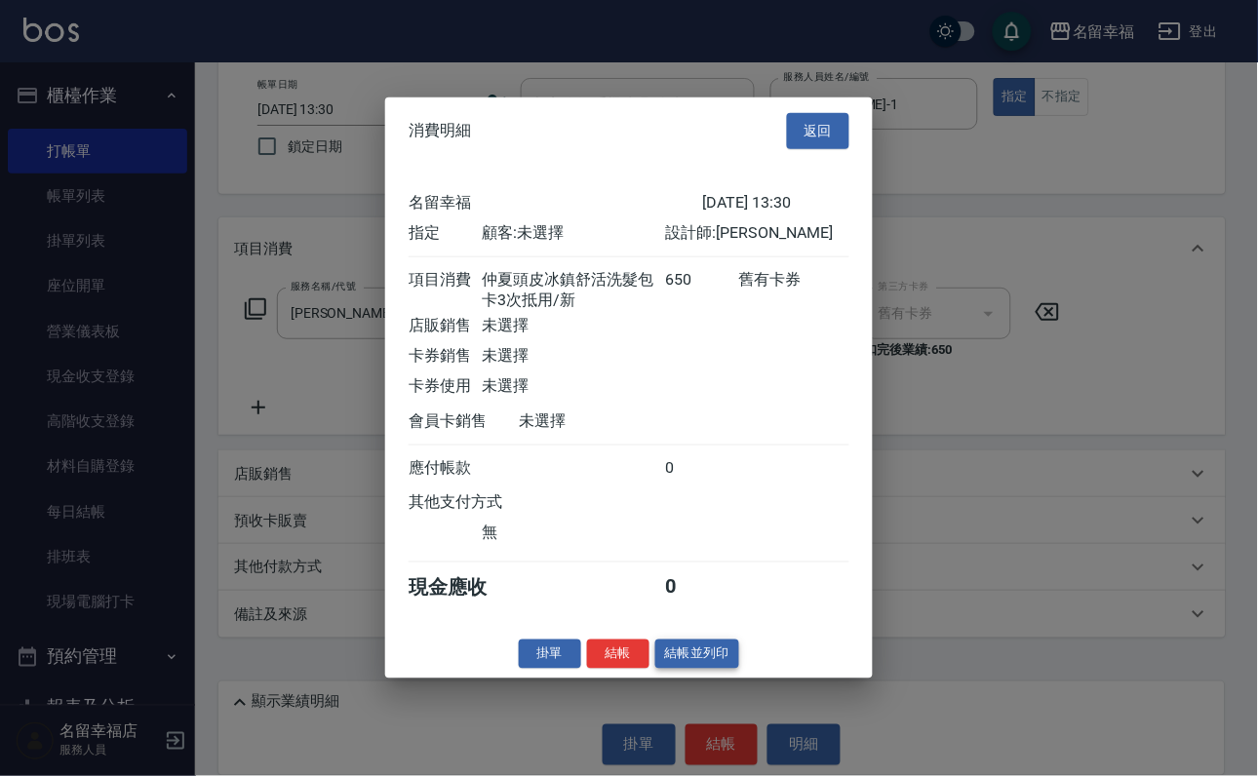
scroll to position [277, 0]
drag, startPoint x: 600, startPoint y: 761, endPoint x: 595, endPoint y: 747, distance: 15.4
click at [600, 669] on button "結帳" at bounding box center [618, 654] width 62 height 30
type input "[DATE] 13:36"
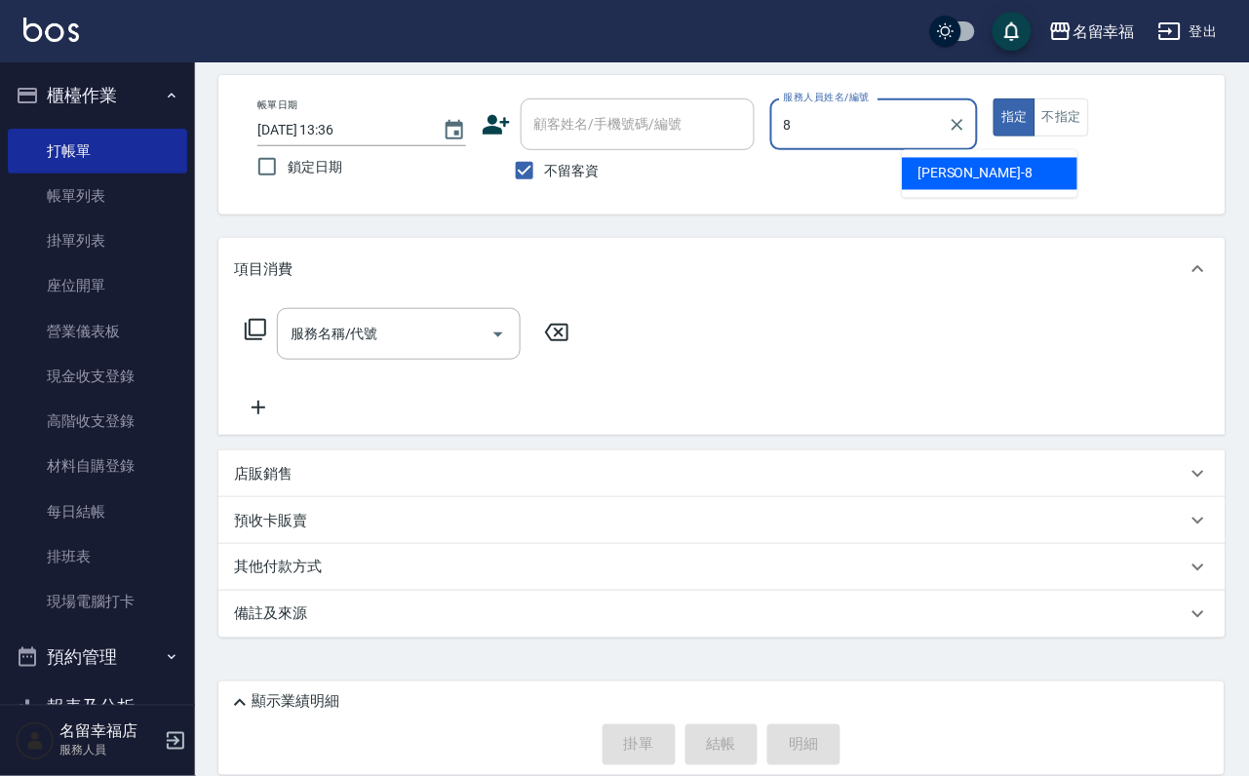
type input "[PERSON_NAME]-8"
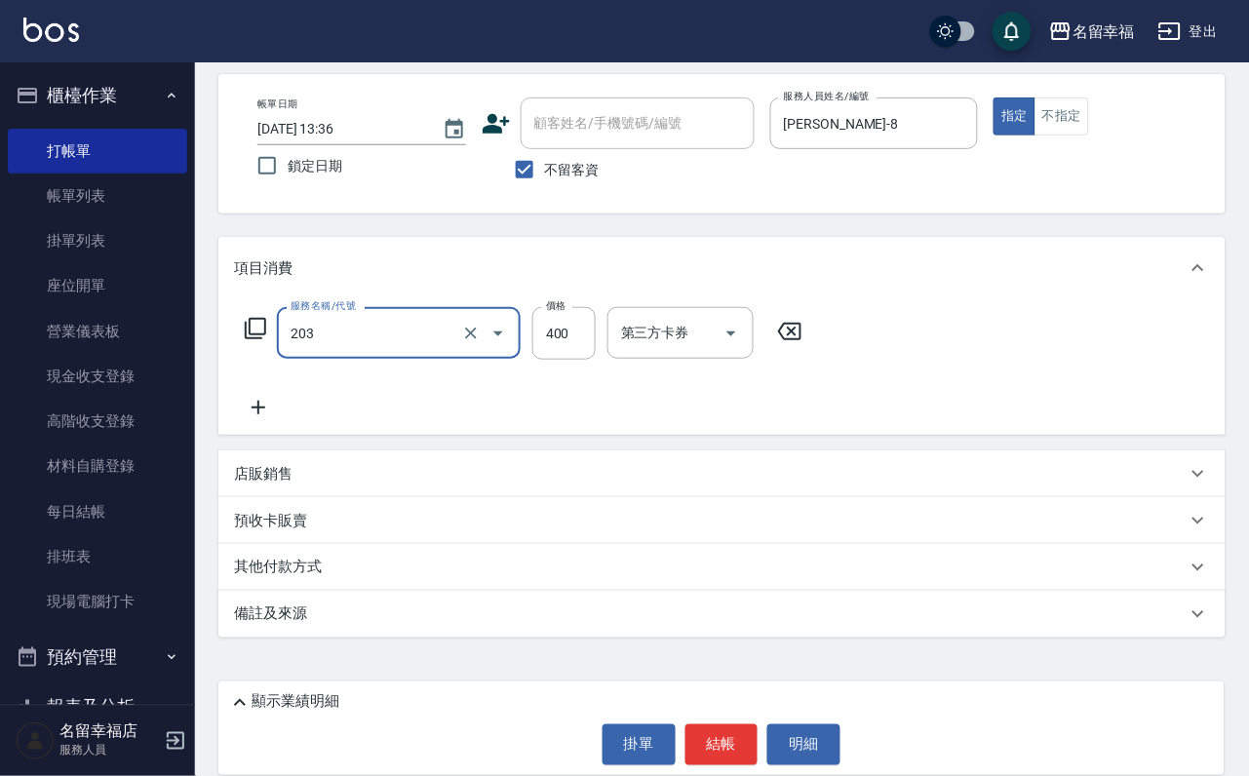
type input "指定單剪(203)"
type input "250"
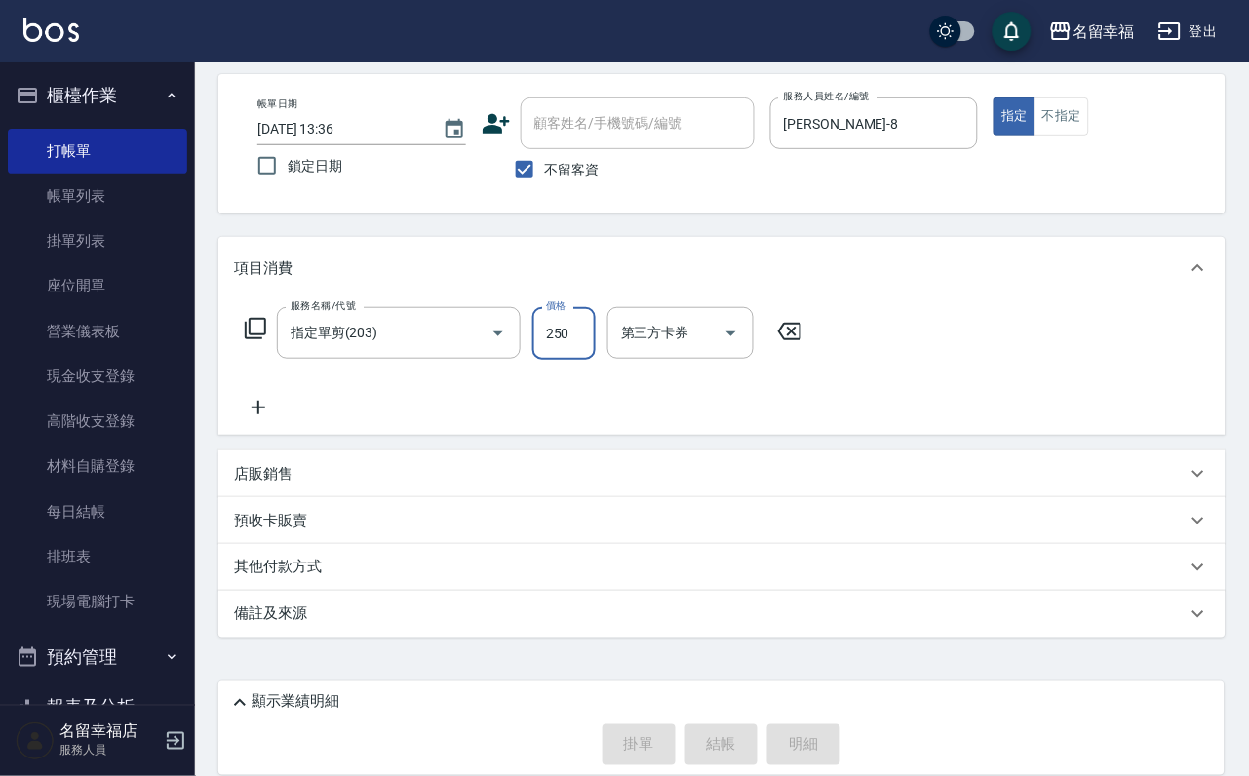
type input "[DATE] 13:38"
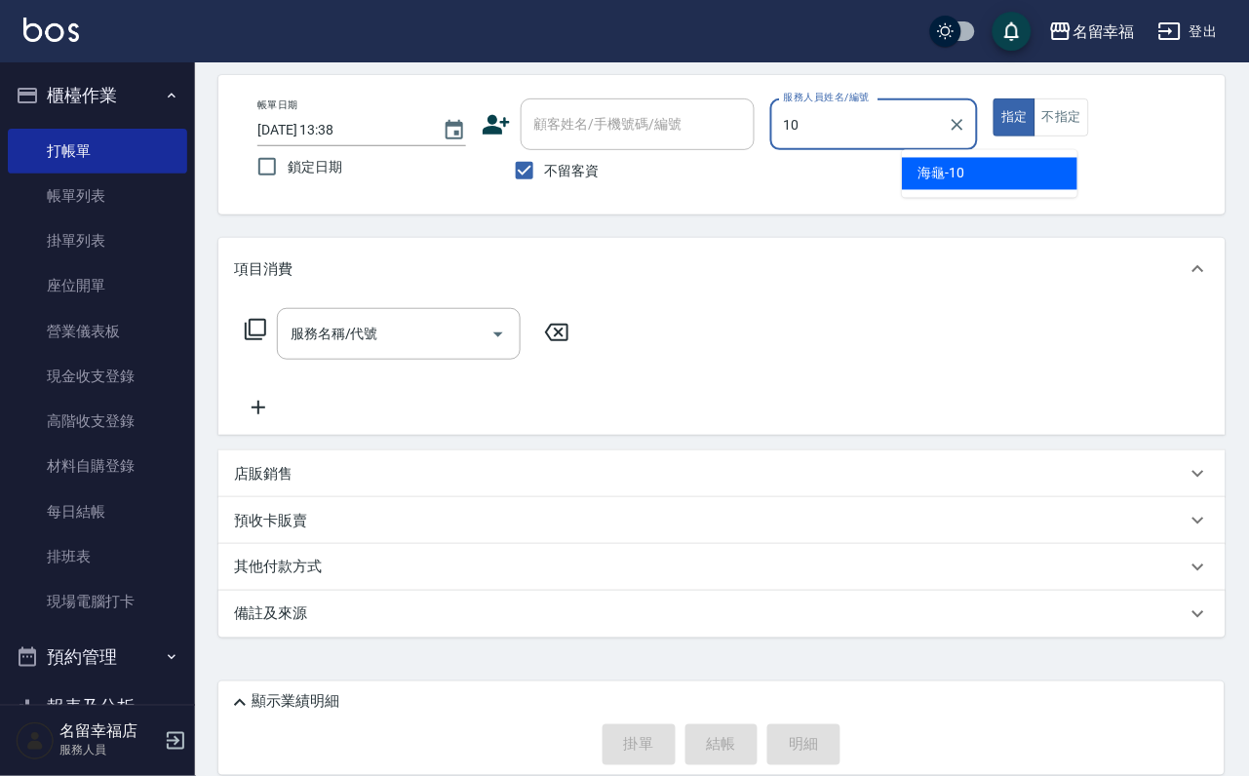
type input "海龜-10"
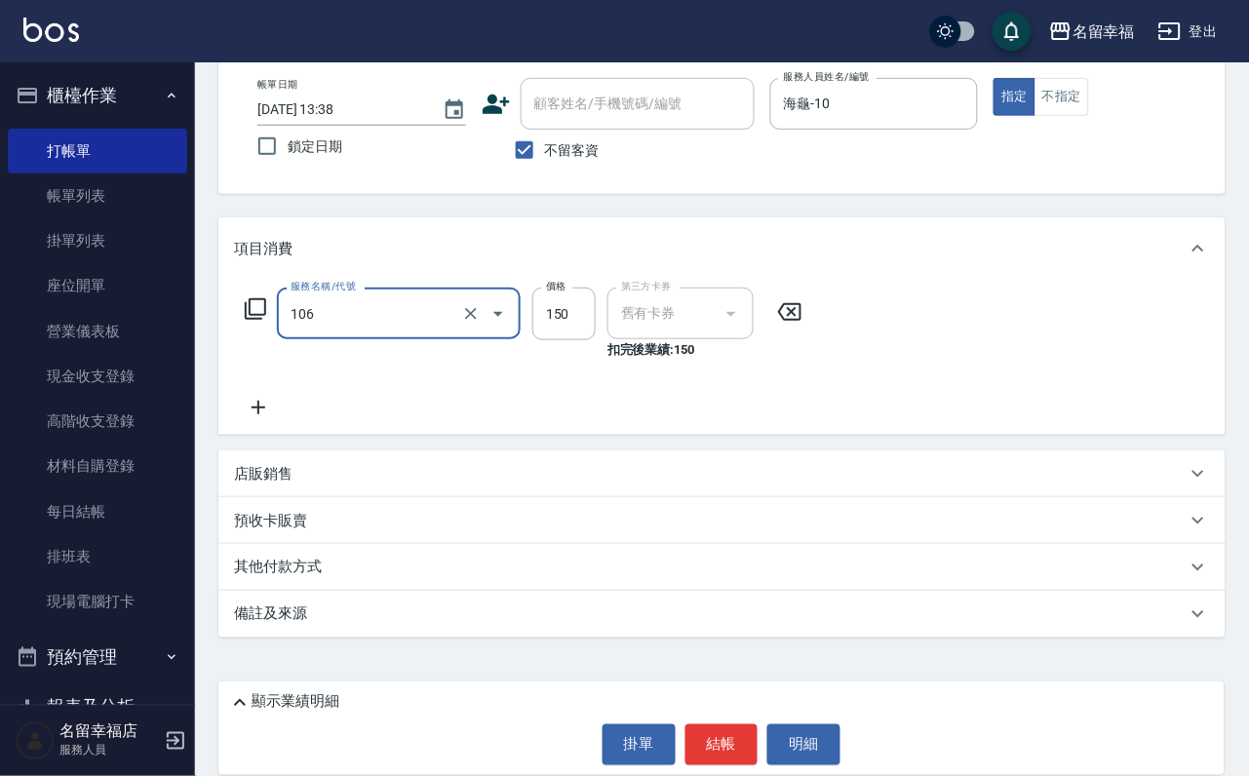
type input "洗髮券抵用(106)"
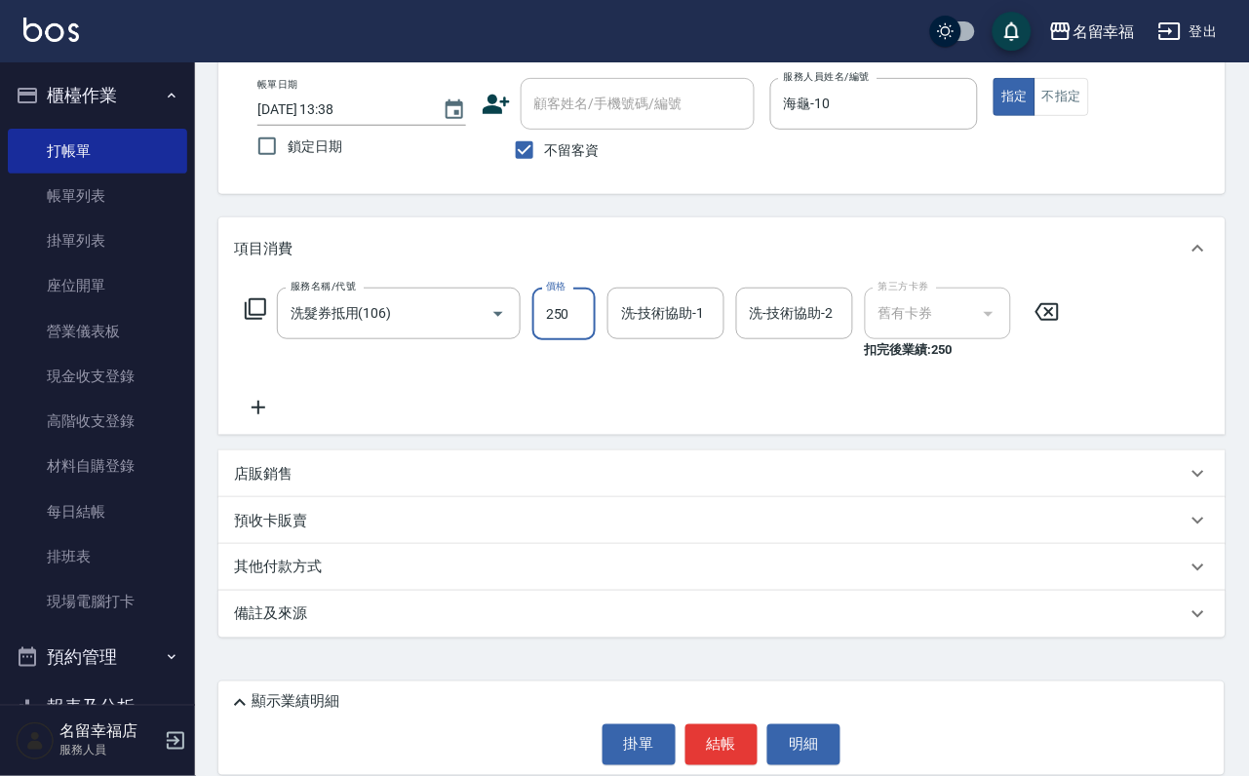
type input "250"
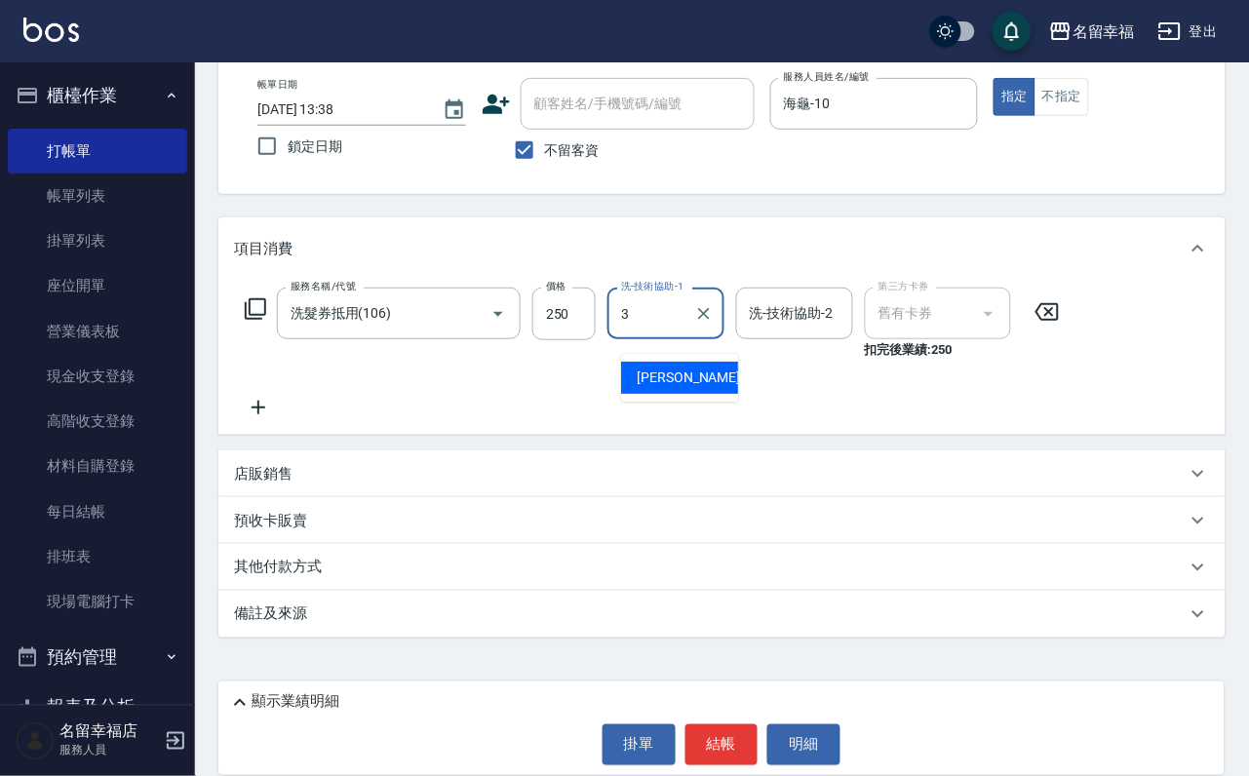
type input "[PERSON_NAME]-3"
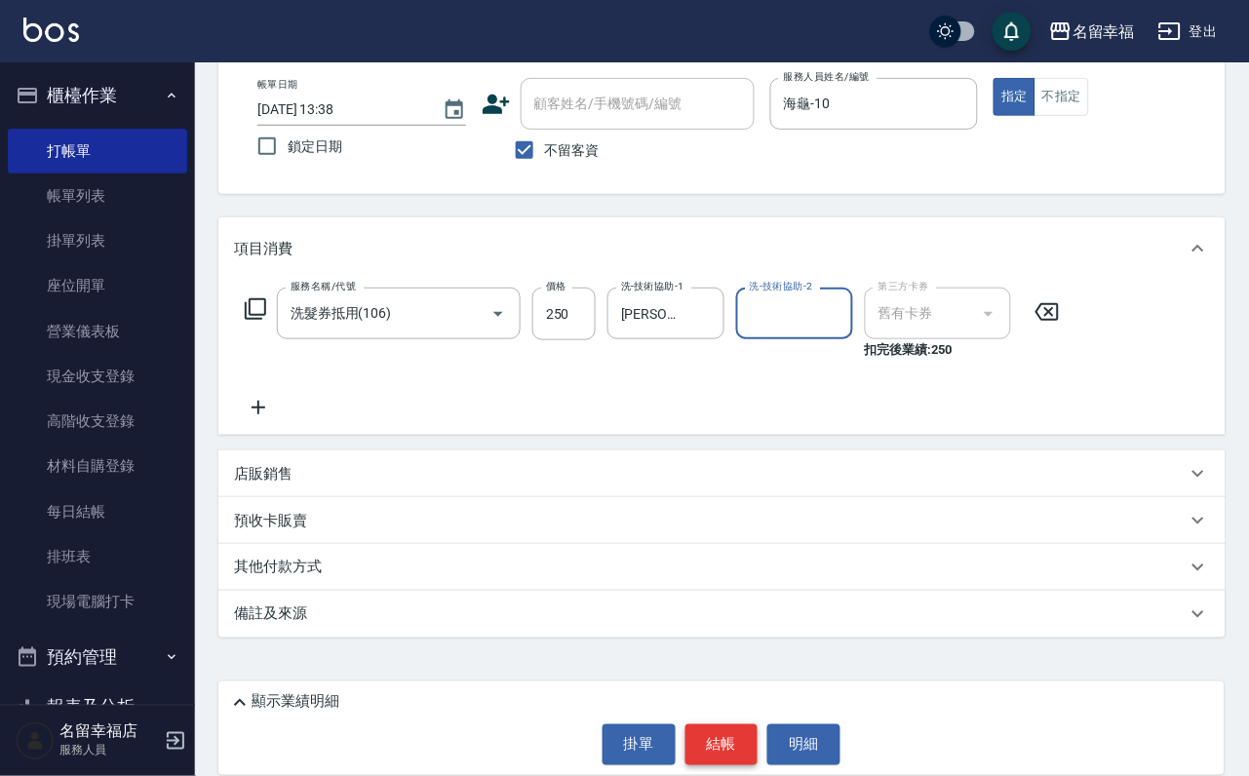
click at [744, 746] on button "結帳" at bounding box center [721, 744] width 73 height 41
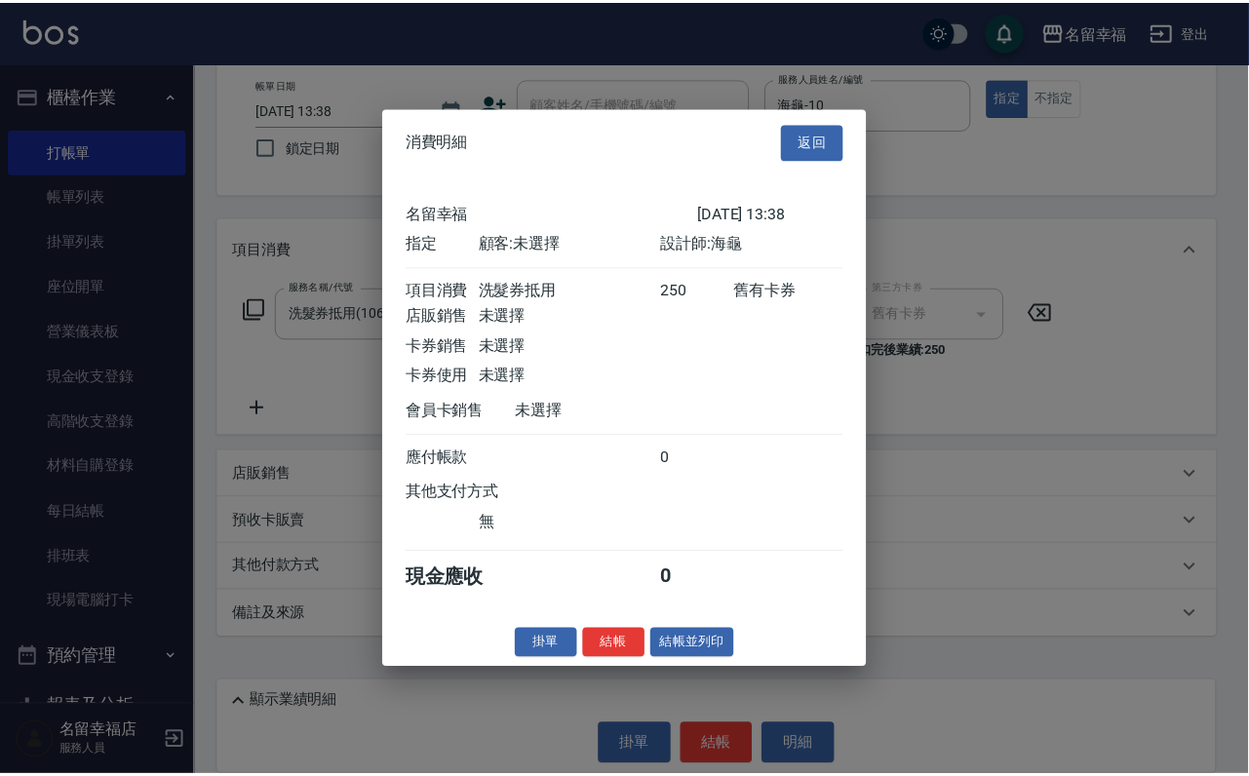
scroll to position [241, 0]
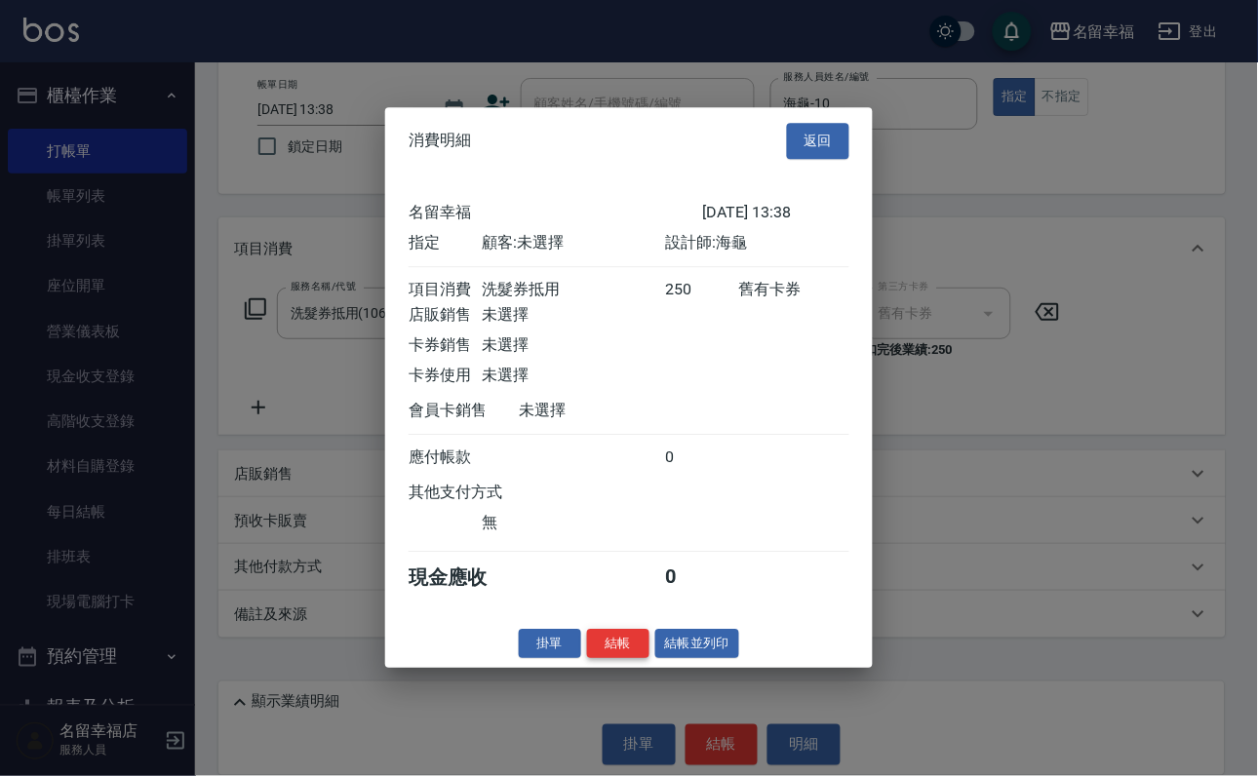
click at [595, 659] on button "結帳" at bounding box center [618, 644] width 62 height 30
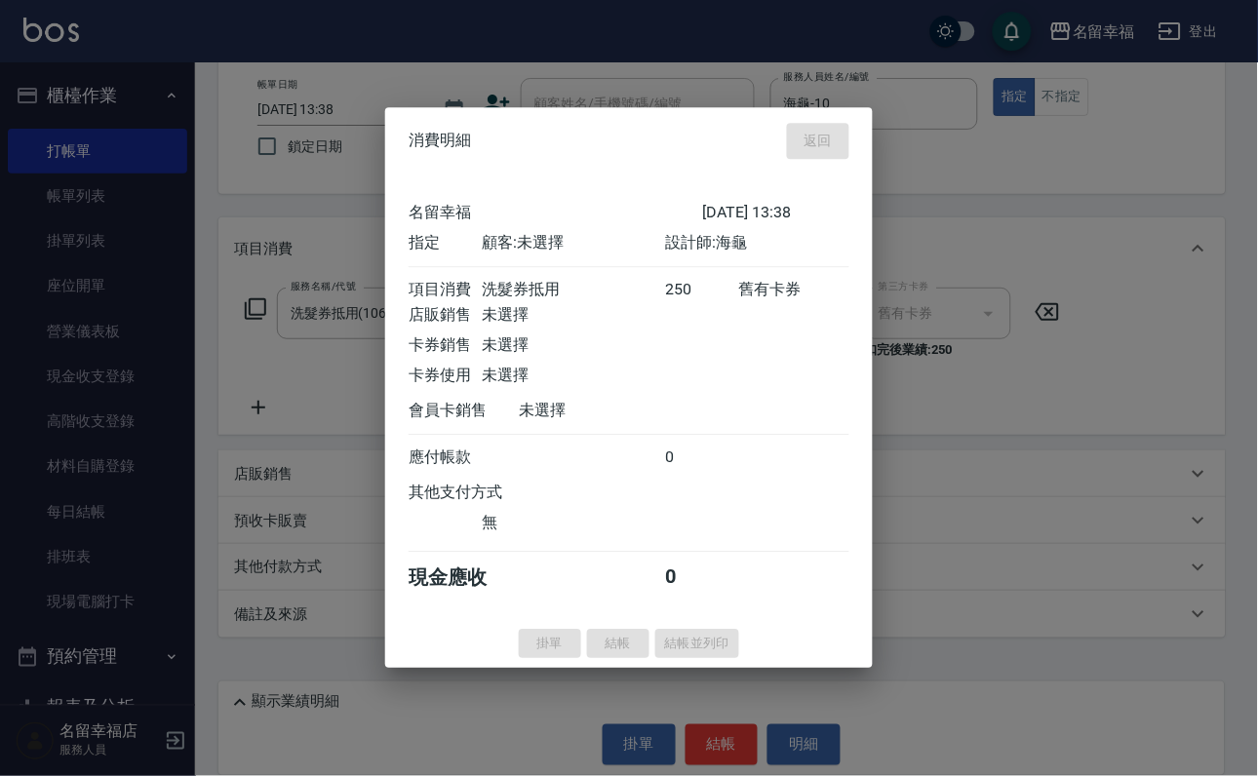
type input "[DATE] 13:50"
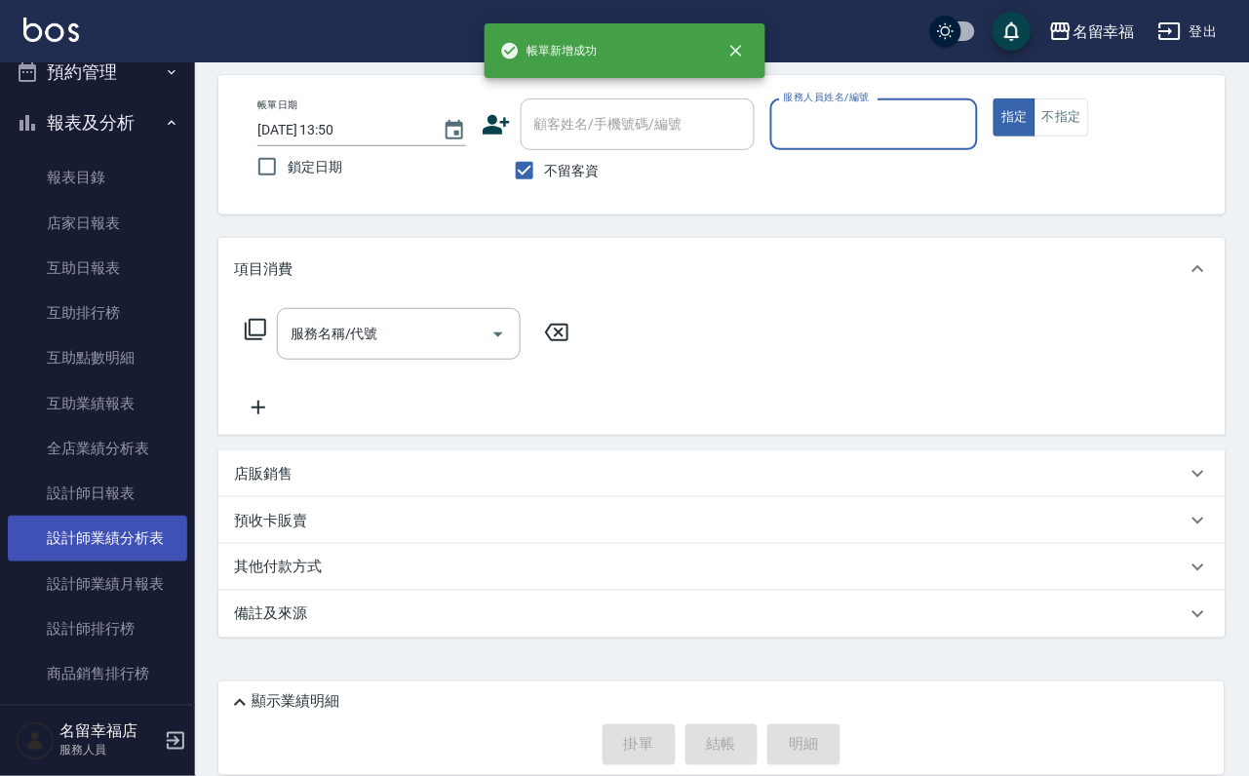
scroll to position [1170, 0]
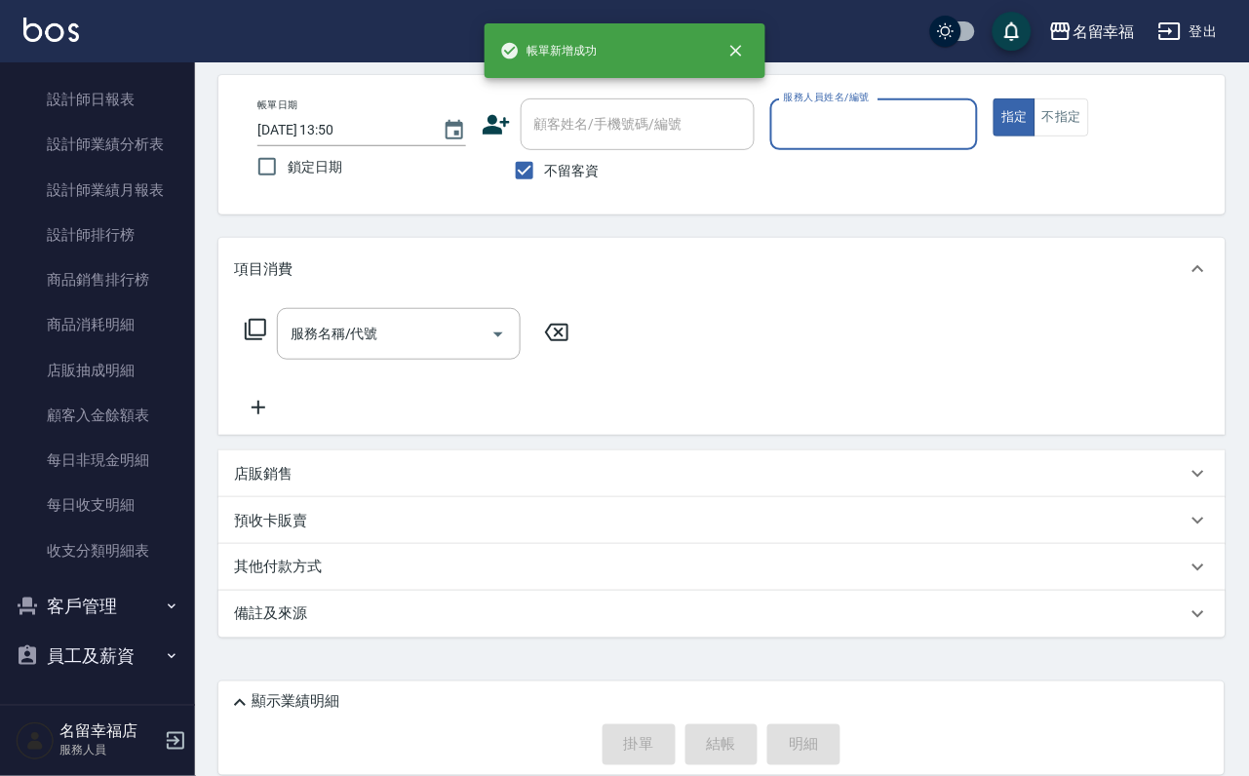
click at [114, 603] on button "客戶管理" at bounding box center [97, 606] width 179 height 51
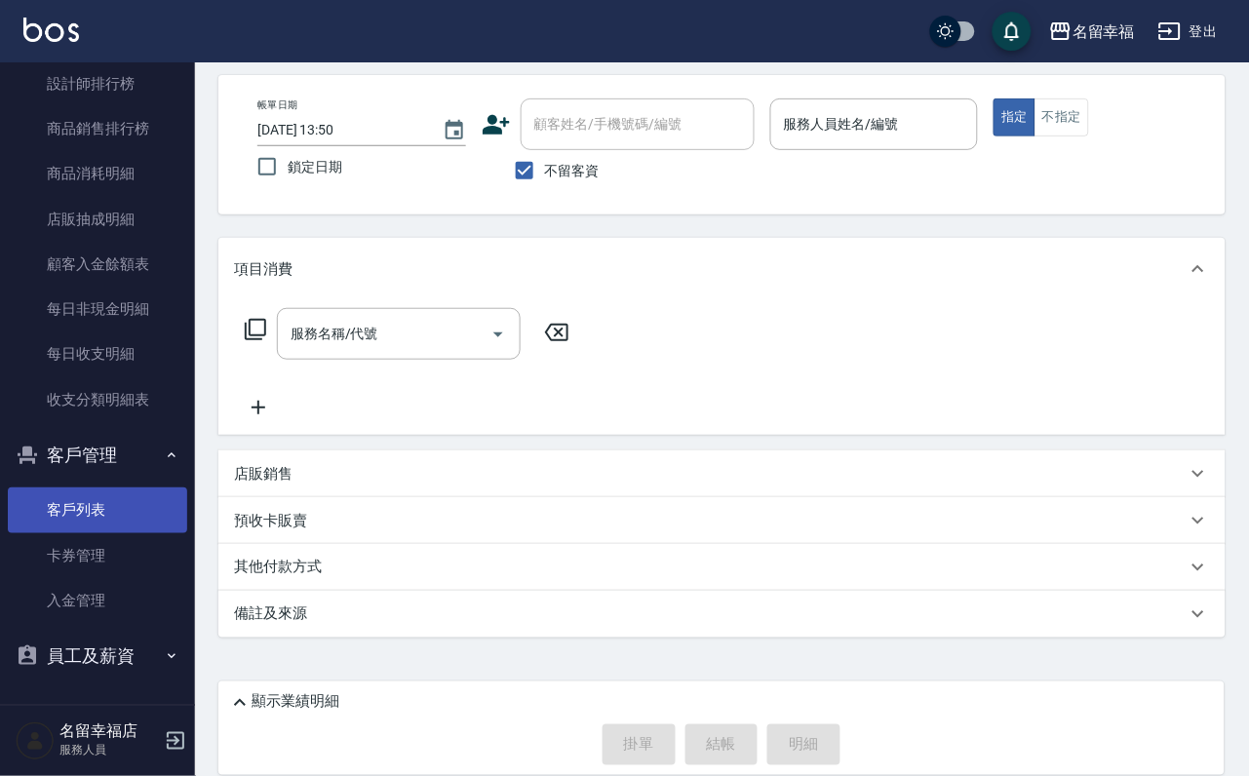
click at [116, 532] on link "客戶列表" at bounding box center [97, 509] width 179 height 45
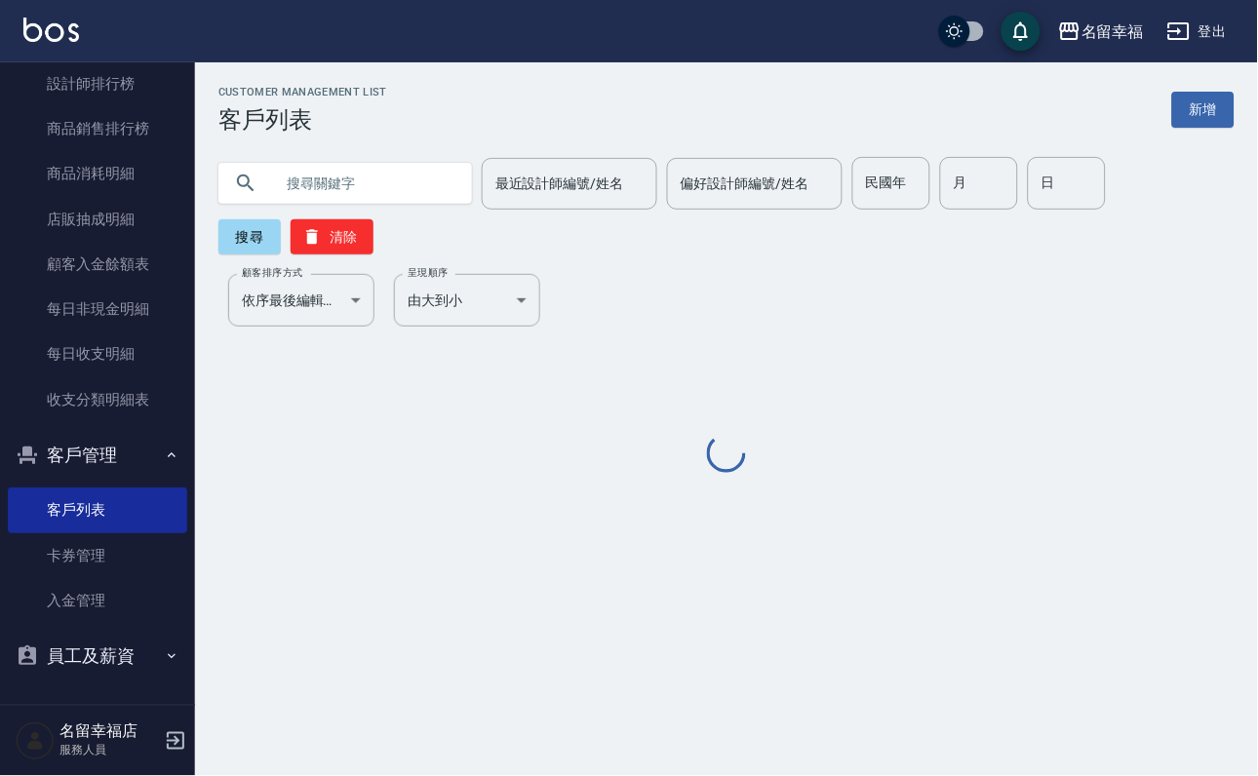
click at [389, 188] on input "text" at bounding box center [364, 183] width 183 height 53
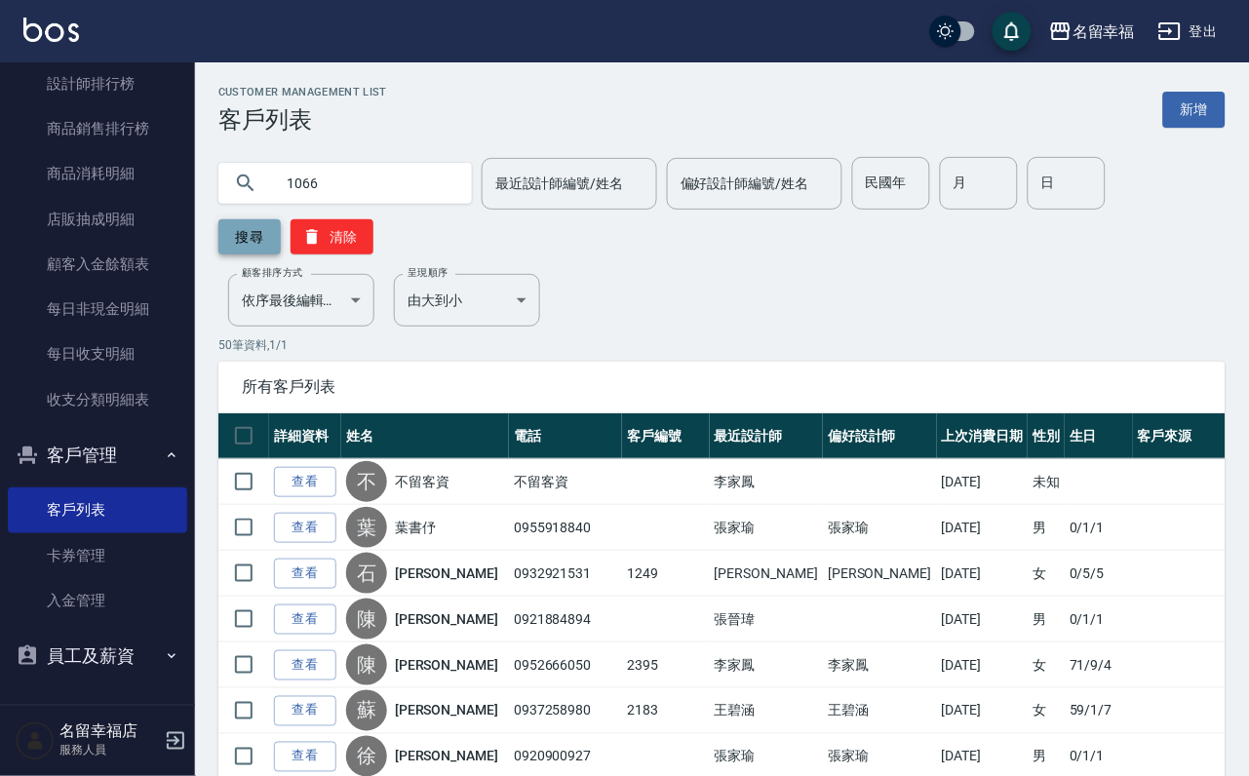
type input "1066"
click at [266, 248] on button "搜尋" at bounding box center [249, 236] width 62 height 35
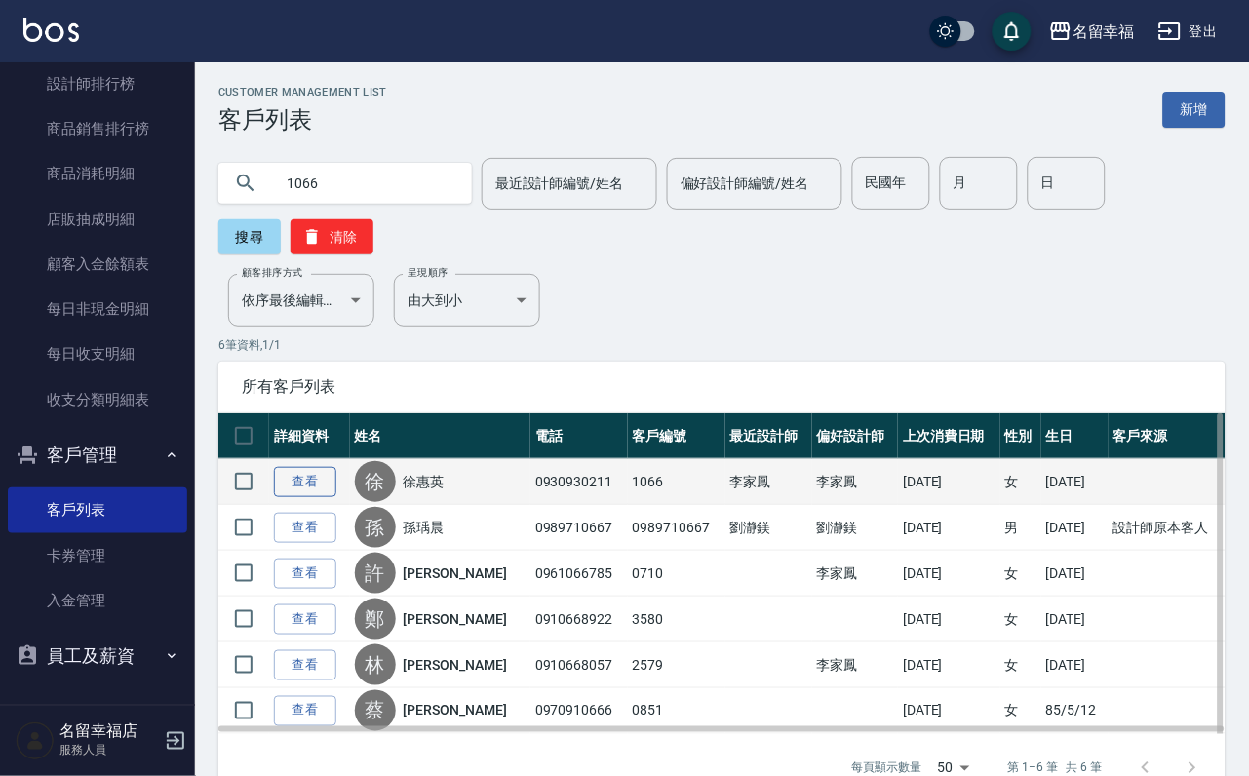
click at [314, 497] on link "查看" at bounding box center [305, 482] width 62 height 30
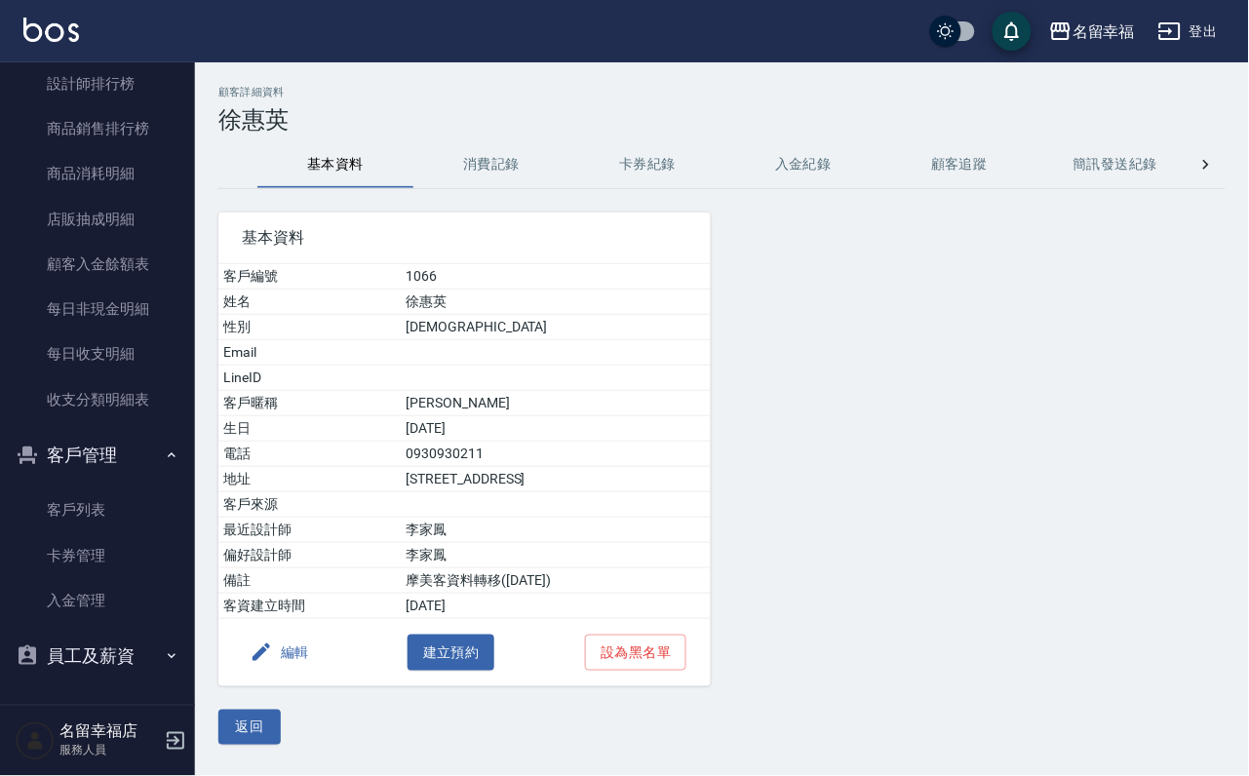
click at [487, 157] on button "消費記錄" at bounding box center [491, 164] width 156 height 47
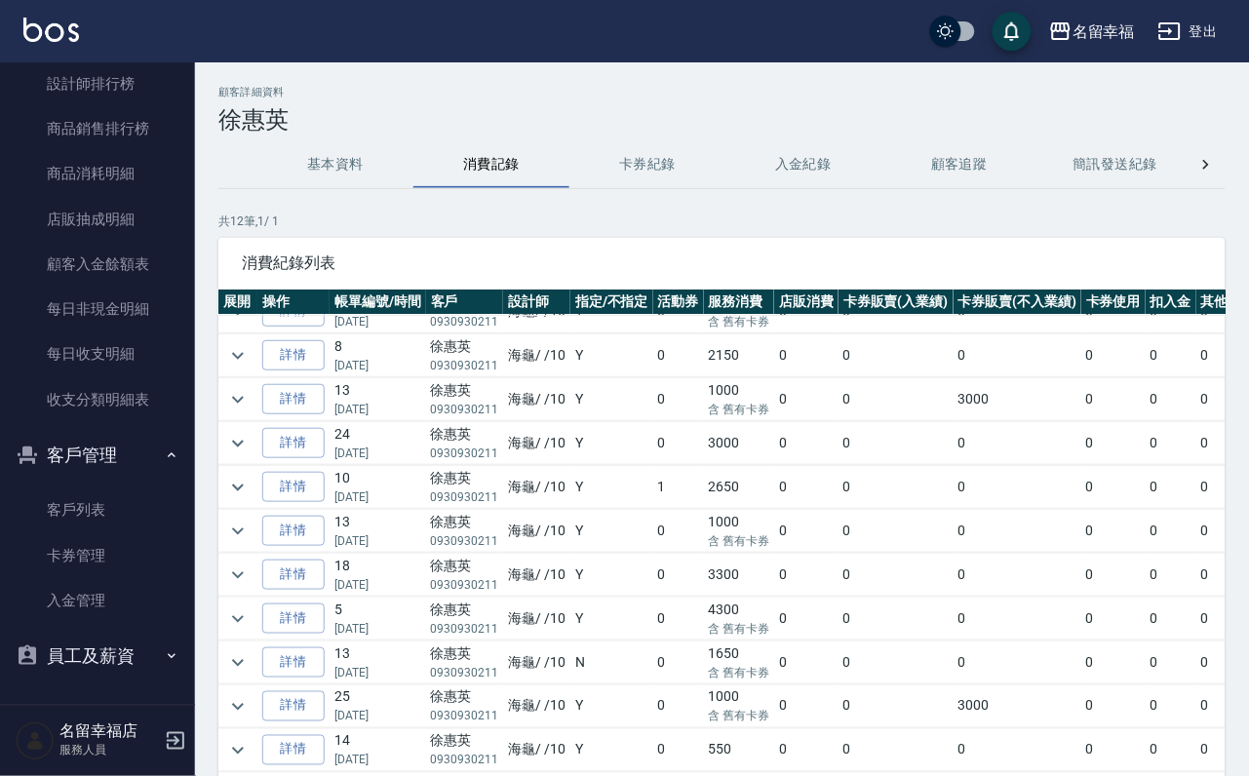
scroll to position [159, 0]
click at [250, 476] on icon "expand row" at bounding box center [237, 487] width 23 height 23
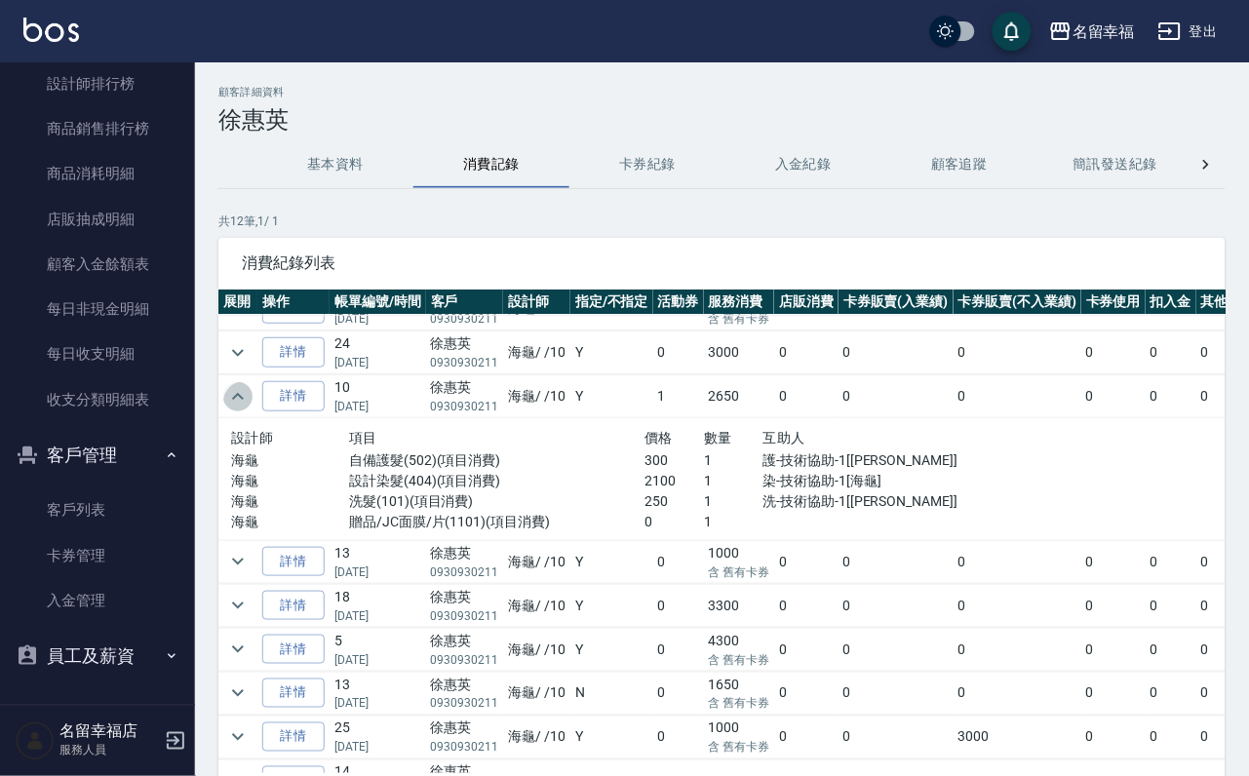
click at [244, 400] on icon "expand row" at bounding box center [238, 396] width 12 height 7
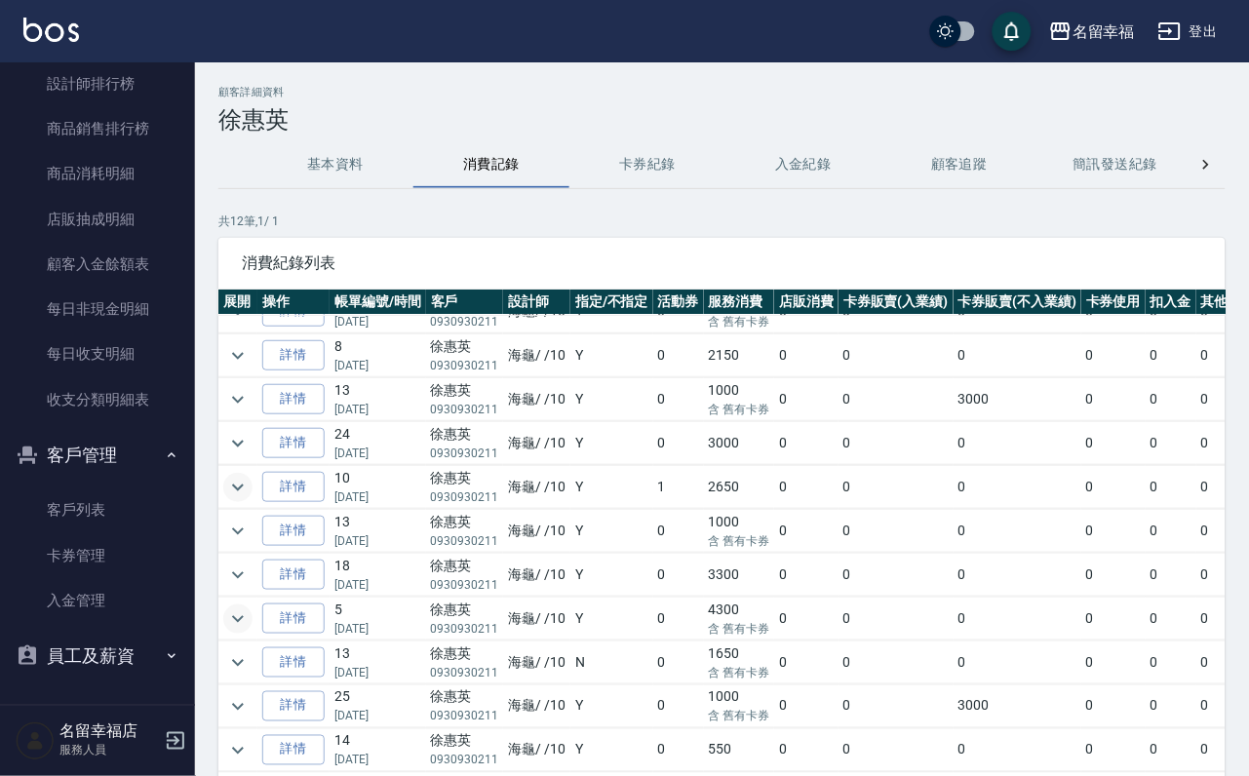
click at [243, 607] on icon "expand row" at bounding box center [237, 618] width 23 height 23
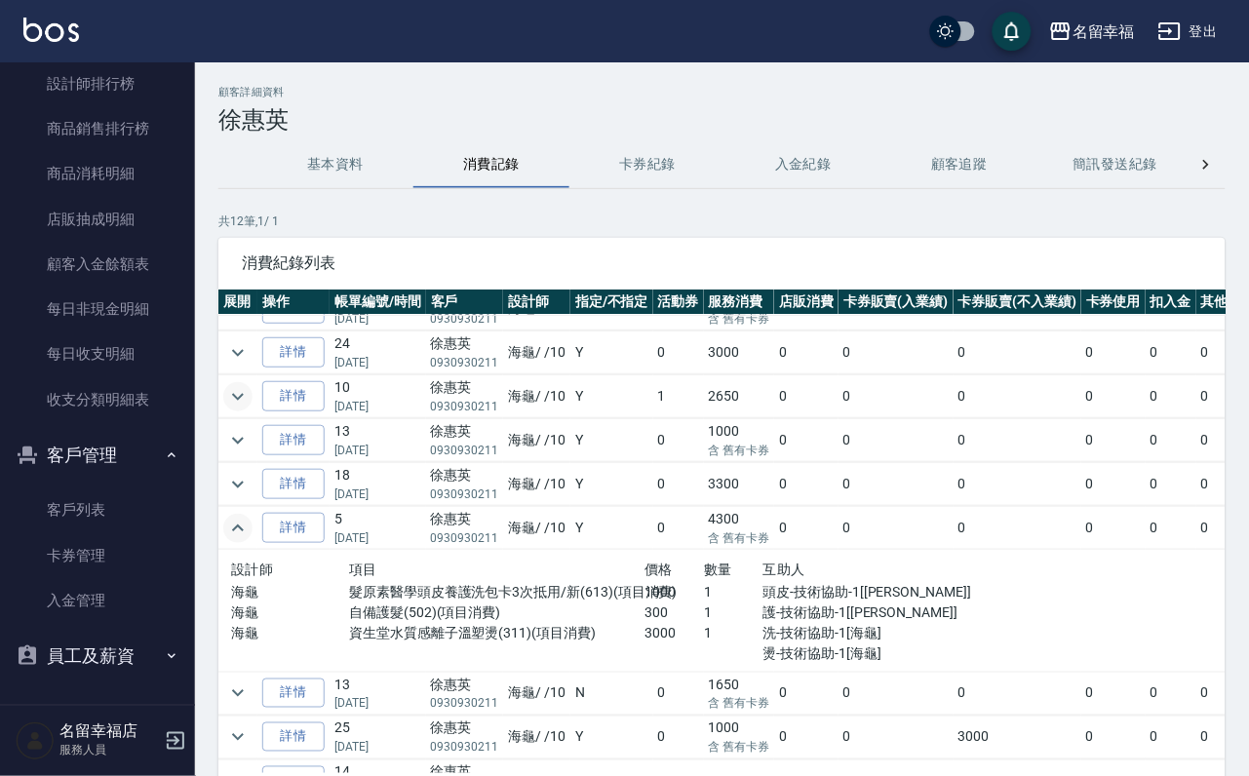
click at [242, 540] on icon "expand row" at bounding box center [237, 528] width 23 height 23
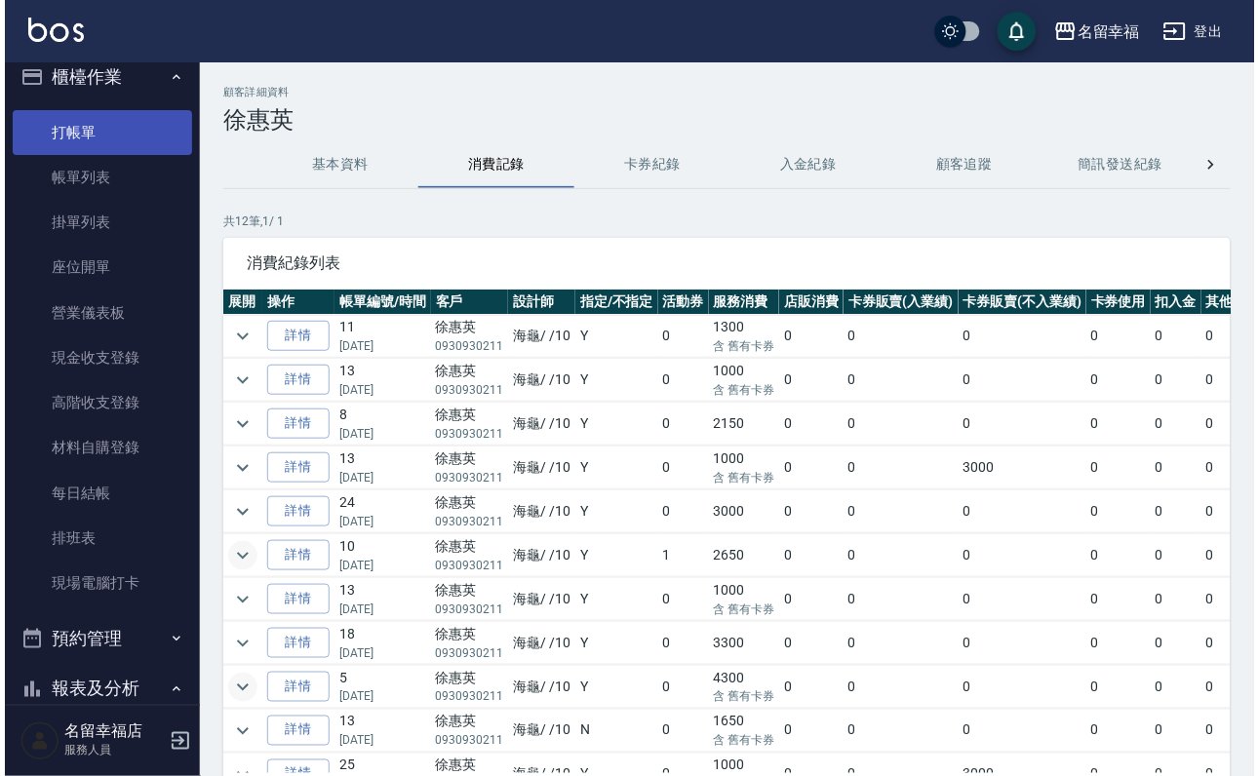
scroll to position [0, 0]
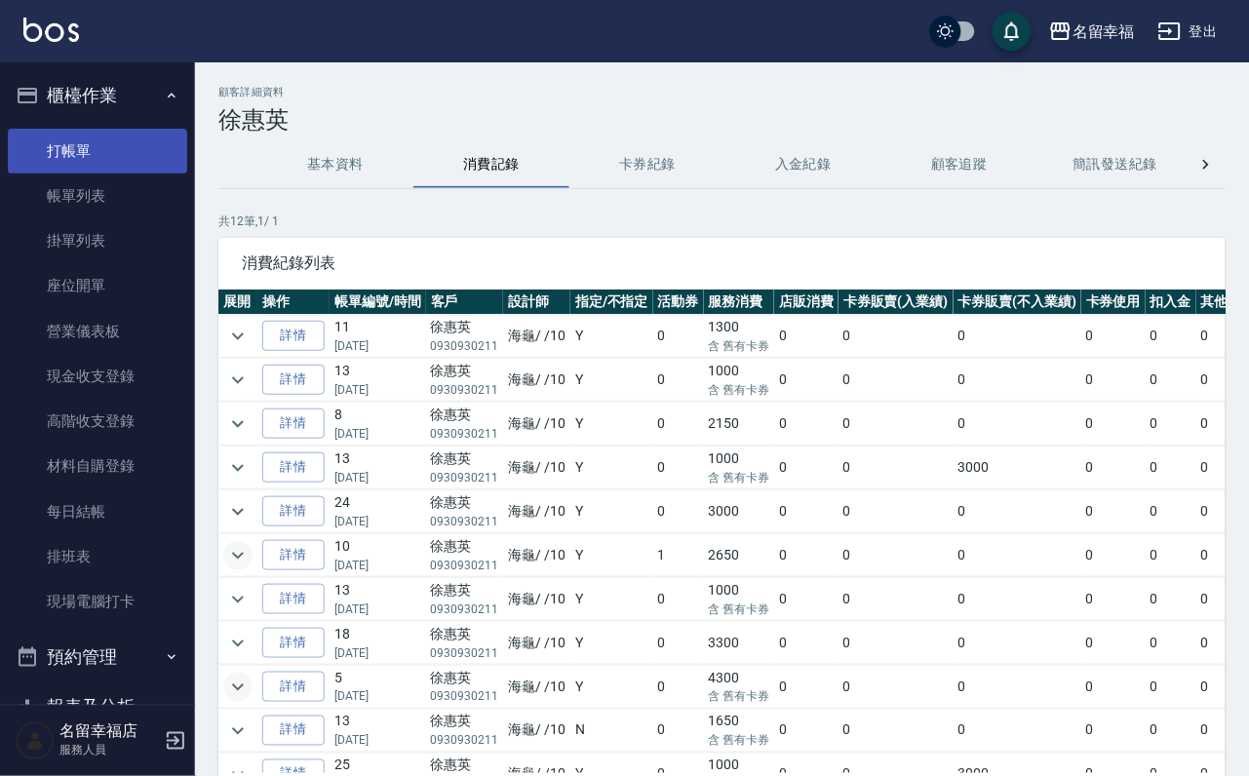
click at [106, 161] on link "打帳單" at bounding box center [97, 151] width 179 height 45
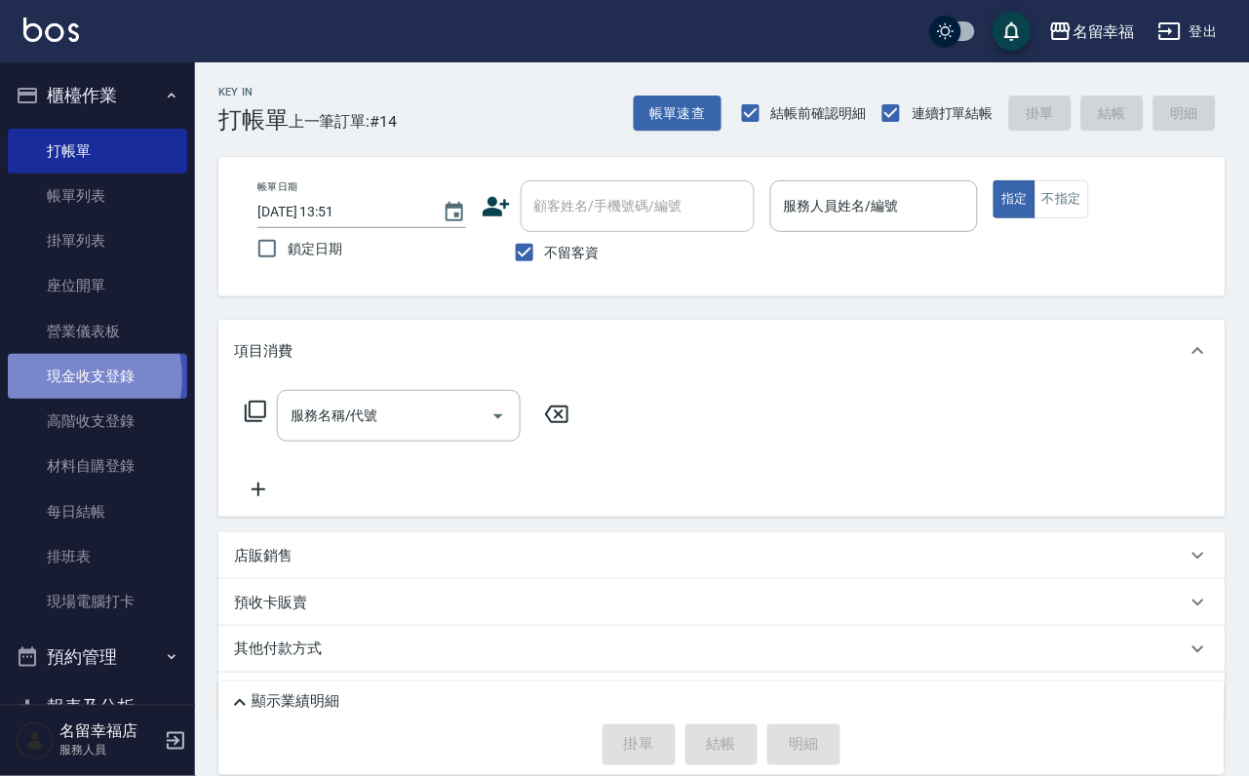
click at [60, 399] on link "現金收支登錄" at bounding box center [97, 376] width 179 height 45
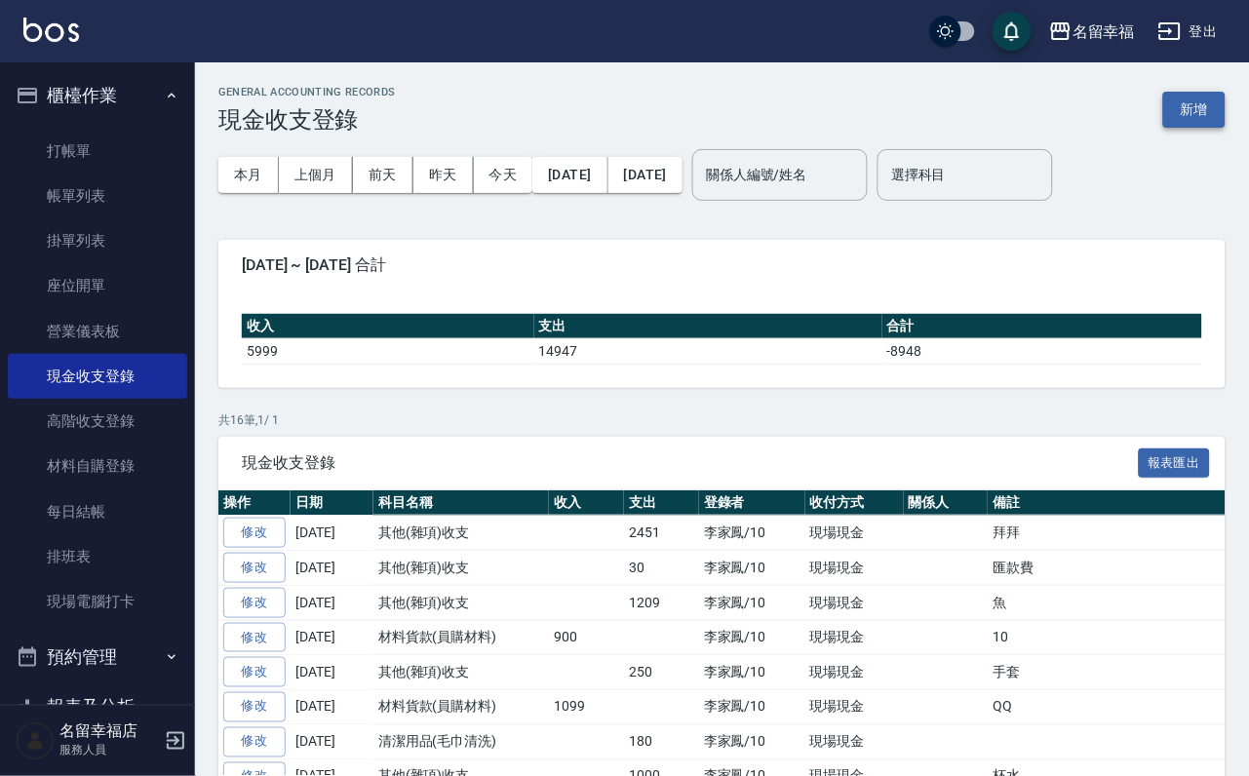
click at [1192, 103] on button "新增" at bounding box center [1194, 110] width 62 height 36
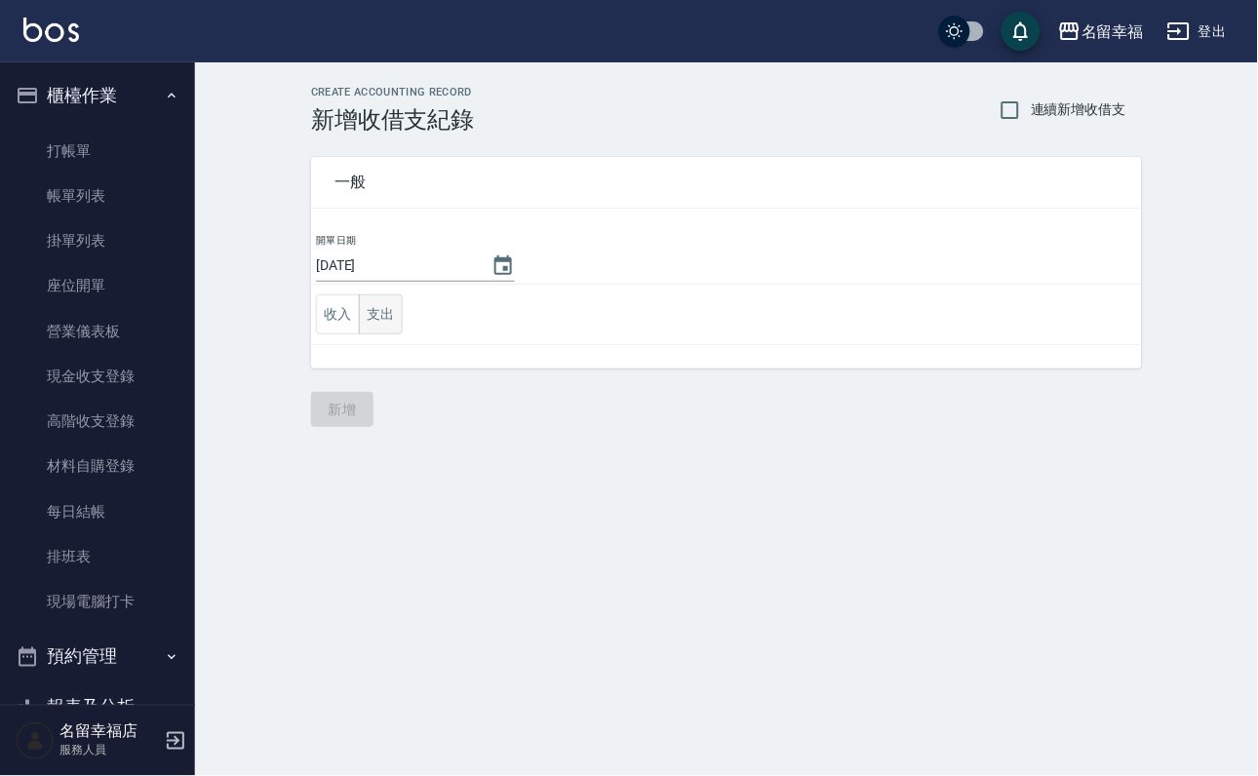
click at [387, 322] on button "支出" at bounding box center [381, 314] width 44 height 40
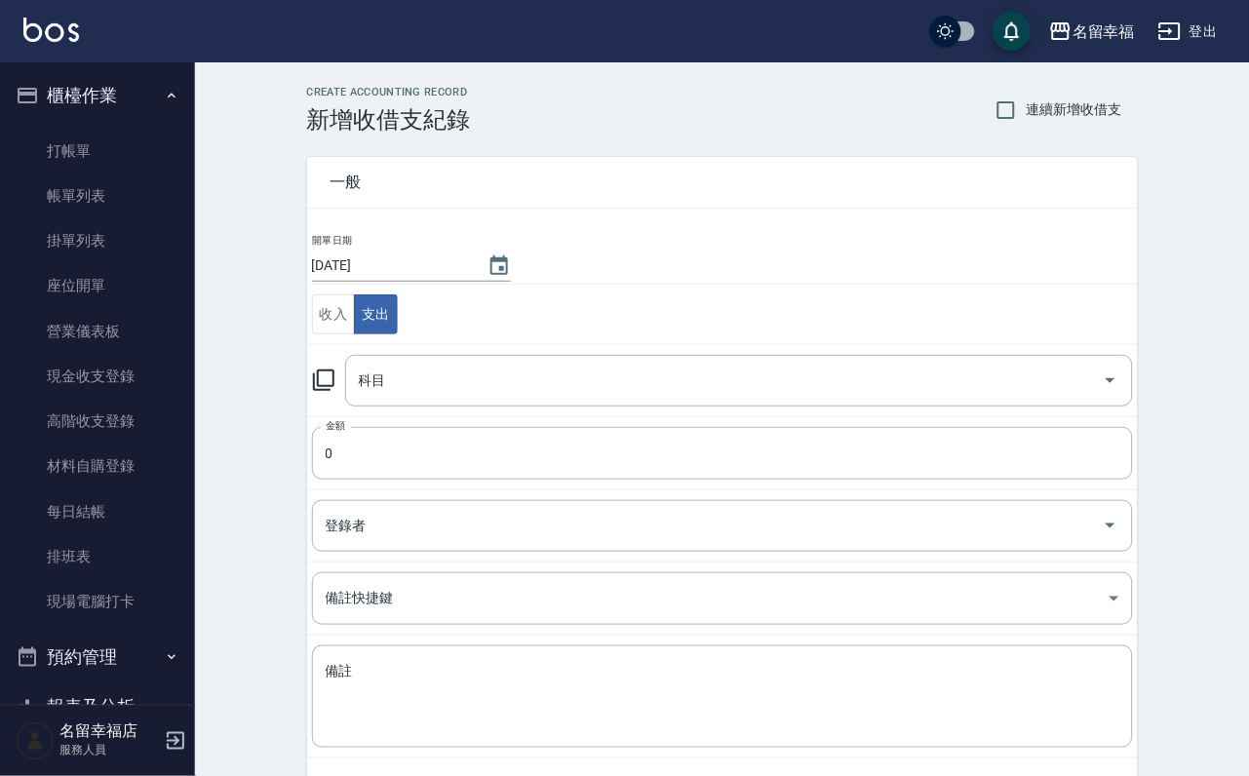
click at [333, 392] on icon at bounding box center [323, 380] width 23 height 23
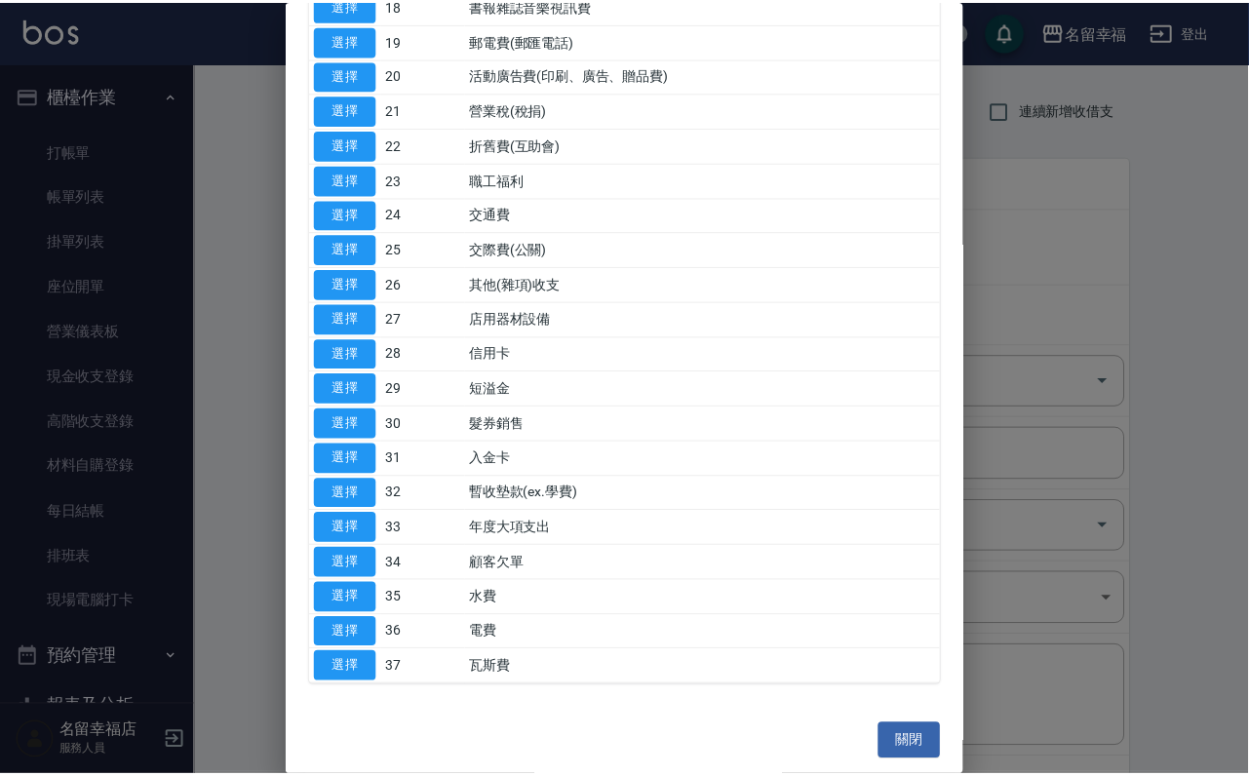
scroll to position [877, 0]
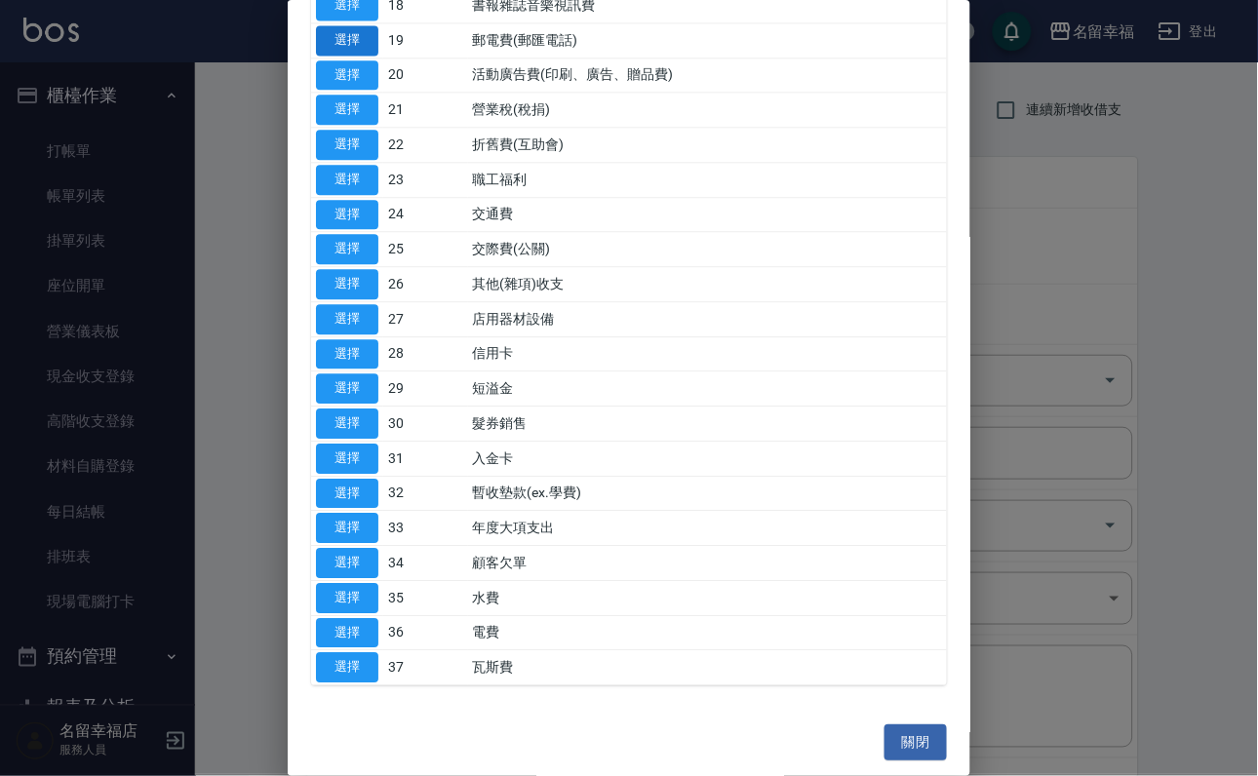
click at [358, 56] on button "選擇" at bounding box center [347, 40] width 62 height 30
type input "19 郵電費(郵匯電話)"
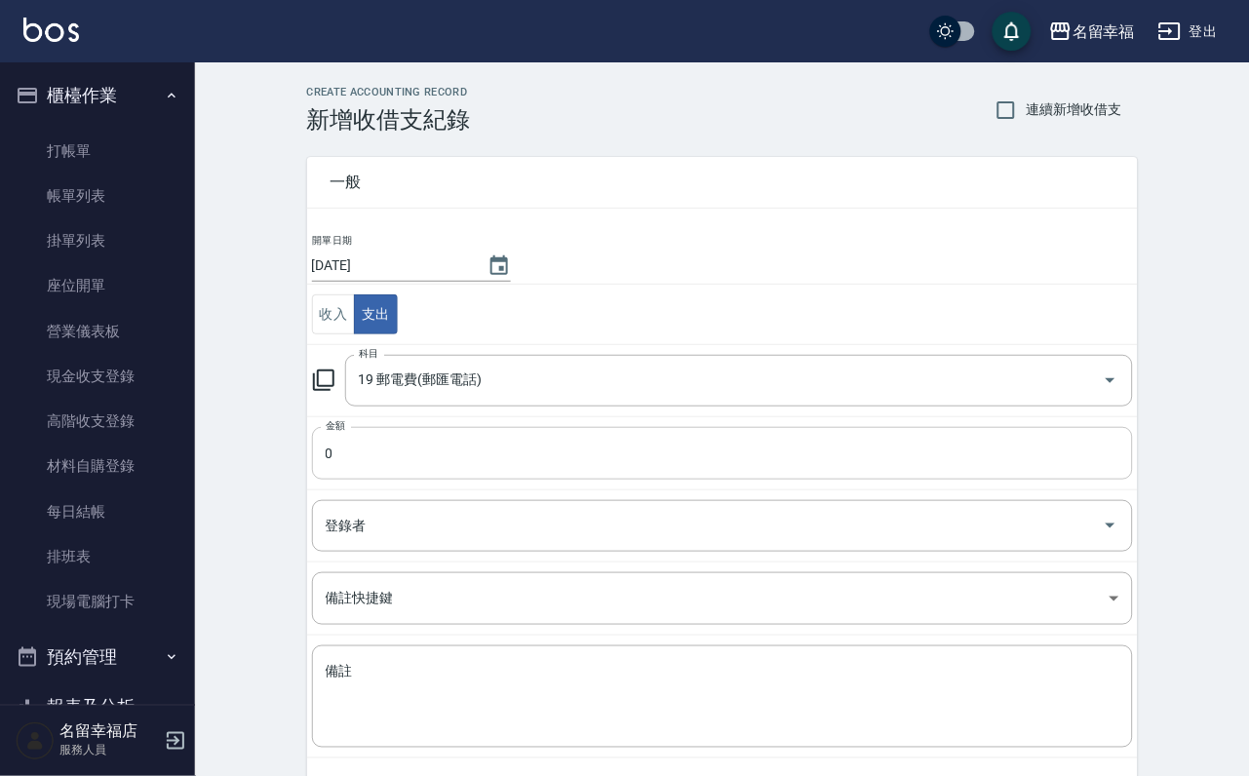
click at [415, 450] on input "0" at bounding box center [722, 453] width 821 height 53
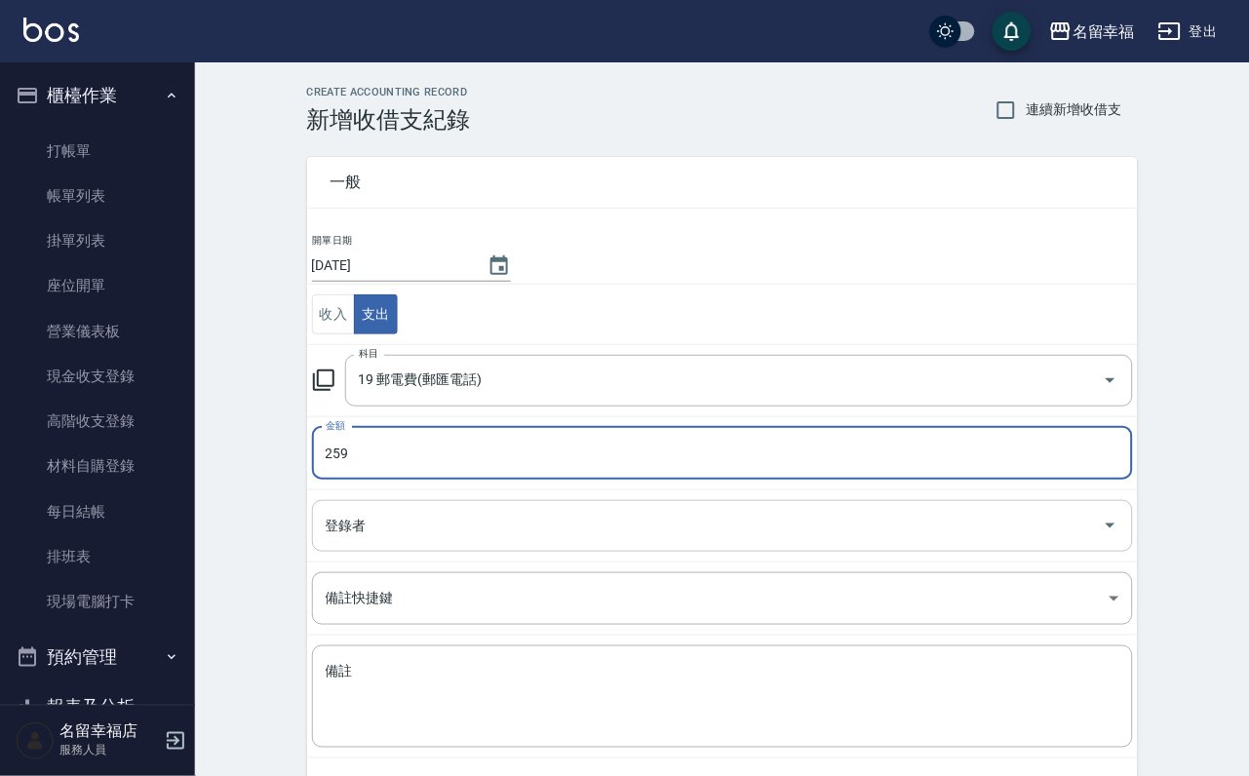
type input "259"
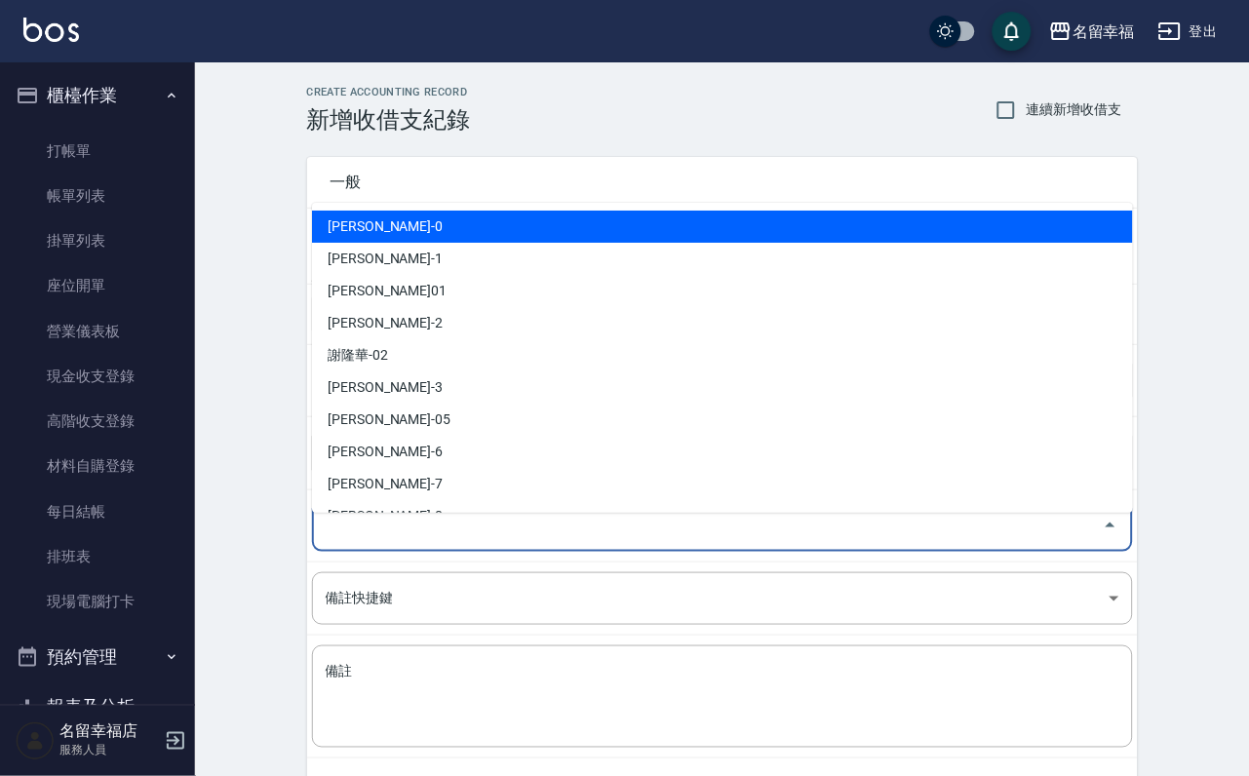
click at [391, 530] on input "登錄者" at bounding box center [708, 526] width 774 height 34
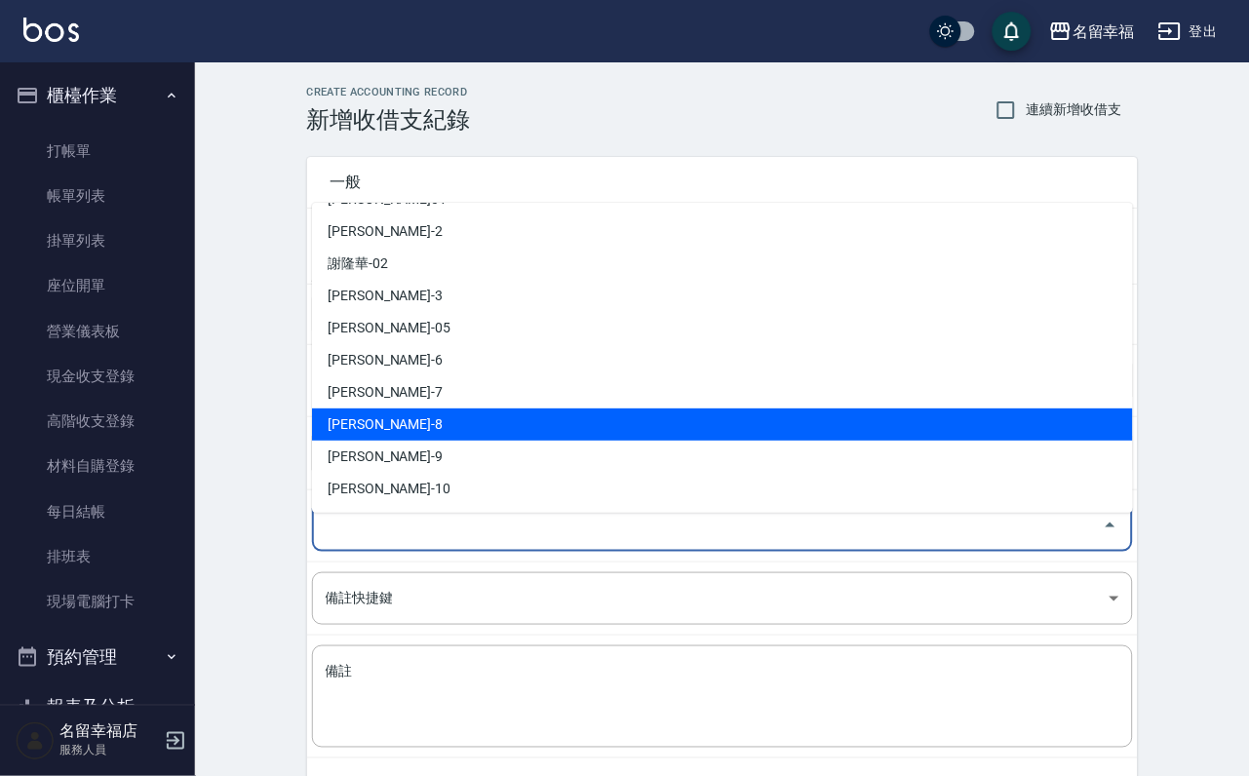
scroll to position [146, 0]
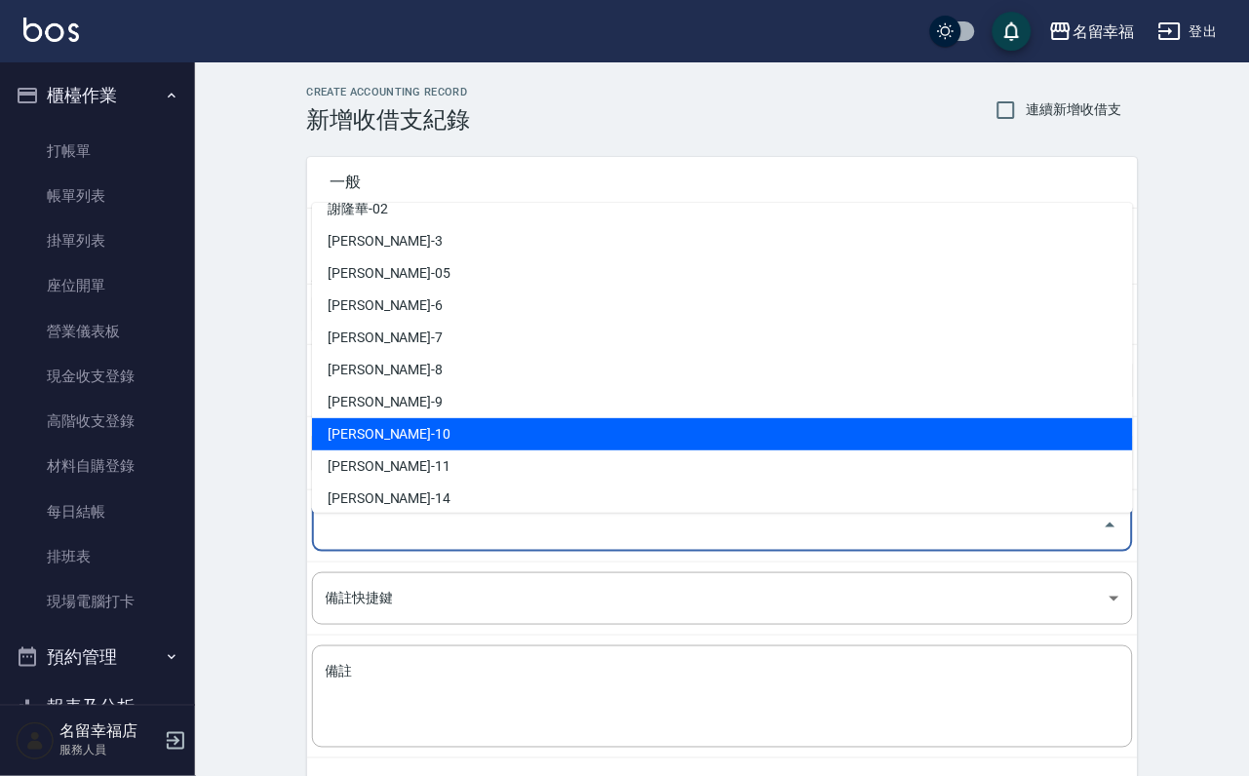
click at [406, 432] on li "[PERSON_NAME]-10" at bounding box center [722, 434] width 821 height 32
type input "[PERSON_NAME]-10"
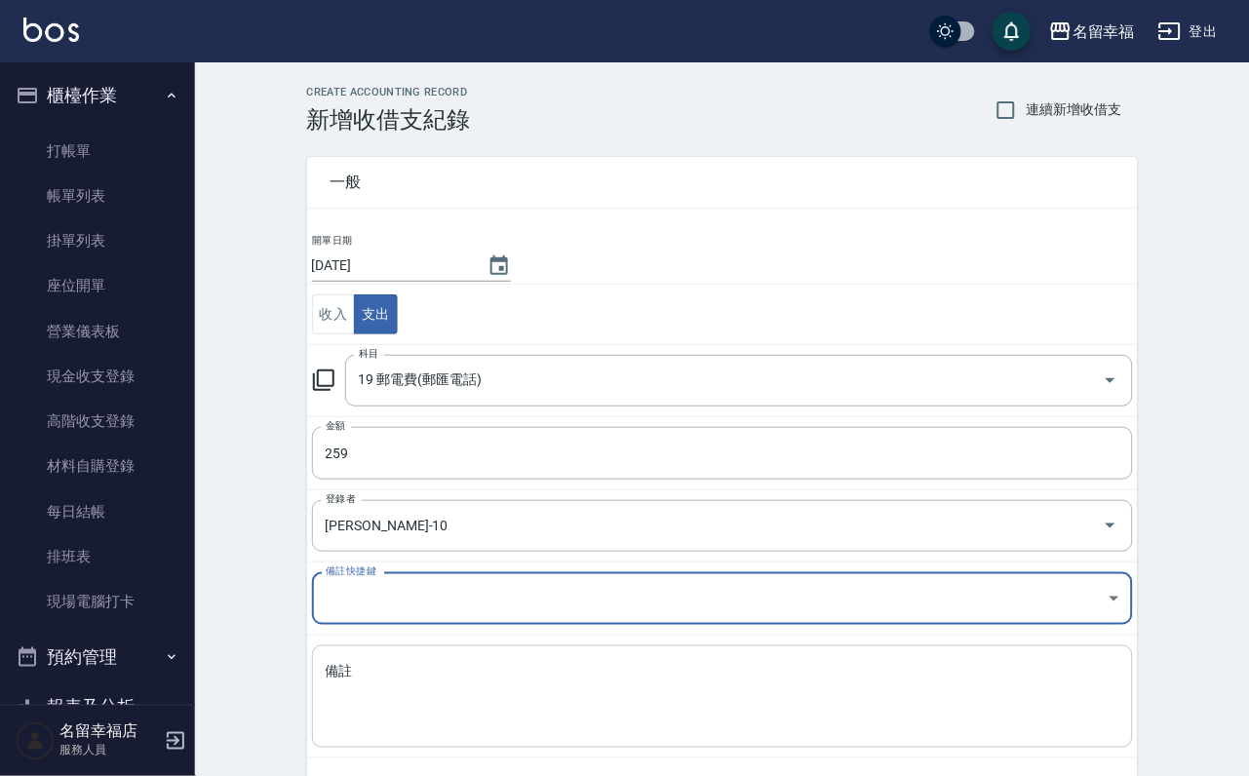
click at [457, 724] on textarea "備註" at bounding box center [723, 697] width 794 height 70
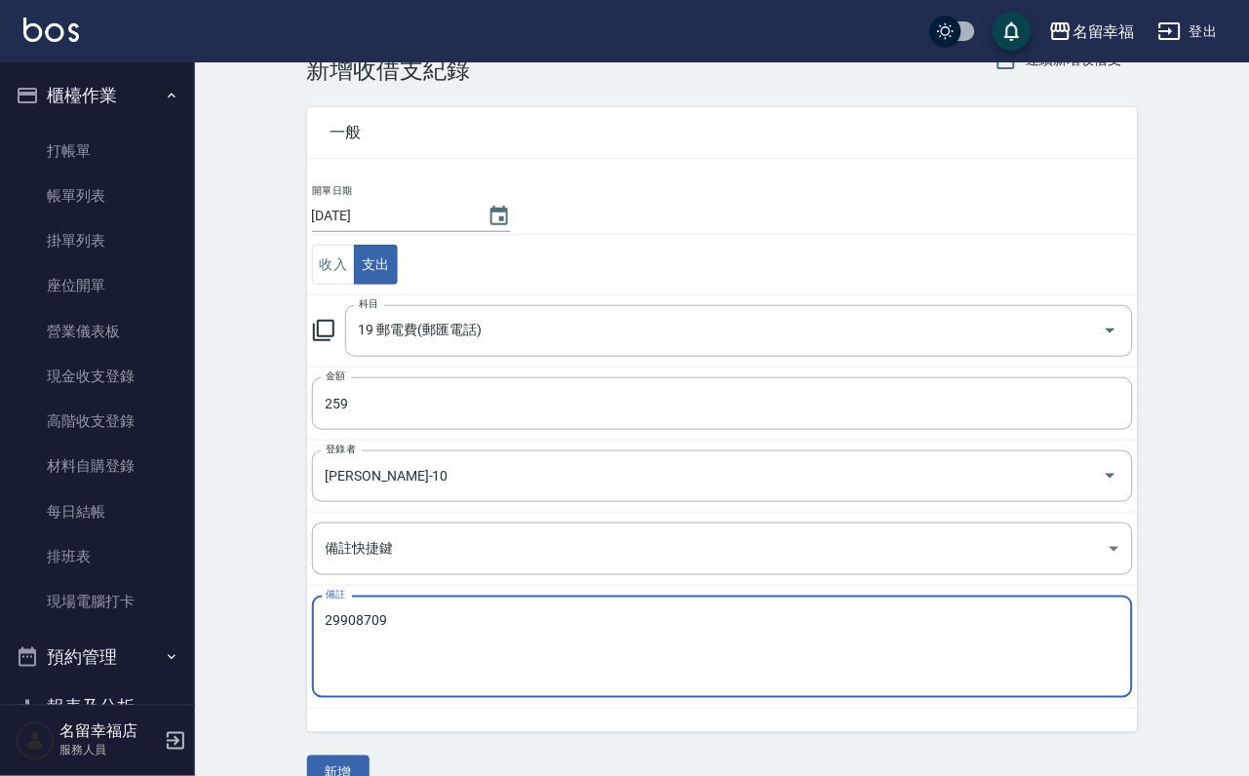
scroll to position [105, 0]
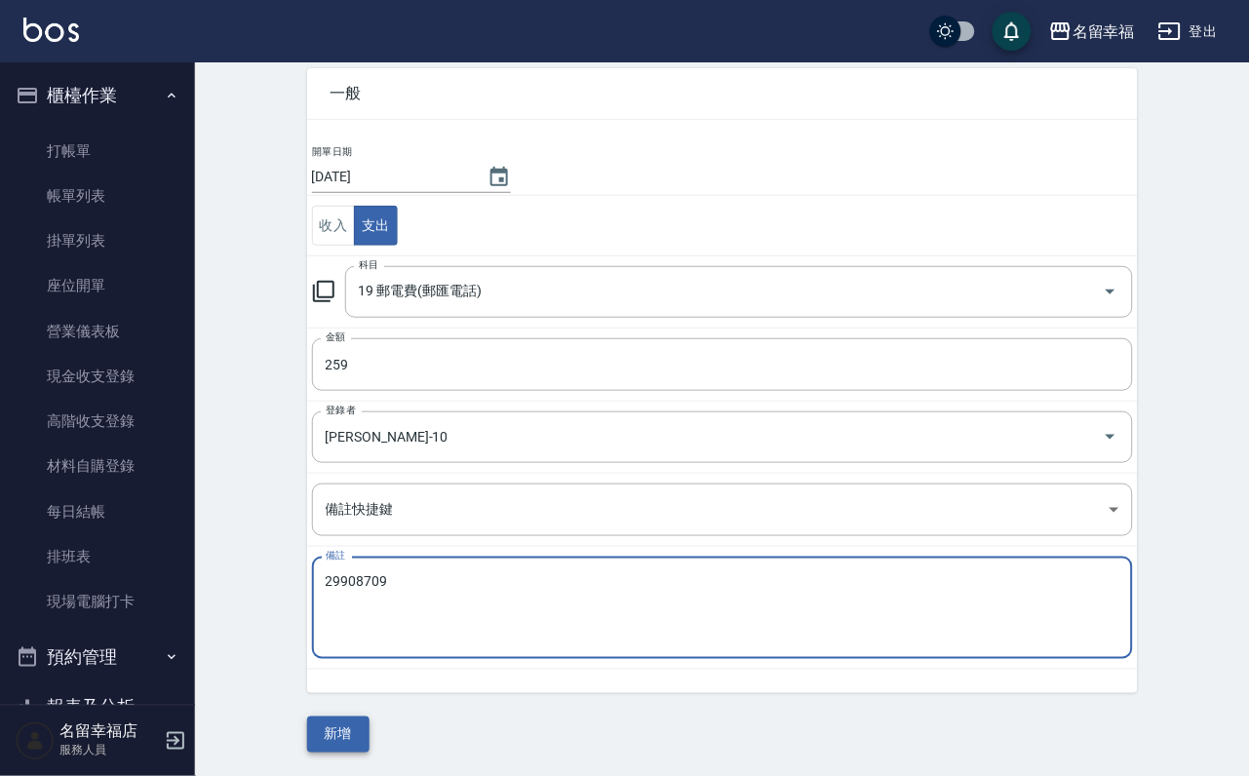
type textarea "29908709"
click at [353, 717] on button "新增" at bounding box center [338, 735] width 62 height 36
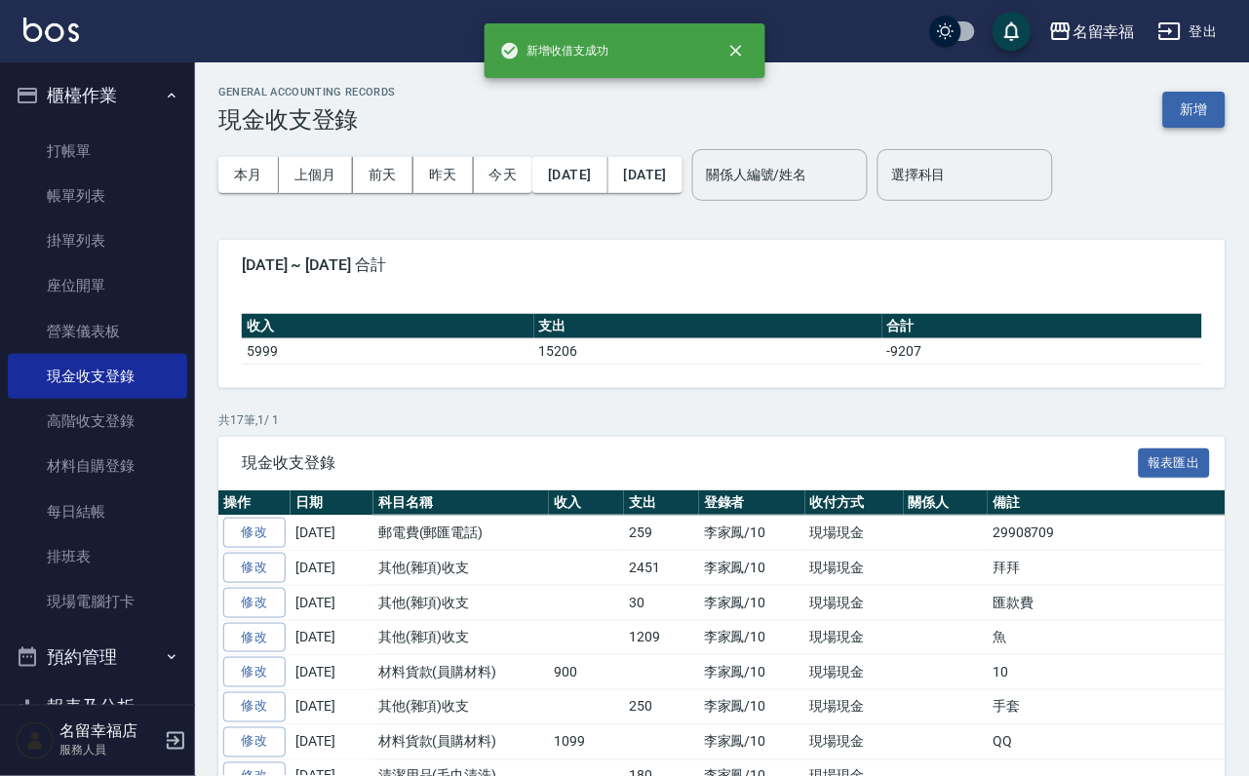
click at [1184, 103] on button "新增" at bounding box center [1194, 110] width 62 height 36
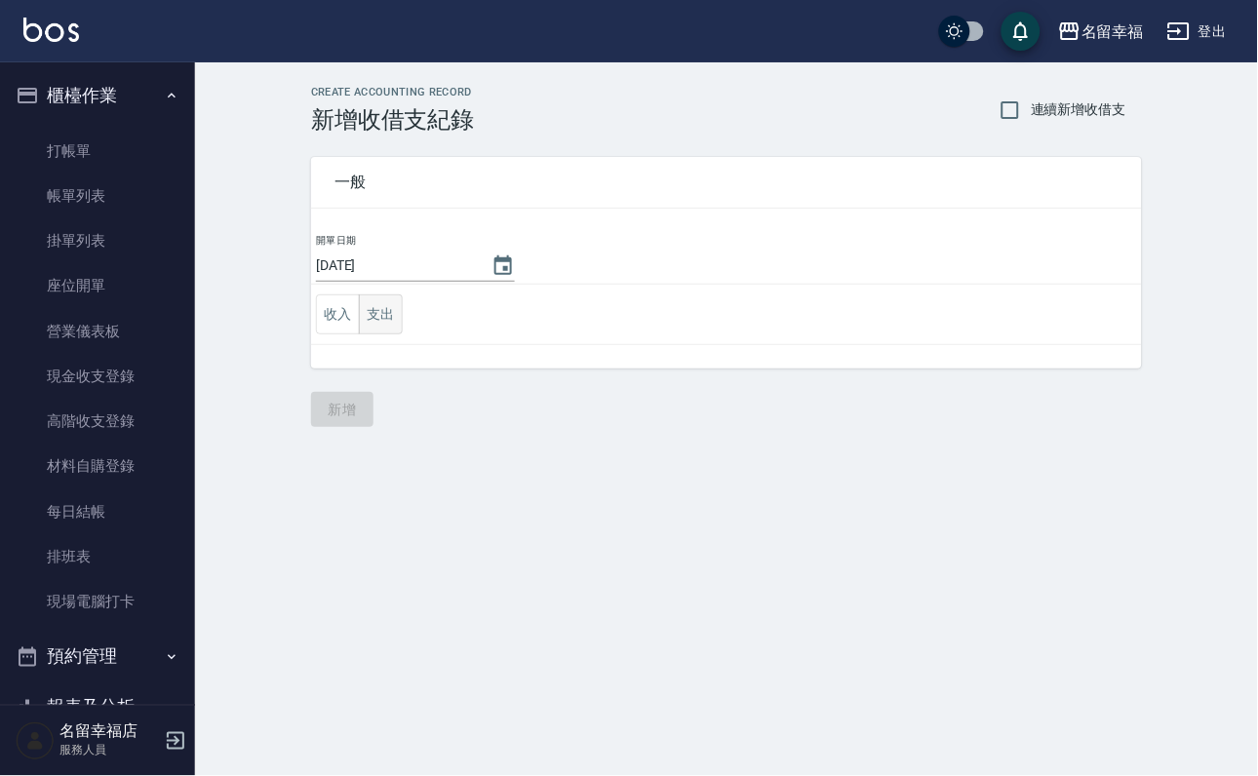
click at [403, 329] on button "支出" at bounding box center [381, 314] width 44 height 40
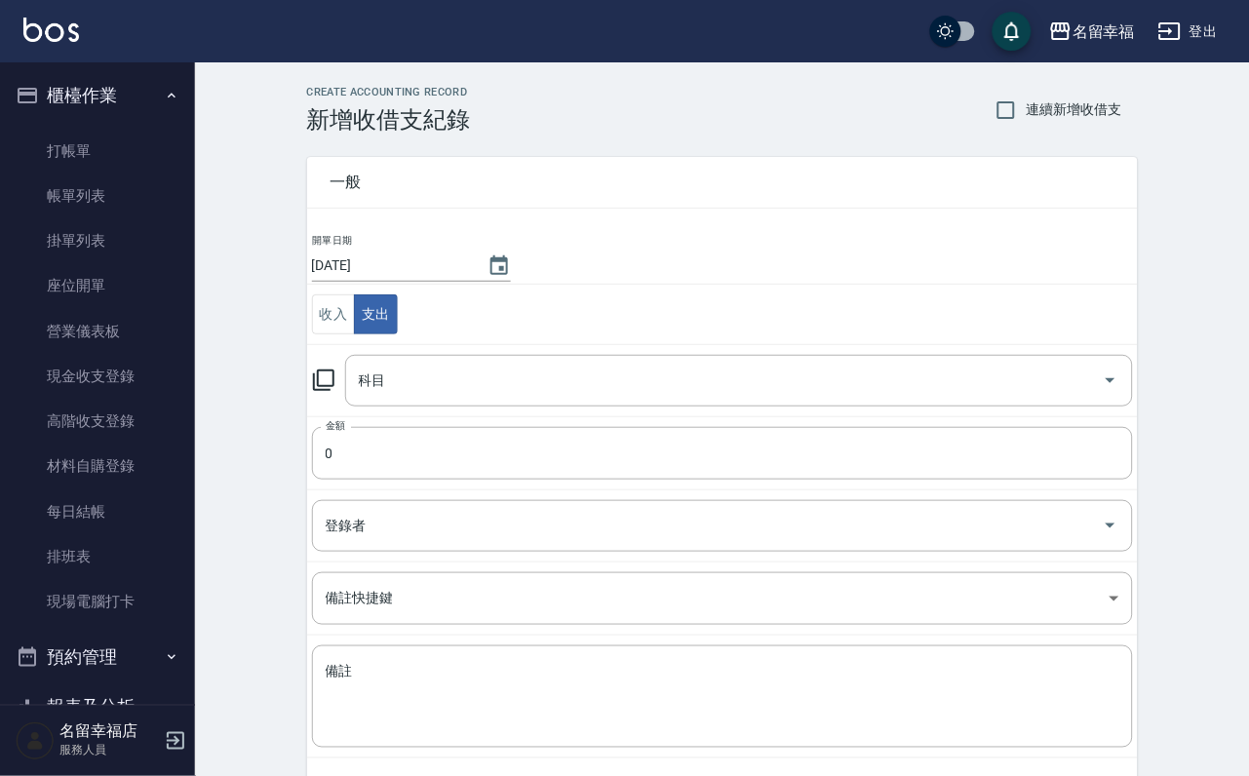
click at [334, 392] on icon at bounding box center [323, 380] width 23 height 23
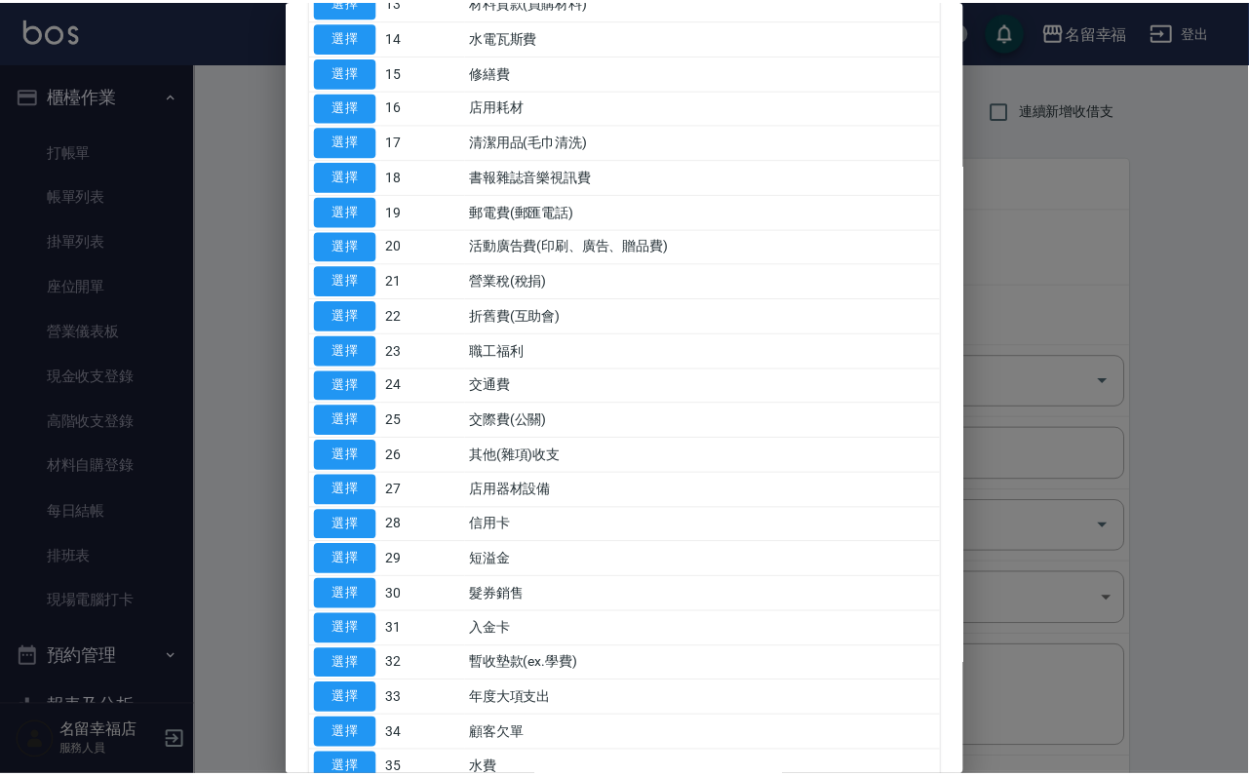
scroll to position [731, 0]
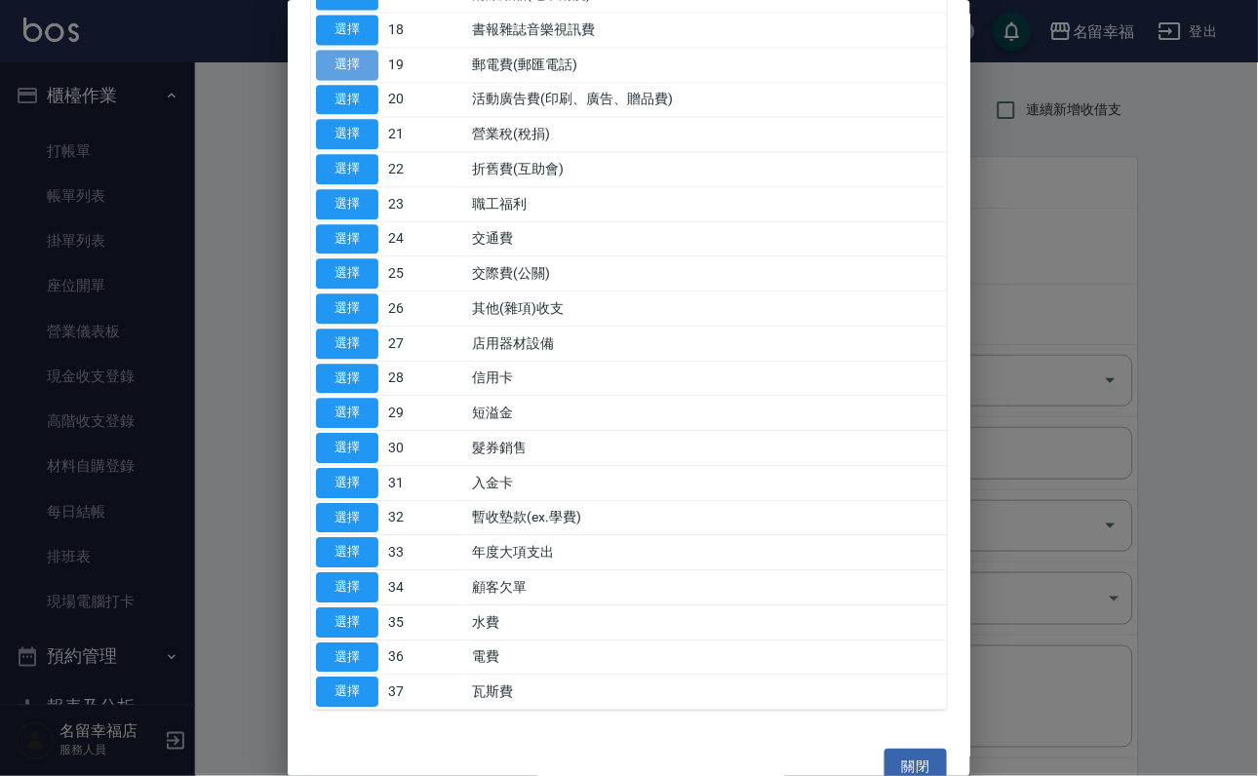
click at [354, 80] on button "選擇" at bounding box center [347, 65] width 62 height 30
type input "19 郵電費(郵匯電話)"
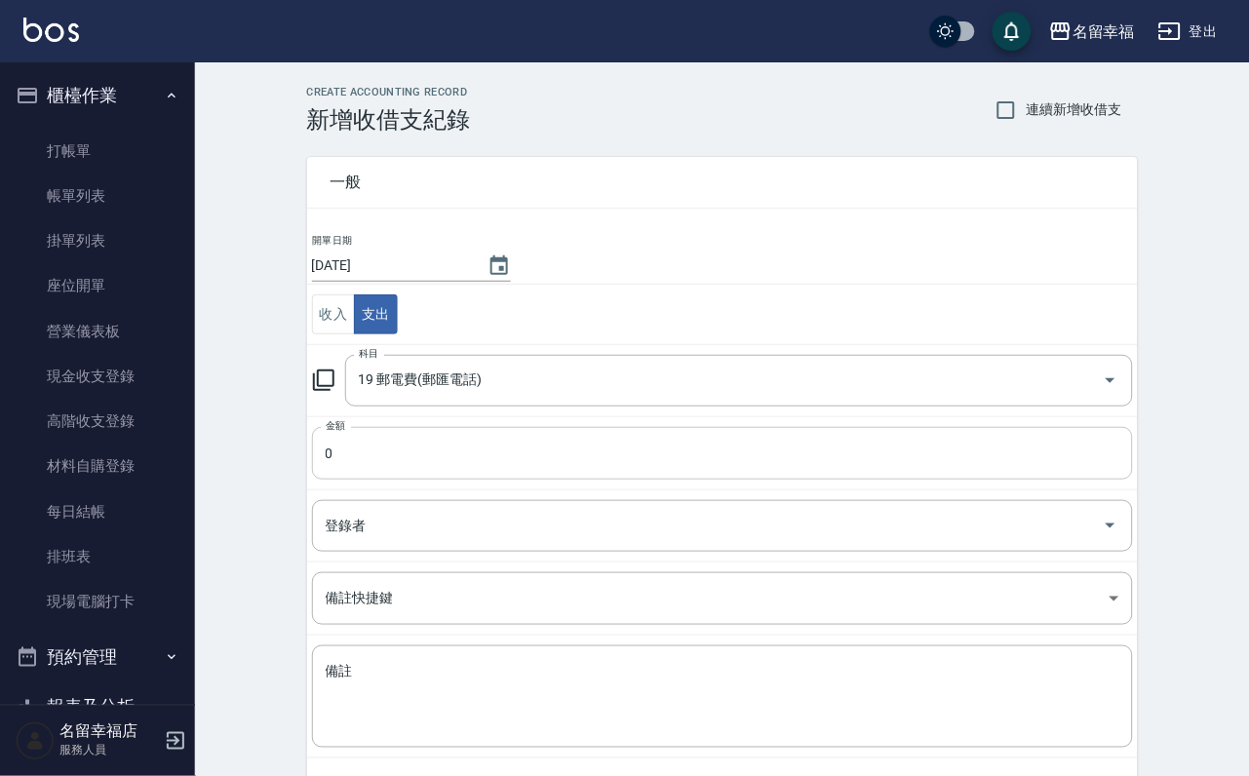
click at [454, 480] on input "0" at bounding box center [722, 453] width 821 height 53
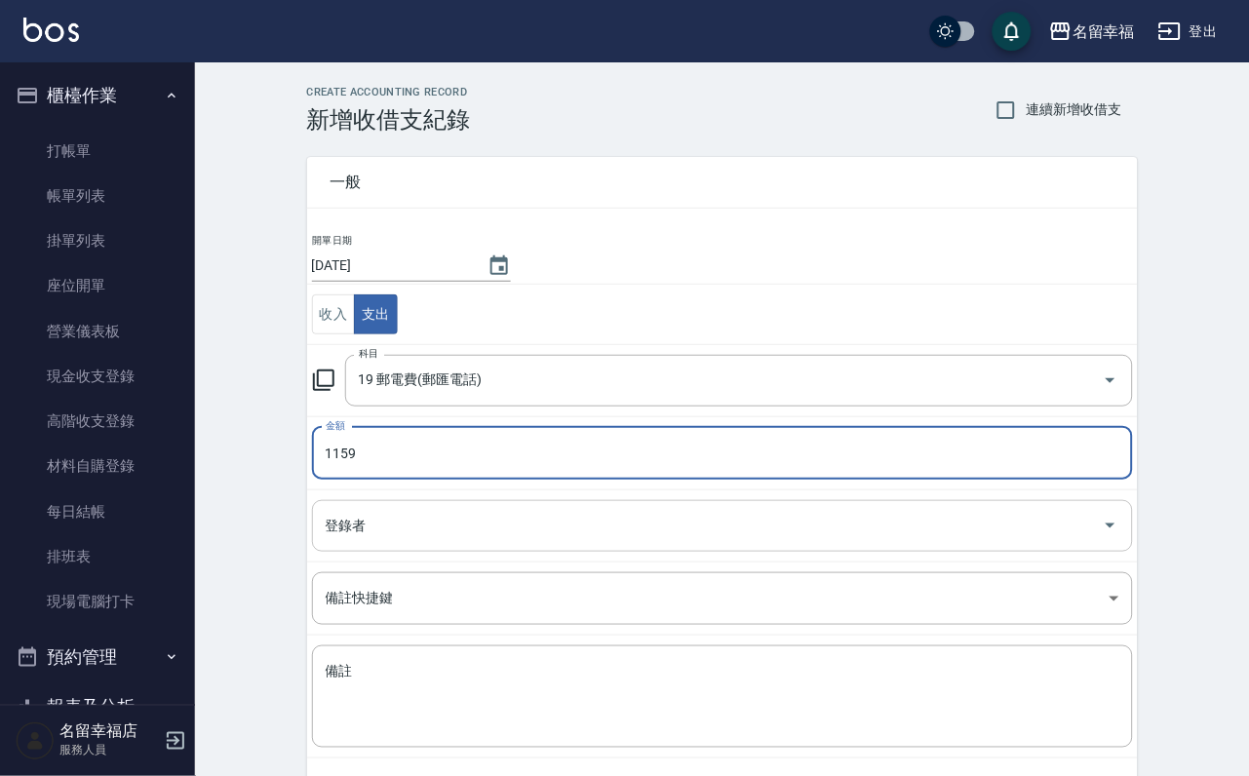
click at [372, 552] on div "登錄者" at bounding box center [722, 526] width 821 height 52
type input "1159"
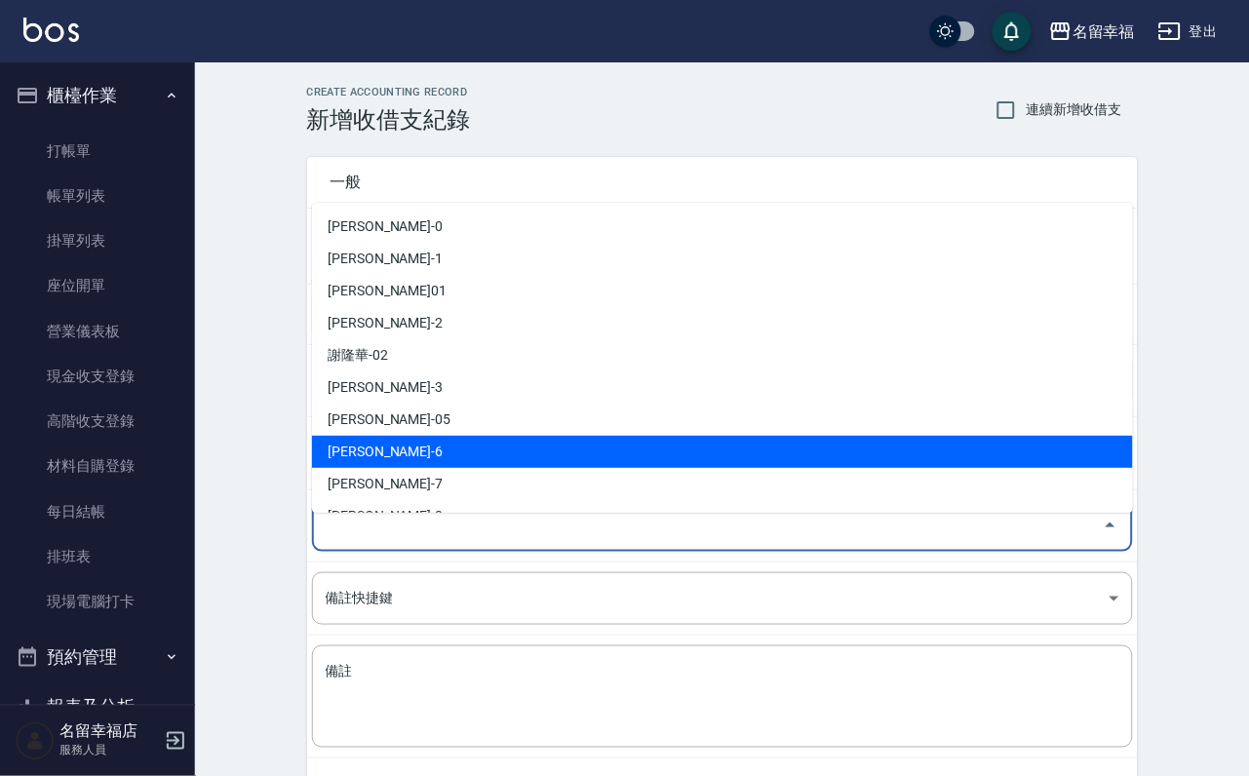
scroll to position [146, 0]
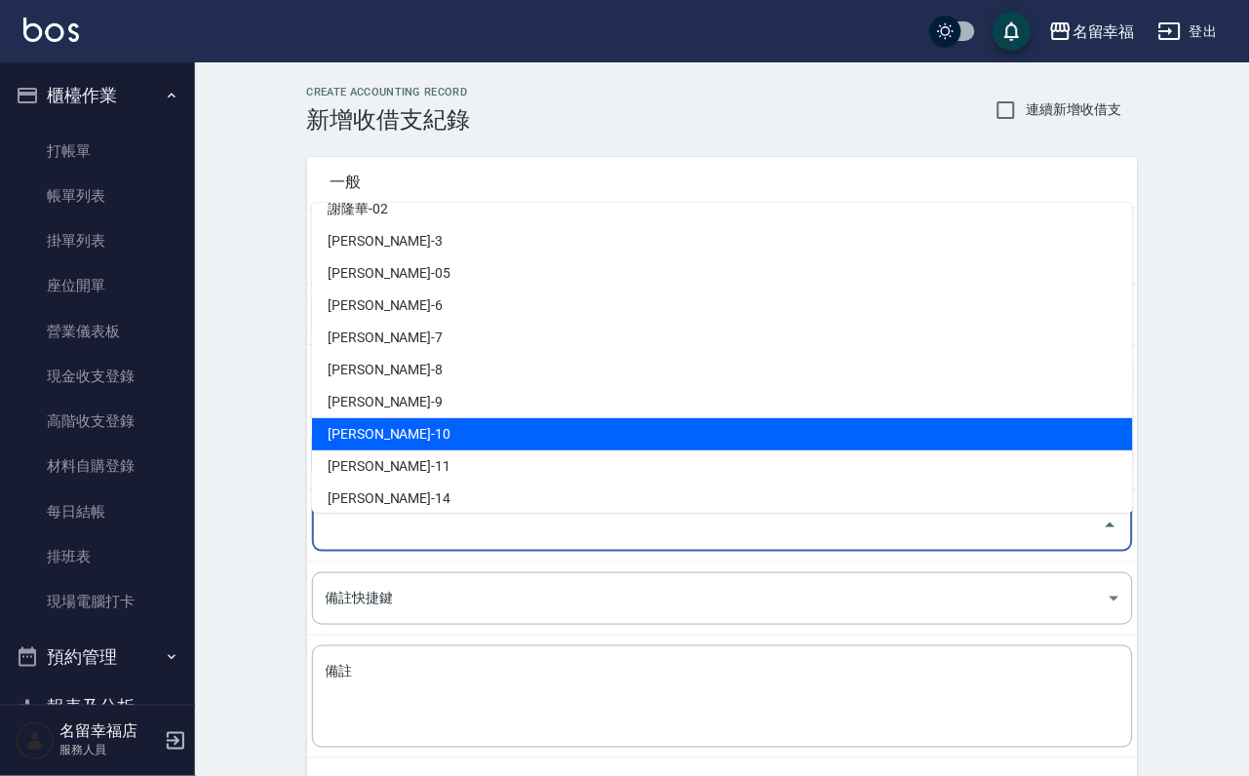
click at [433, 440] on li "[PERSON_NAME]-10" at bounding box center [722, 434] width 821 height 32
type input "[PERSON_NAME]-10"
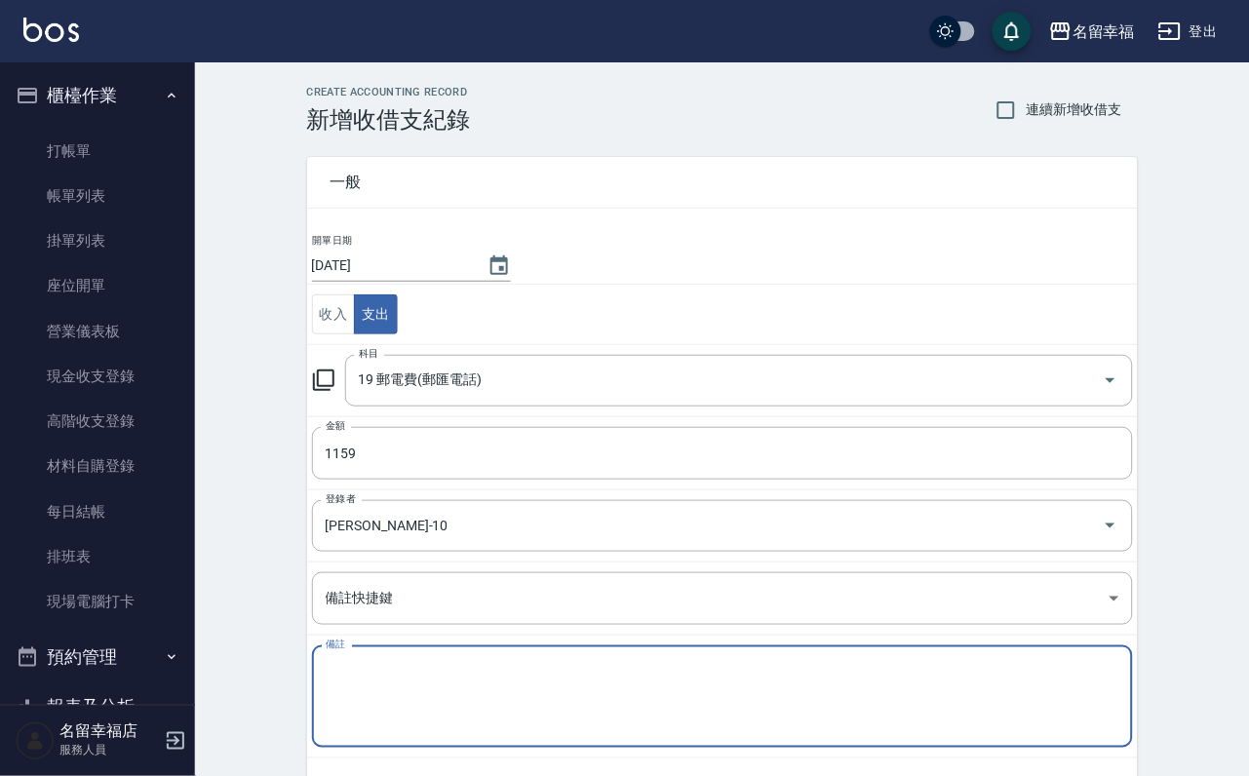
drag, startPoint x: 456, startPoint y: 683, endPoint x: 447, endPoint y: 677, distance: 11.9
click at [453, 682] on textarea "備註" at bounding box center [723, 697] width 794 height 70
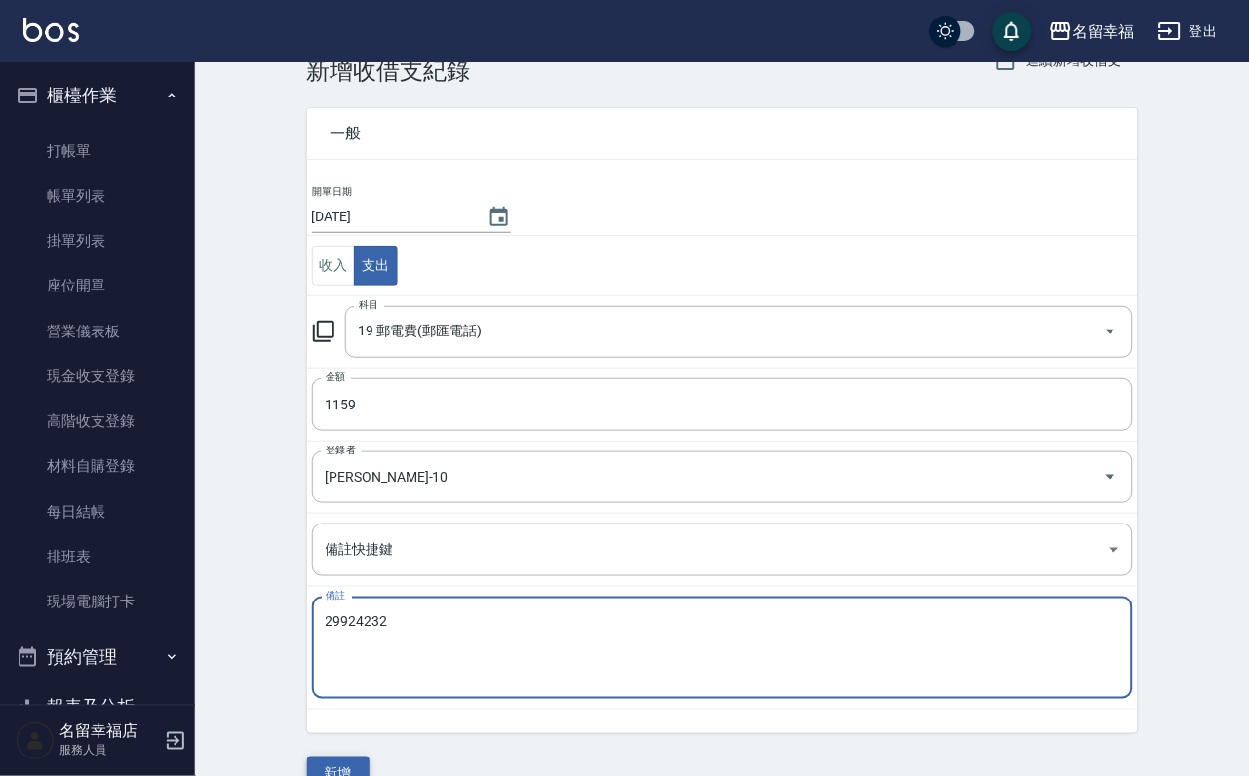
scroll to position [105, 0]
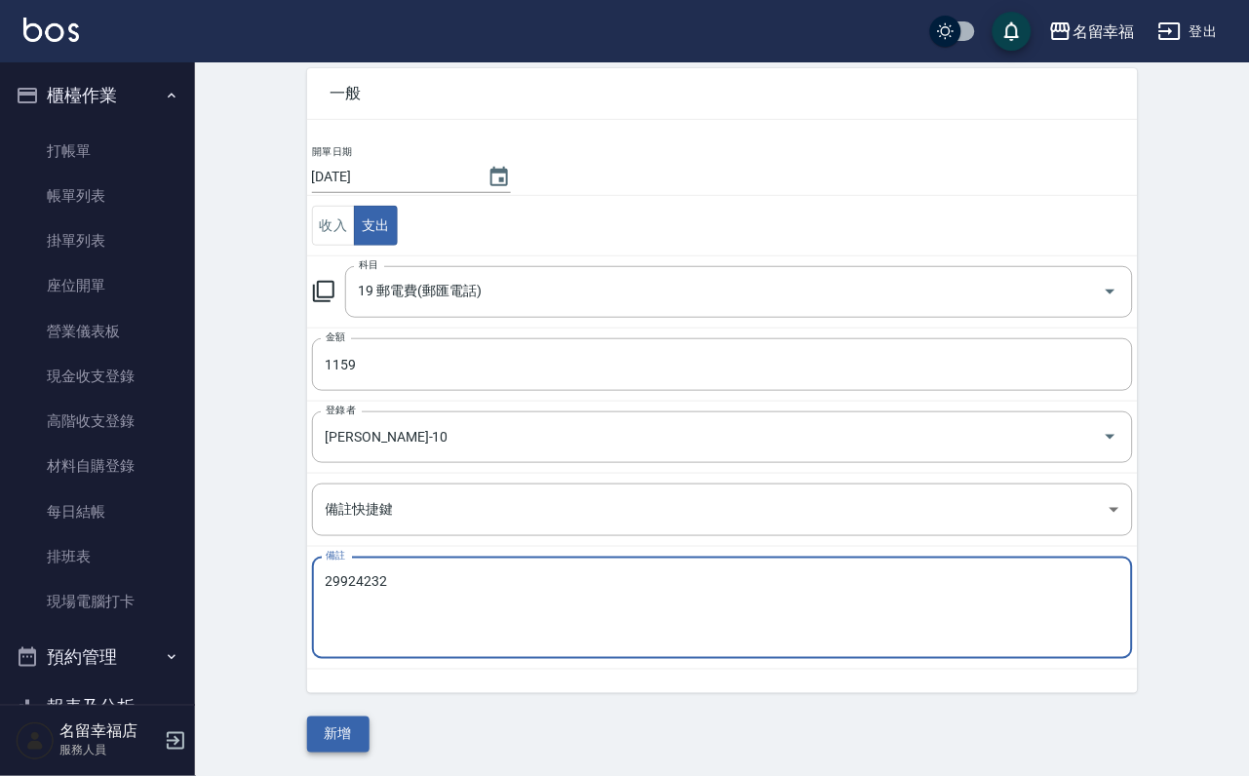
type textarea "29924232"
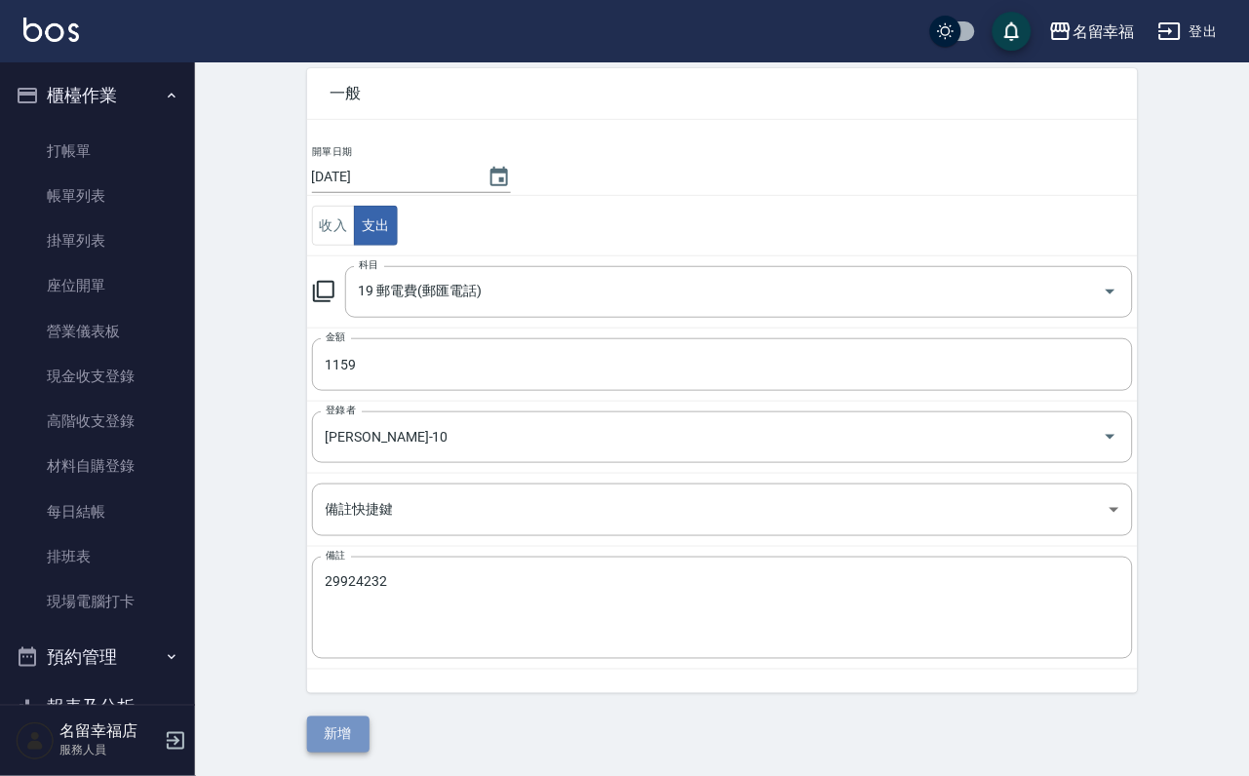
click at [353, 744] on button "新增" at bounding box center [338, 735] width 62 height 36
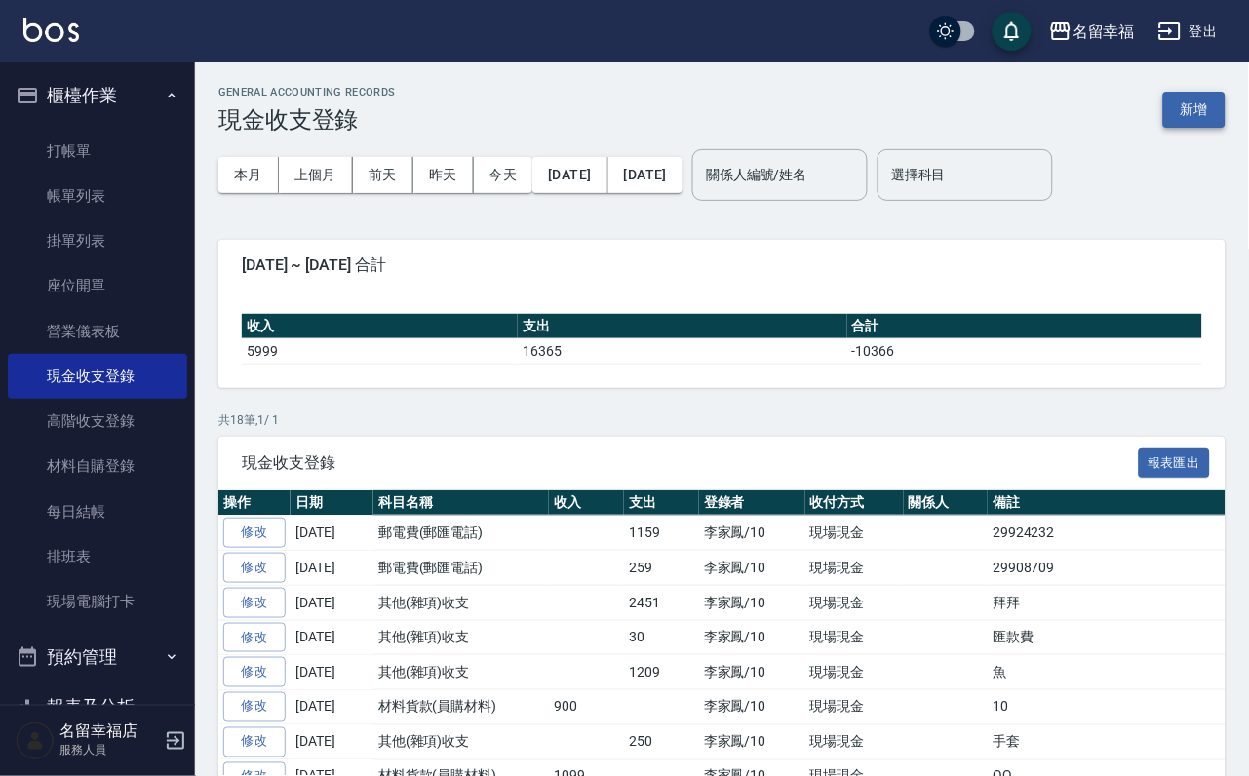
click at [1196, 111] on button "新增" at bounding box center [1194, 110] width 62 height 36
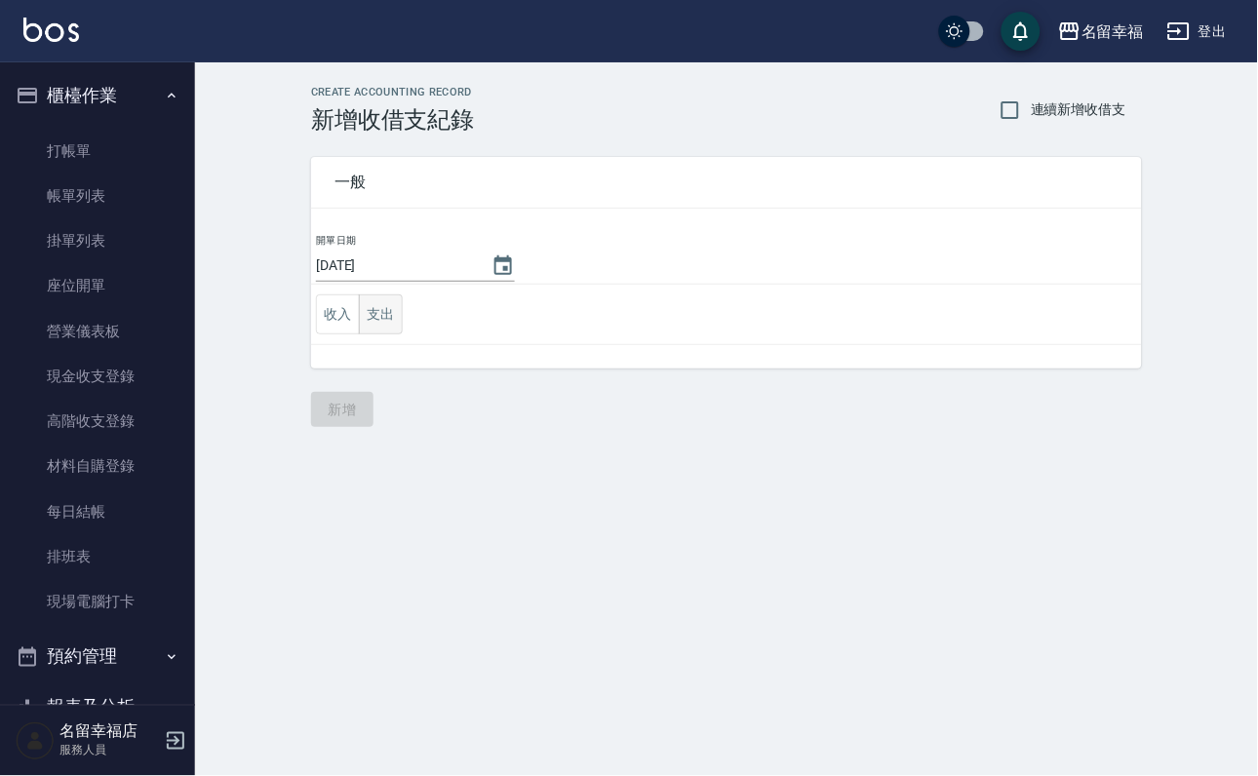
click at [396, 330] on button "支出" at bounding box center [381, 314] width 44 height 40
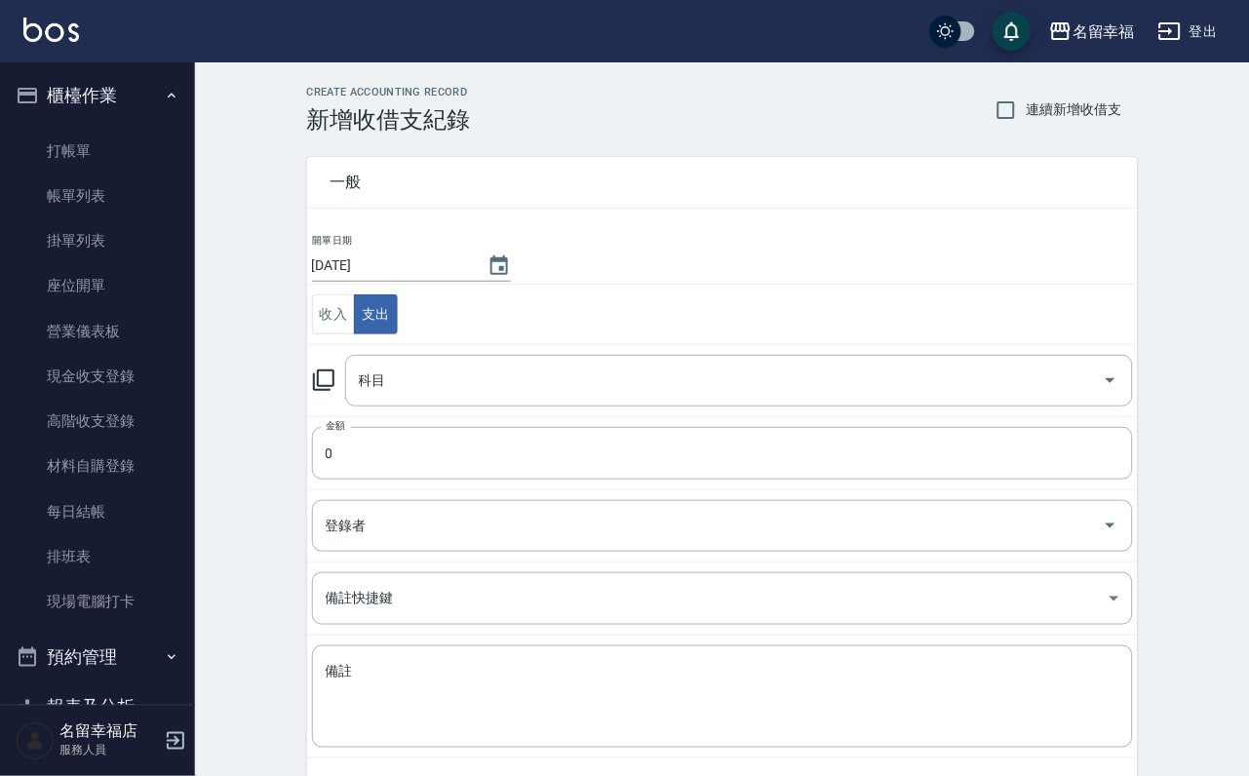
click at [335, 389] on icon at bounding box center [323, 380] width 23 height 23
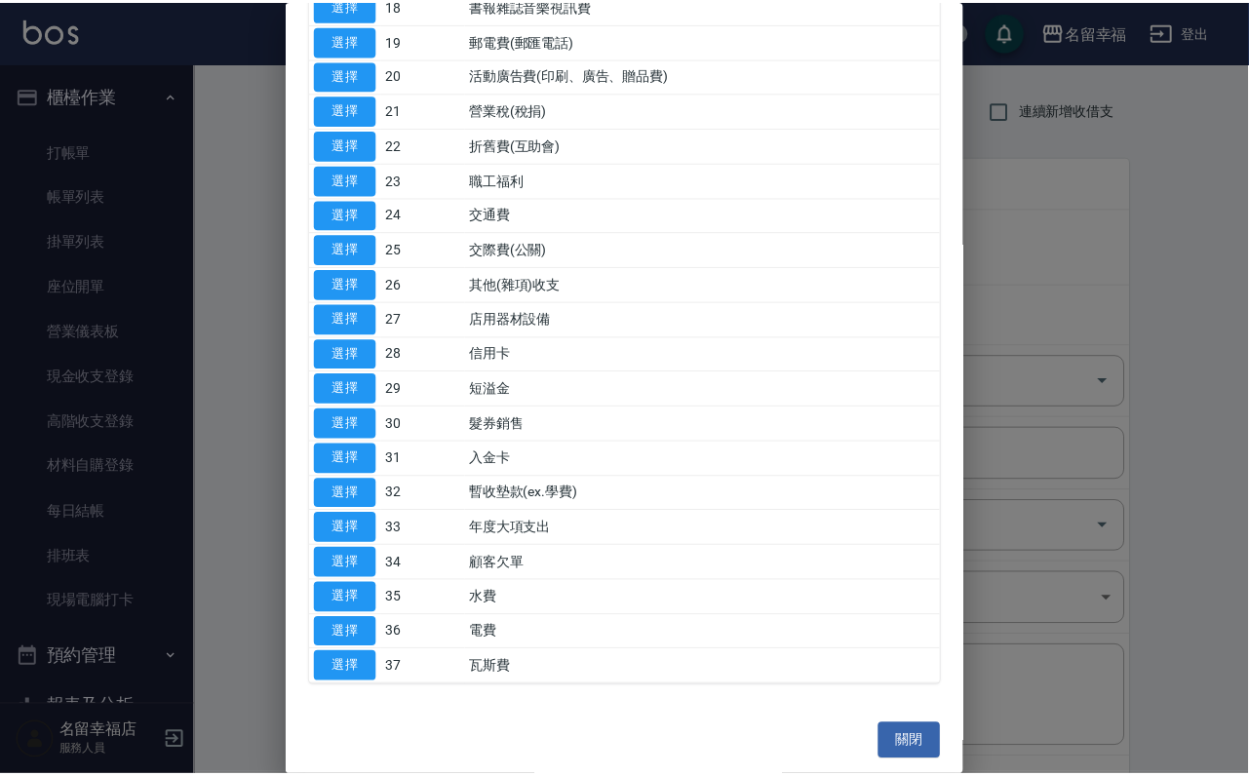
scroll to position [1291, 0]
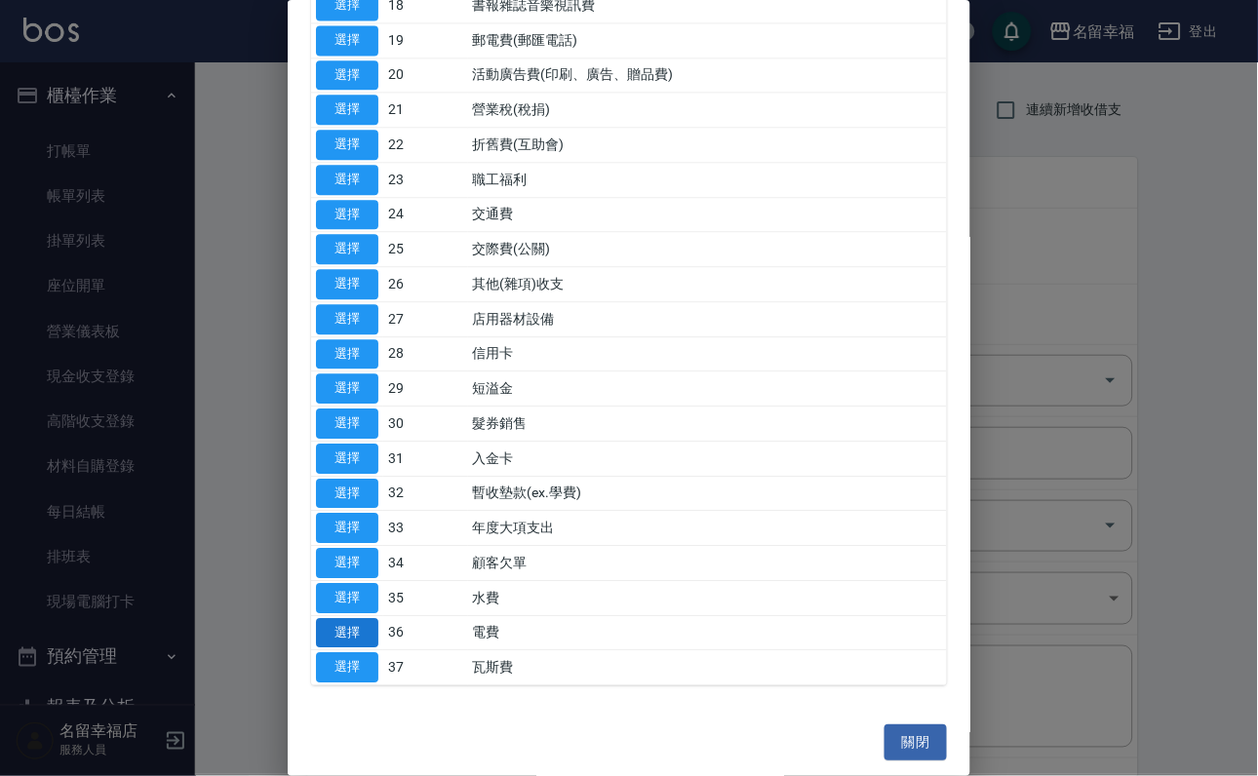
click at [355, 618] on button "選擇" at bounding box center [347, 633] width 62 height 30
type input "36 電費"
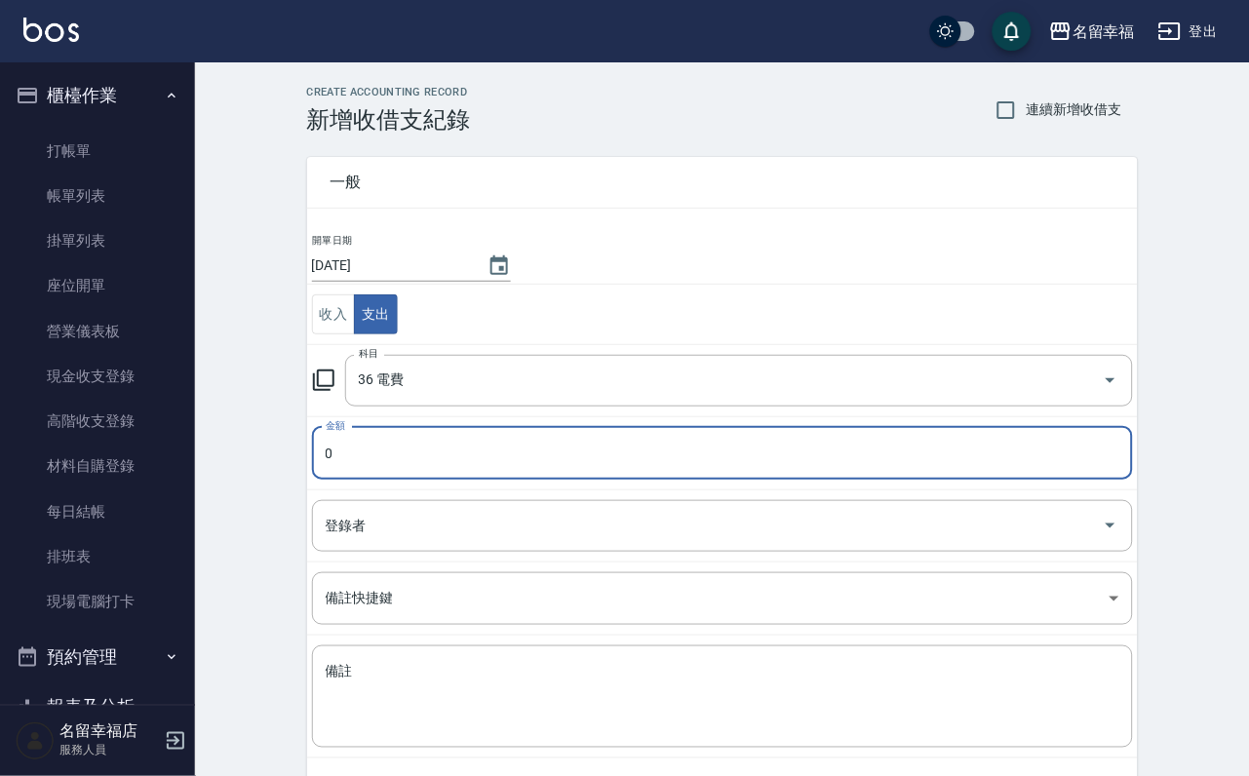
click at [404, 475] on input "0" at bounding box center [722, 453] width 821 height 53
type input "448"
click at [439, 523] on input "登錄者" at bounding box center [708, 526] width 774 height 34
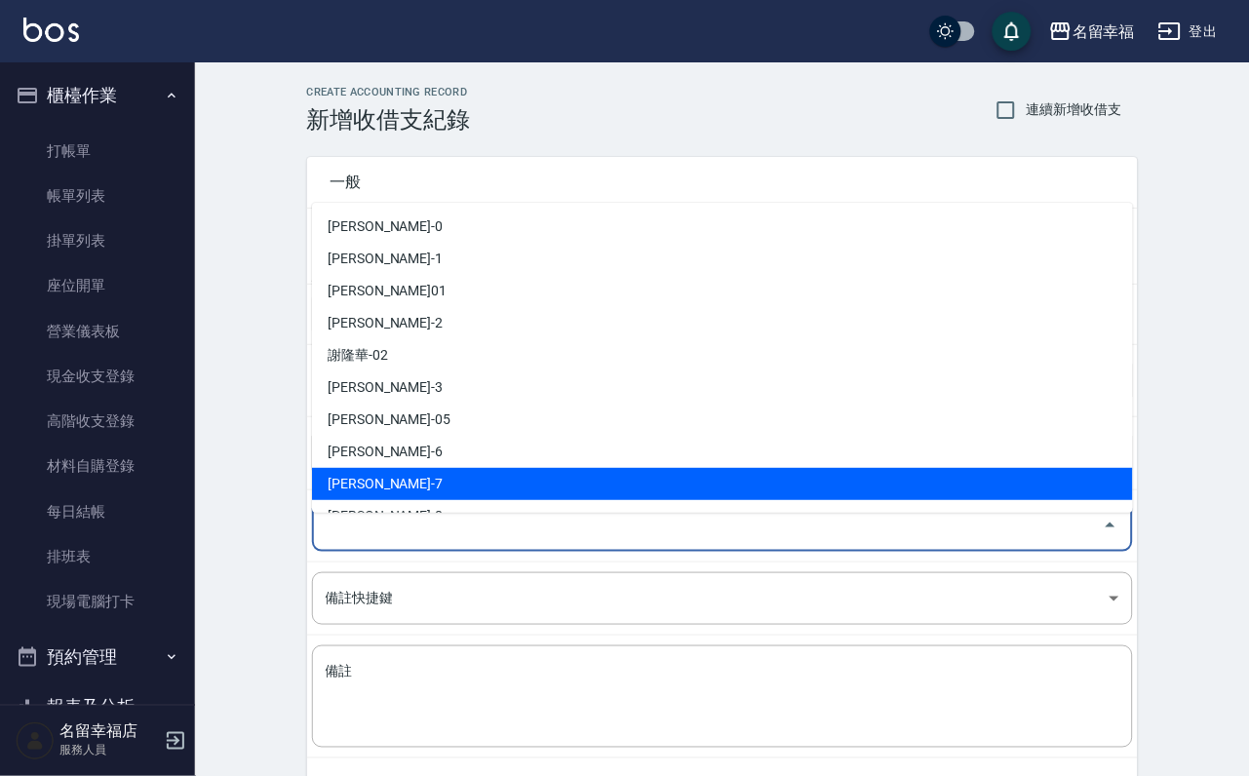
scroll to position [146, 0]
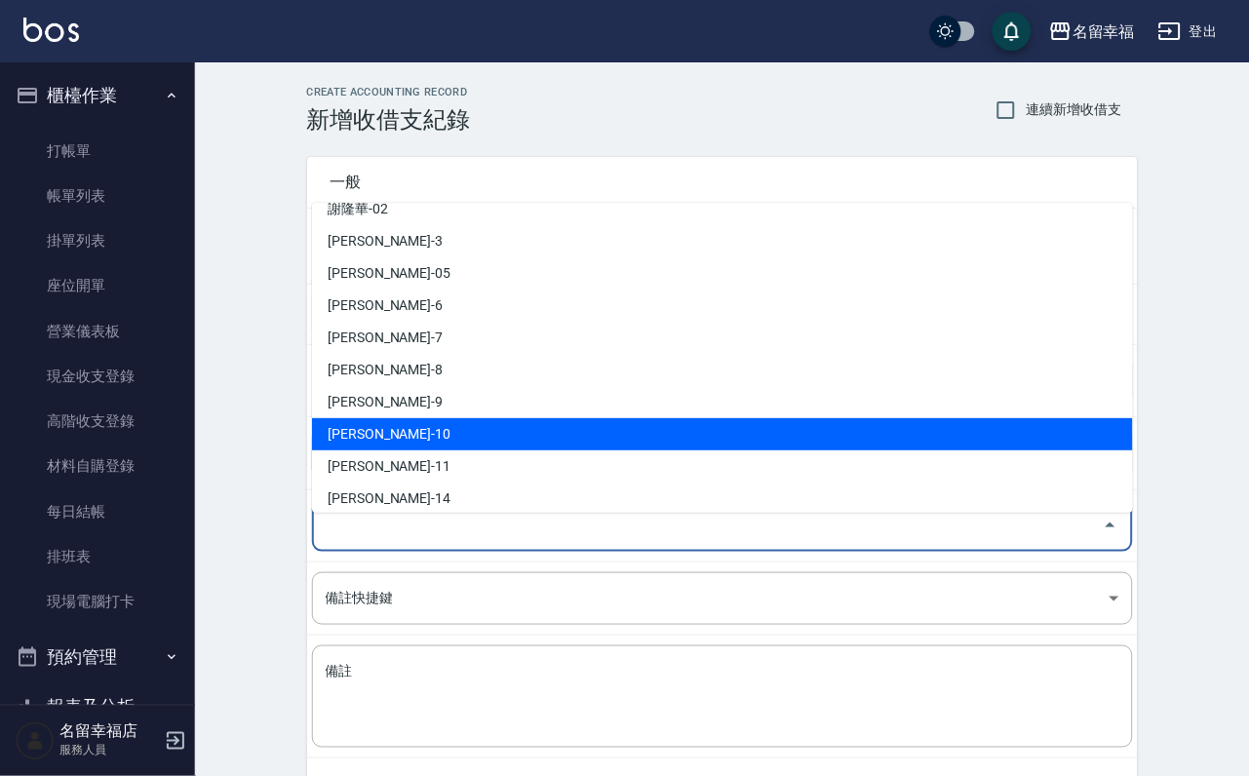
click at [433, 428] on li "[PERSON_NAME]-10" at bounding box center [722, 434] width 821 height 32
type input "[PERSON_NAME]-10"
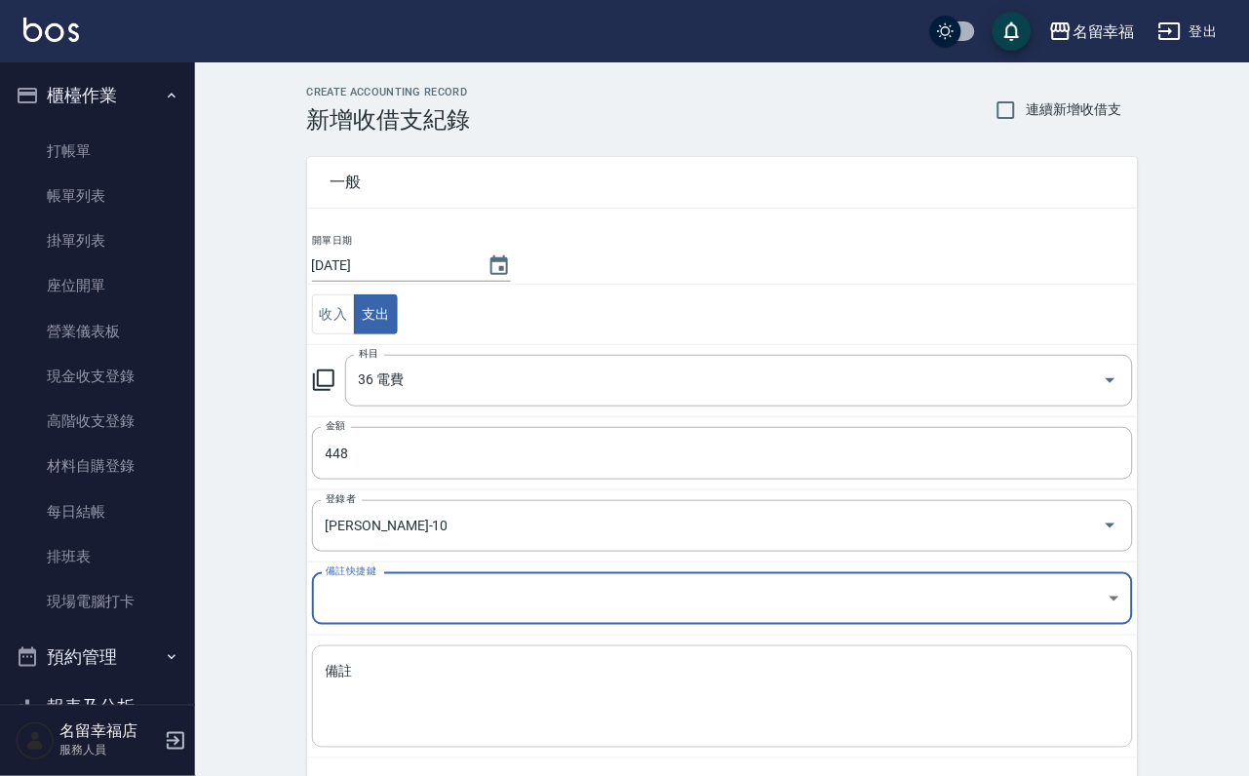
click at [466, 720] on textarea "備註" at bounding box center [723, 697] width 794 height 70
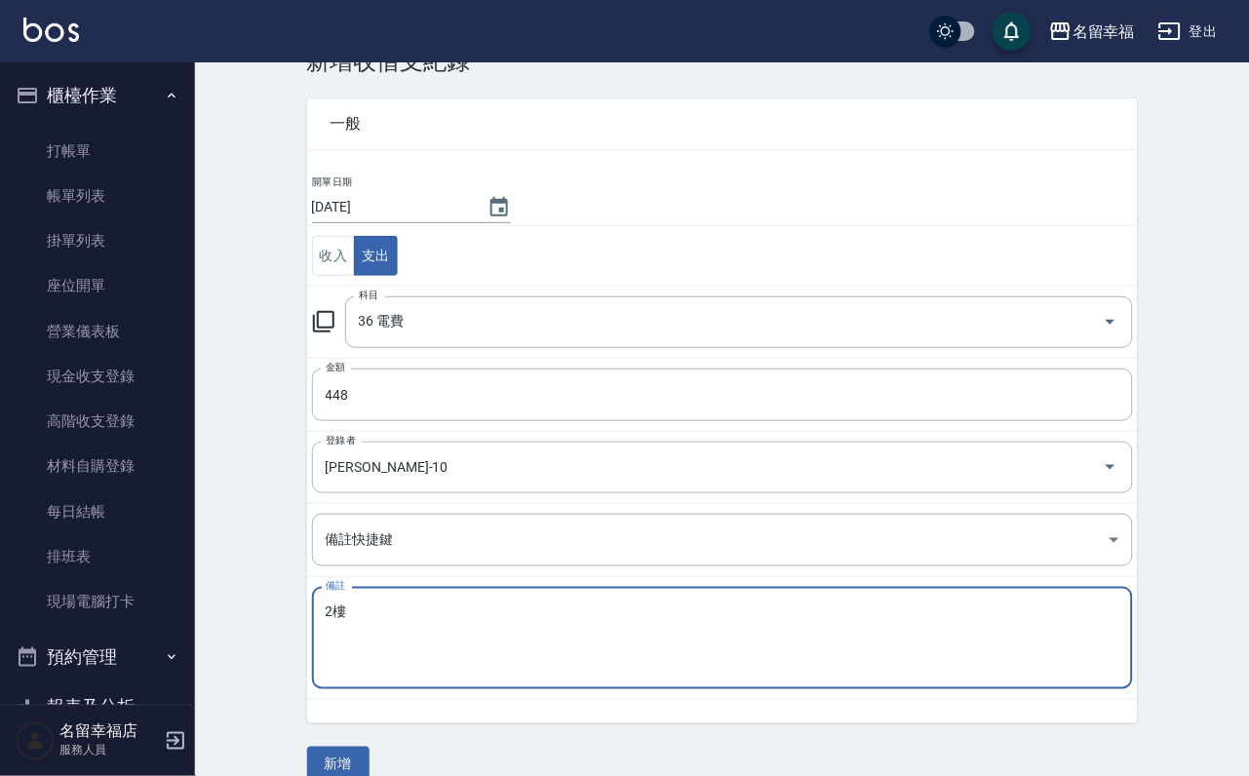
scroll to position [105, 0]
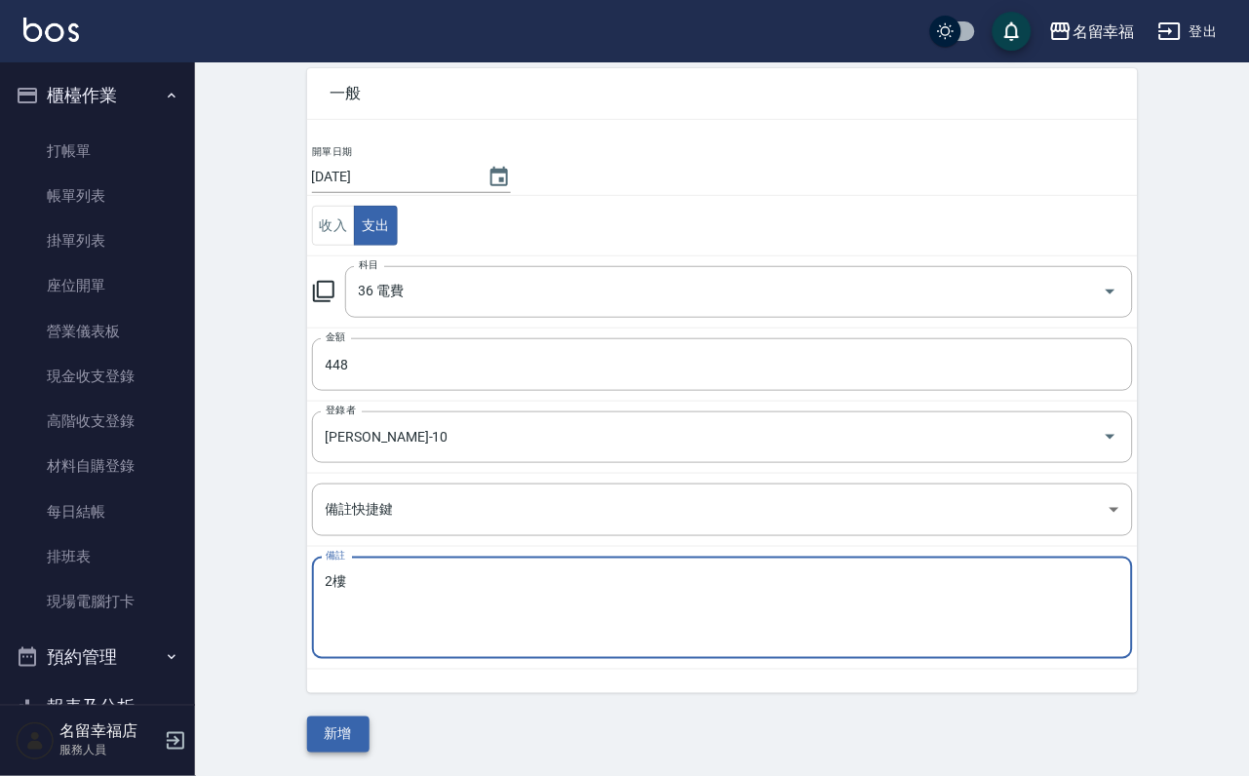
type textarea "2樓"
click at [362, 732] on button "新增" at bounding box center [338, 735] width 62 height 36
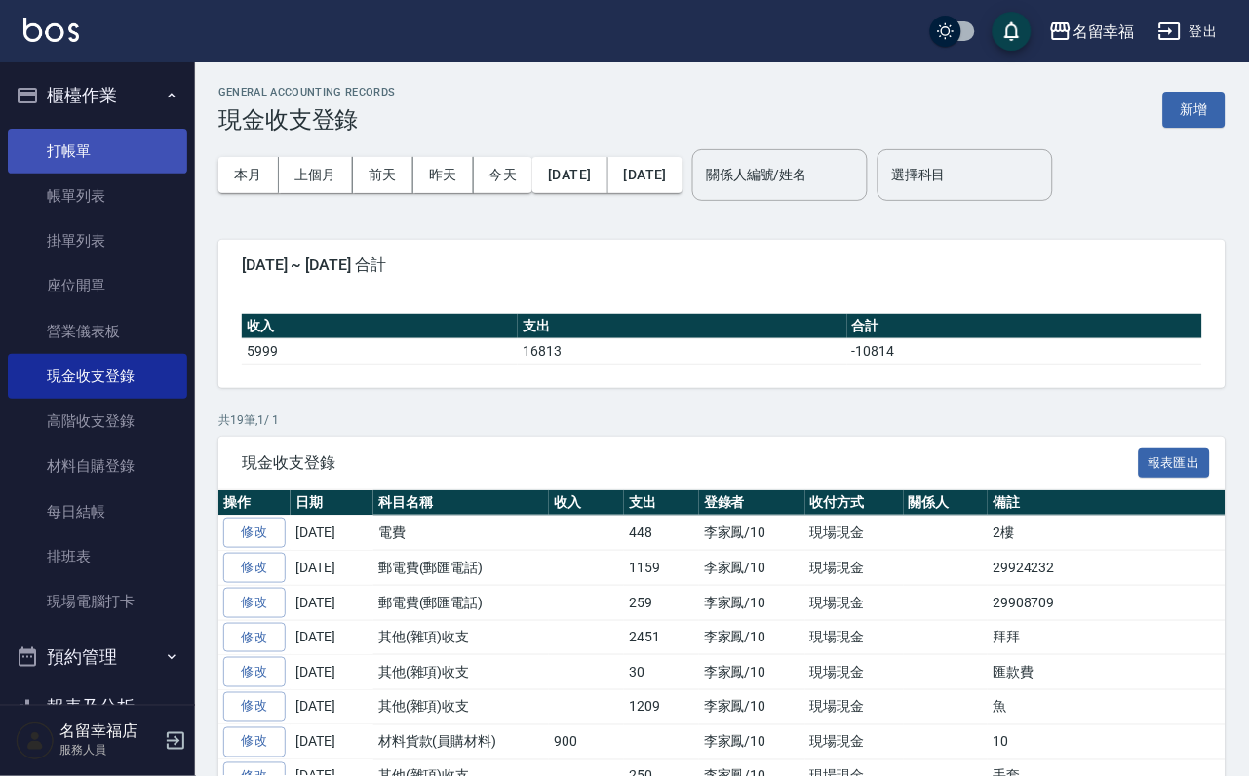
click at [116, 146] on link "打帳單" at bounding box center [97, 151] width 179 height 45
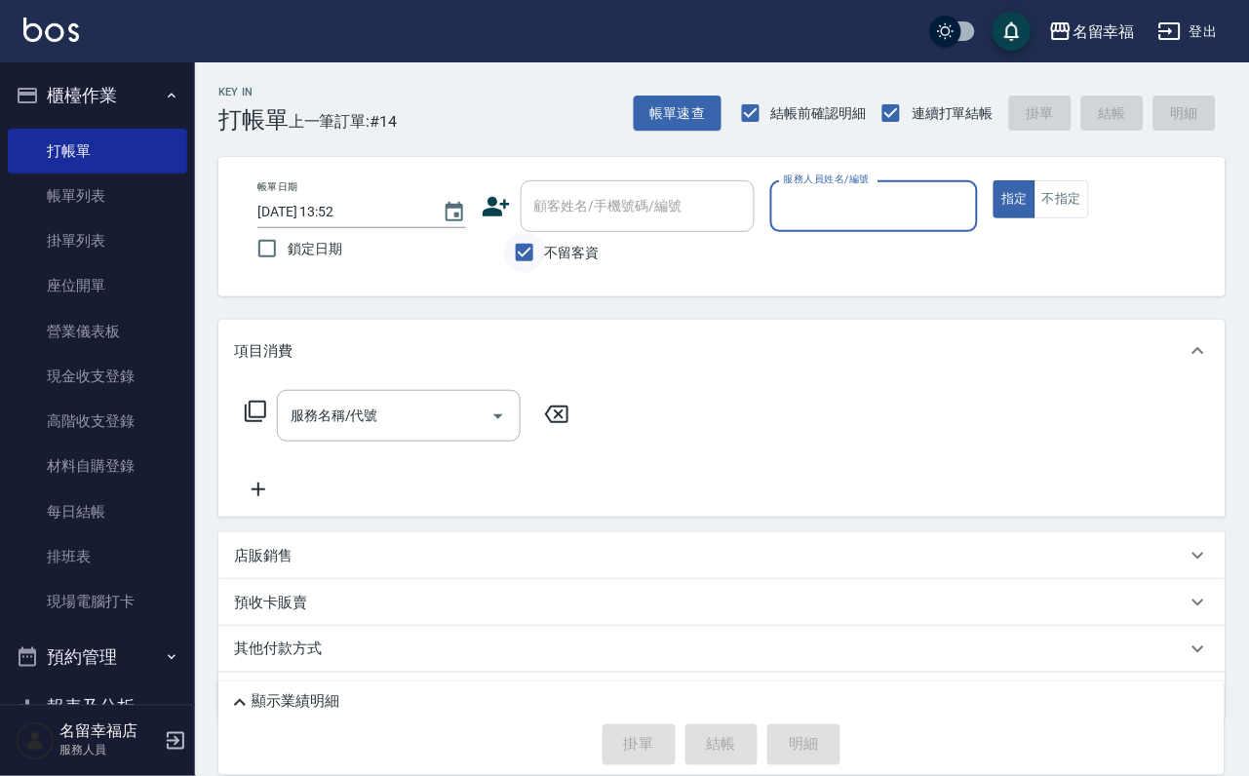
click at [510, 266] on input "不留客資" at bounding box center [524, 252] width 41 height 41
checkbox input "false"
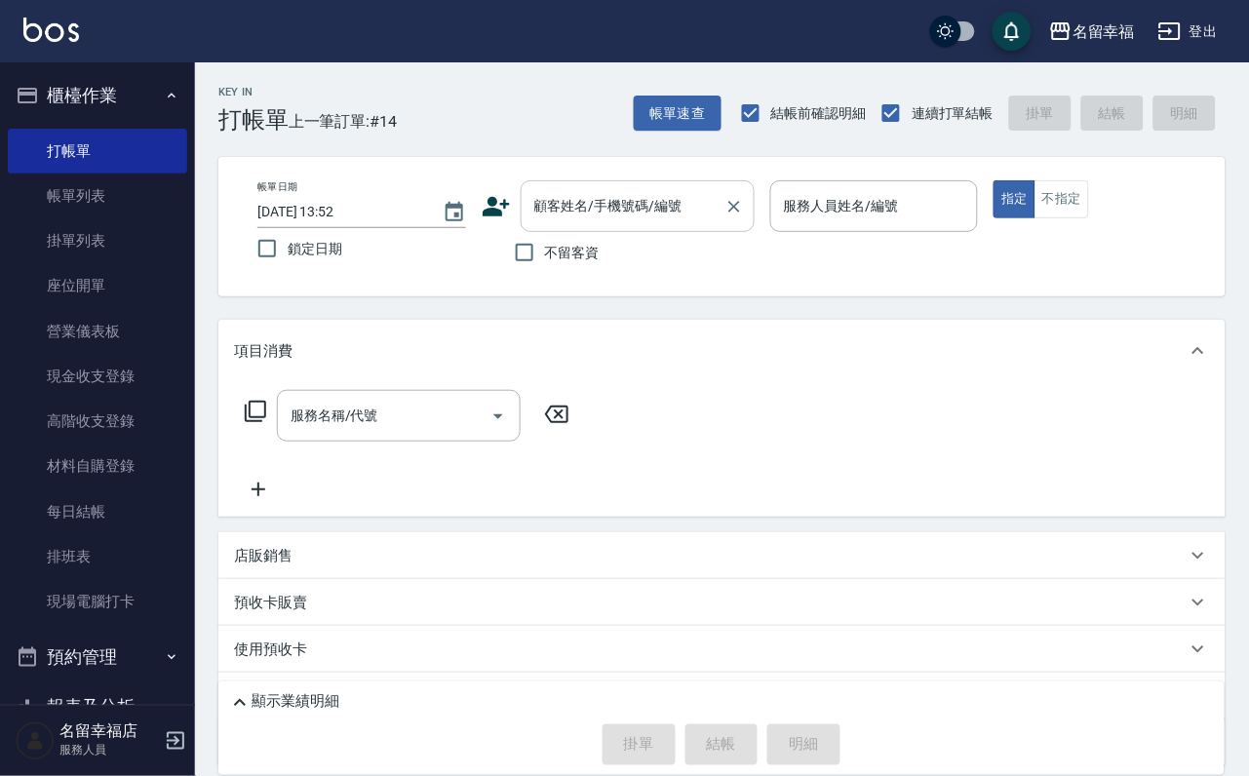
click at [535, 224] on div "顧客姓名/手機號碼/編號" at bounding box center [638, 206] width 234 height 52
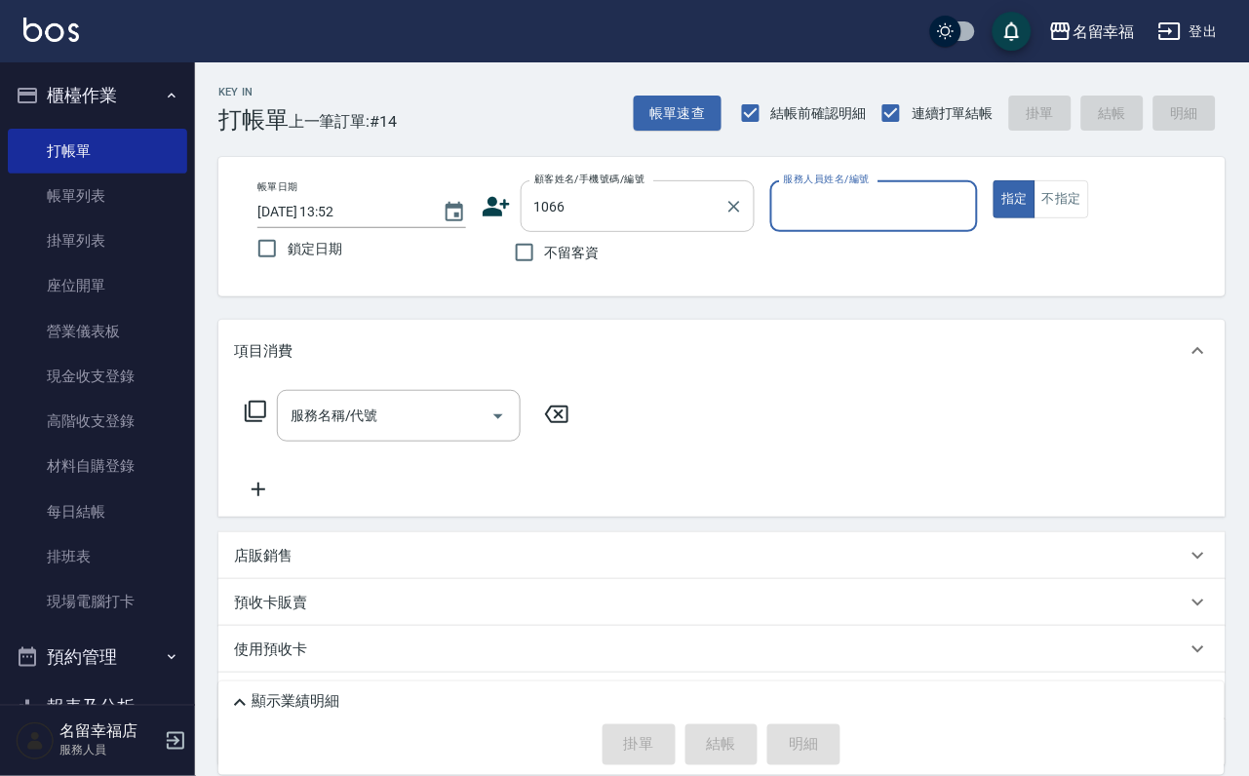
type input "[PERSON_NAME]/0930930211/1066"
type input "海龜-10"
click at [418, 418] on input "服務名稱/代號" at bounding box center [384, 416] width 197 height 34
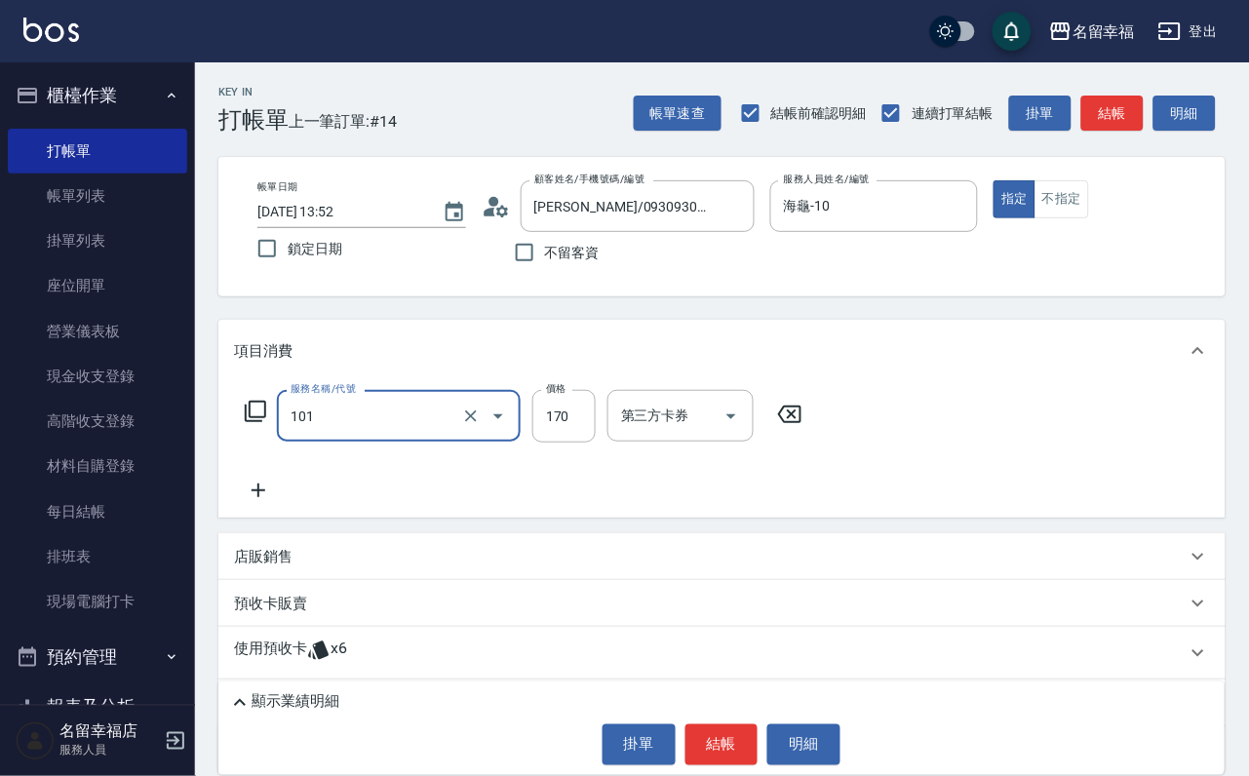
type input "洗髮(101)"
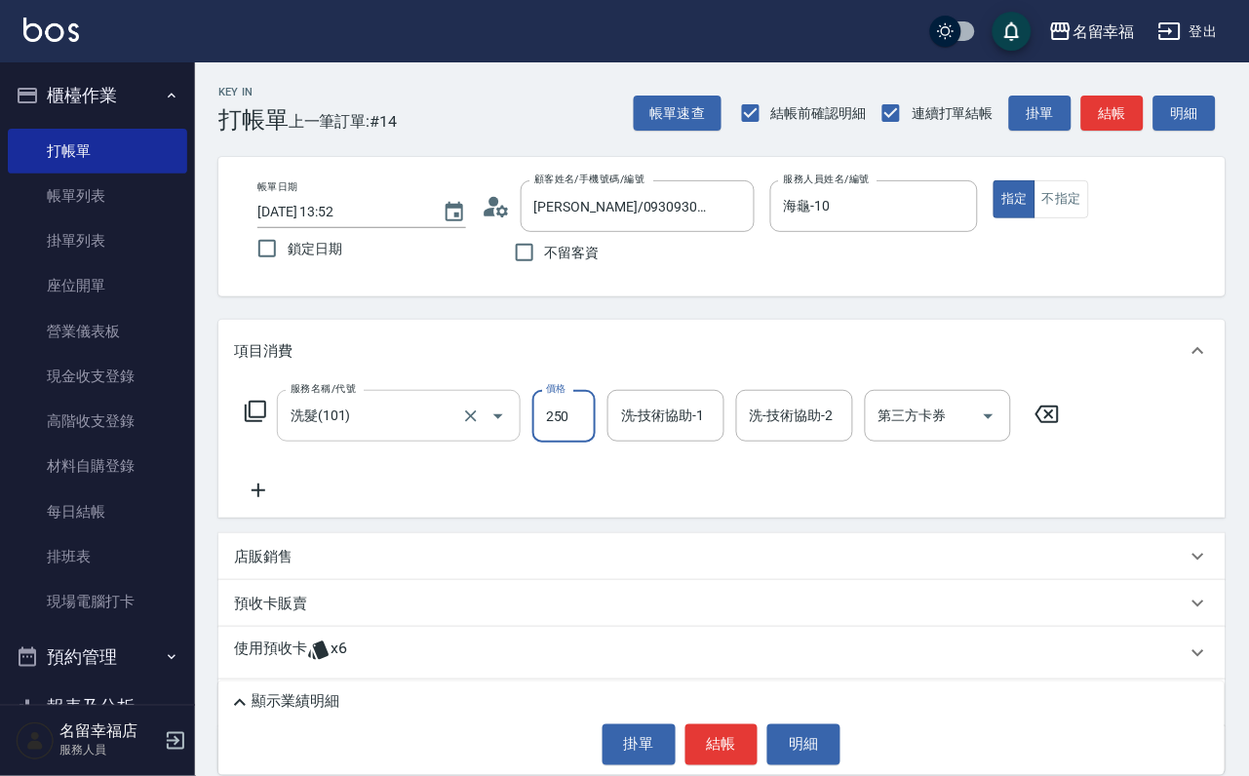
type input "250"
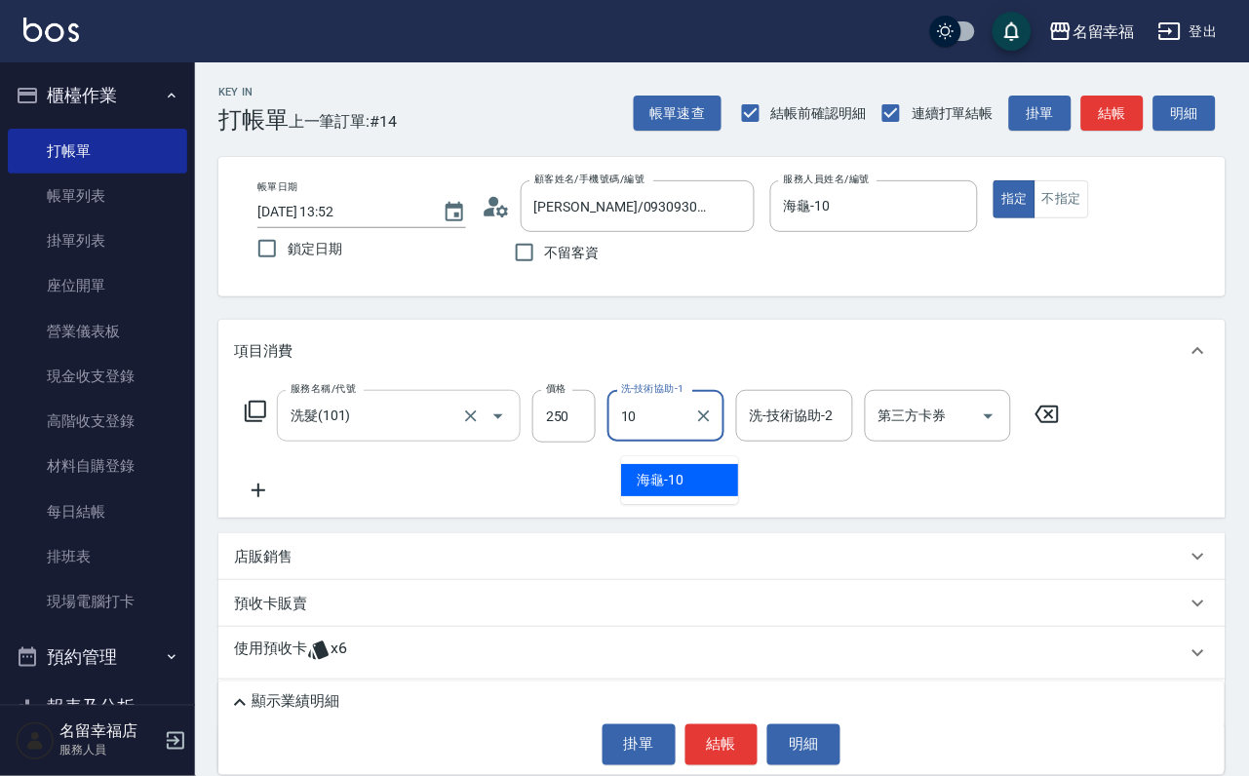
type input "海龜-10"
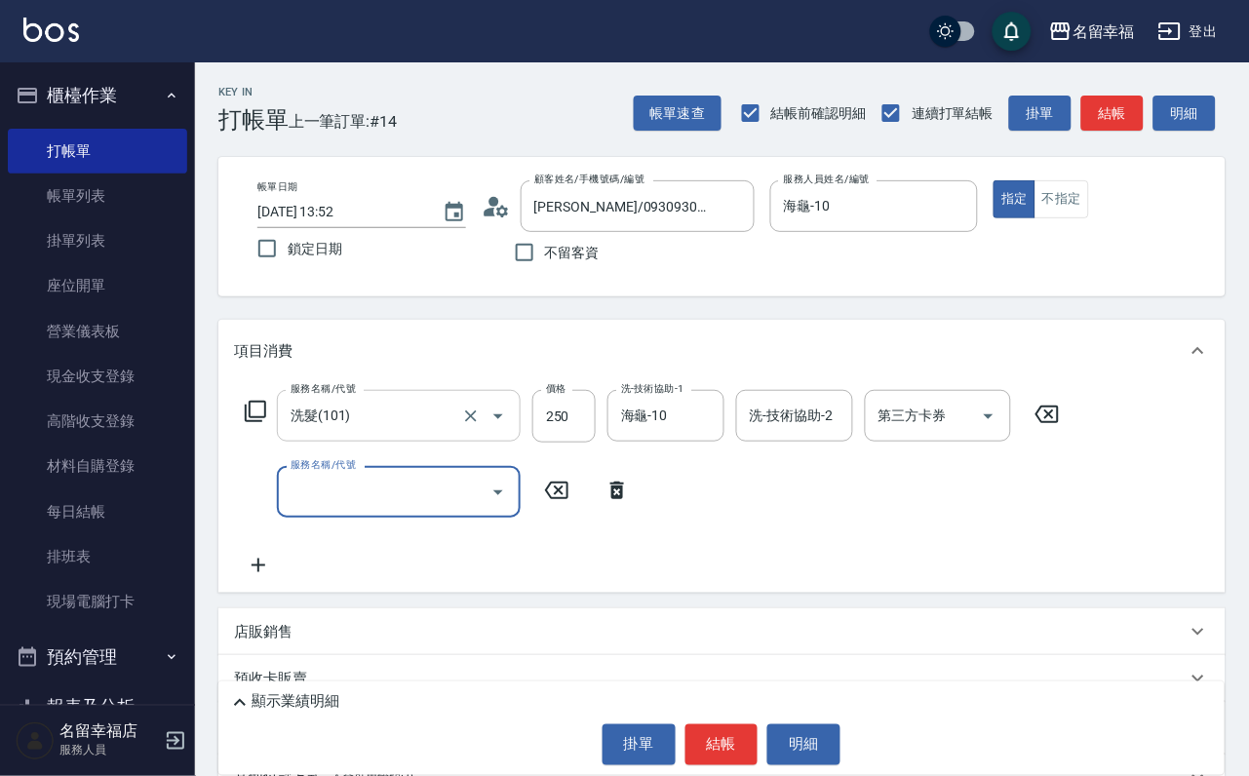
type input "2"
type input "小麥蛋白護髮(503)"
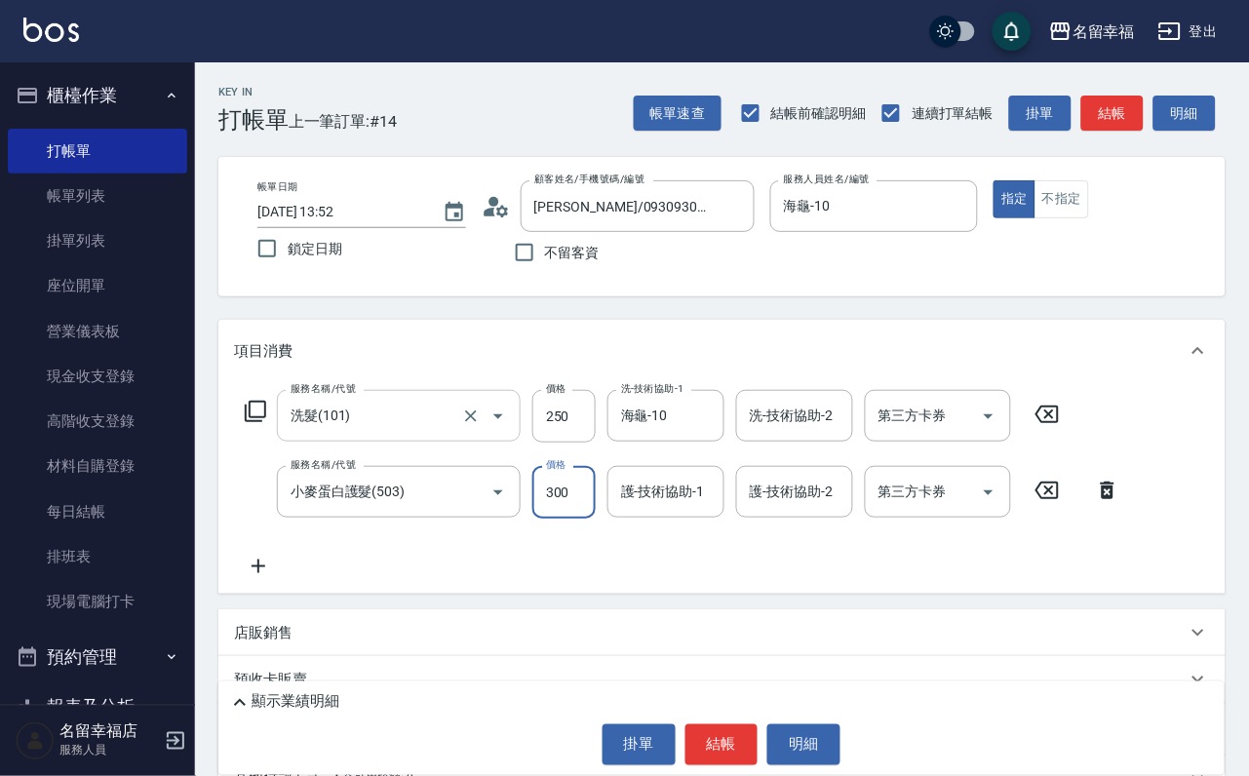
type input "300"
click at [465, 498] on icon "Clear" at bounding box center [471, 492] width 12 height 12
type input "小麥蛋白護髮(503)"
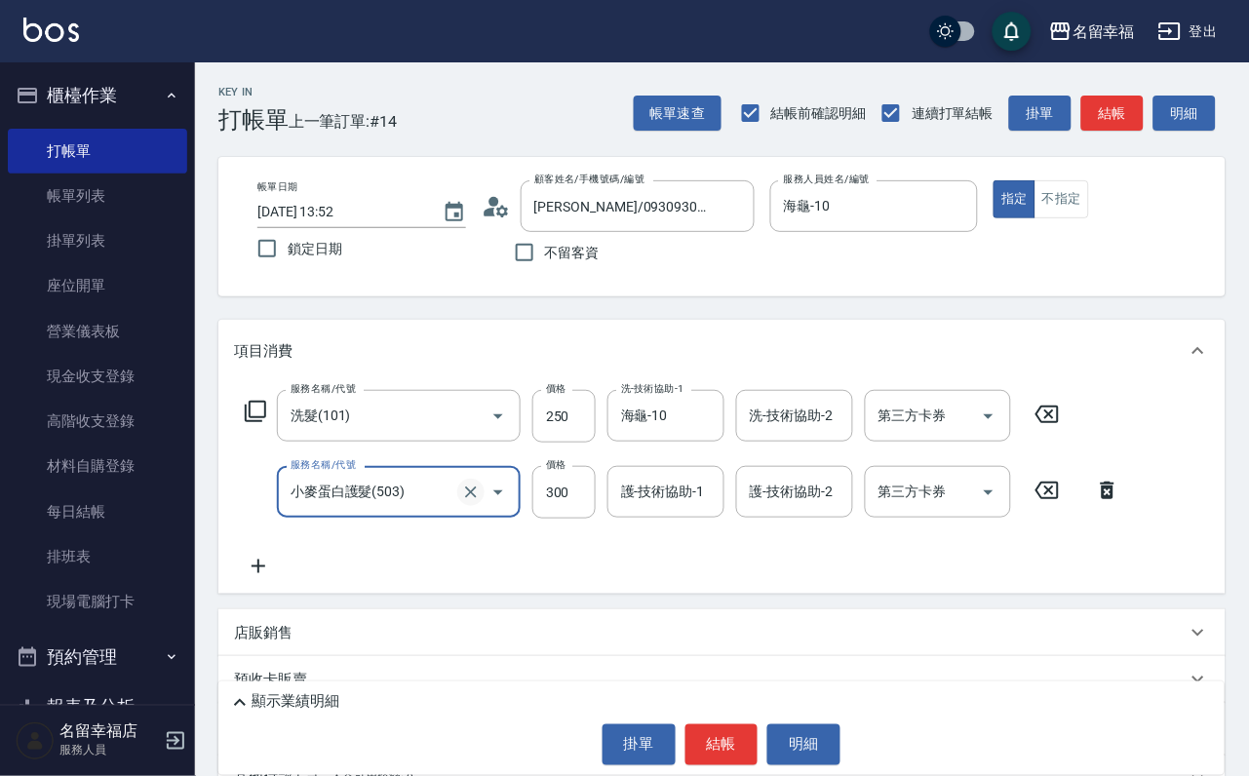
click at [461, 502] on icon "Clear" at bounding box center [470, 492] width 19 height 19
type input "自備護髮(502)"
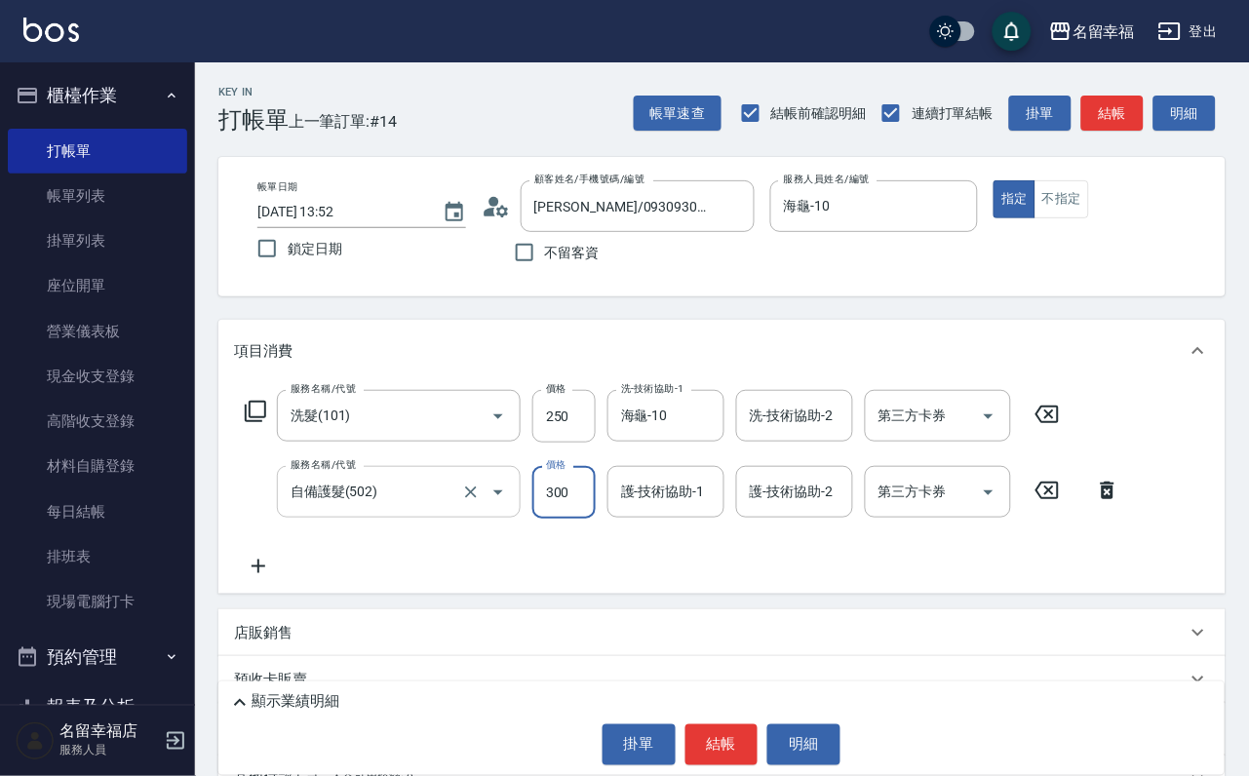
type input "300"
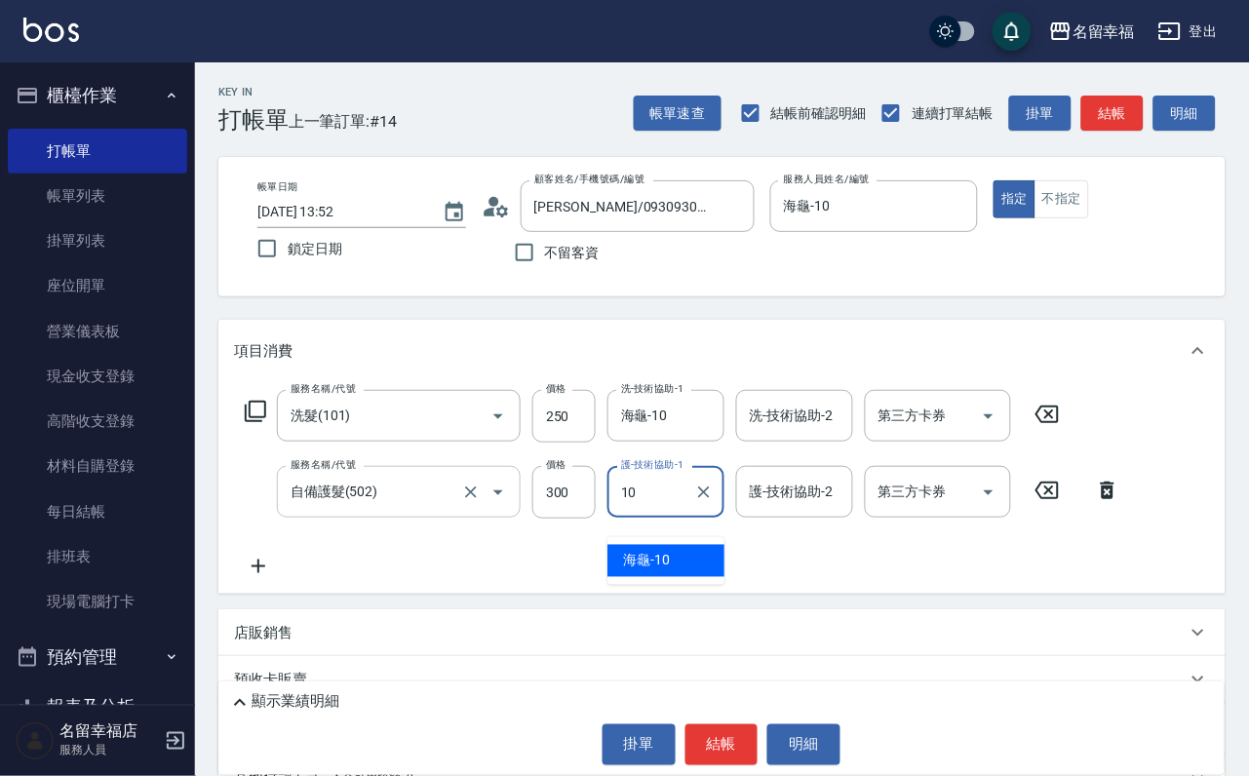
type input "海龜-10"
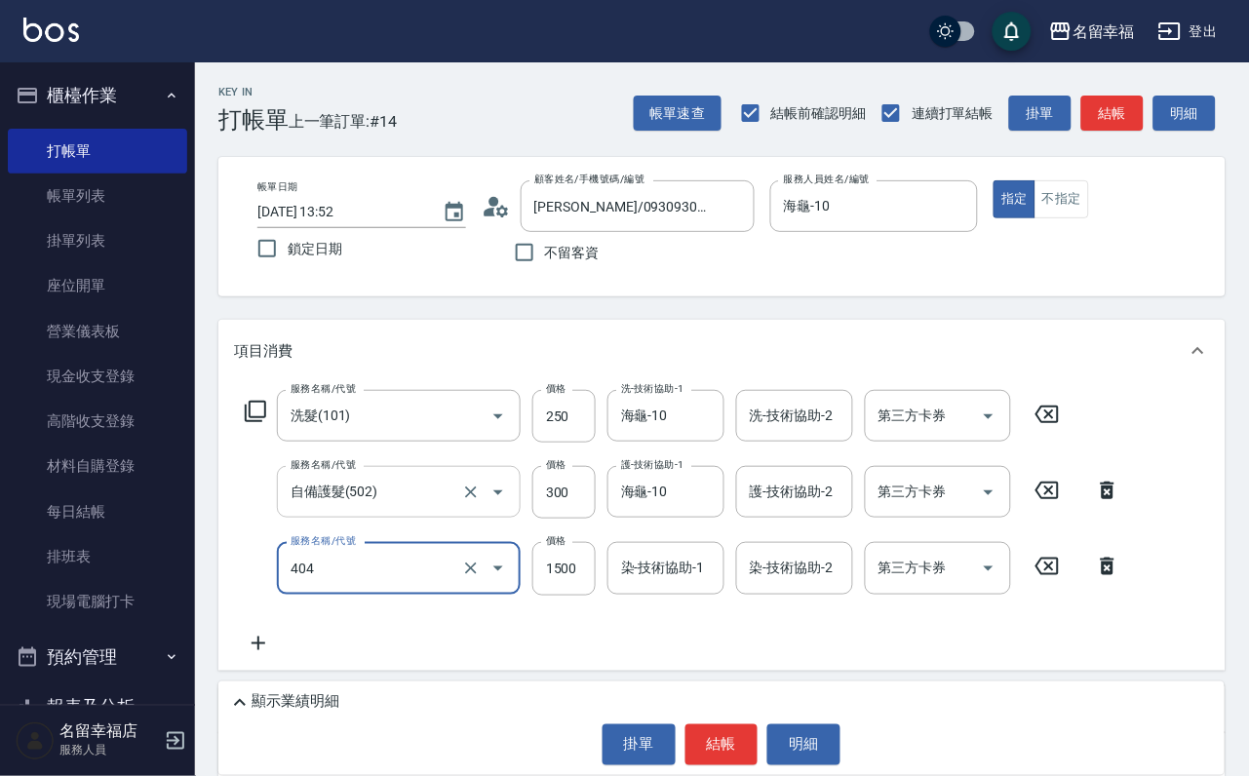
type input "設計染髮(404)"
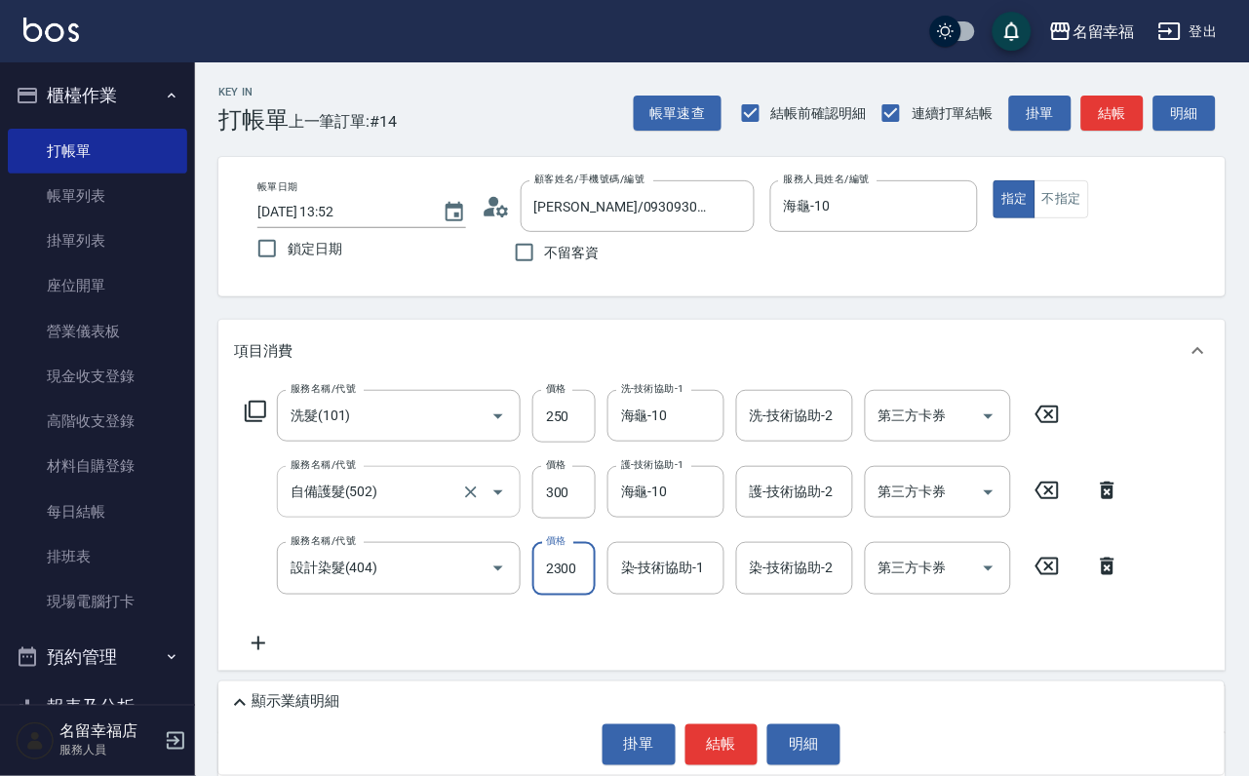
scroll to position [0, 1]
type input "2300"
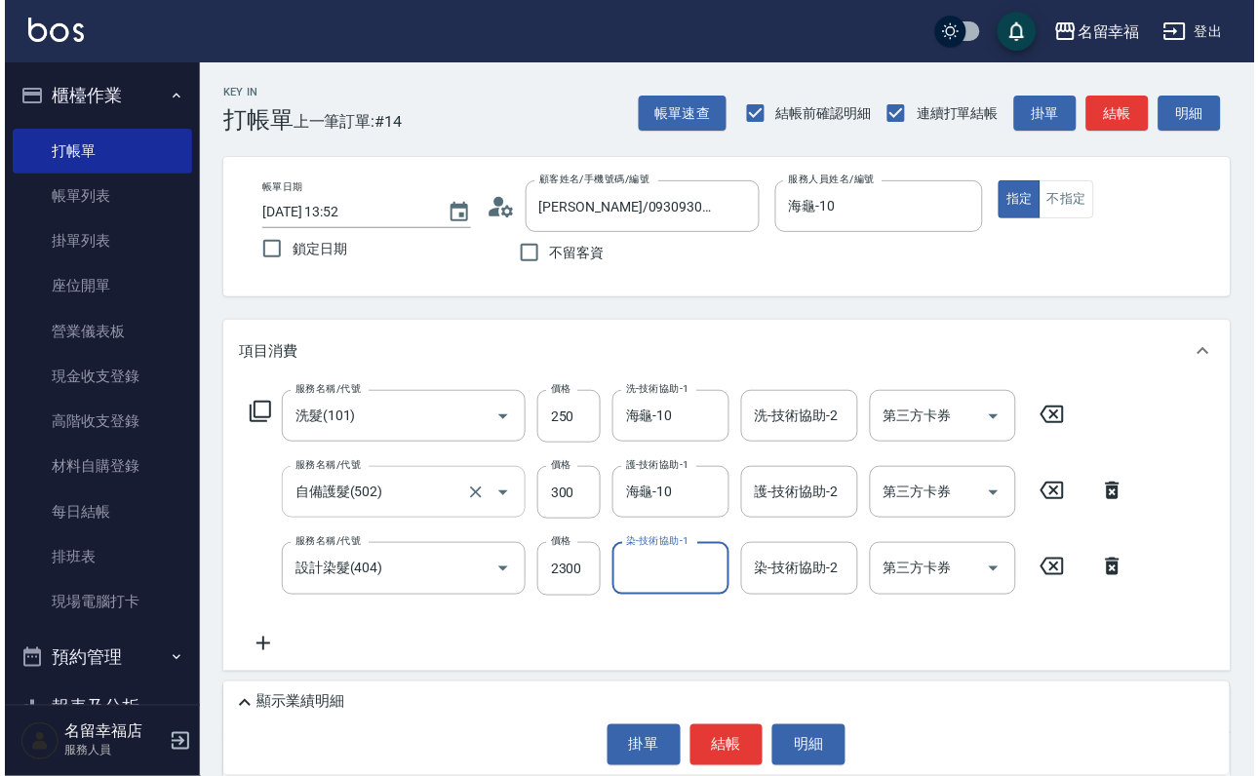
scroll to position [0, 0]
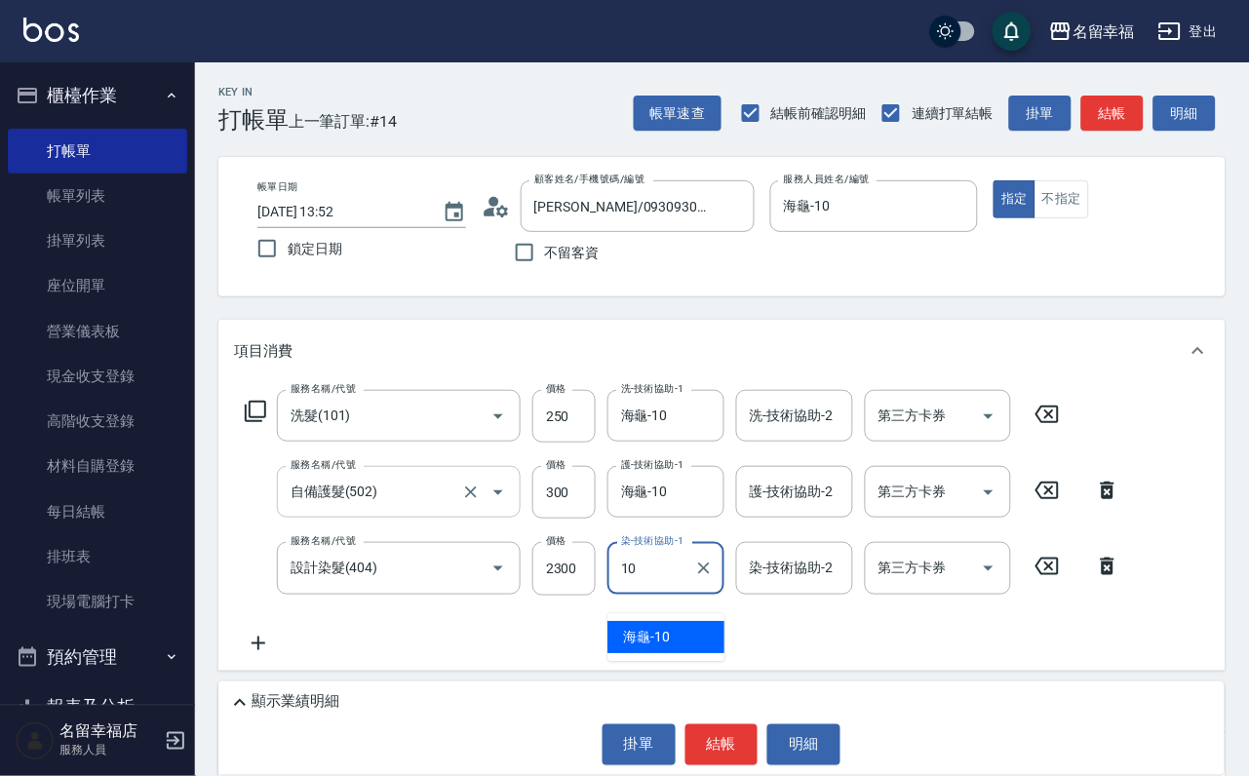
type input "海龜-10"
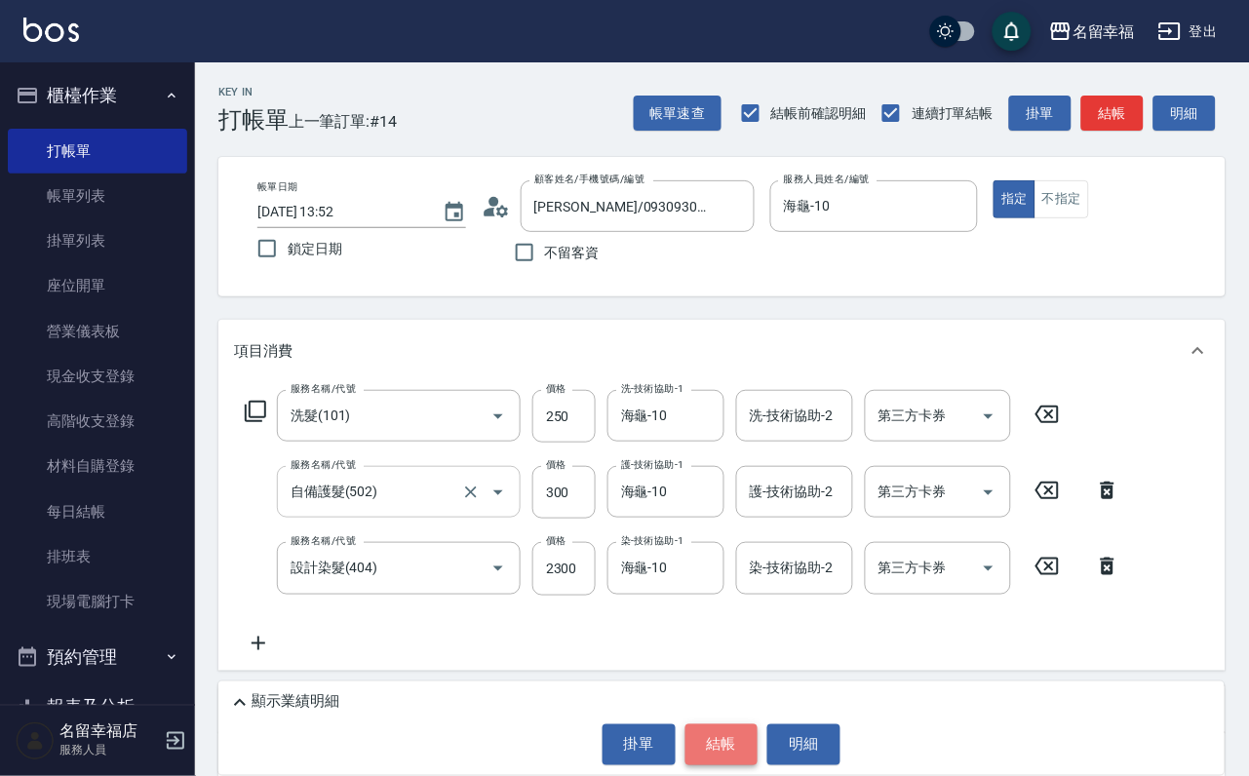
click at [730, 724] on button "結帳" at bounding box center [721, 744] width 73 height 41
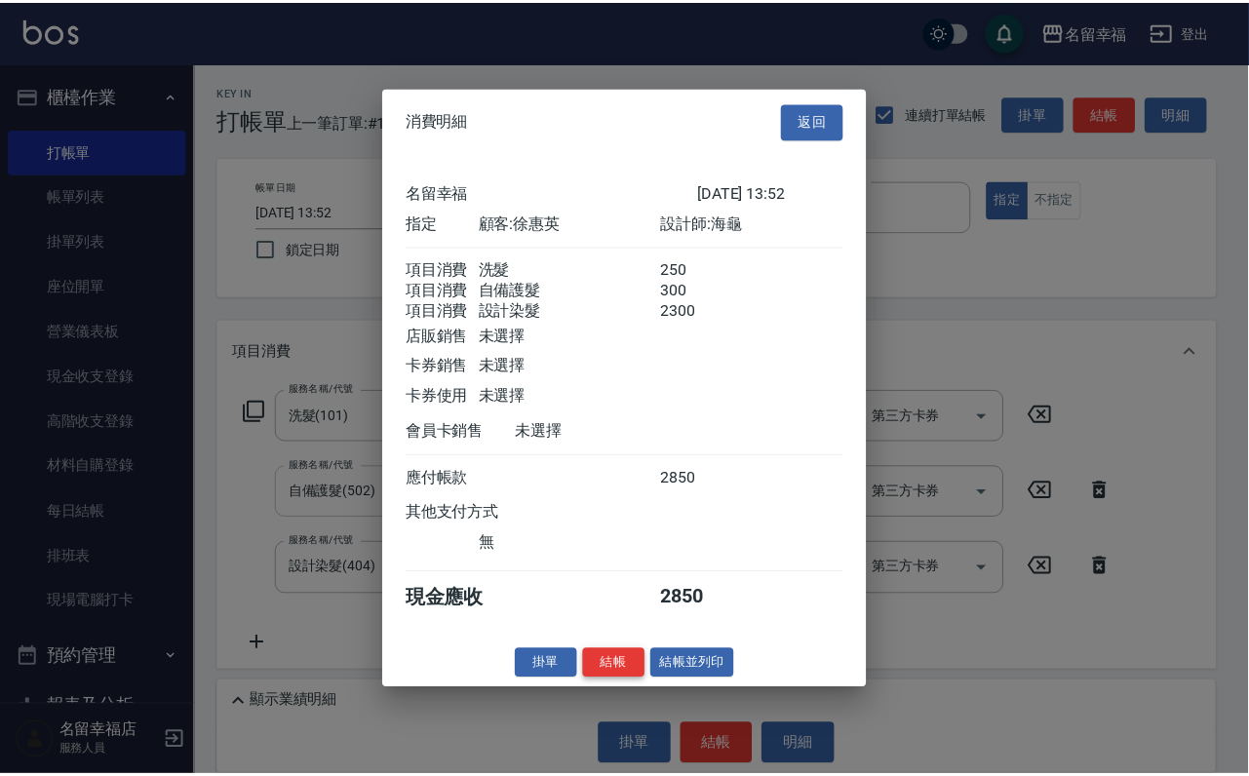
scroll to position [386, 0]
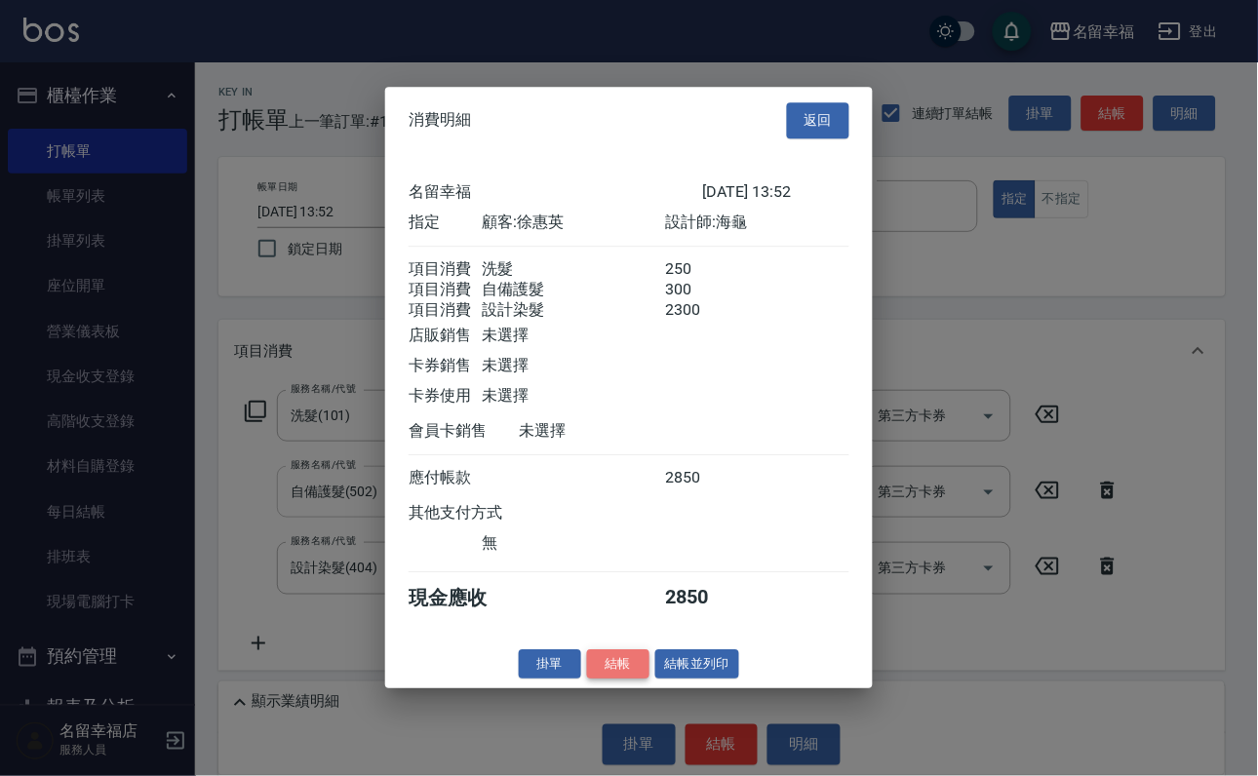
click at [587, 680] on button "結帳" at bounding box center [618, 664] width 62 height 30
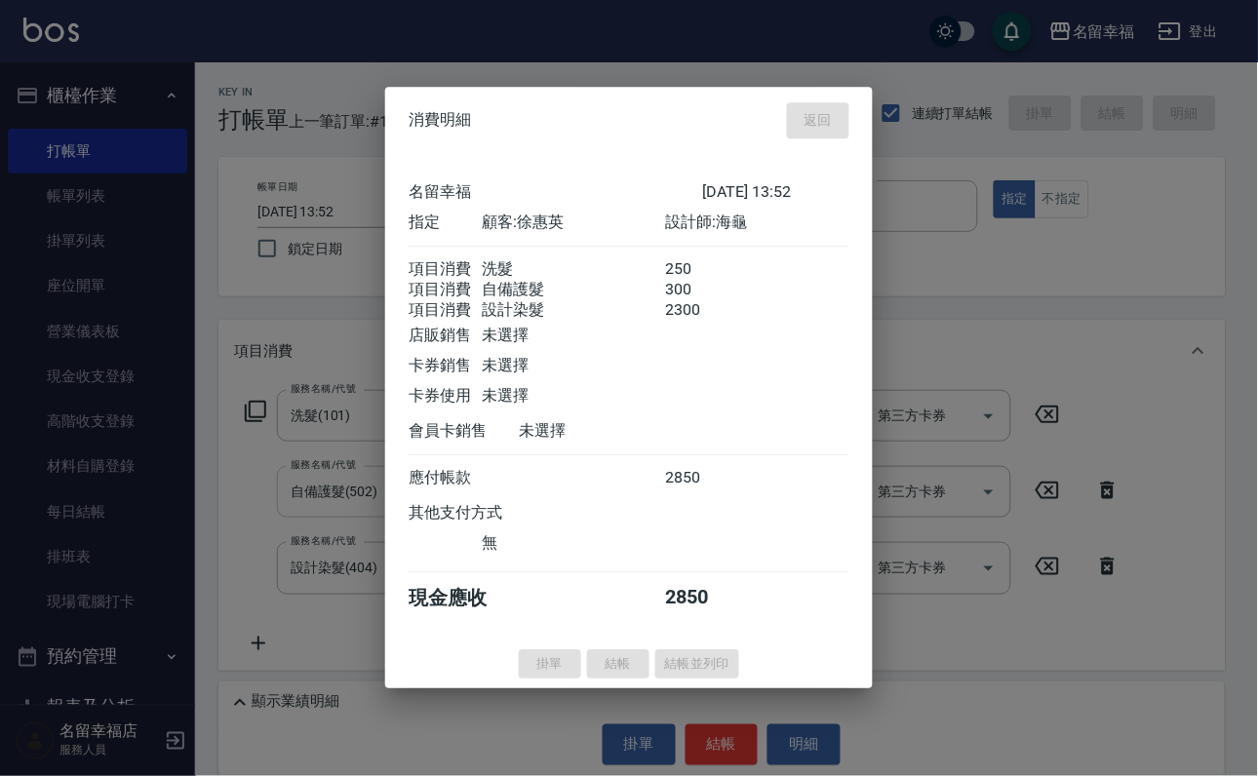
type input "[DATE] 13:53"
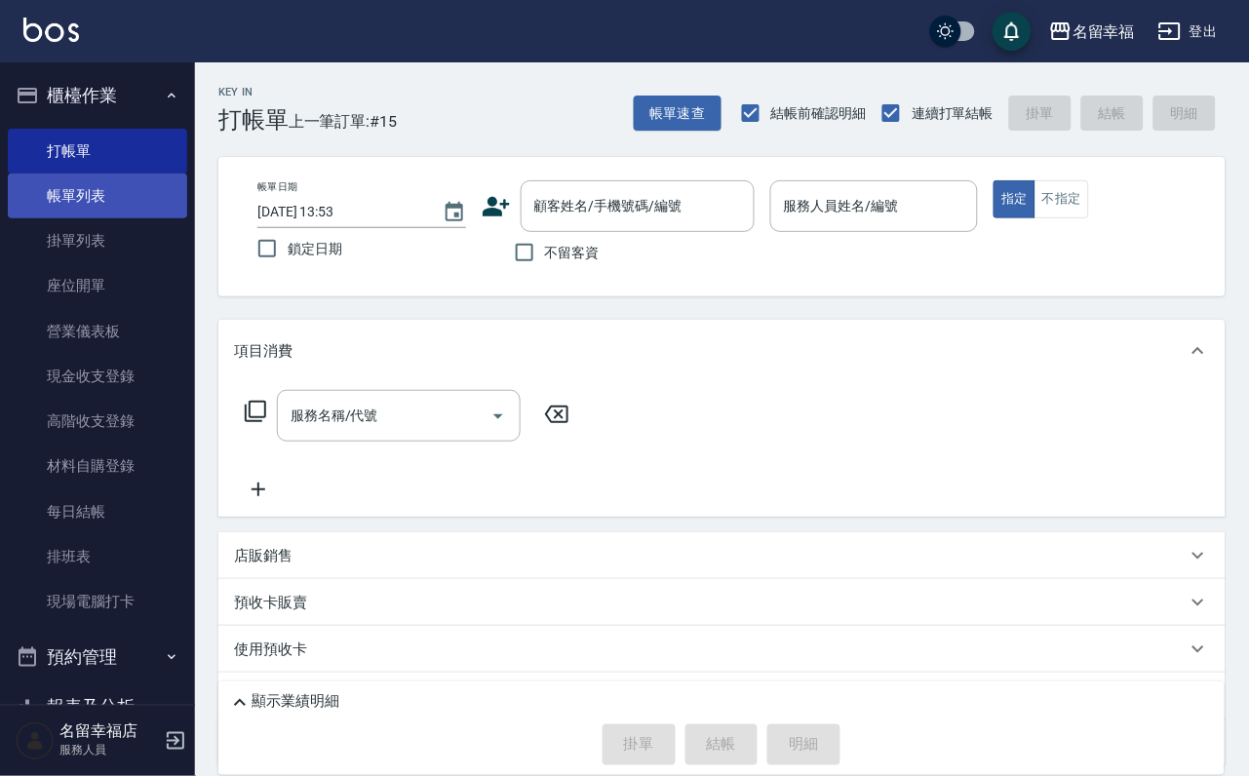
click at [131, 218] on link "帳單列表" at bounding box center [97, 196] width 179 height 45
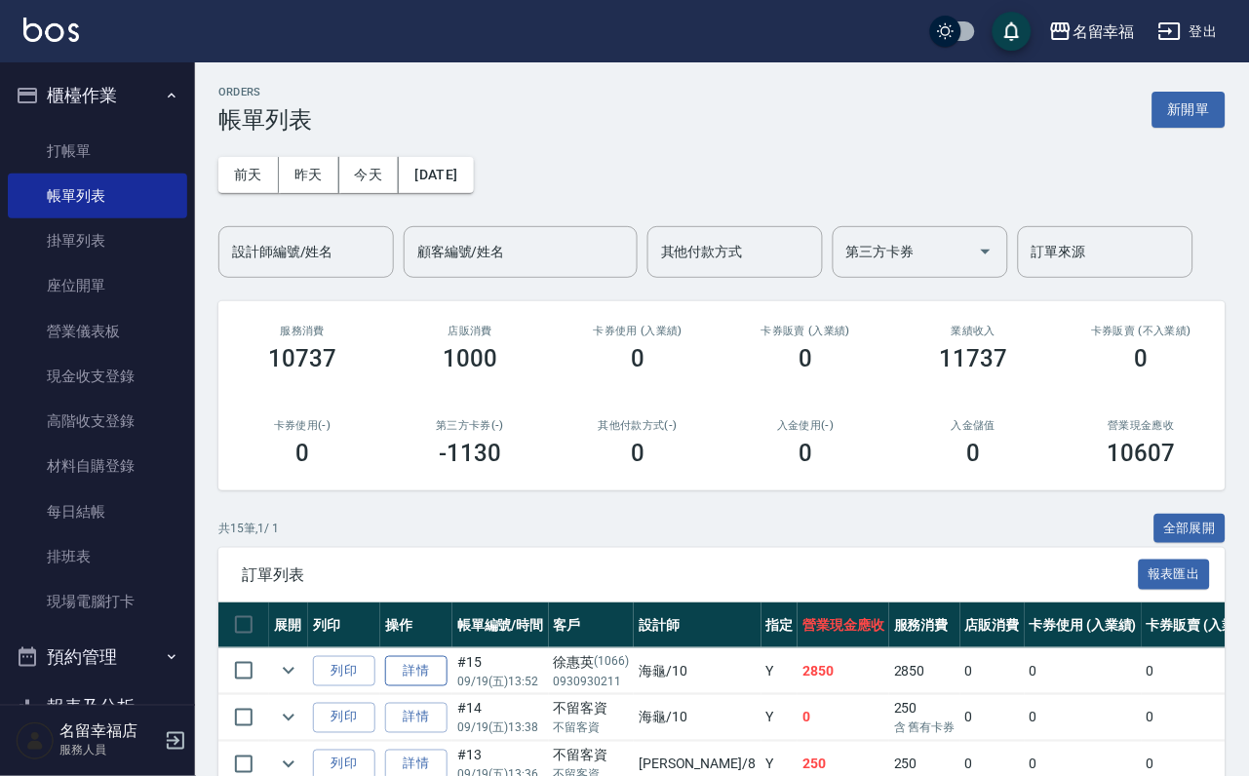
click at [447, 686] on link "詳情" at bounding box center [416, 671] width 62 height 30
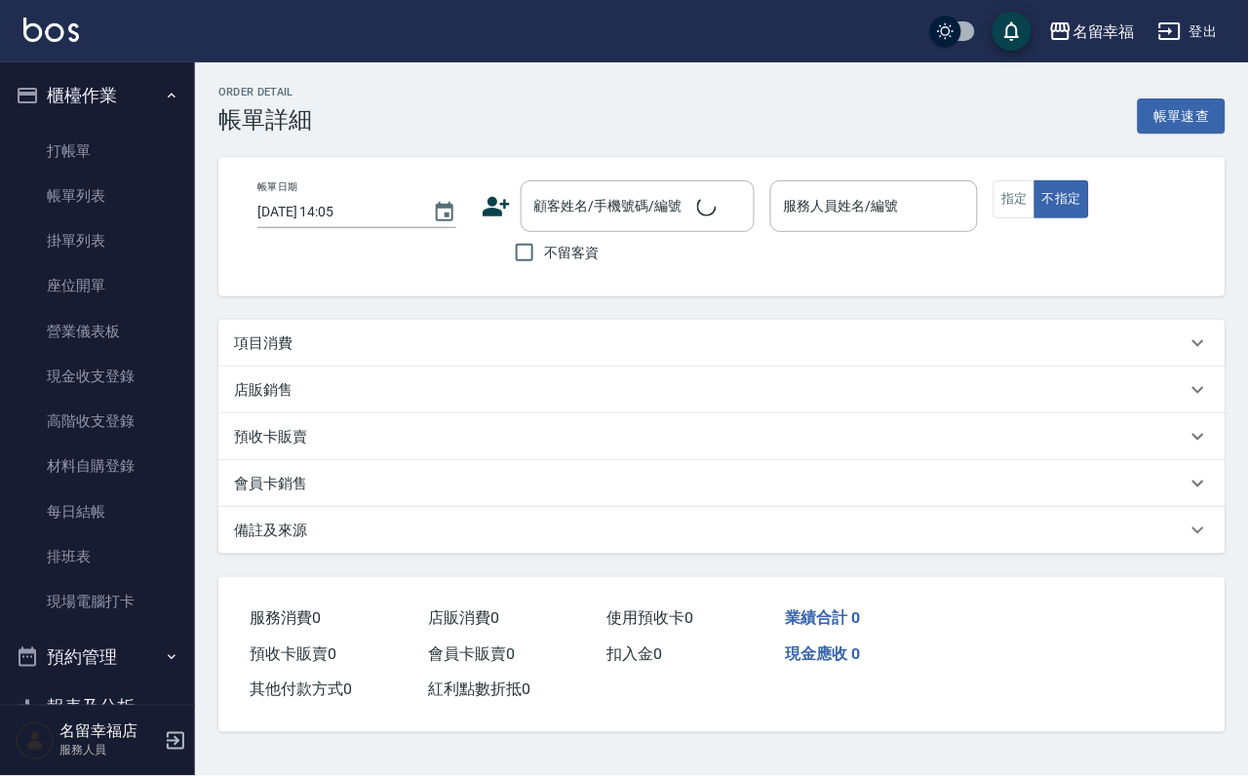
type input "[DATE] 13:52"
type input "海龜-10"
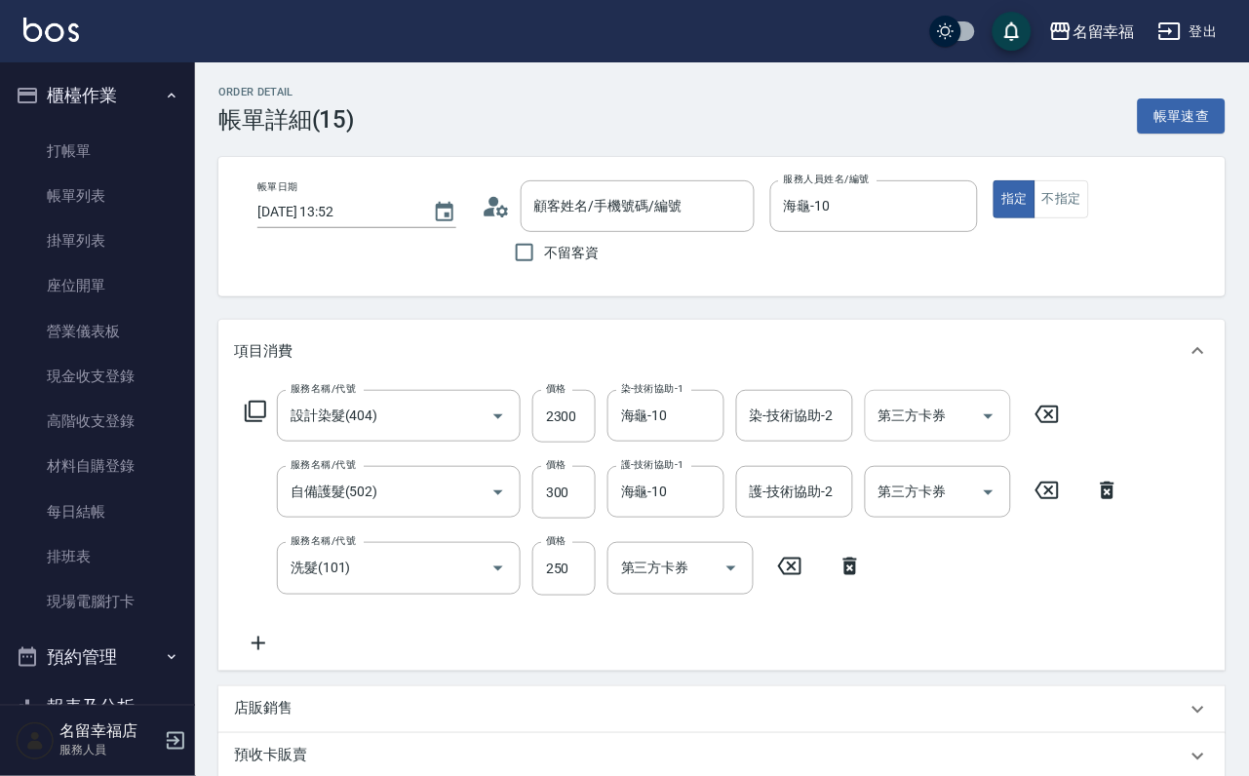
type input "設計染髮(404)"
type input "自備護髮(502)"
type input "洗髮(101)"
type input "[PERSON_NAME]/0930930211/1066"
click at [694, 502] on icon "Clear" at bounding box center [703, 492] width 19 height 19
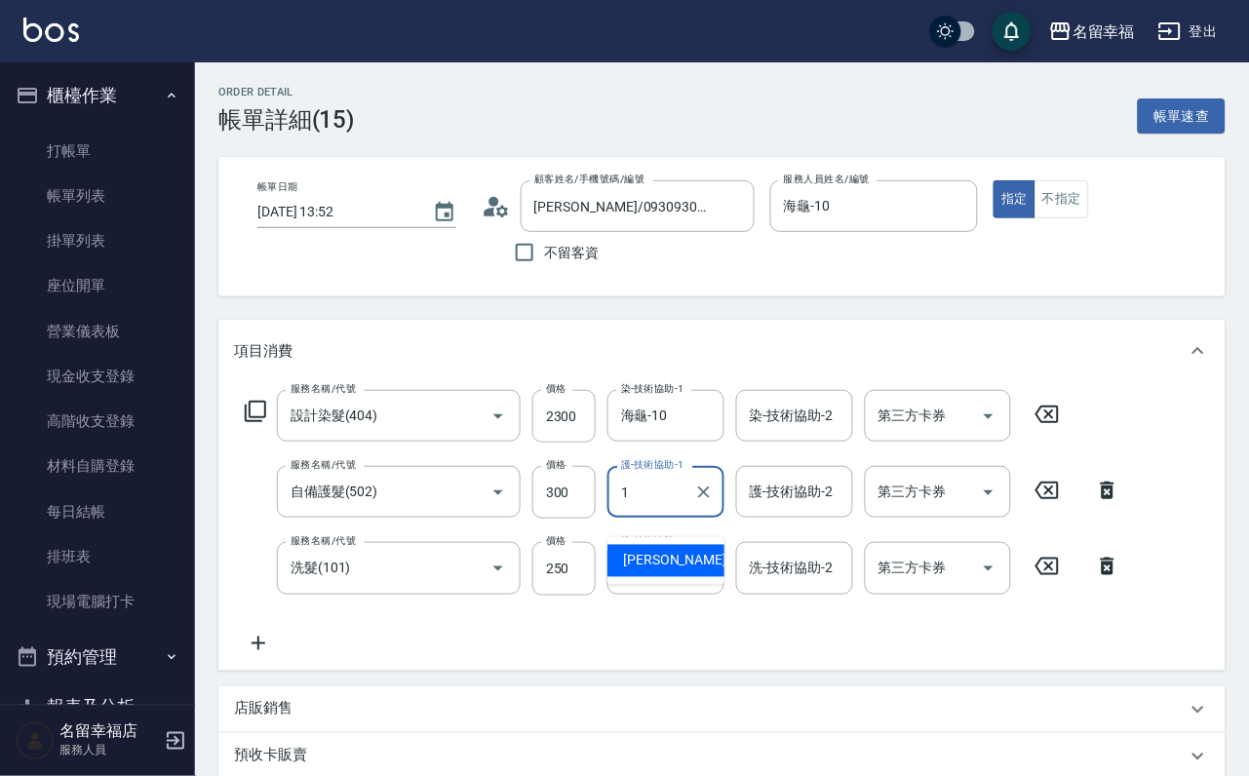
click at [680, 559] on div "[PERSON_NAME] -1" at bounding box center [665, 561] width 117 height 32
click at [699, 574] on icon "Clear" at bounding box center [704, 569] width 12 height 12
type input "[PERSON_NAME]-1"
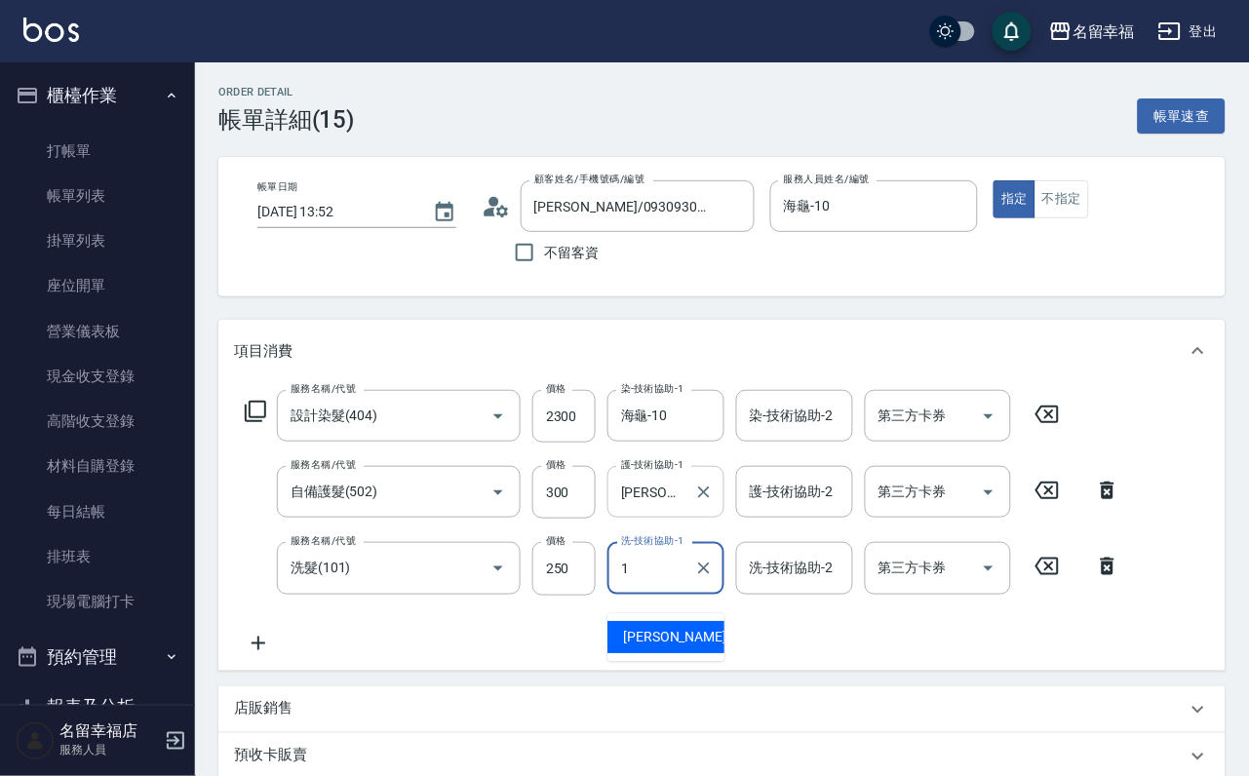
type input "[PERSON_NAME]-1"
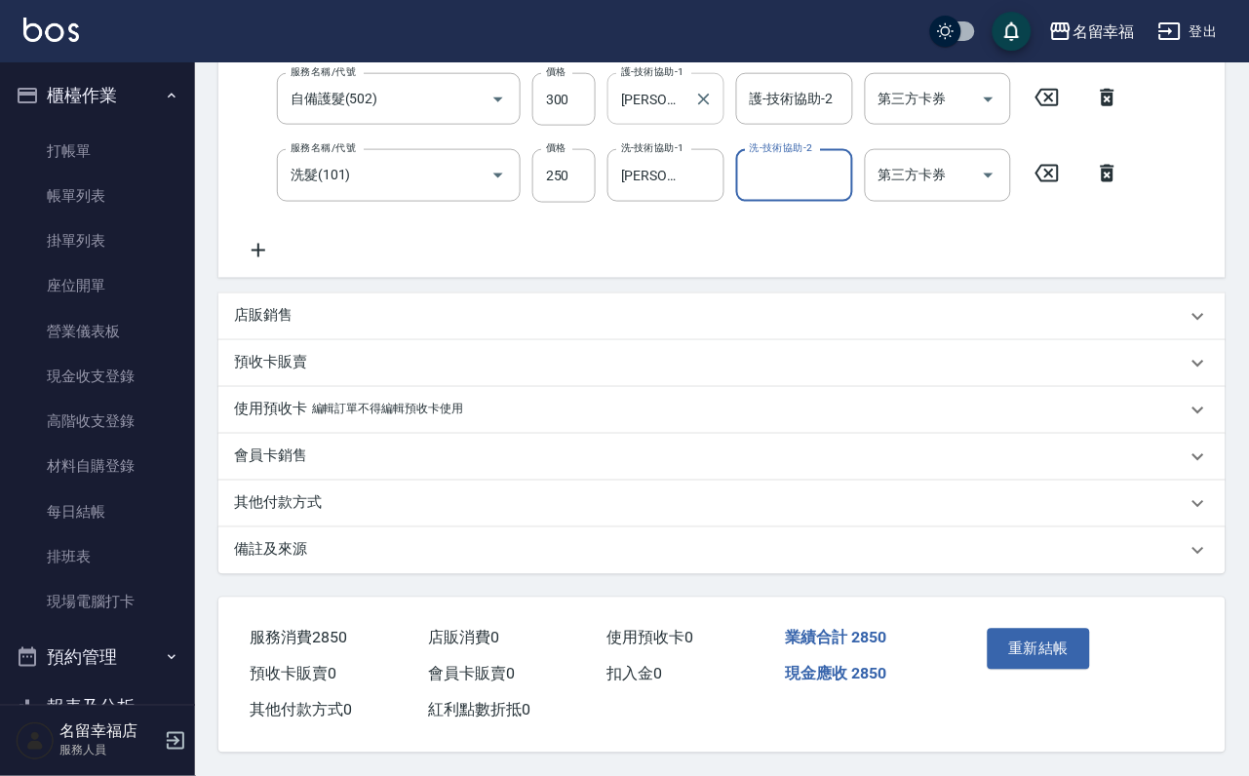
scroll to position [473, 0]
click at [1049, 629] on button "重新結帳" at bounding box center [1039, 649] width 103 height 41
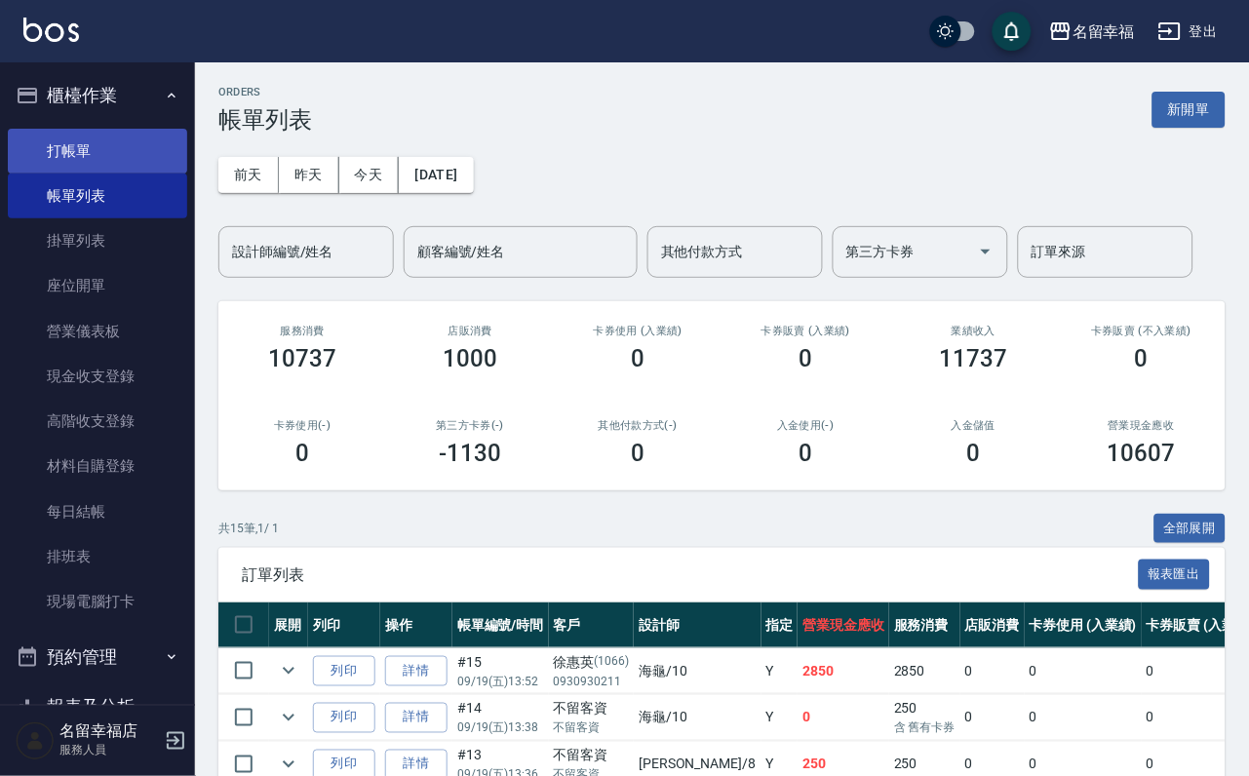
click at [128, 141] on link "打帳單" at bounding box center [97, 151] width 179 height 45
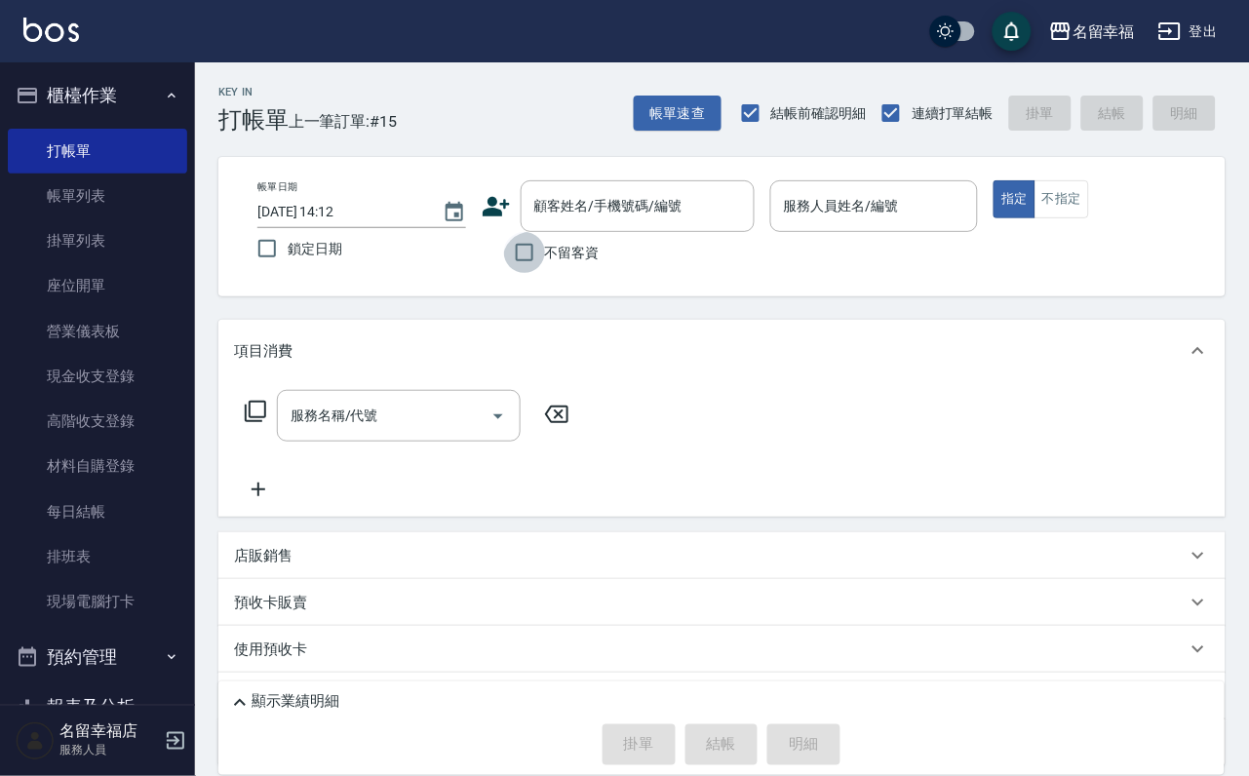
click at [511, 256] on input "不留客資" at bounding box center [524, 252] width 41 height 41
checkbox input "true"
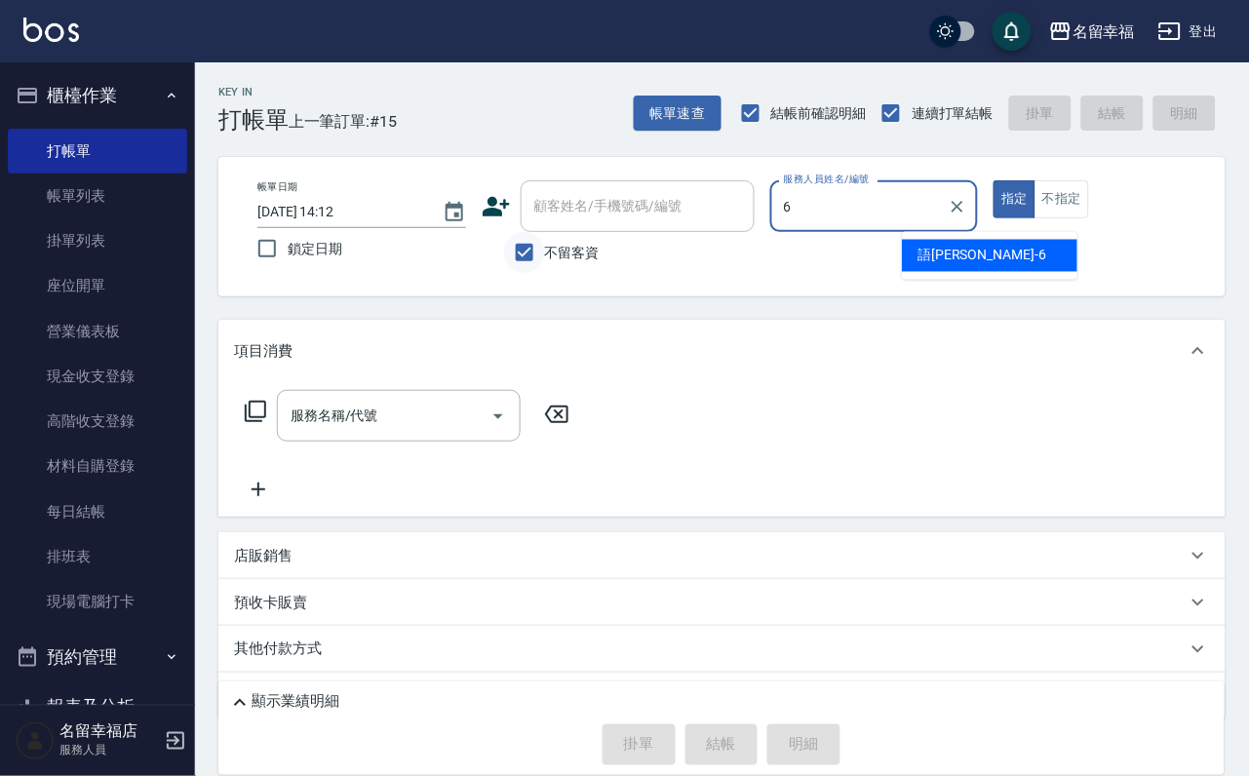
type input "語[PERSON_NAME]-6"
type button "true"
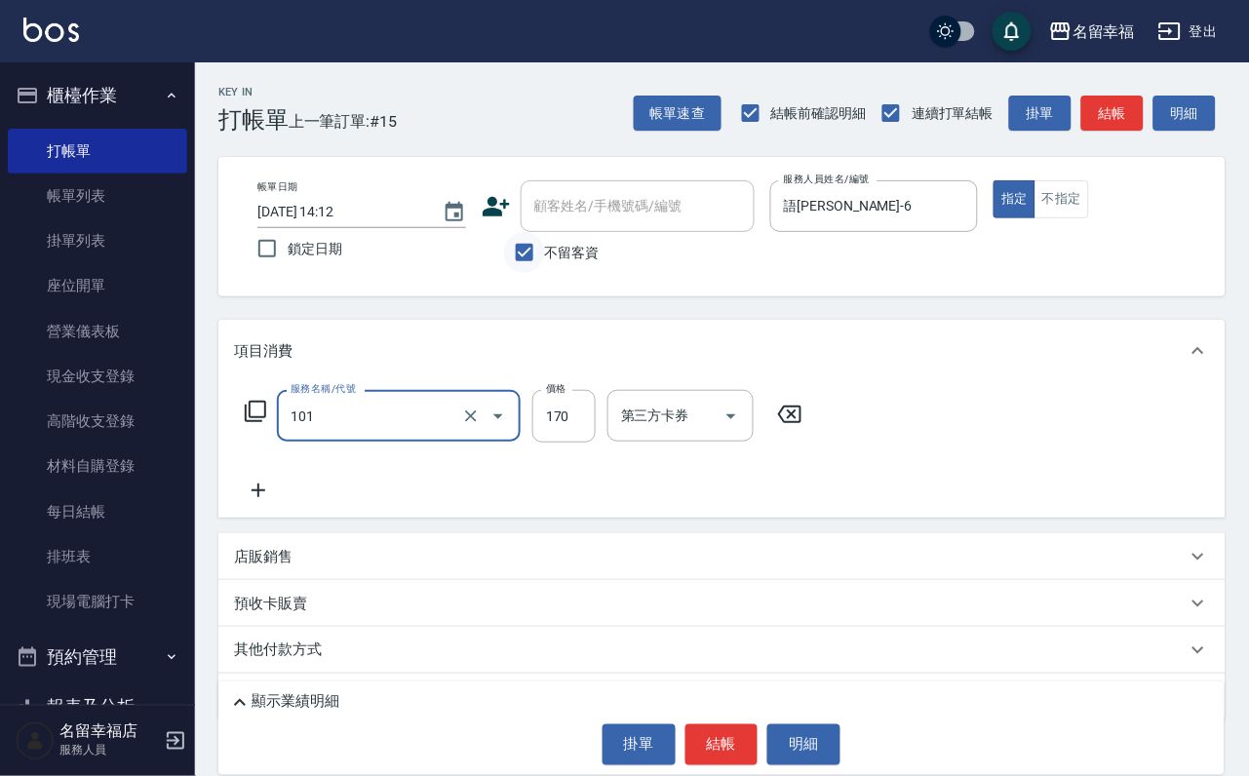
type input "洗髮(101)"
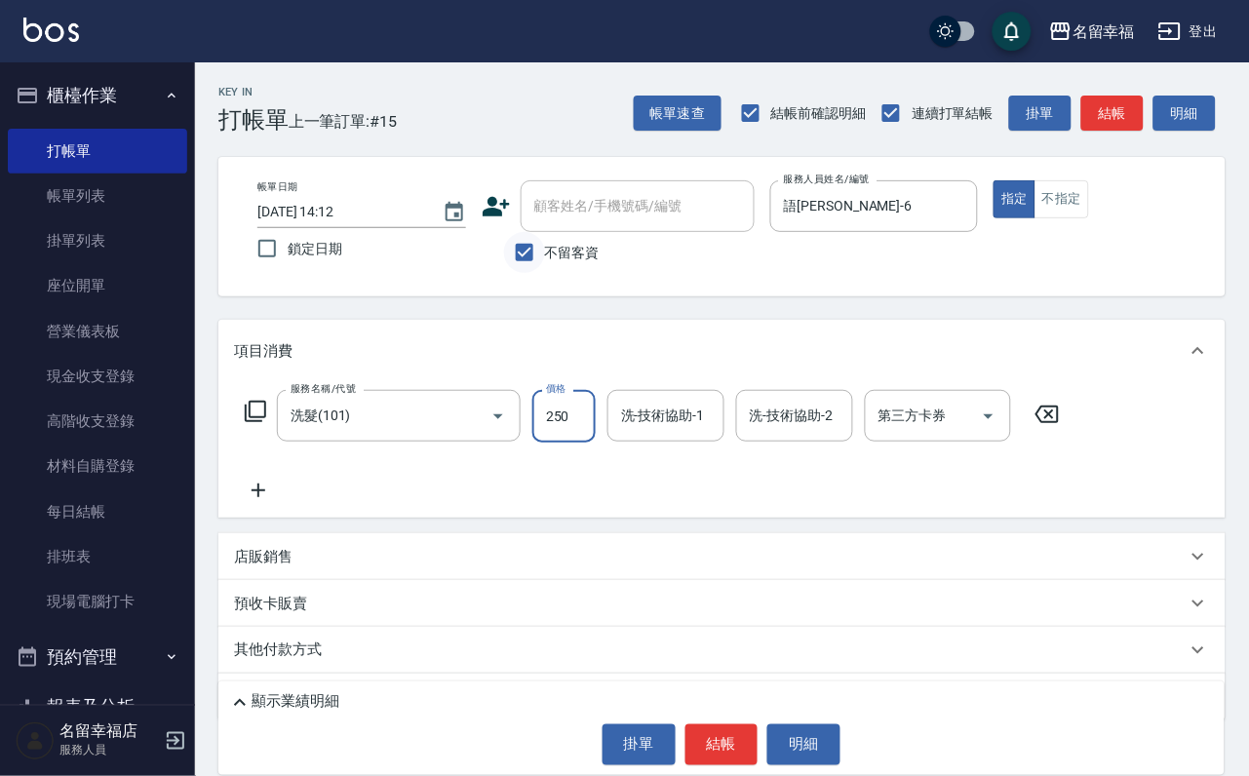
type input "250"
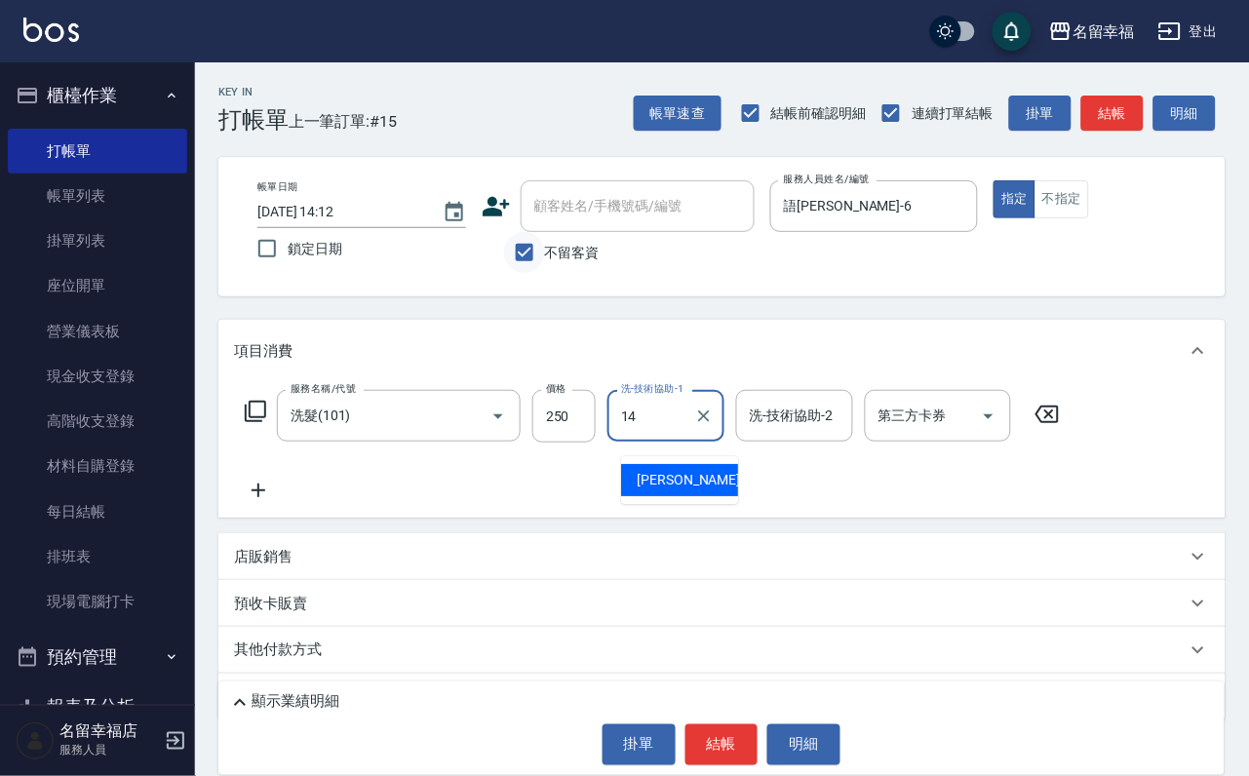
type input "[PERSON_NAME]-14"
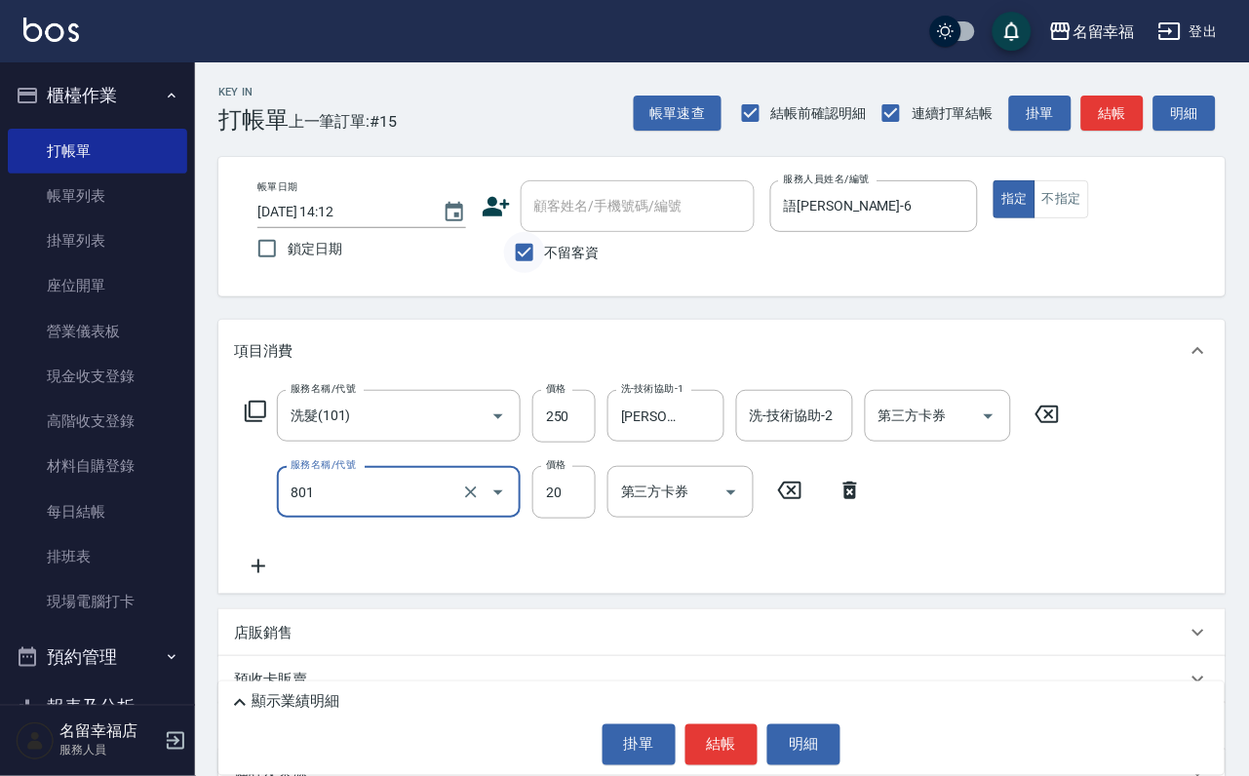
type input "潤絲(801)"
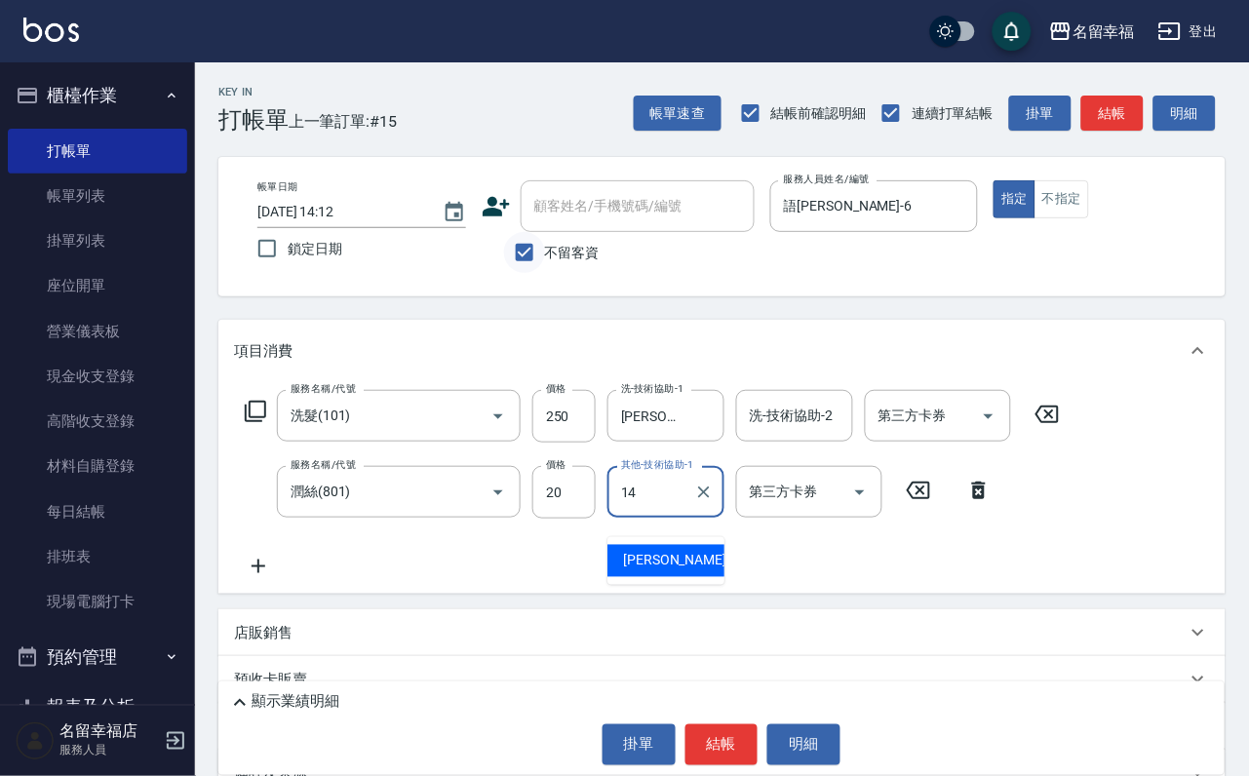
type input "[PERSON_NAME]-14"
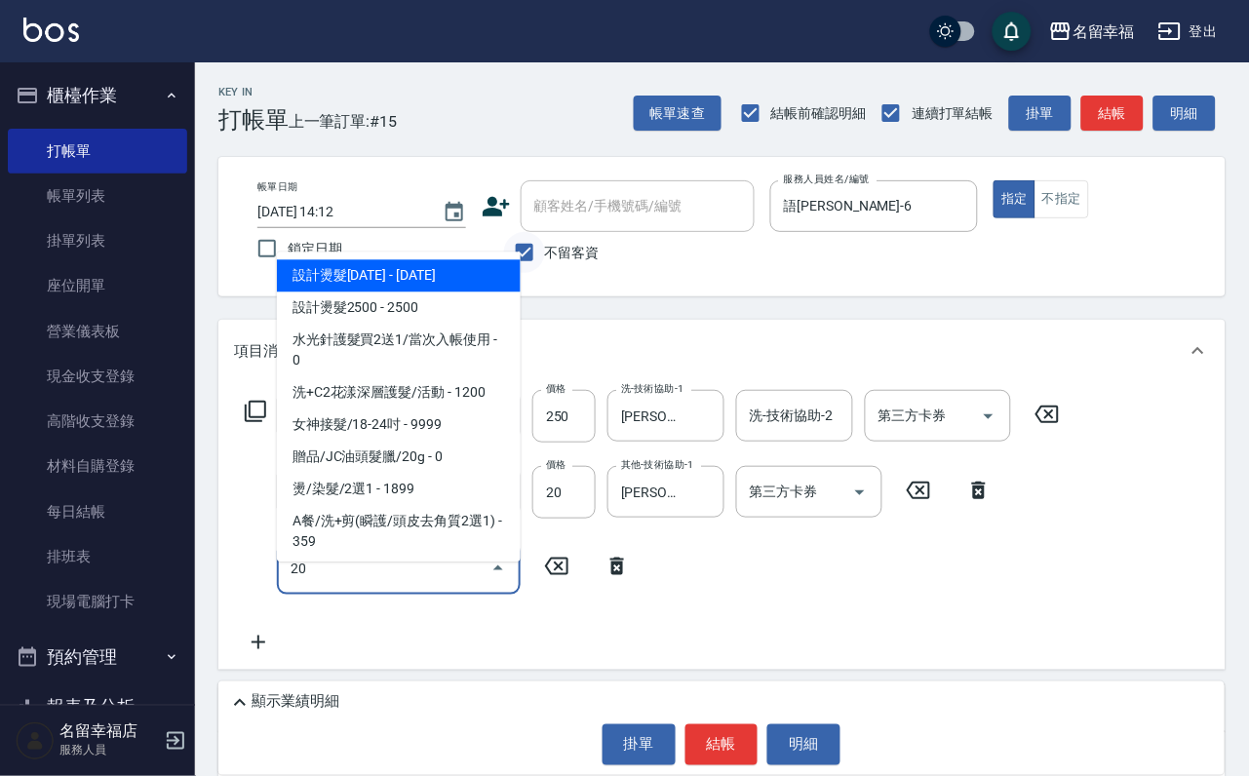
type input "203"
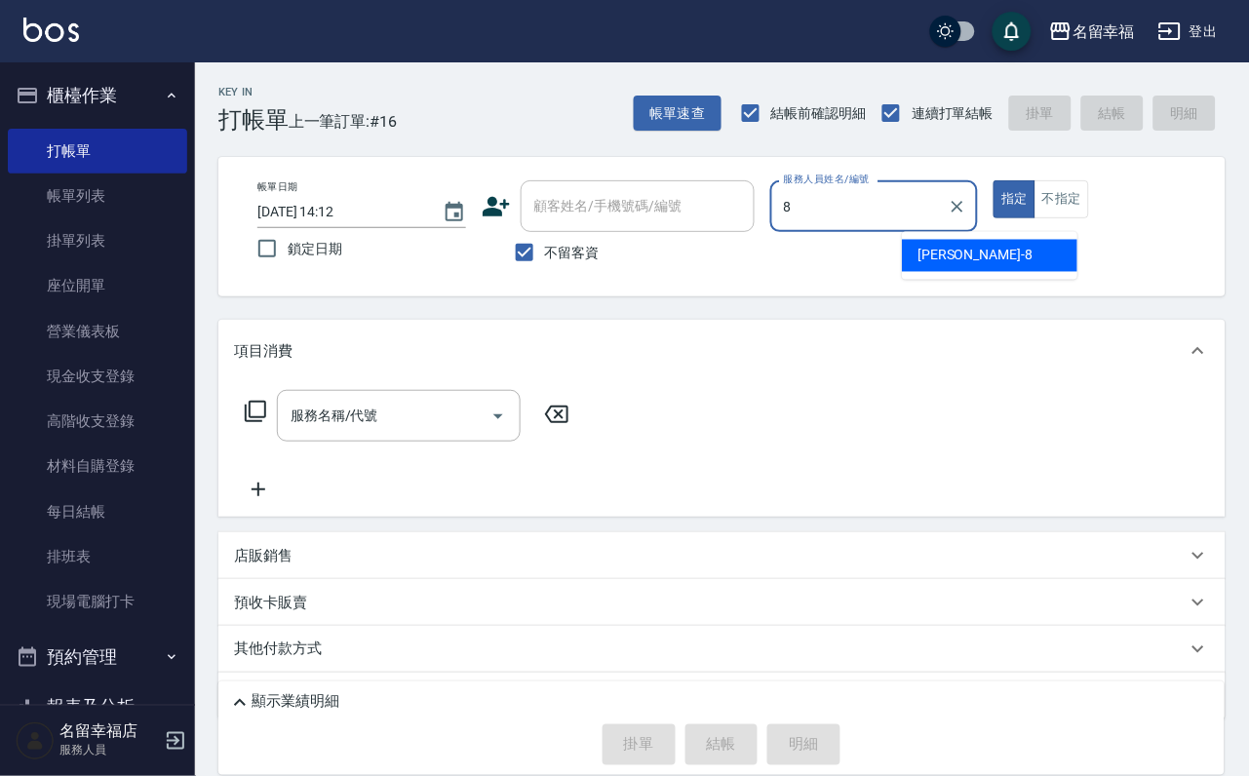
type input "[PERSON_NAME]-8"
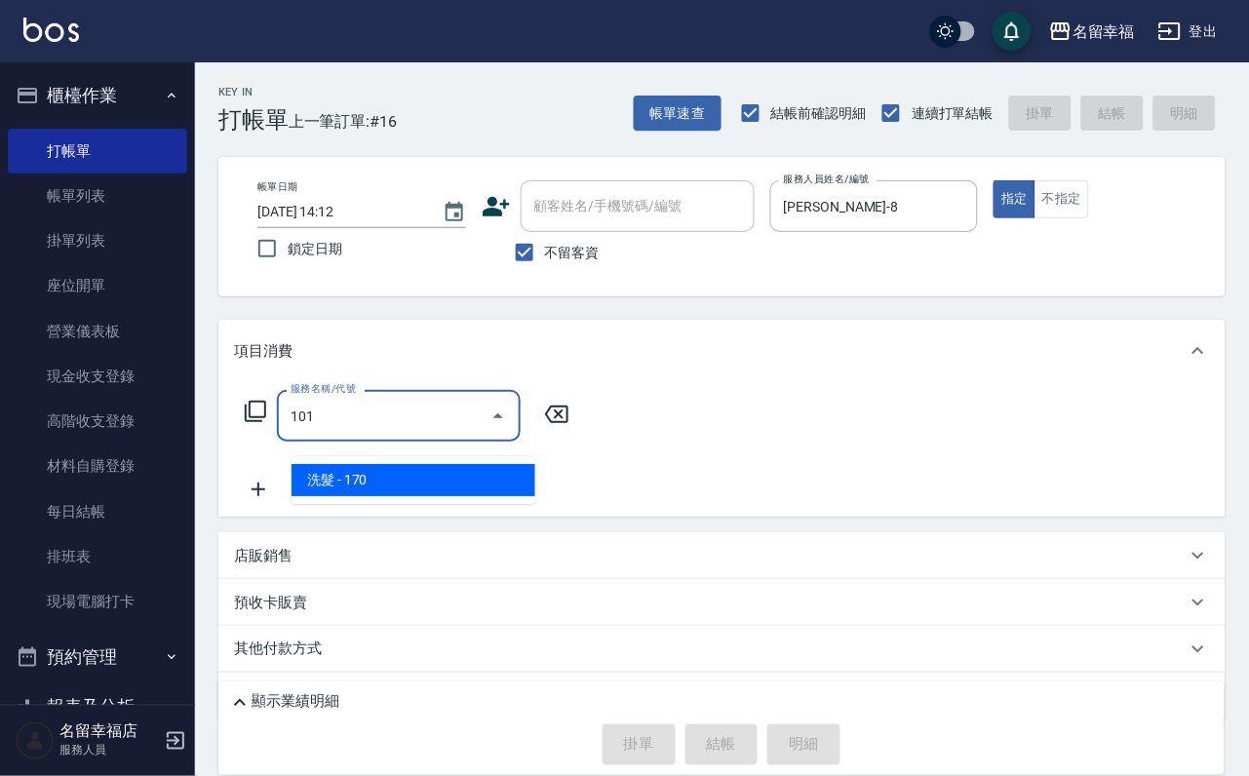
type input "洗髮(101)"
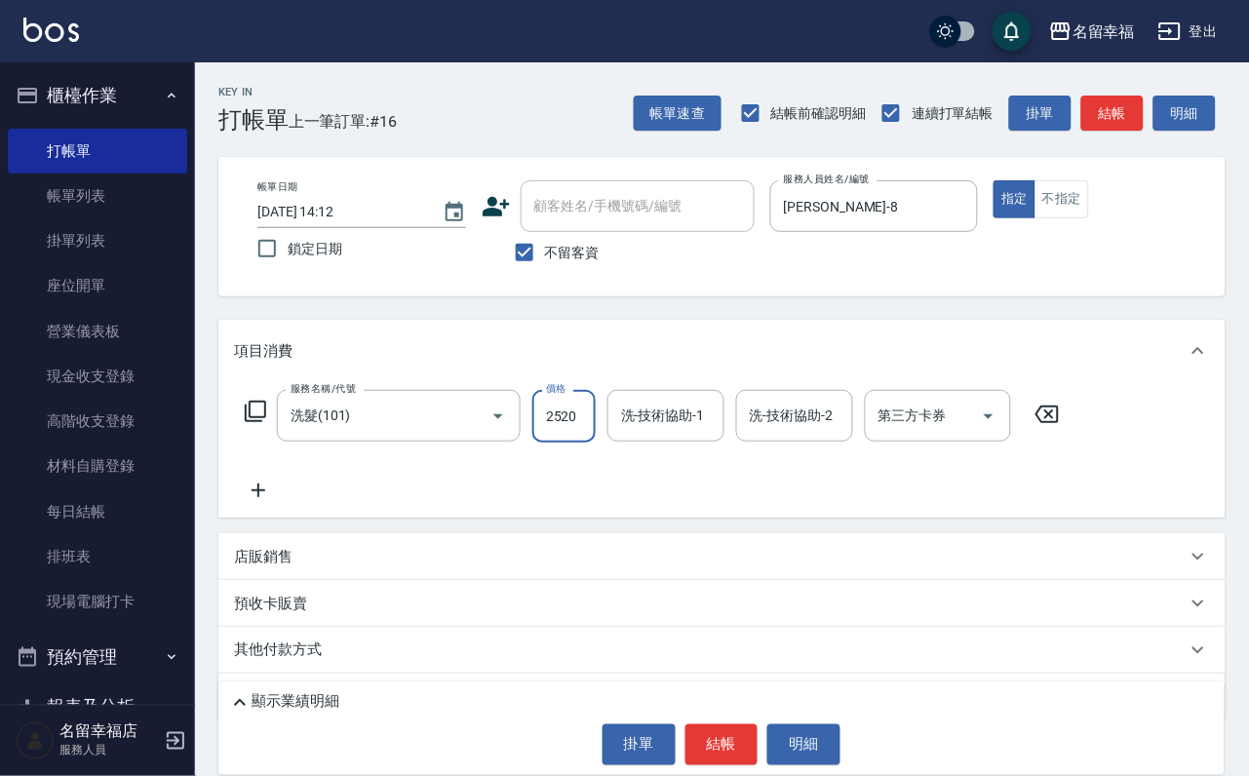
click at [576, 433] on input "2520" at bounding box center [563, 416] width 63 height 53
type input "250"
click at [1089, 218] on button "不指定" at bounding box center [1061, 199] width 55 height 38
click at [730, 724] on button "結帳" at bounding box center [721, 744] width 73 height 41
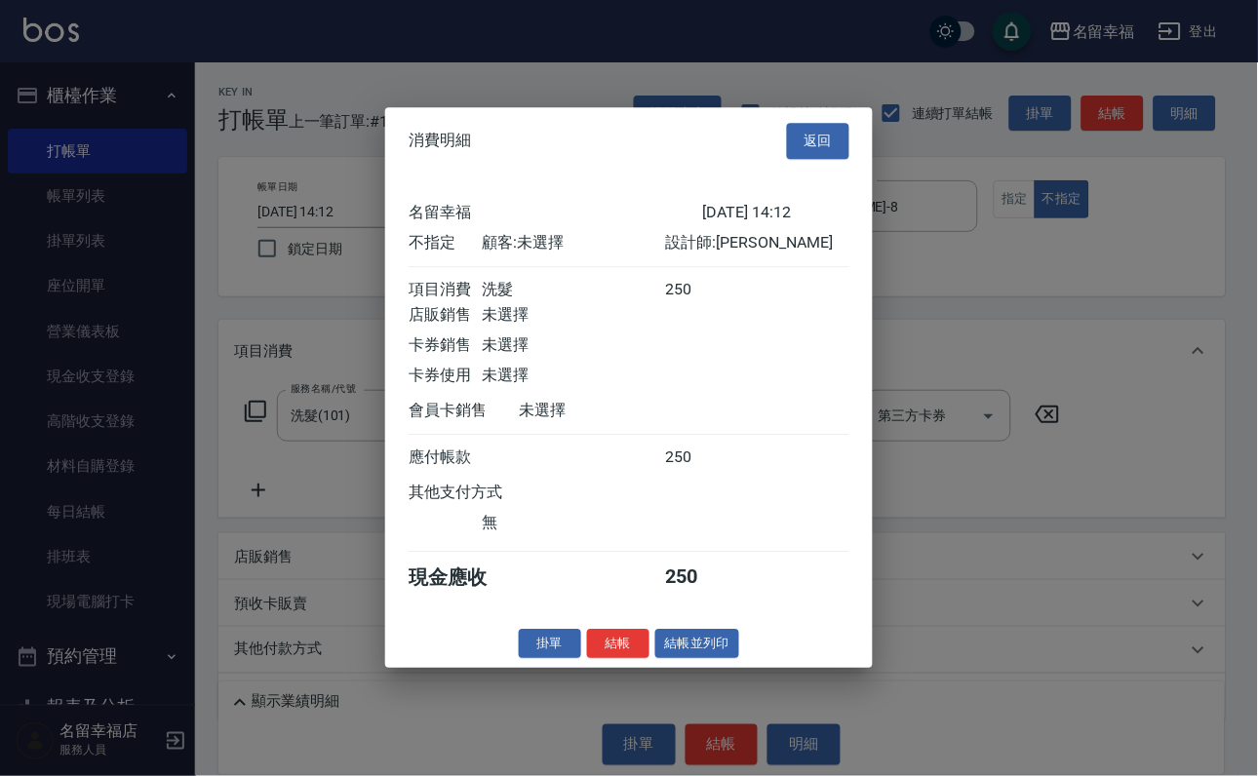
scroll to position [277, 0]
click at [591, 659] on button "結帳" at bounding box center [618, 644] width 62 height 30
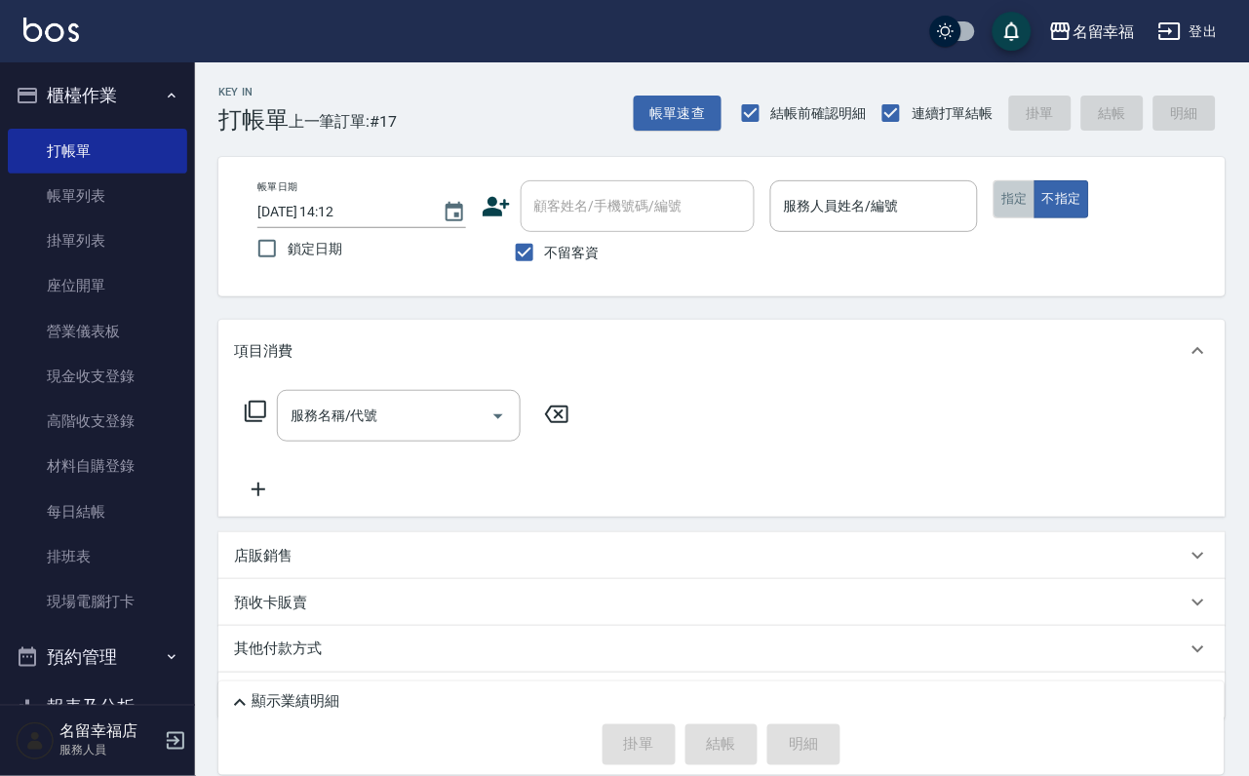
drag, startPoint x: 1109, startPoint y: 232, endPoint x: 1098, endPoint y: 233, distance: 11.7
click at [1035, 218] on button "指定" at bounding box center [1014, 199] width 42 height 38
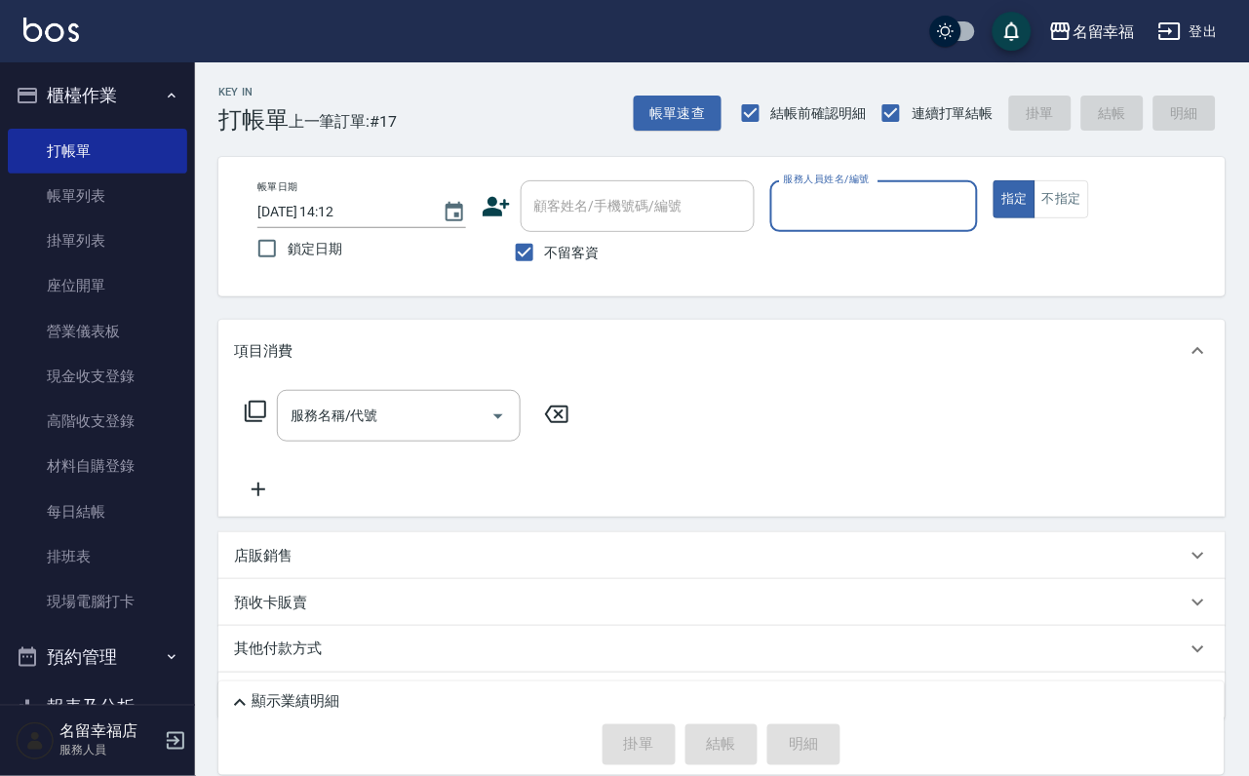
click at [970, 210] on input "服務人員姓名/編號" at bounding box center [874, 206] width 191 height 34
type input "語[PERSON_NAME]-6"
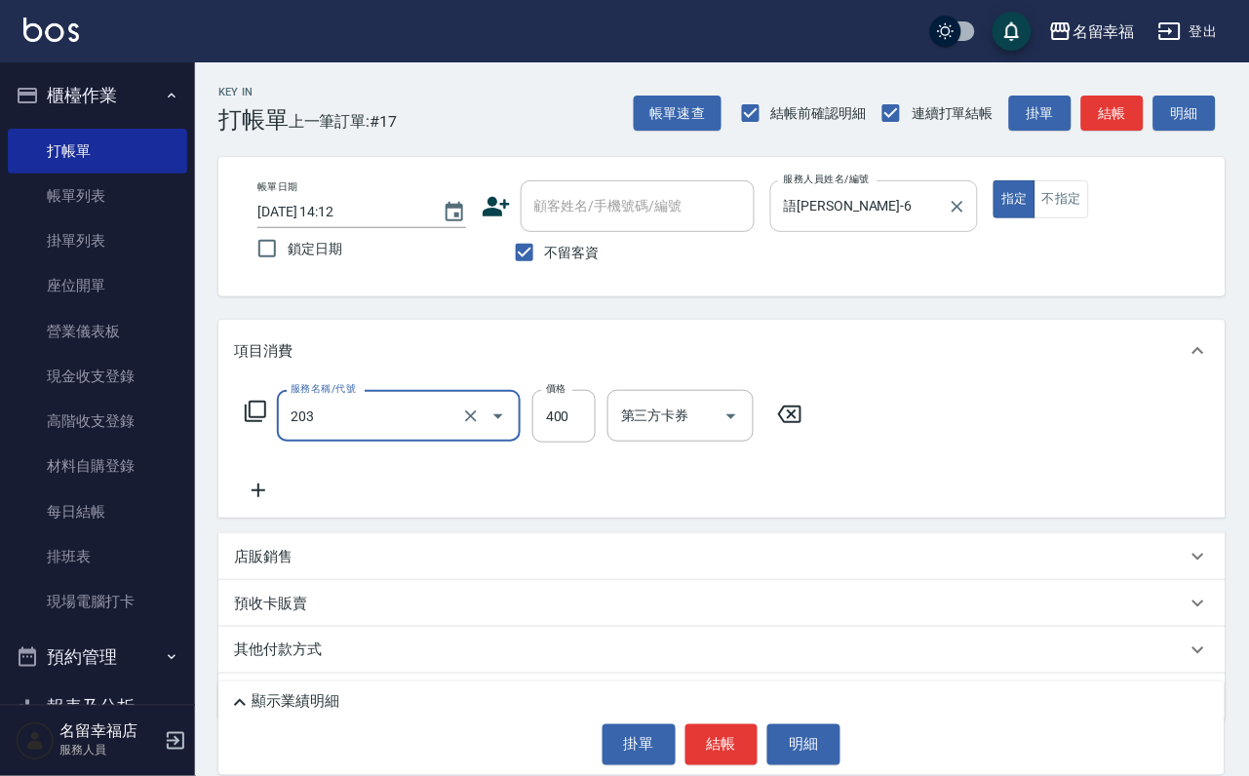
type input "指定單剪(203)"
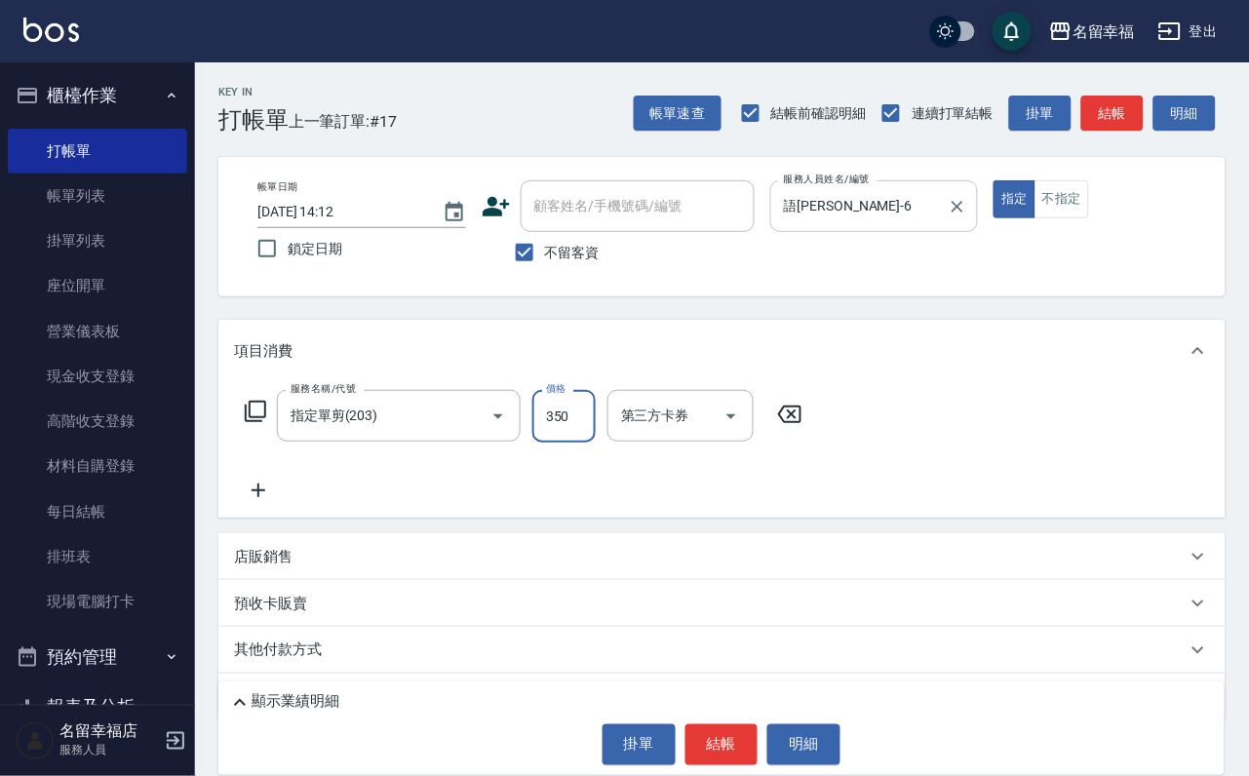
type input "350"
click at [732, 724] on button "結帳" at bounding box center [721, 744] width 73 height 41
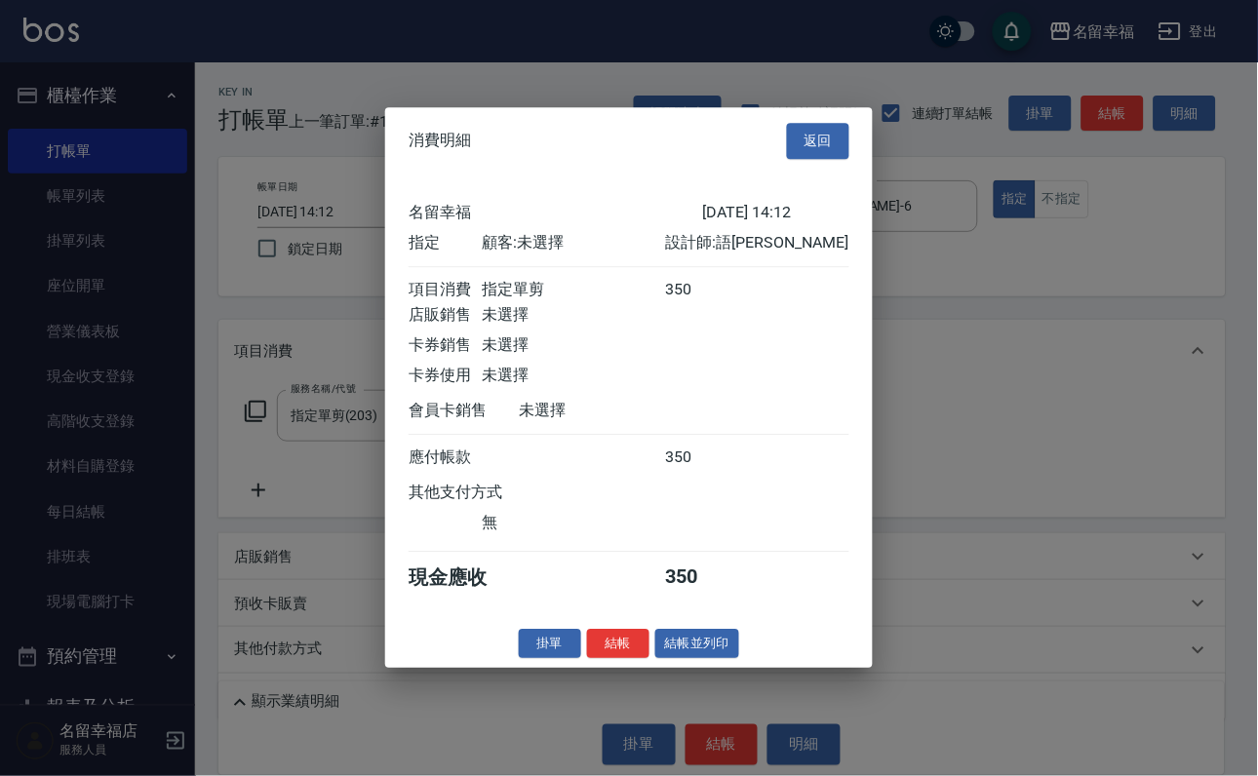
scroll to position [241, 0]
drag, startPoint x: 589, startPoint y: 729, endPoint x: 578, endPoint y: 731, distance: 10.9
click at [587, 659] on button "結帳" at bounding box center [618, 644] width 62 height 30
type input "[DATE] 14:13"
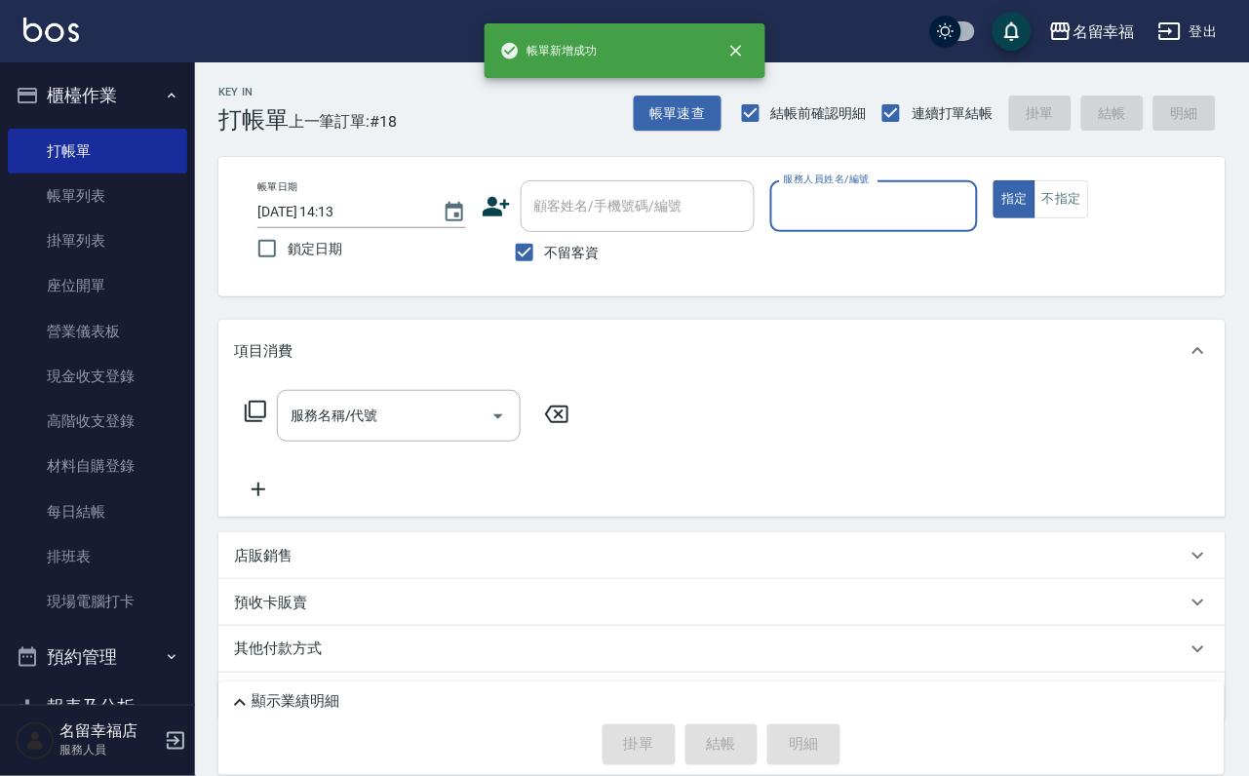
click at [970, 197] on input "服務人員姓名/編號" at bounding box center [874, 206] width 191 height 34
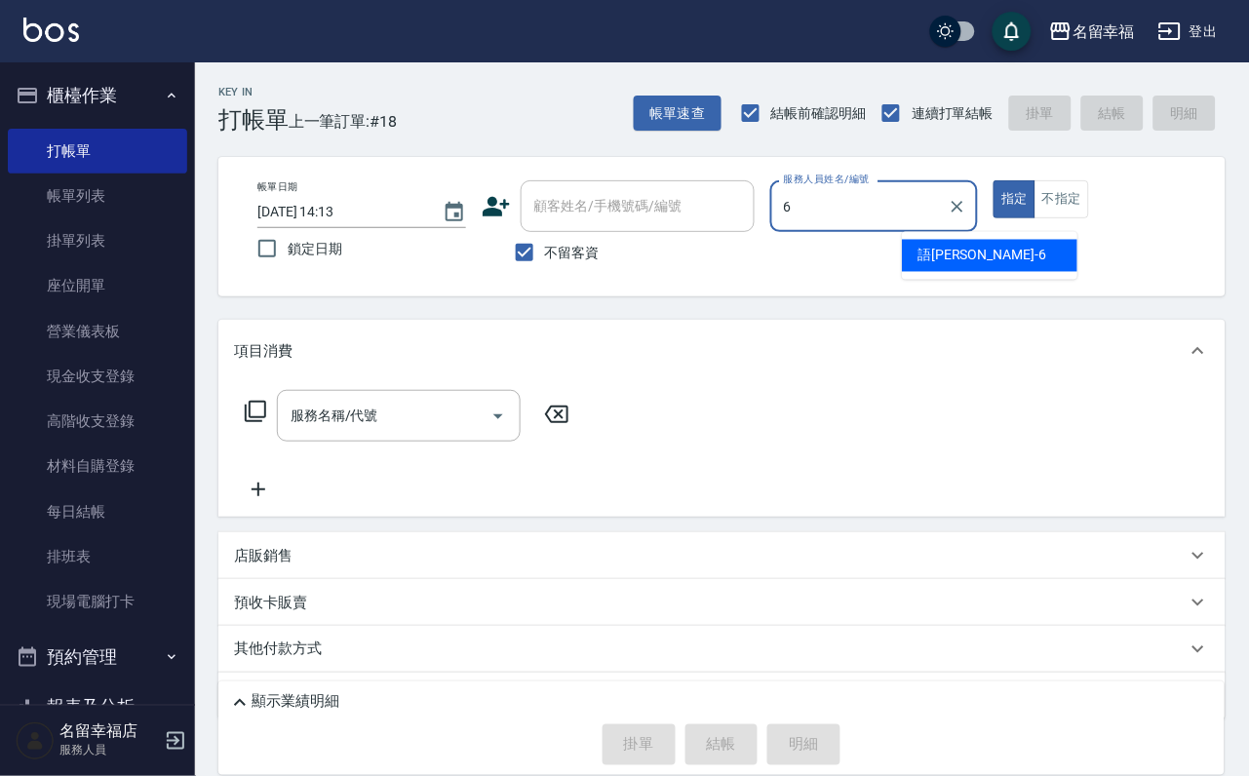
type input "語[PERSON_NAME]-6"
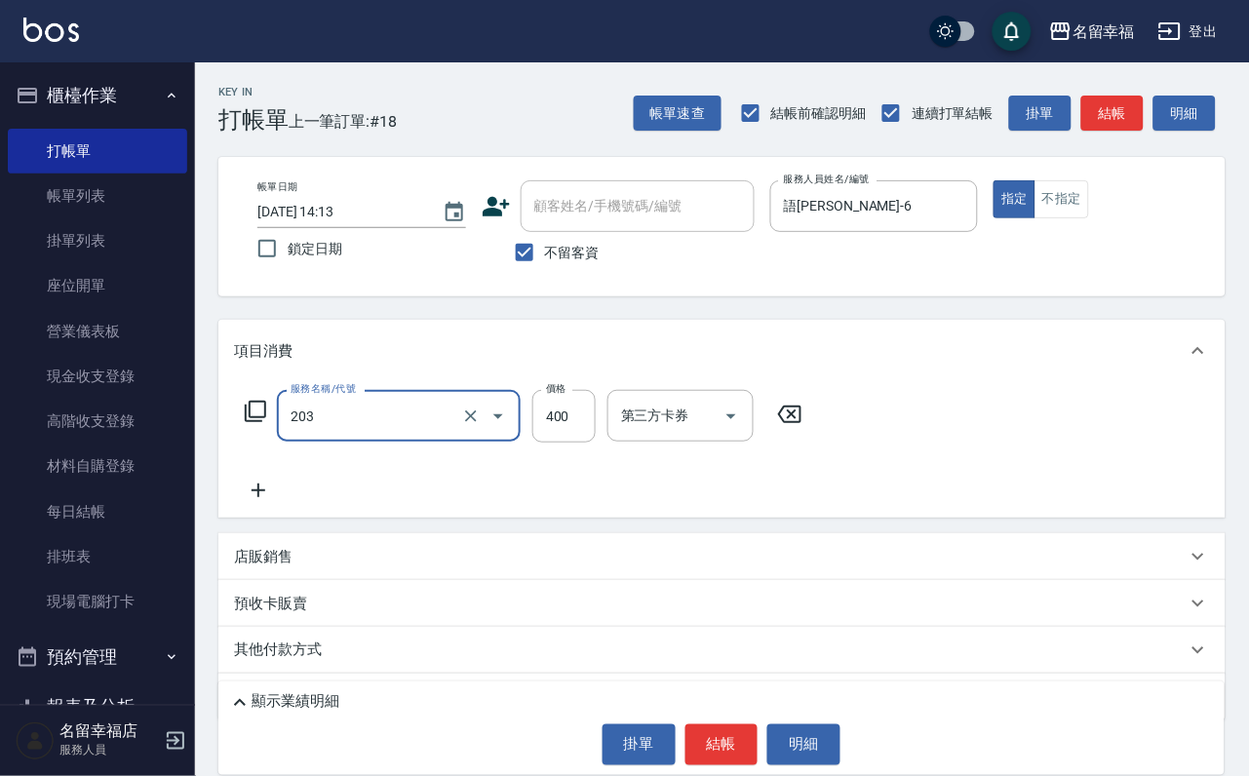
type input "指定單剪(203)"
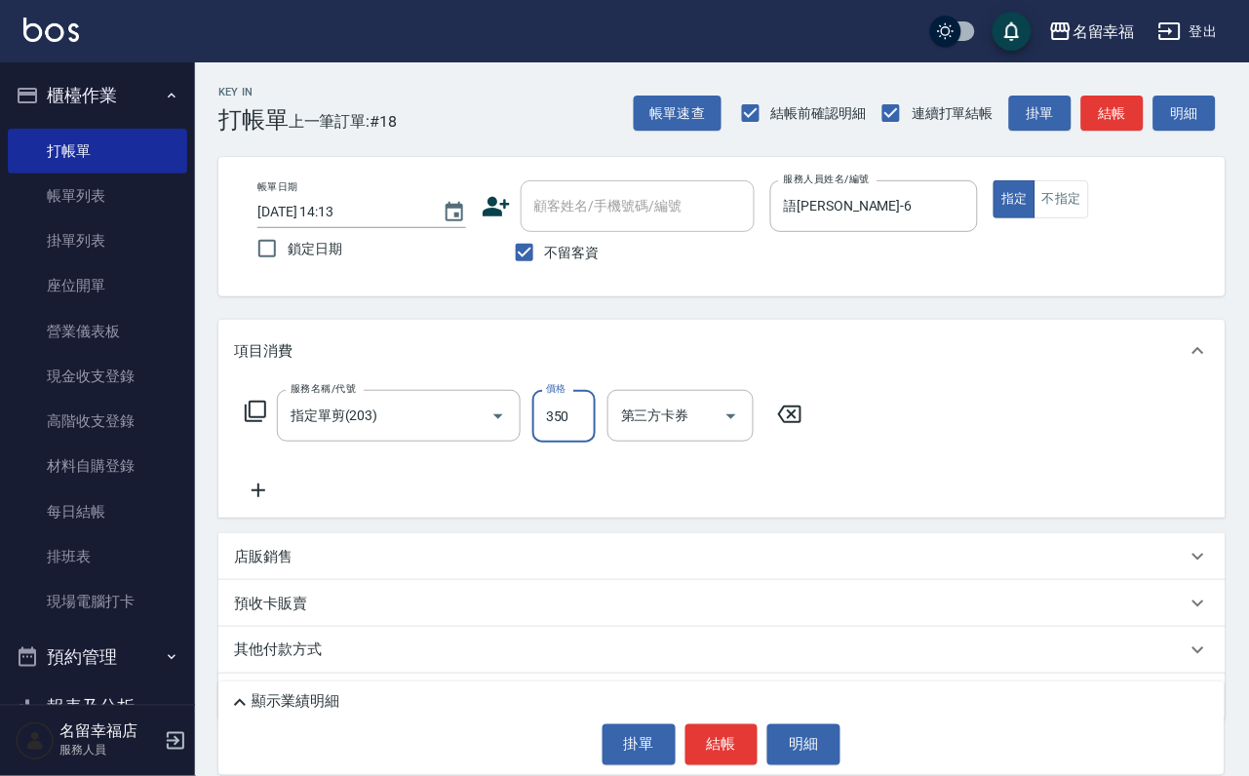
type input "350"
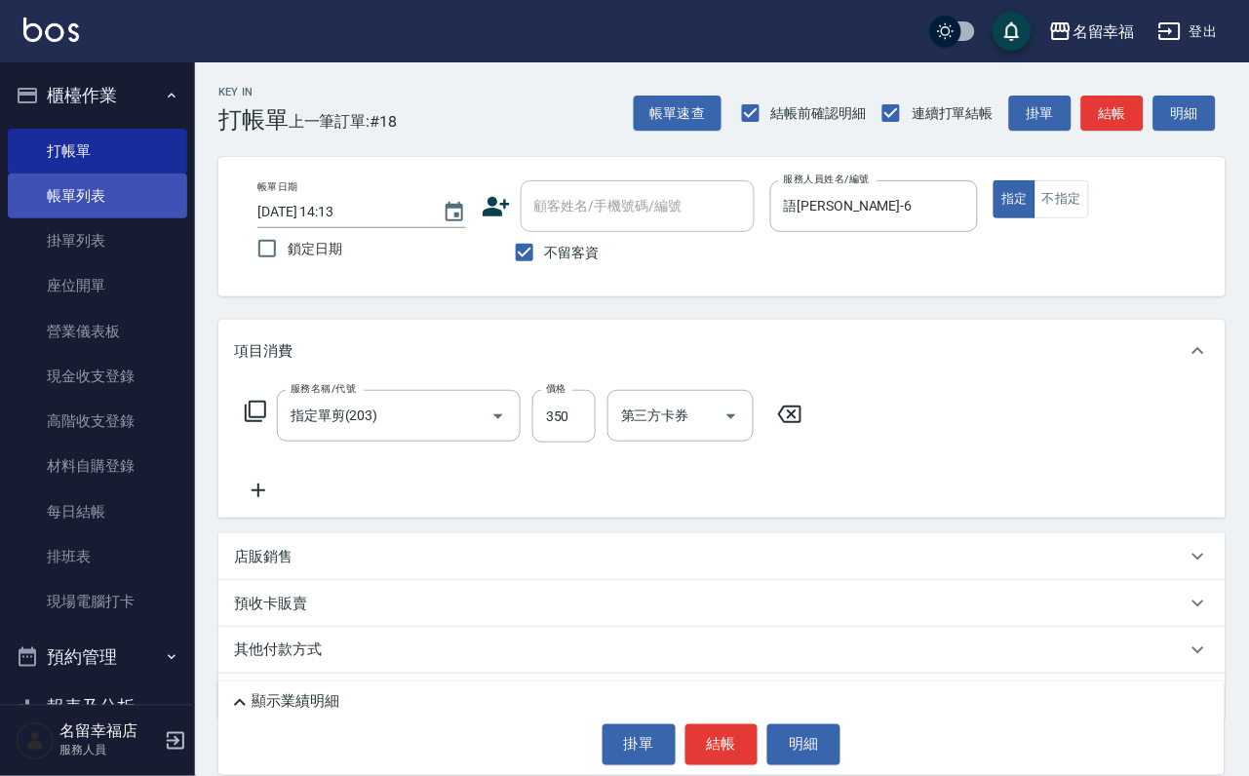
drag, startPoint x: 266, startPoint y: 153, endPoint x: 42, endPoint y: 184, distance: 226.4
click at [174, 175] on div "名留幸福 登出 櫃檯作業 打帳單 帳單列表 掛單列表 座位開單 營業儀表板 現金收支登錄 高階收支登錄 材料自購登錄 每日結帳 排班表 現場電腦打卡 預約管理…" at bounding box center [624, 429] width 1249 height 859
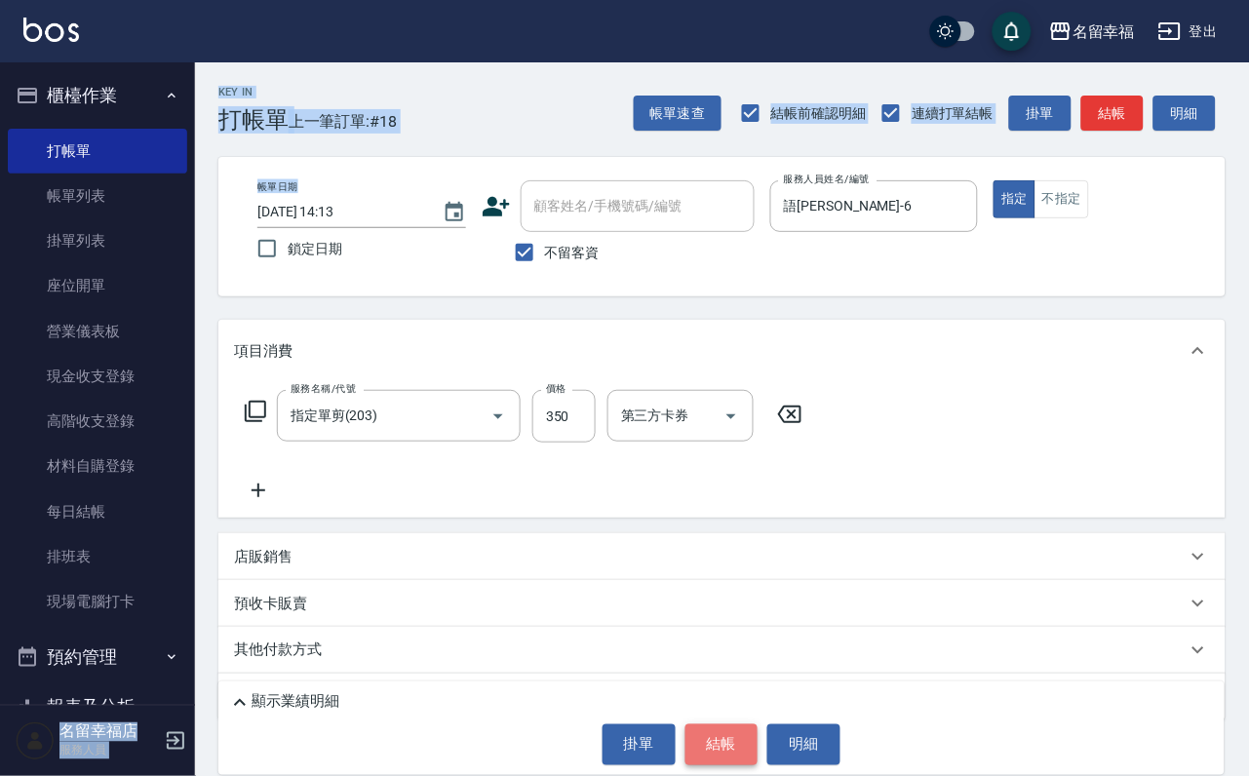
click at [730, 731] on button "結帳" at bounding box center [721, 744] width 73 height 41
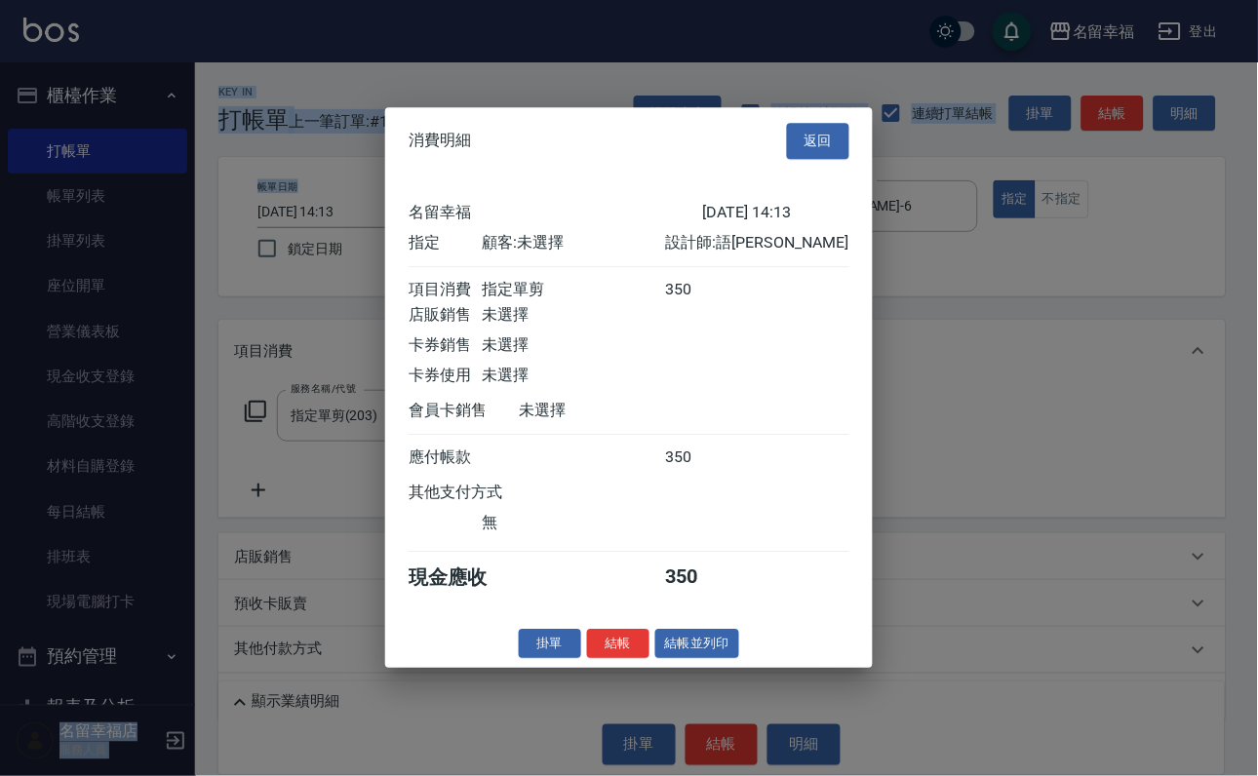
click at [590, 659] on button "結帳" at bounding box center [618, 644] width 62 height 30
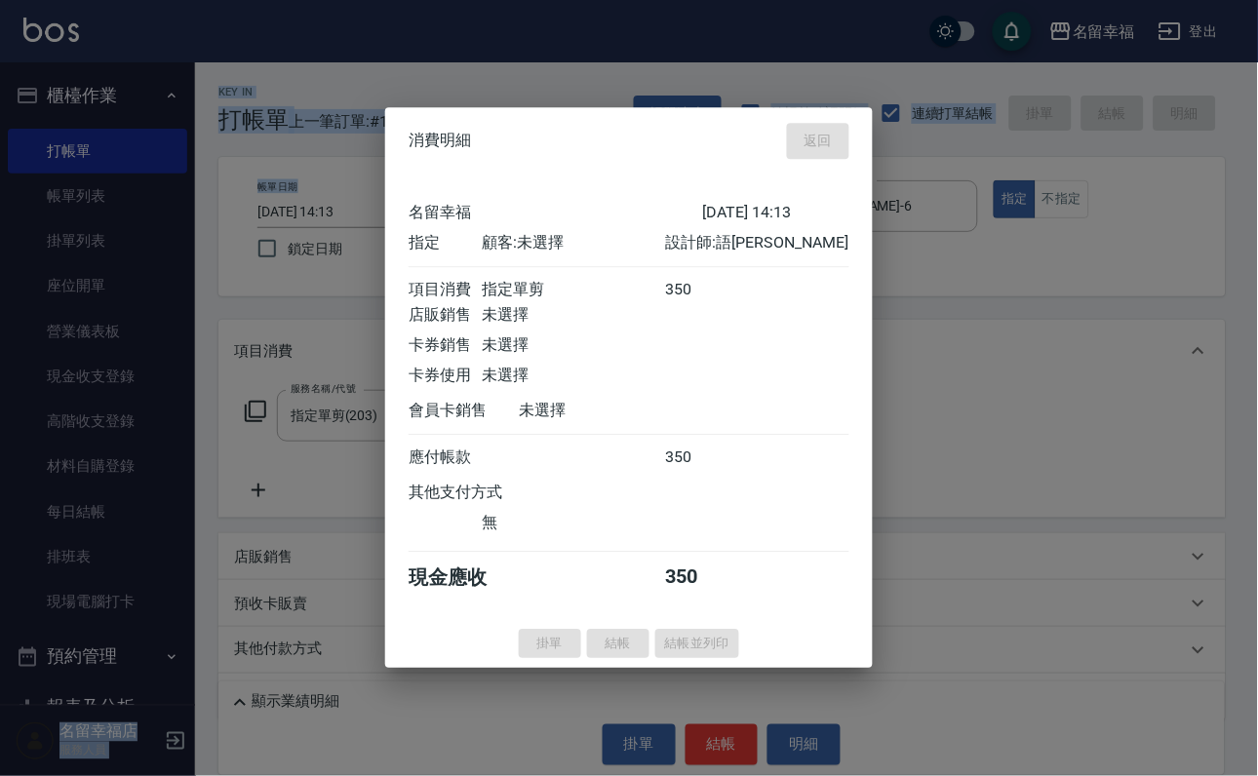
type input "[DATE] 14:14"
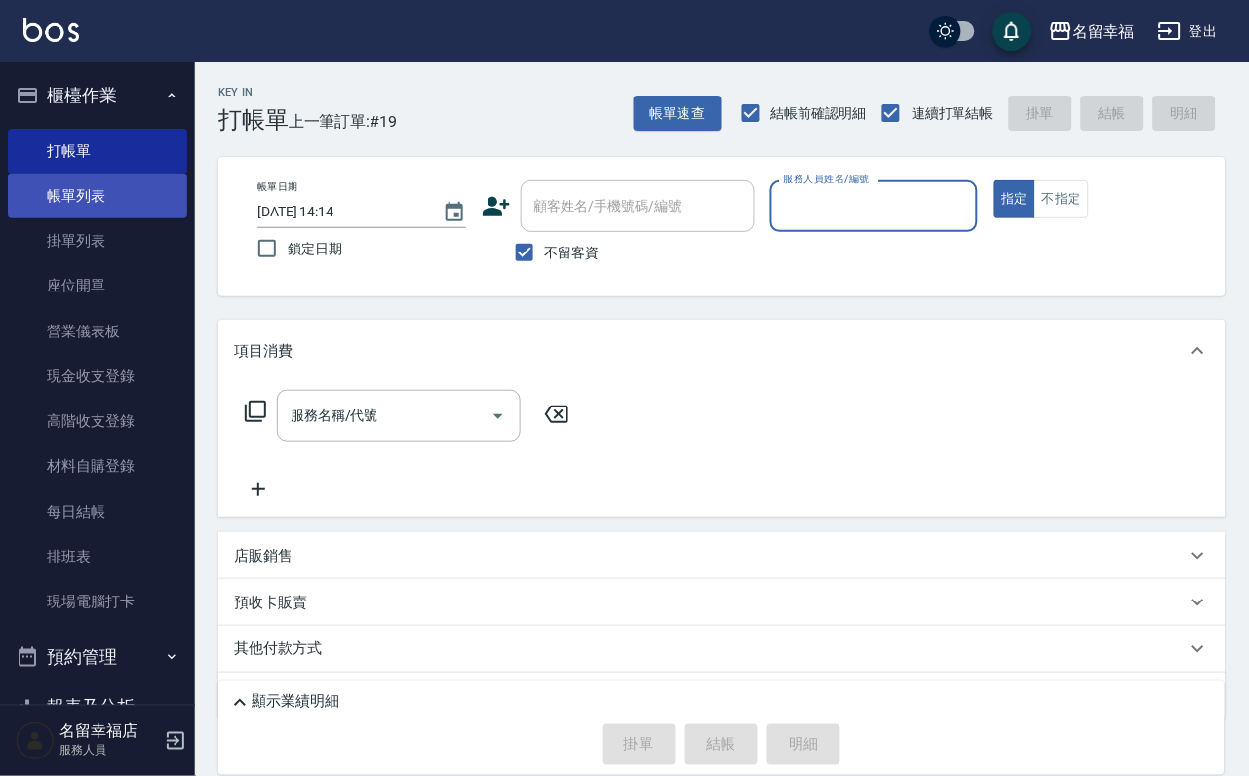
click at [67, 207] on link "帳單列表" at bounding box center [97, 196] width 179 height 45
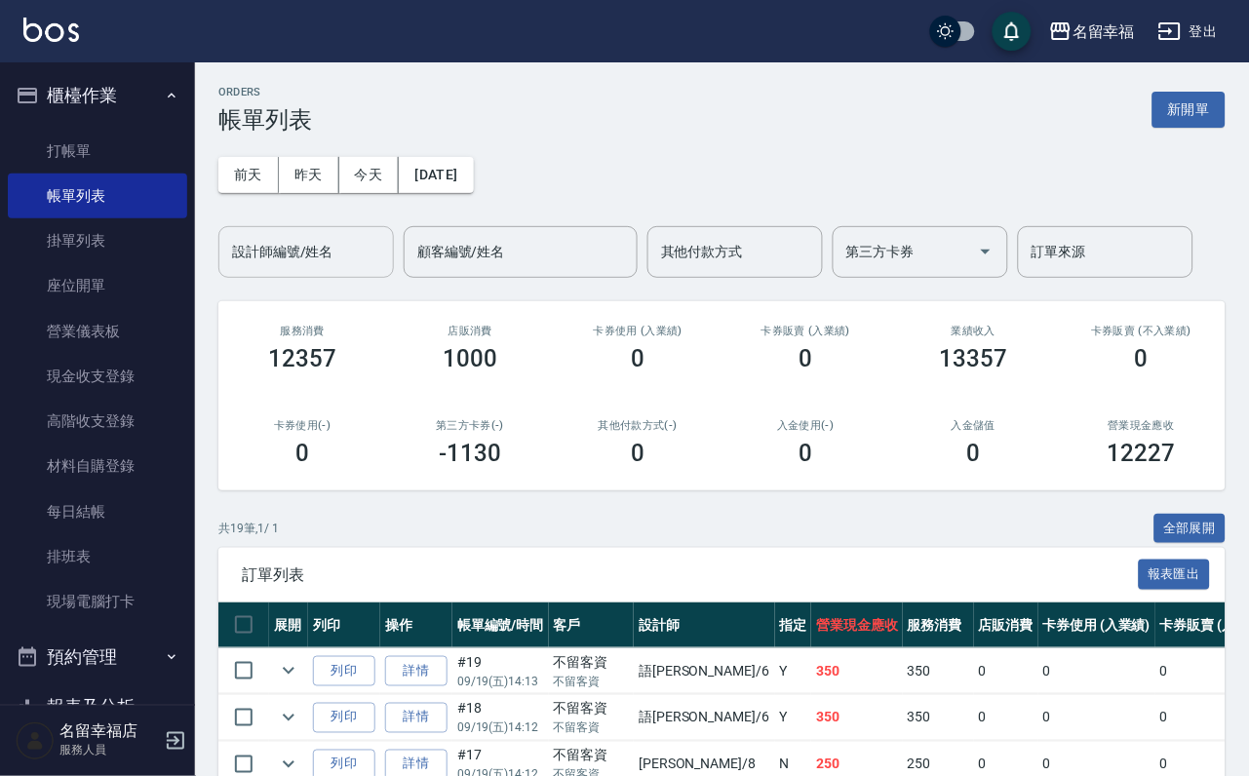
click at [303, 264] on input "設計師編號/姓名" at bounding box center [306, 252] width 158 height 34
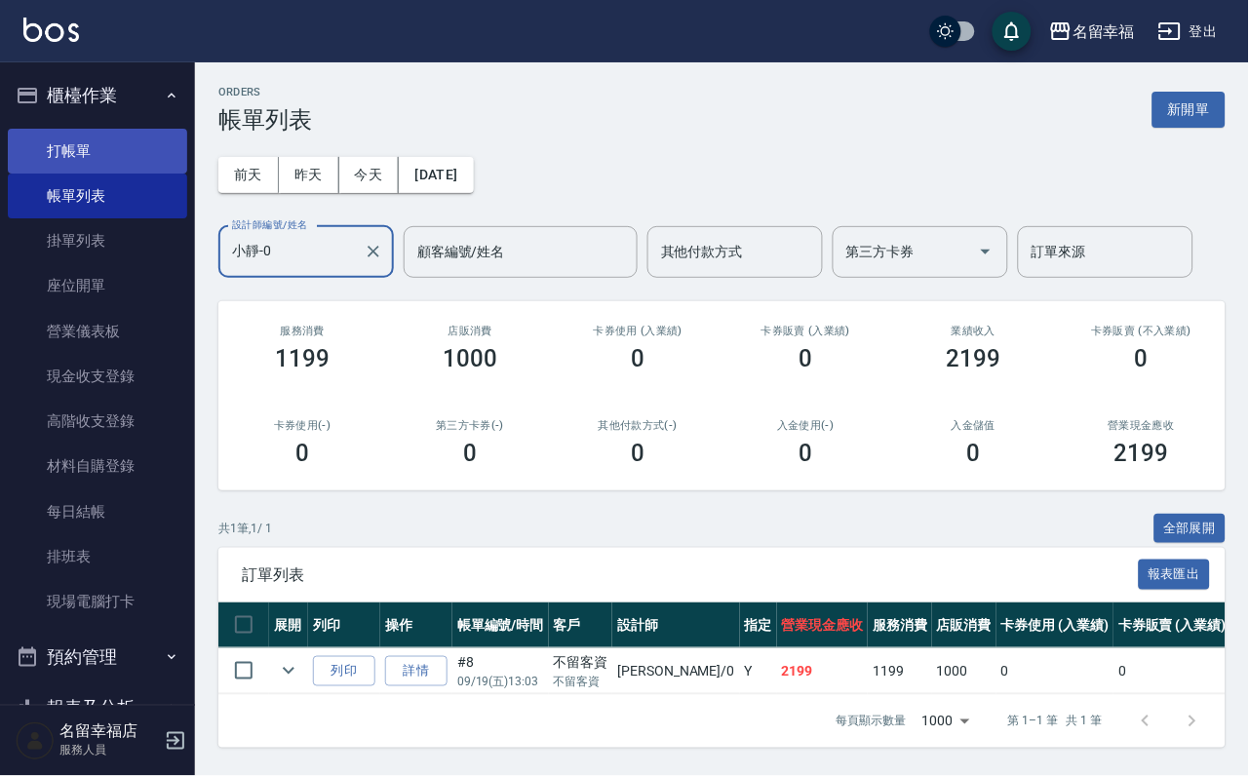
type input "小靜-0"
click at [62, 152] on link "打帳單" at bounding box center [97, 151] width 179 height 45
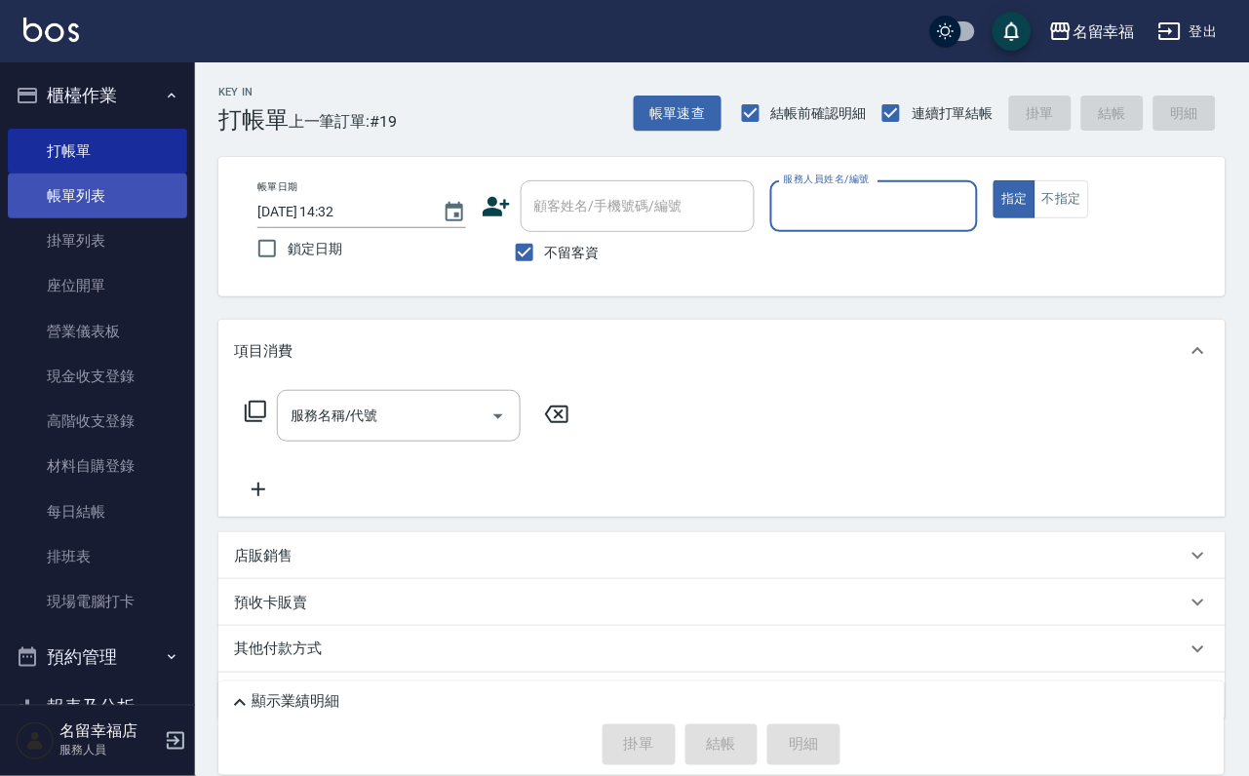
click at [80, 200] on link "帳單列表" at bounding box center [97, 196] width 179 height 45
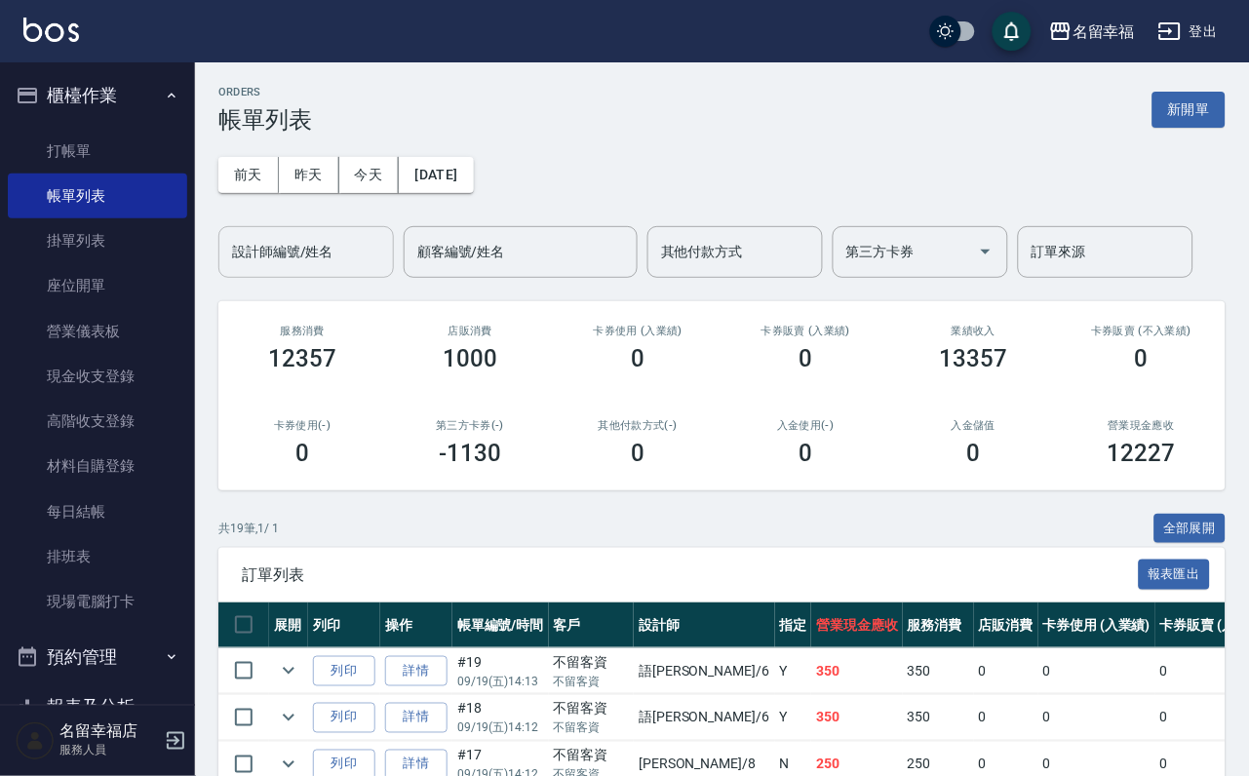
click at [267, 269] on input "設計師編號/姓名" at bounding box center [306, 252] width 158 height 34
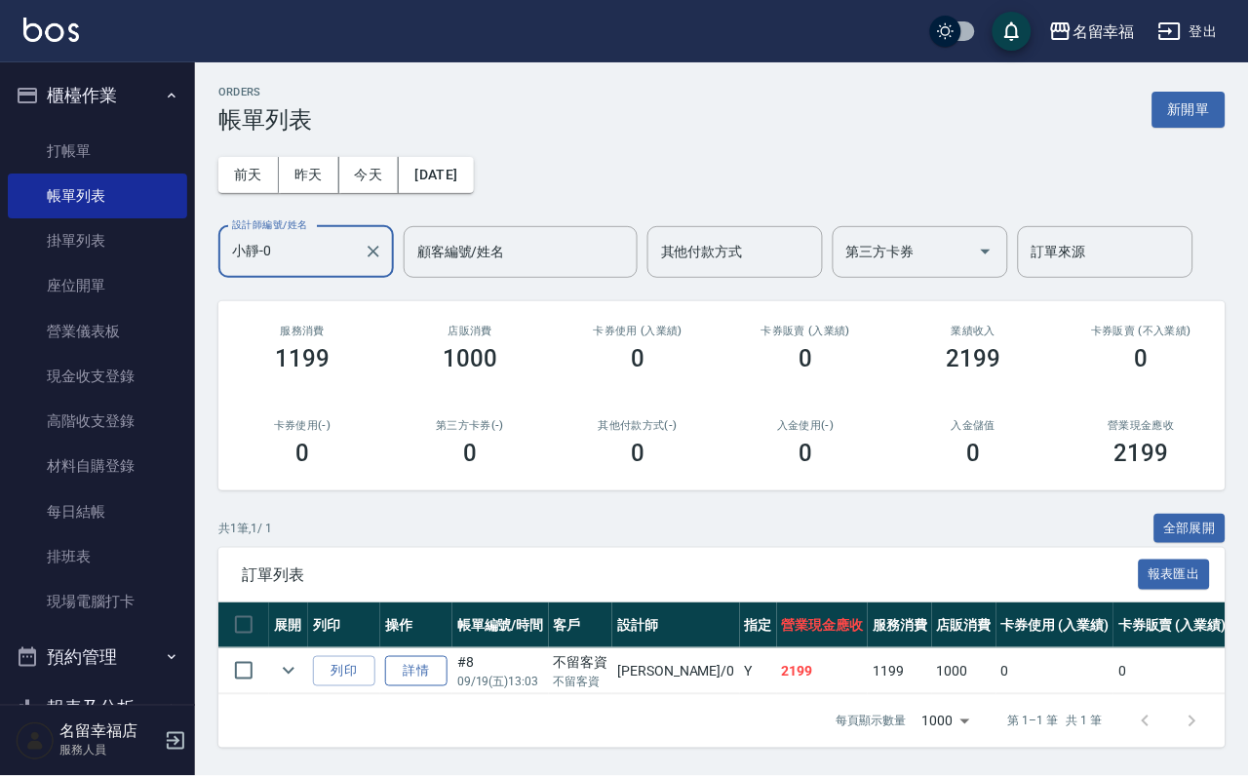
type input "小靜-0"
click at [447, 686] on link "詳情" at bounding box center [416, 671] width 62 height 30
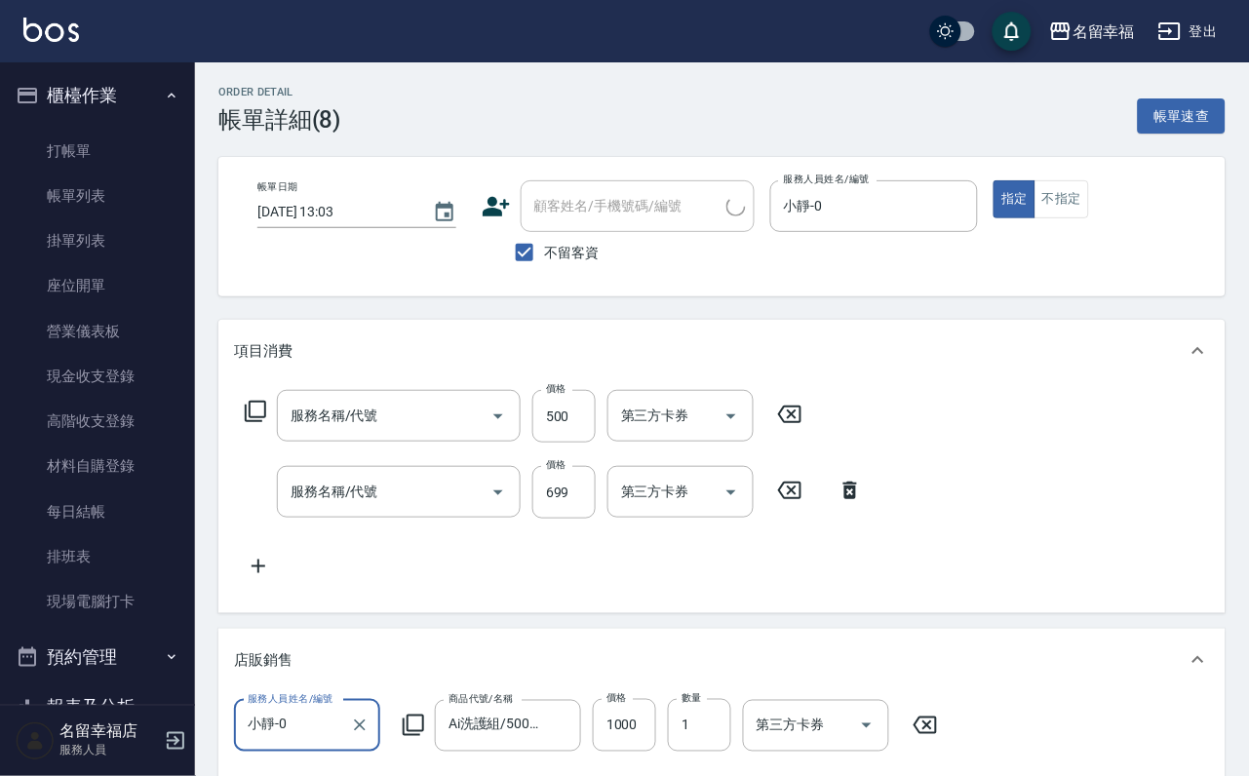
type input "[DATE] 13:03"
checkbox input "true"
type input "小靜-0"
type input "小麥蛋白護髮(503)"
type input "設計染髮(404)"
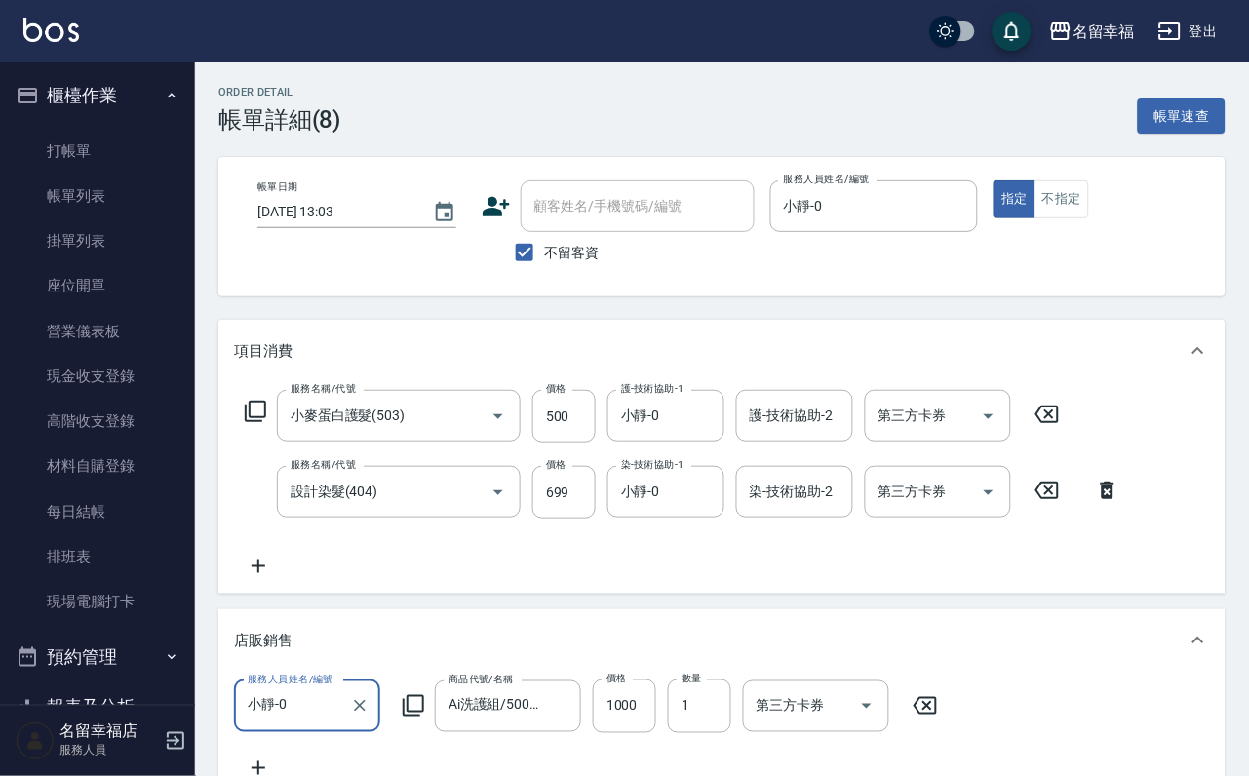
click at [247, 422] on icon at bounding box center [255, 411] width 21 height 21
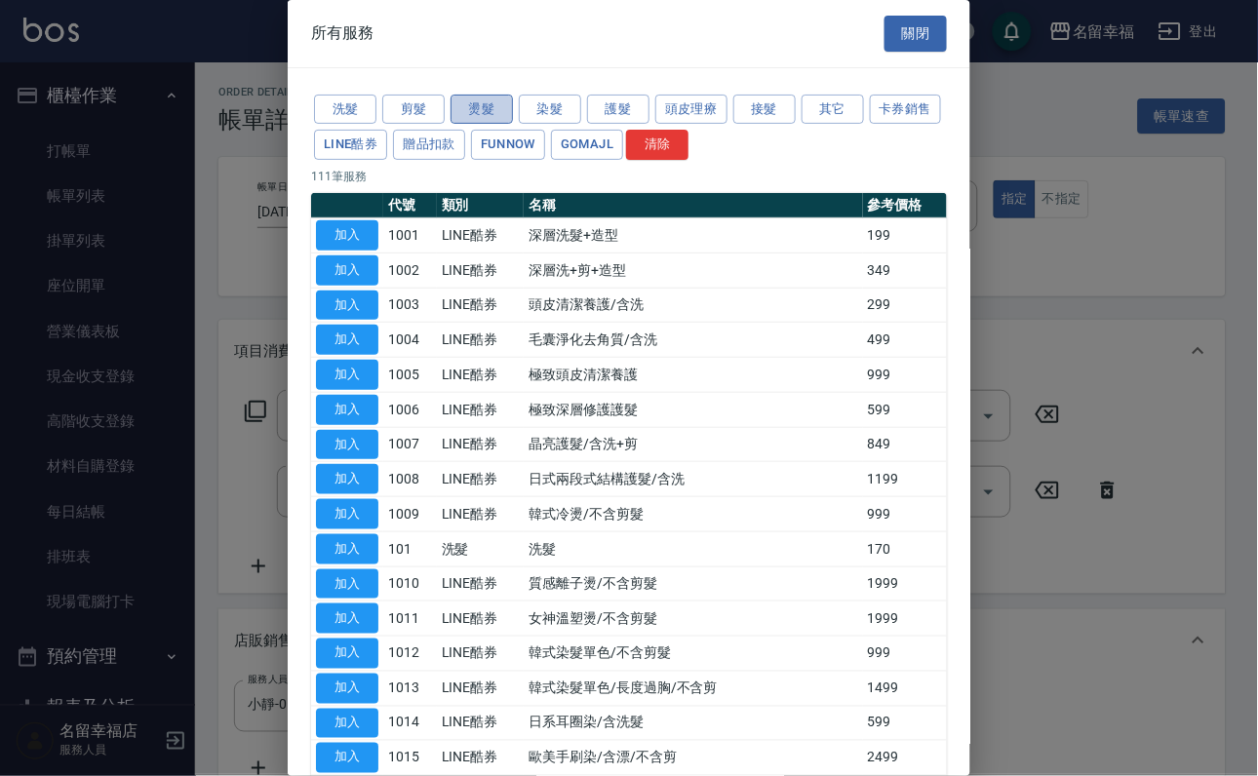
click at [465, 111] on button "燙髮" at bounding box center [481, 110] width 62 height 30
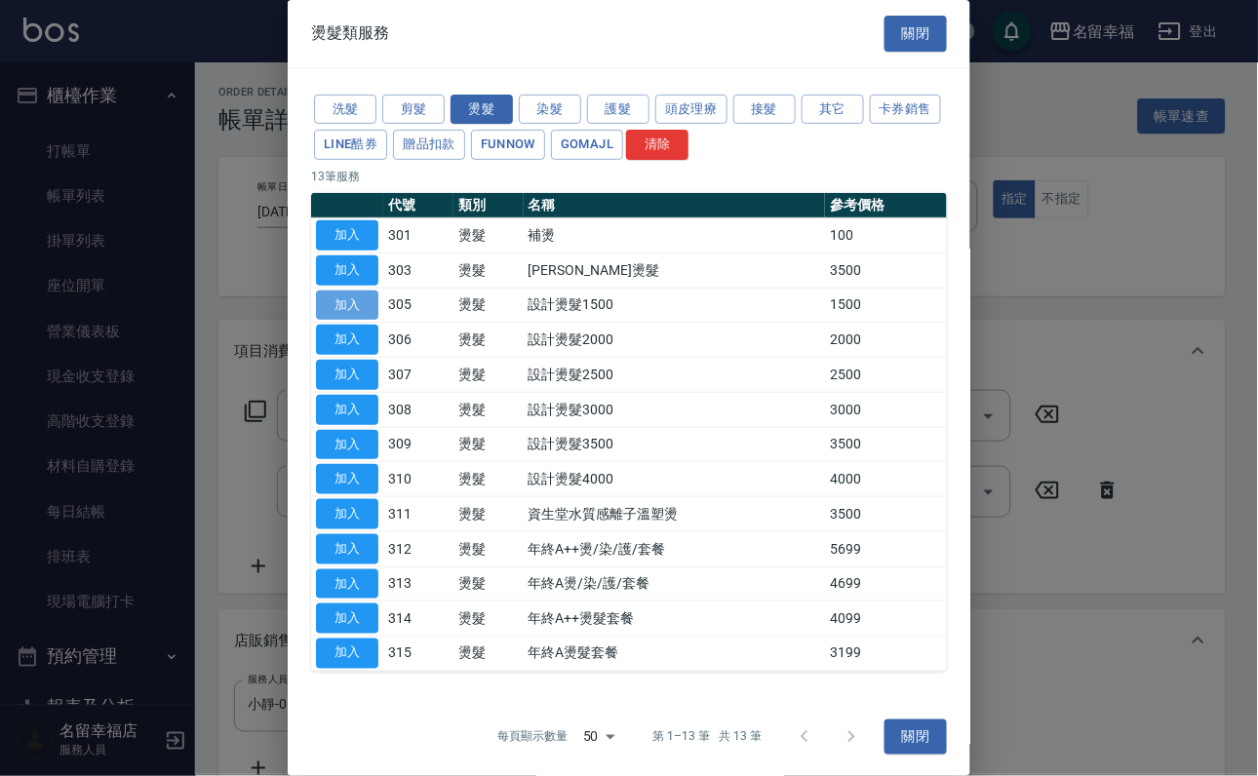
click at [346, 321] on button "加入" at bounding box center [347, 306] width 62 height 30
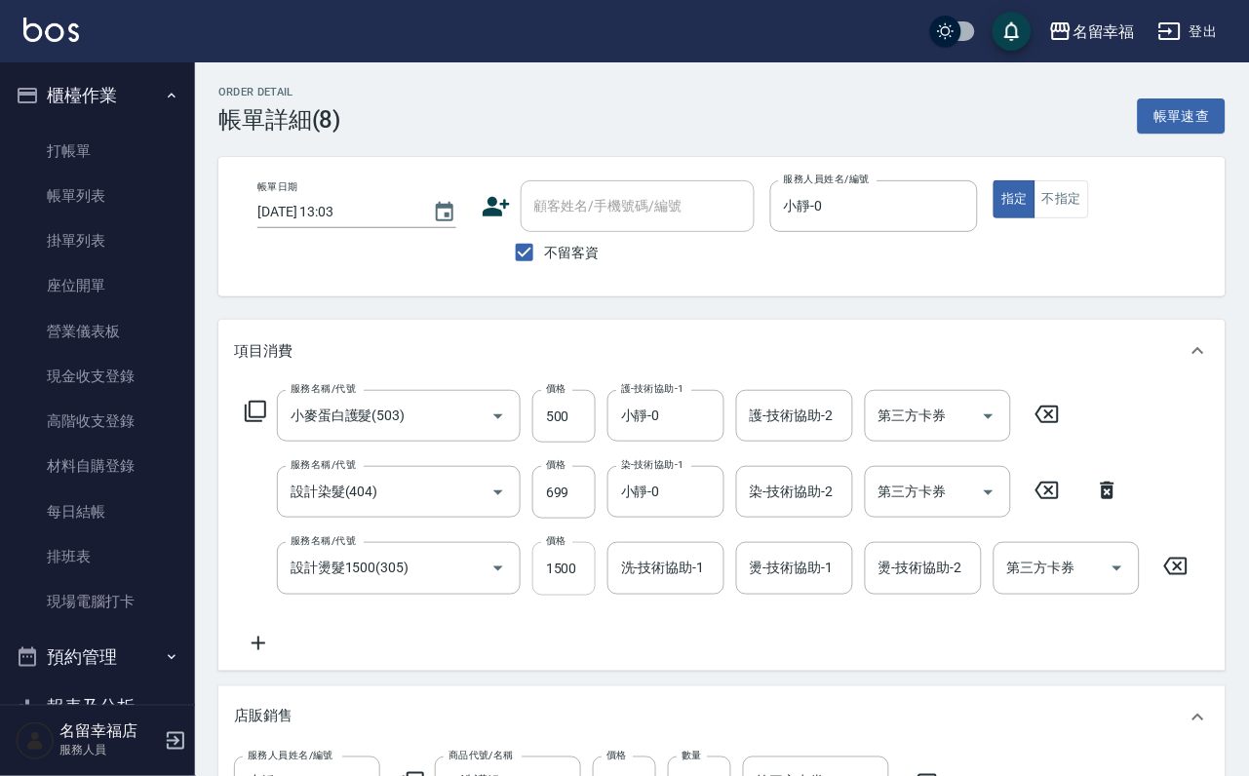
click at [587, 584] on input "1500" at bounding box center [563, 568] width 63 height 53
type input "888"
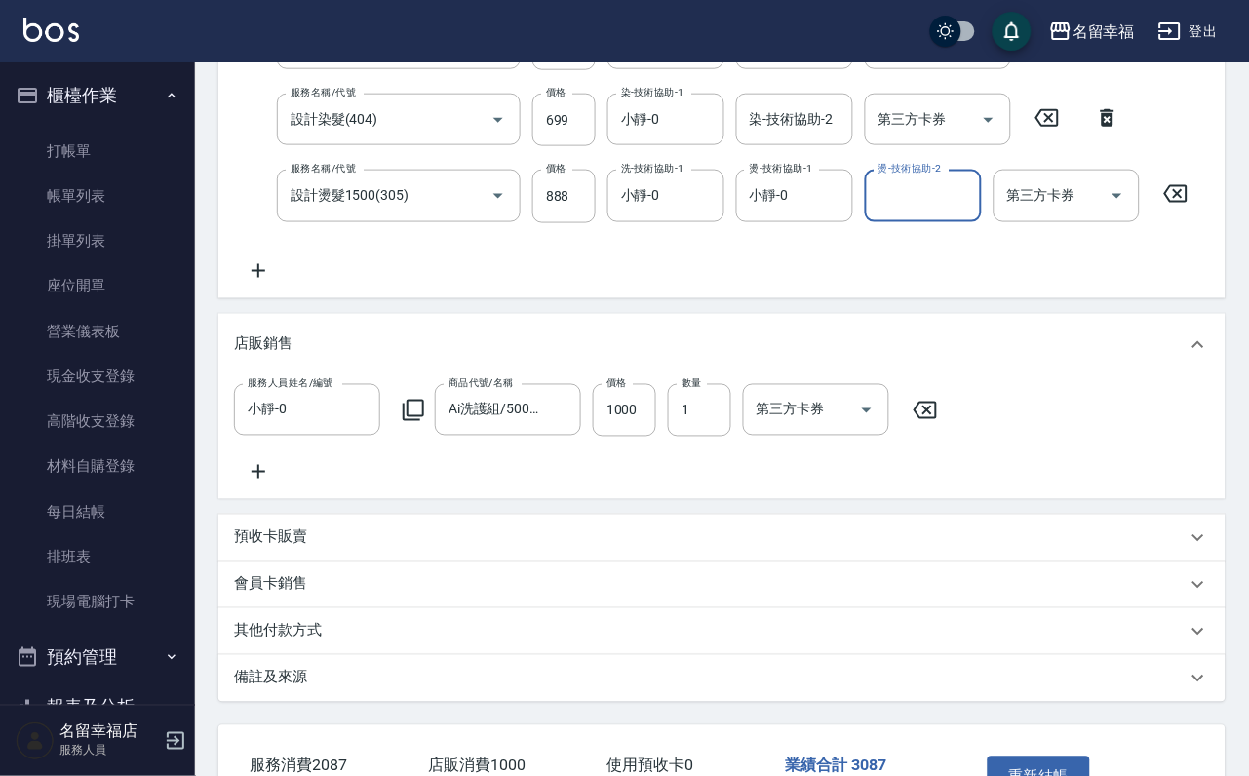
scroll to position [642, 0]
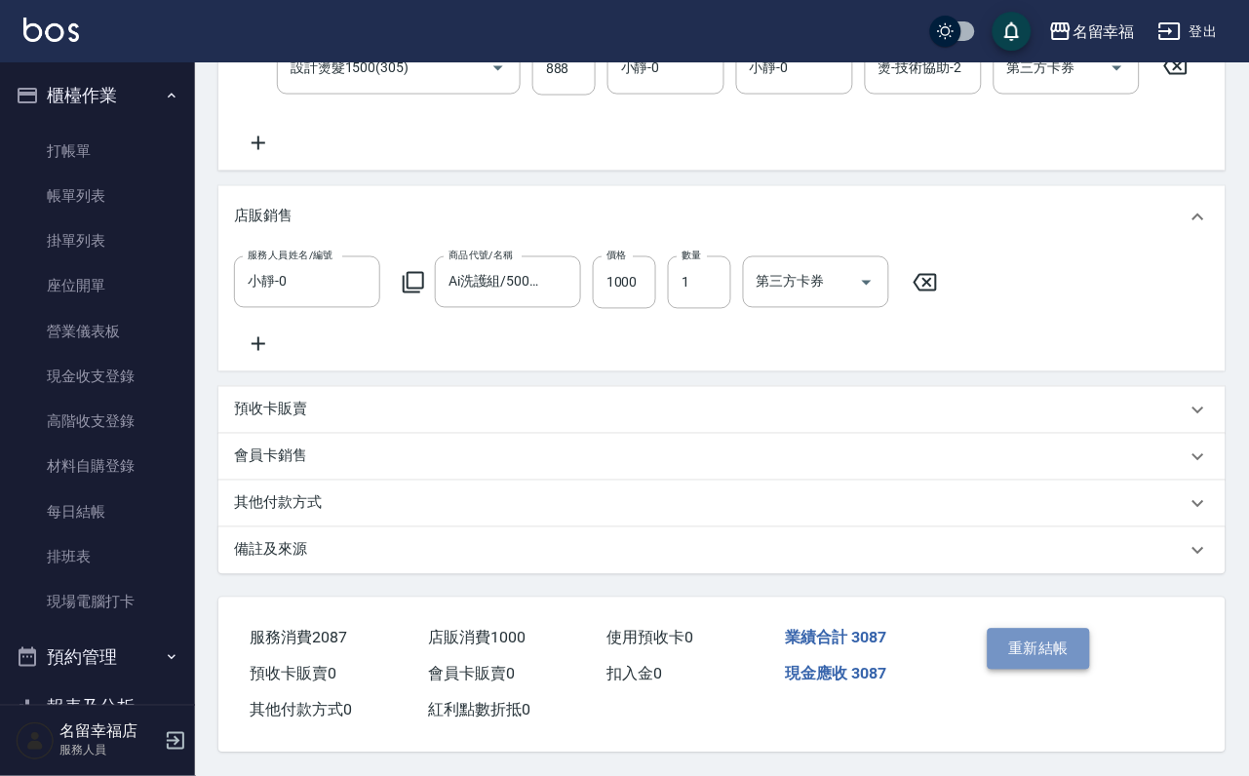
click at [1048, 629] on button "重新結帳" at bounding box center [1039, 649] width 103 height 41
